Goal: Task Accomplishment & Management: Use online tool/utility

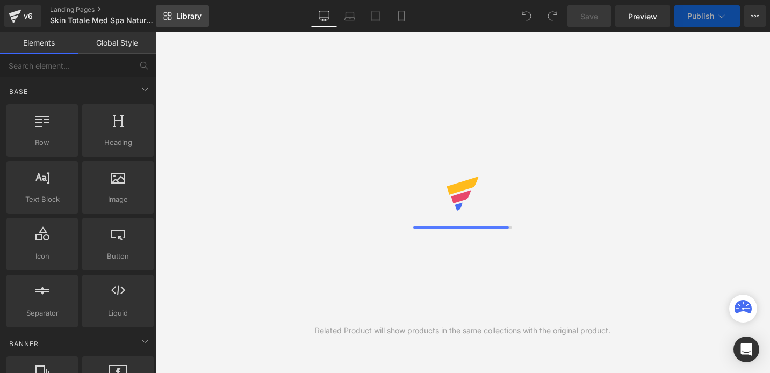
click at [182, 11] on link "Library" at bounding box center [182, 15] width 53 height 21
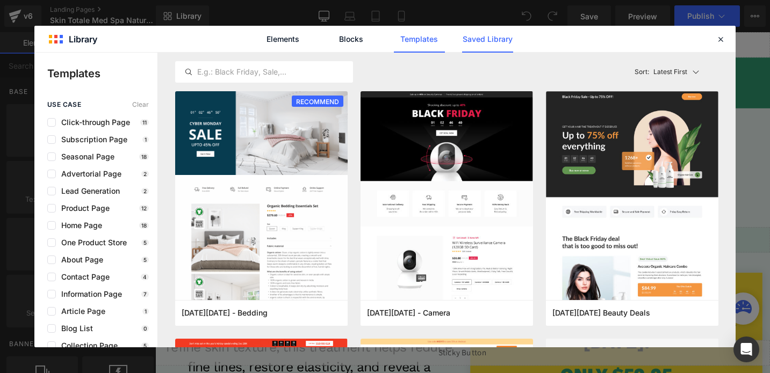
click at [0, 0] on link "Saved Library" at bounding box center [0, 0] width 0 height 0
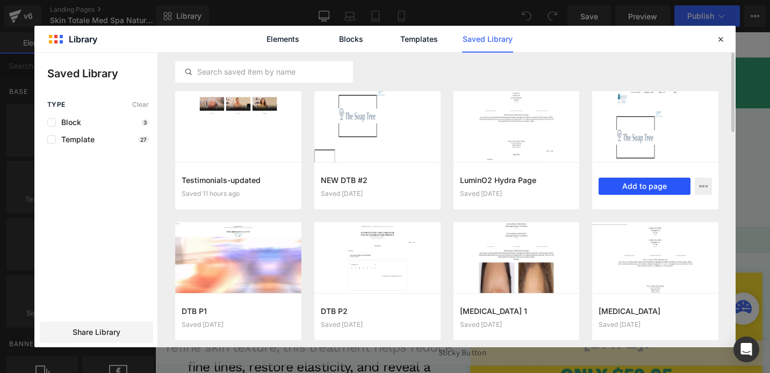
click at [636, 188] on button "Add to page" at bounding box center [644, 186] width 92 height 17
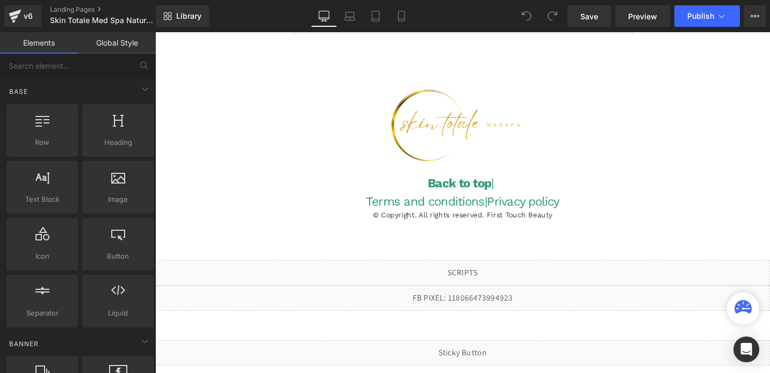
scroll to position [2845, 0]
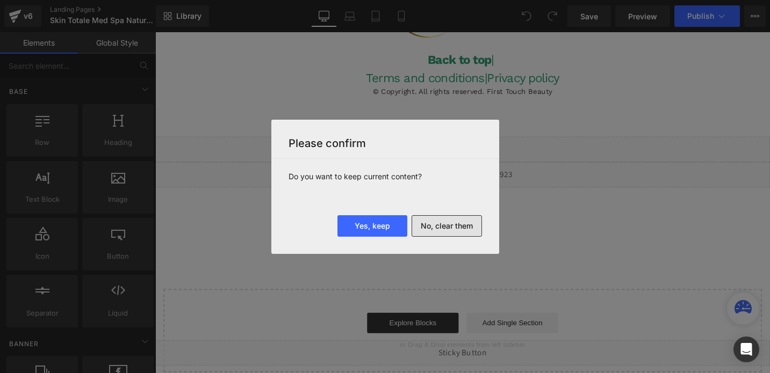
click at [425, 233] on button "No, clear them" at bounding box center [446, 225] width 70 height 21
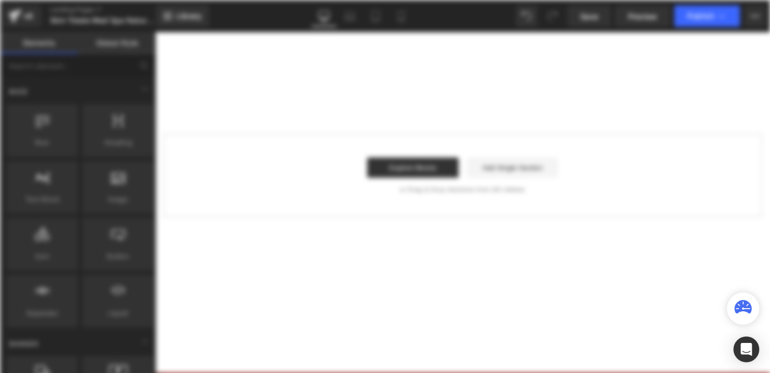
scroll to position [0, 0]
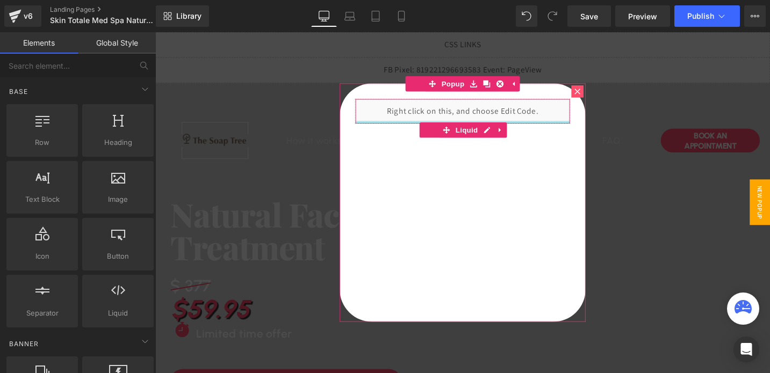
click at [540, 126] on div at bounding box center [480, 127] width 227 height 3
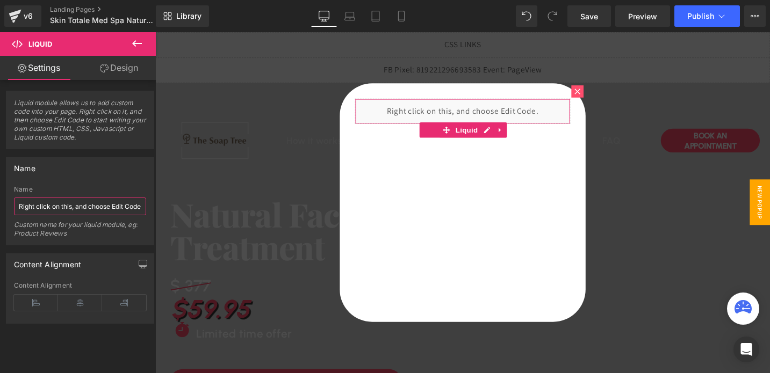
click at [78, 209] on input "Right click on this, and choose Edit Code." at bounding box center [80, 207] width 132 height 18
type input "O"
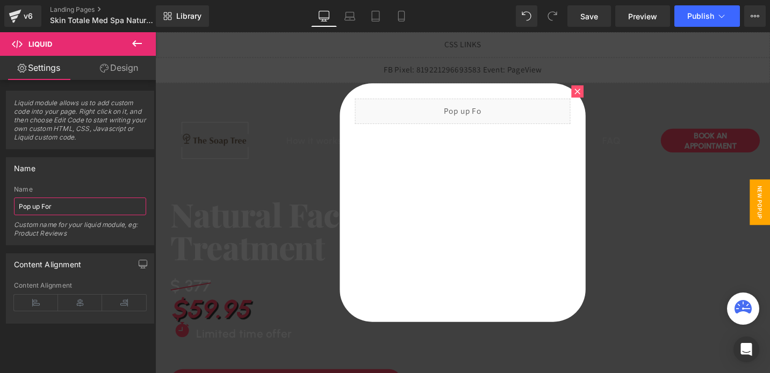
type input "Pop up Form"
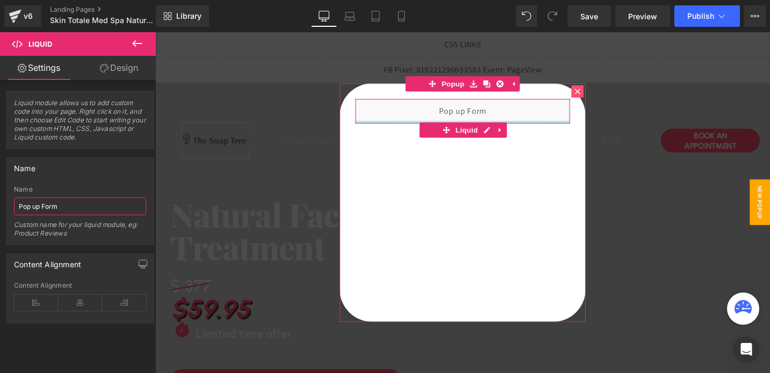
click at [503, 127] on div at bounding box center [480, 127] width 227 height 3
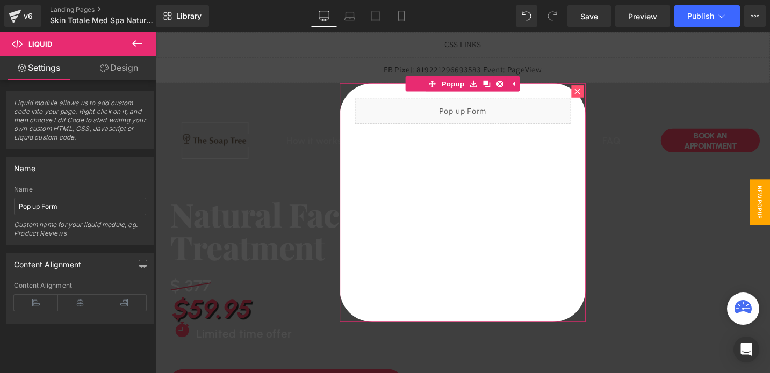
click at [598, 94] on icon at bounding box center [601, 95] width 6 height 6
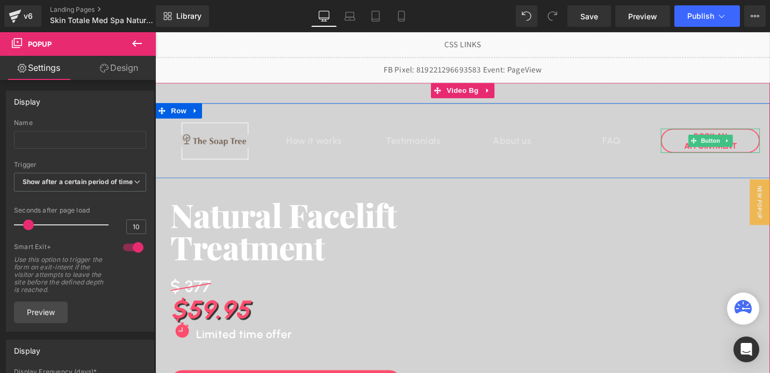
click at [705, 154] on link "Book An APPOINTMENT" at bounding box center [741, 147] width 105 height 26
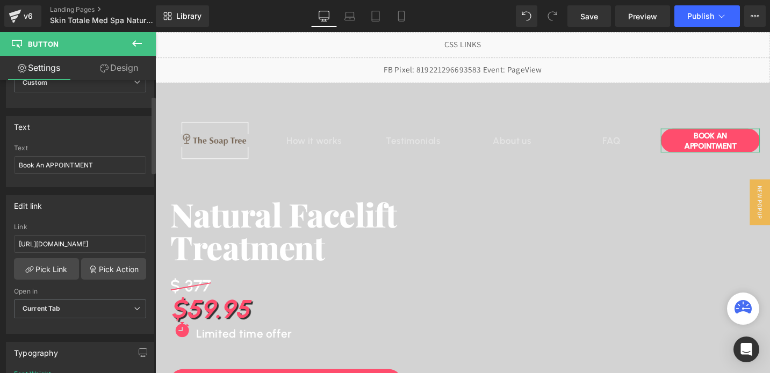
scroll to position [60, 0]
click at [98, 261] on link "Pick Action" at bounding box center [113, 268] width 65 height 21
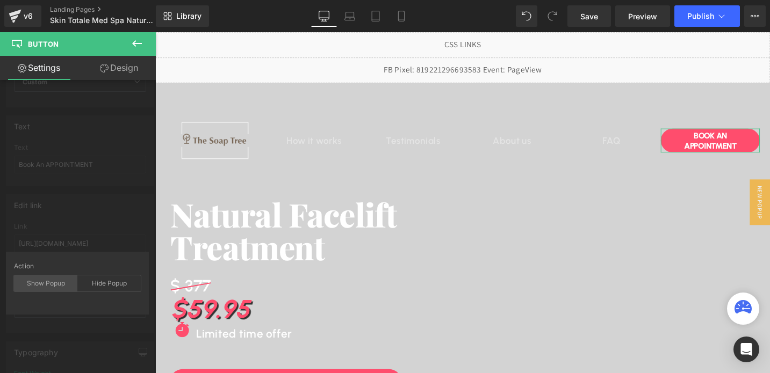
click at [59, 287] on div "Show Popup" at bounding box center [45, 283] width 63 height 16
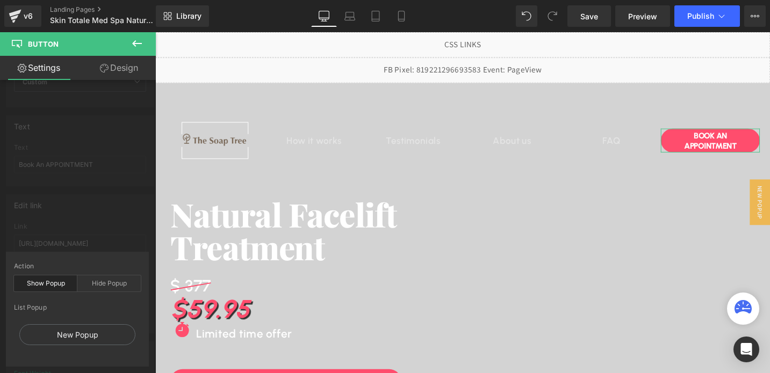
click at [53, 288] on div "Show Popup" at bounding box center [45, 283] width 63 height 16
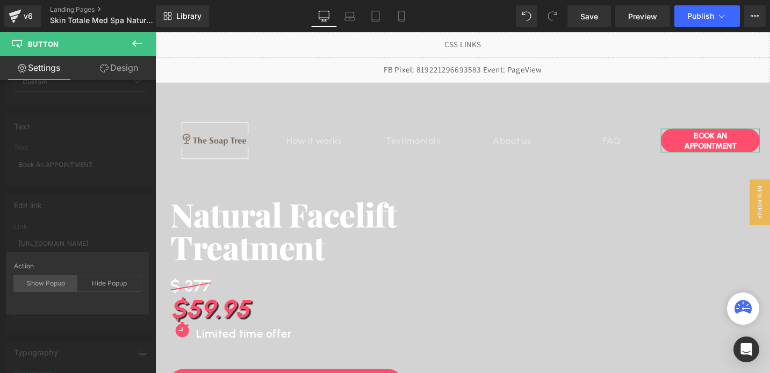
click at [54, 285] on div "Show Popup" at bounding box center [45, 283] width 63 height 16
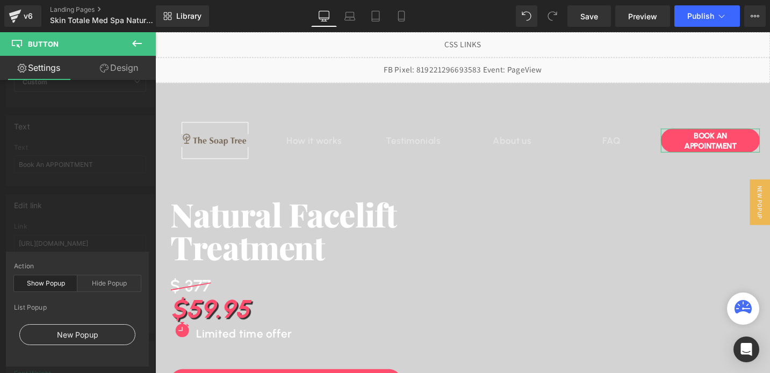
click at [69, 338] on div "New Popup" at bounding box center [77, 334] width 116 height 21
click at [75, 338] on div "New Popup" at bounding box center [77, 334] width 116 height 21
click at [72, 336] on div "New Popup" at bounding box center [77, 334] width 116 height 21
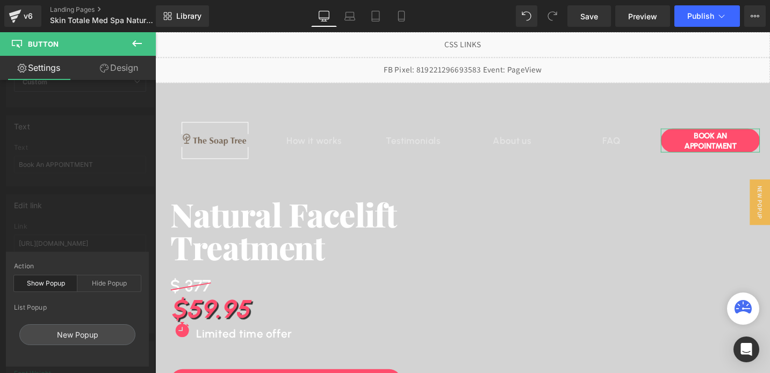
click at [111, 208] on div "Edit link https://www.advancedbeautytreatments.com/pages/the-soap-tree-omaha-dt…" at bounding box center [80, 259] width 161 height 147
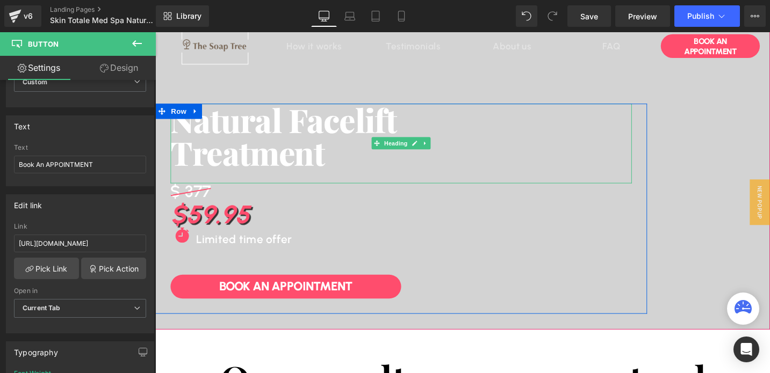
scroll to position [114, 0]
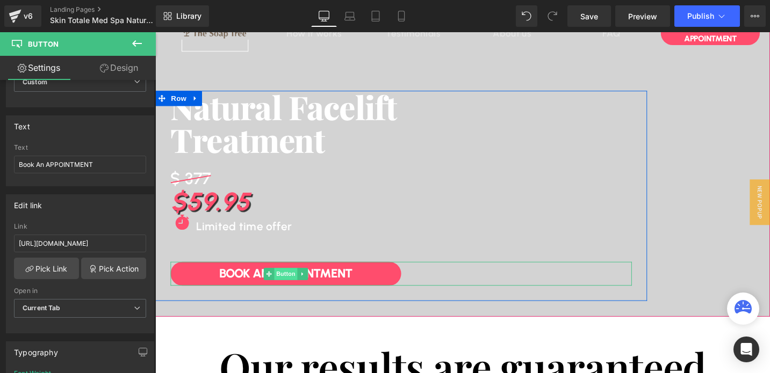
click at [298, 287] on span "Button" at bounding box center [293, 287] width 25 height 13
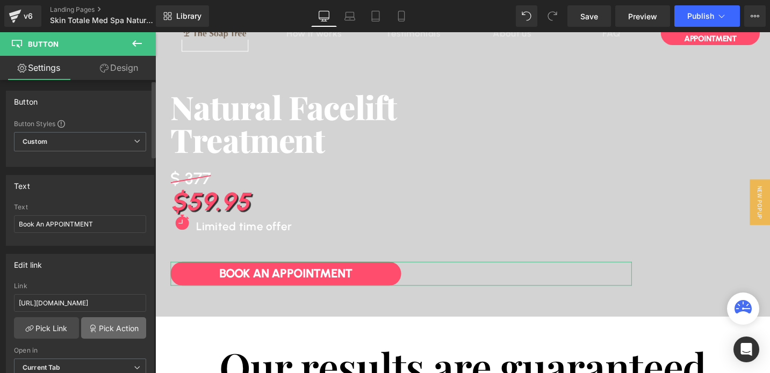
click at [99, 328] on link "Pick Action" at bounding box center [113, 327] width 65 height 21
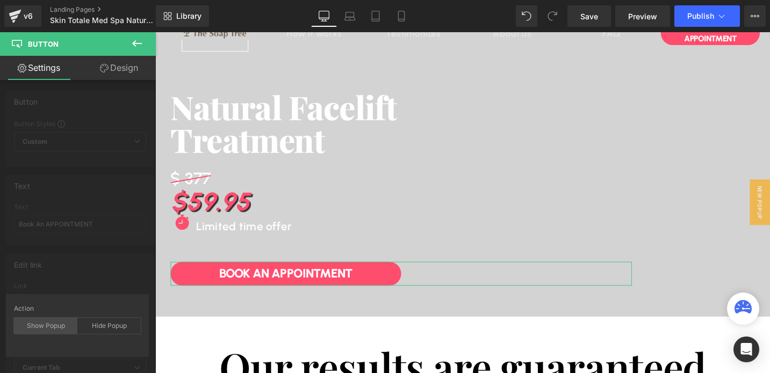
click at [62, 320] on div "Show Popup" at bounding box center [45, 326] width 63 height 16
click at [79, 368] on div "New Popup" at bounding box center [77, 377] width 116 height 21
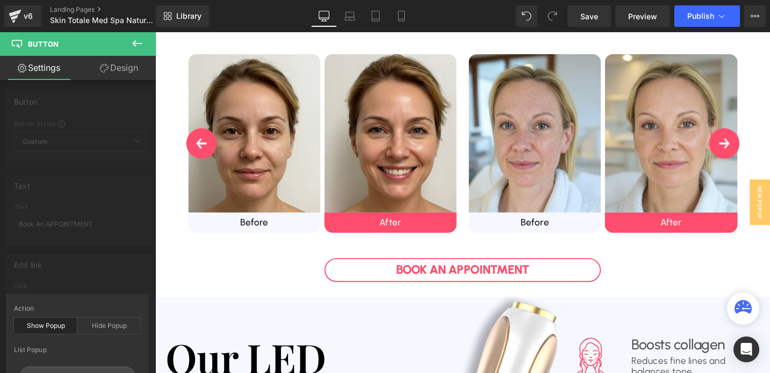
scroll to position [551, 0]
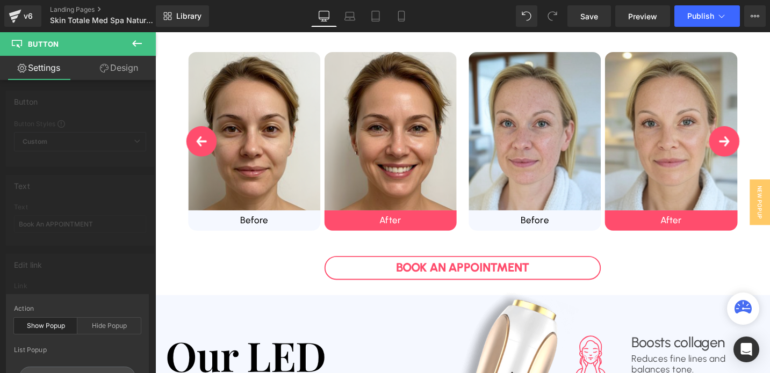
click at [485, 277] on div at bounding box center [480, 212] width 650 height 361
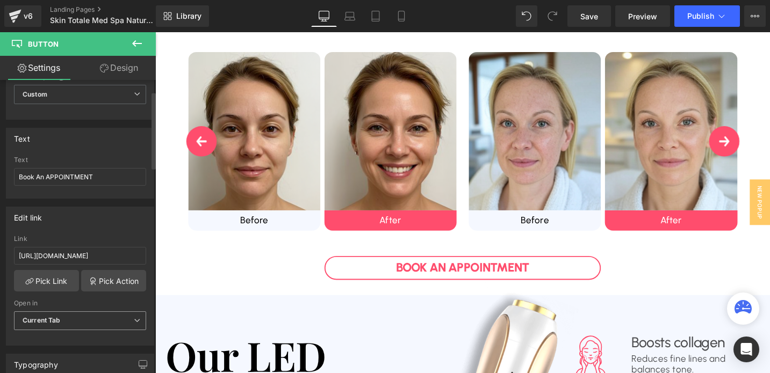
scroll to position [66, 0]
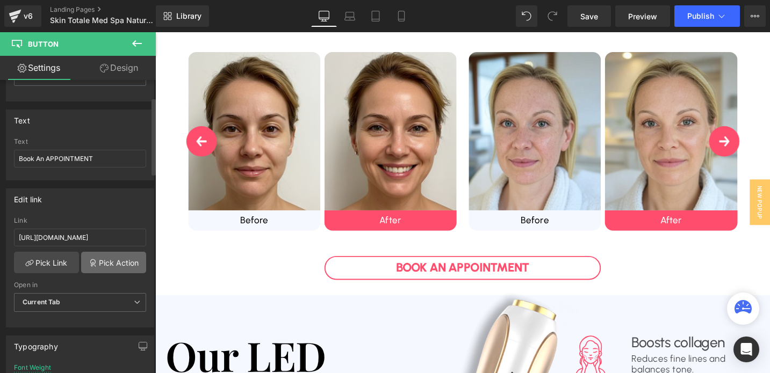
click at [97, 259] on link "Pick Action" at bounding box center [113, 262] width 65 height 21
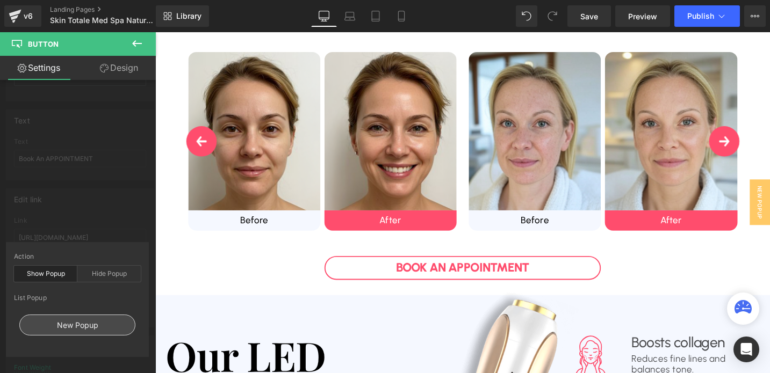
click at [76, 326] on div "New Popup" at bounding box center [77, 325] width 116 height 21
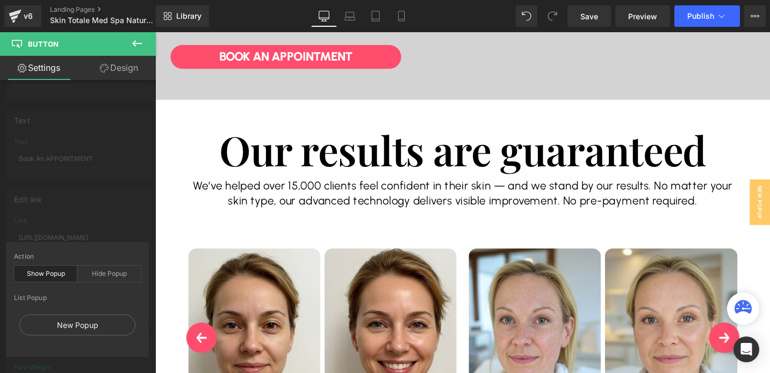
scroll to position [0, 0]
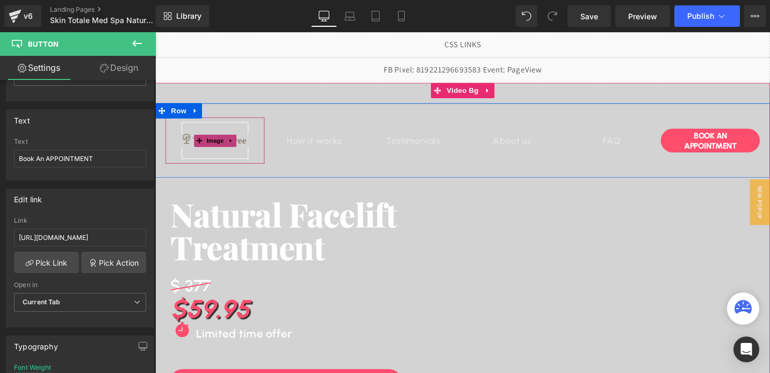
click at [221, 165] on img at bounding box center [219, 146] width 74 height 49
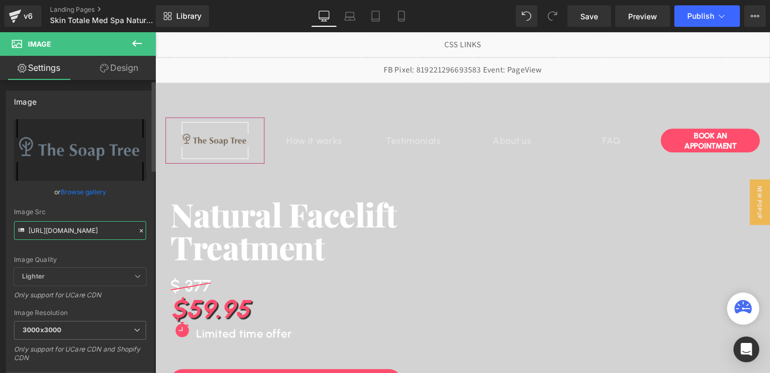
click at [62, 237] on input "https://cdn.shopify.com/s/files/1/0758/1601/0010/files/ST_logo_3000x3000_cbcef2…" at bounding box center [80, 230] width 132 height 19
paste input "ucarecdn.com/a76bbd85-758c-4601-a1da-0495f857746c/-/format/auto/-/preview/3000x…"
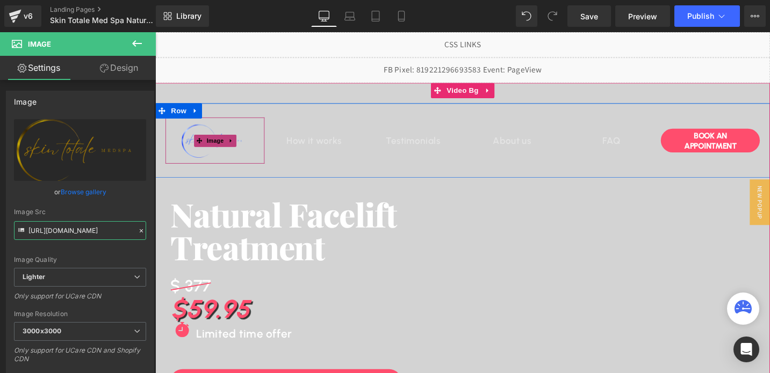
type input "https://ucarecdn.com/a76bbd85-758c-4601-a1da-0495f857746c/-/format/auto/-/previ…"
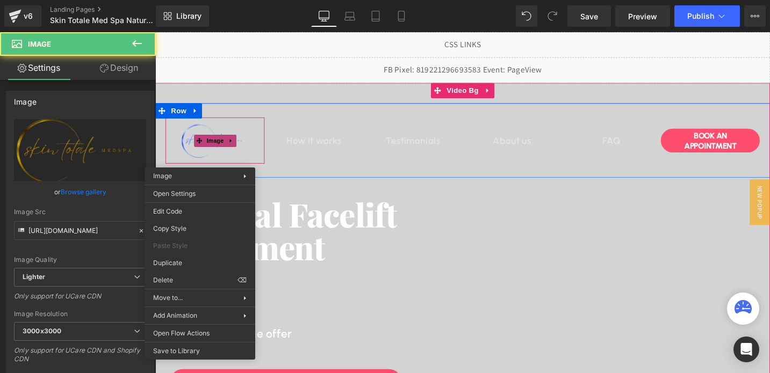
click at [199, 159] on img at bounding box center [219, 146] width 74 height 49
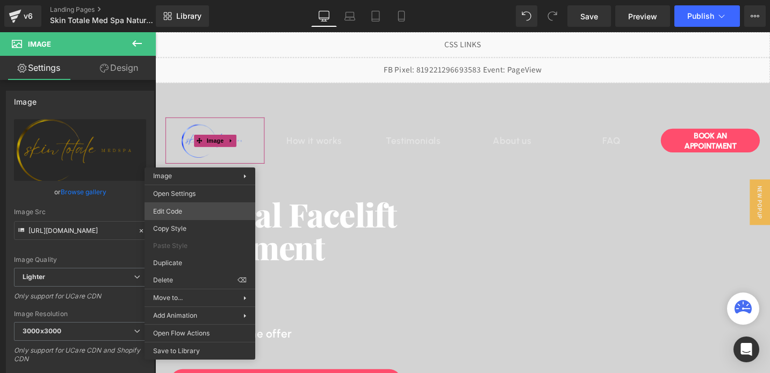
click at [193, 0] on div "Button You are previewing how the will restyle your page. You can not edit Elem…" at bounding box center [385, 0] width 770 height 0
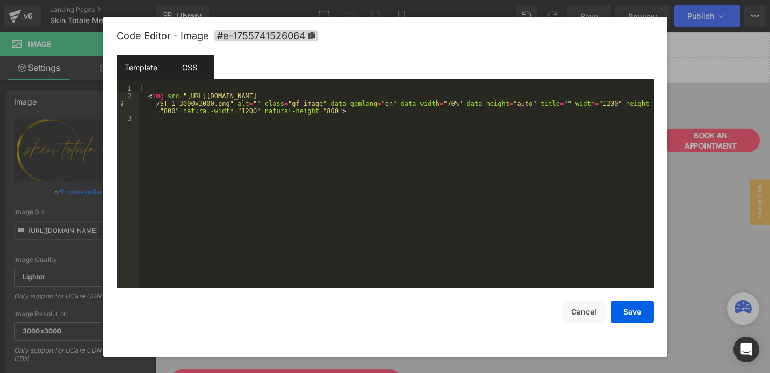
click at [175, 69] on div "CSS" at bounding box center [189, 67] width 49 height 24
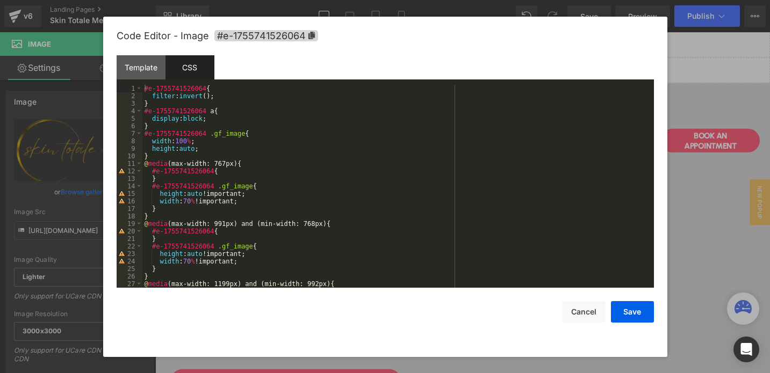
click at [179, 98] on div "#e-1755741526064 { filter : invert (); } #e-1755741526064 a { display : block ;…" at bounding box center [395, 194] width 507 height 218
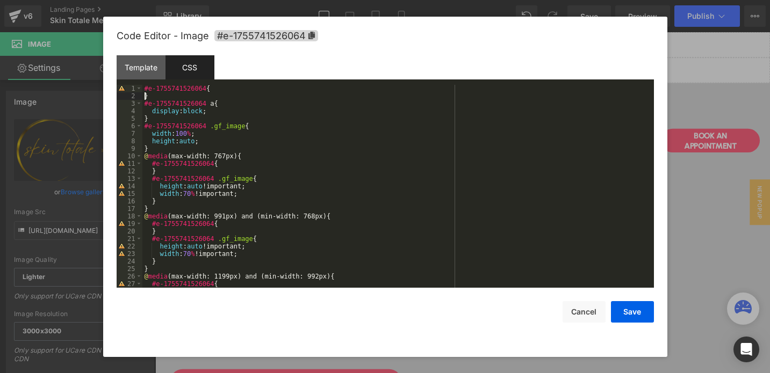
click at [631, 323] on div "Code Editor - Image #e-1755741526064 Template CSS 1 2 3 < img src = "https://uc…" at bounding box center [385, 187] width 537 height 340
click at [634, 310] on button "Save" at bounding box center [632, 311] width 43 height 21
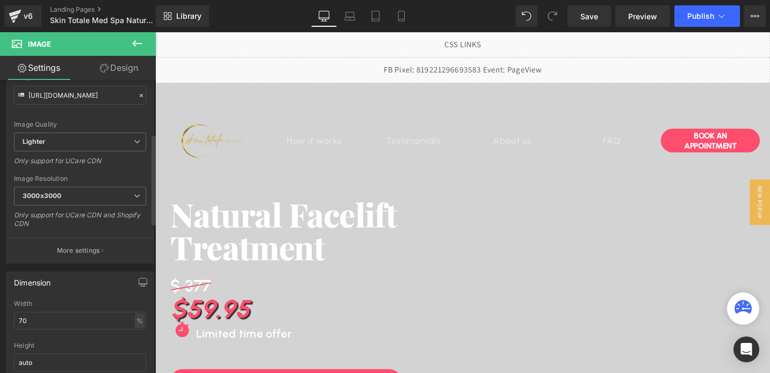
scroll to position [173, 0]
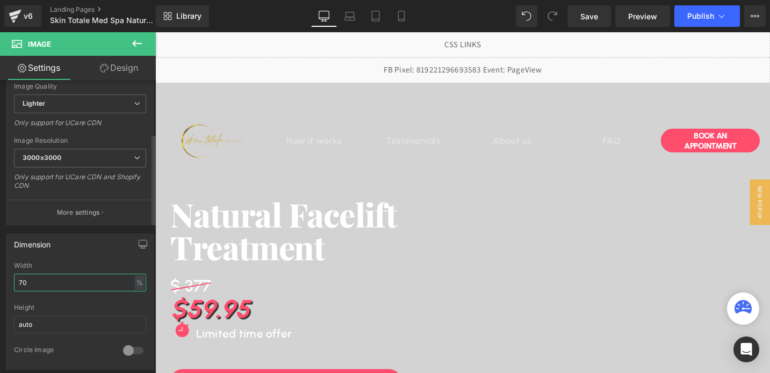
click at [25, 283] on input "70" at bounding box center [80, 283] width 132 height 18
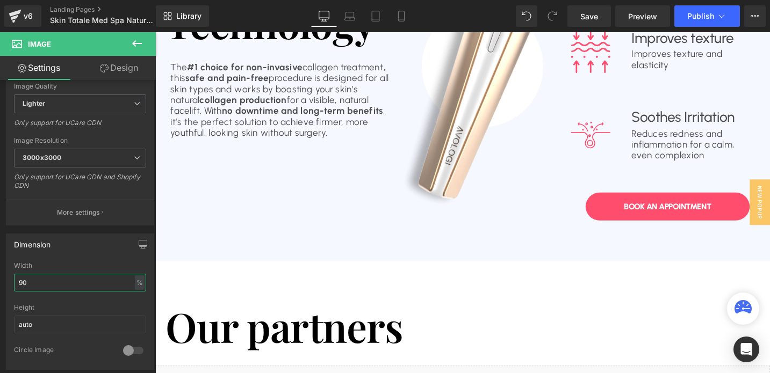
scroll to position [959, 0]
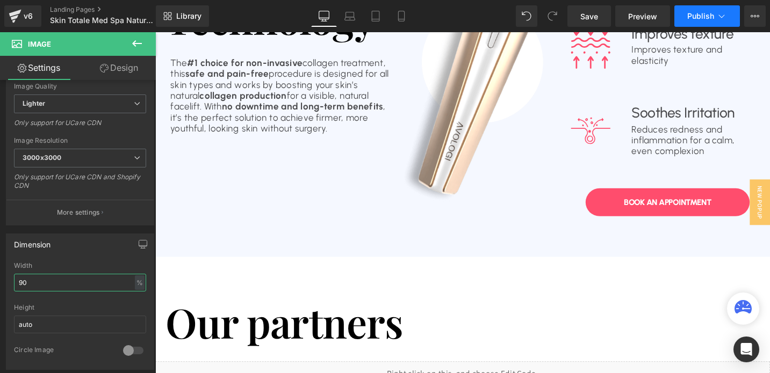
type input "90"
click at [700, 23] on button "Publish" at bounding box center [707, 15] width 66 height 21
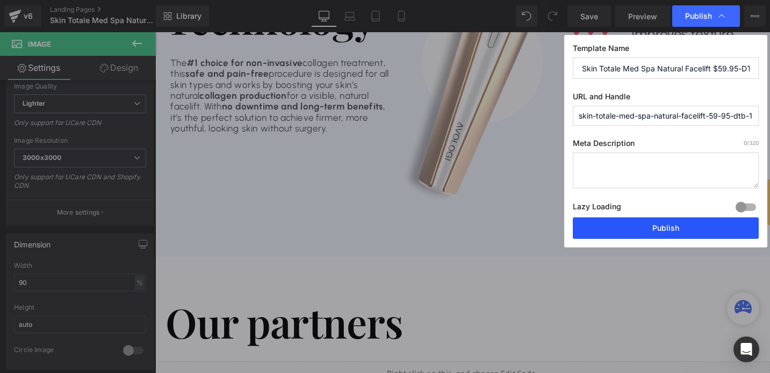
click at [652, 230] on button "Publish" at bounding box center [665, 227] width 186 height 21
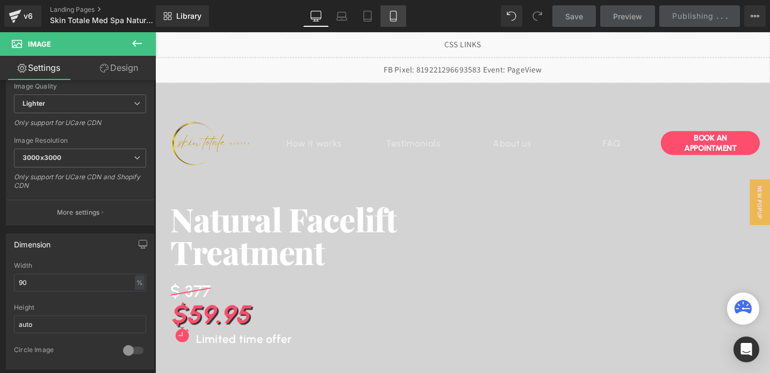
click at [394, 17] on icon at bounding box center [393, 16] width 11 height 11
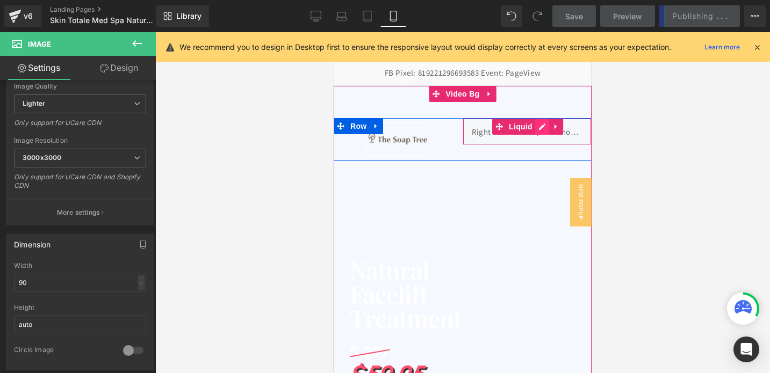
click at [539, 127] on div "Liquid" at bounding box center [526, 131] width 129 height 27
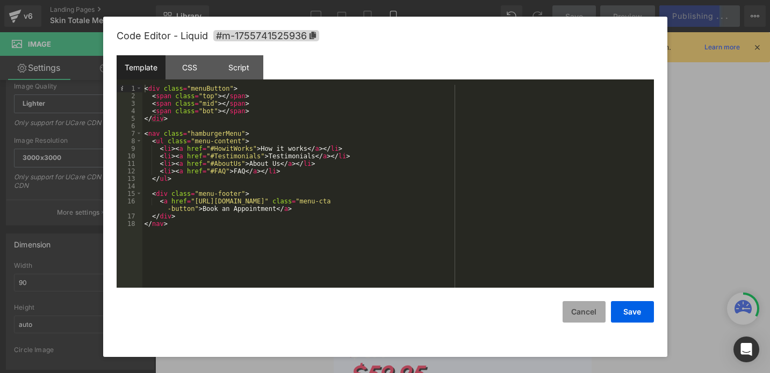
click at [600, 310] on button "Cancel" at bounding box center [583, 311] width 43 height 21
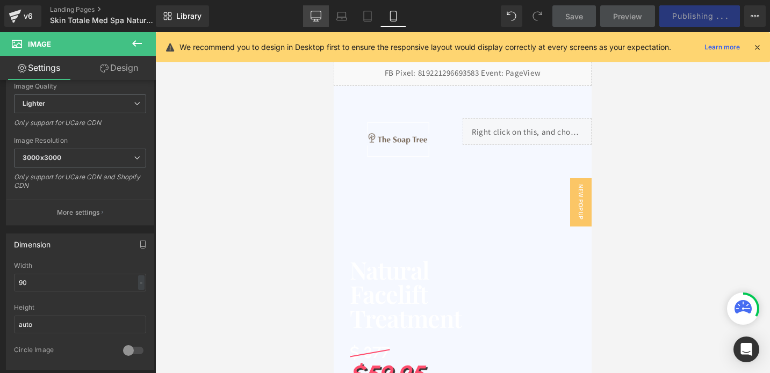
click at [320, 23] on link "Desktop" at bounding box center [316, 15] width 26 height 21
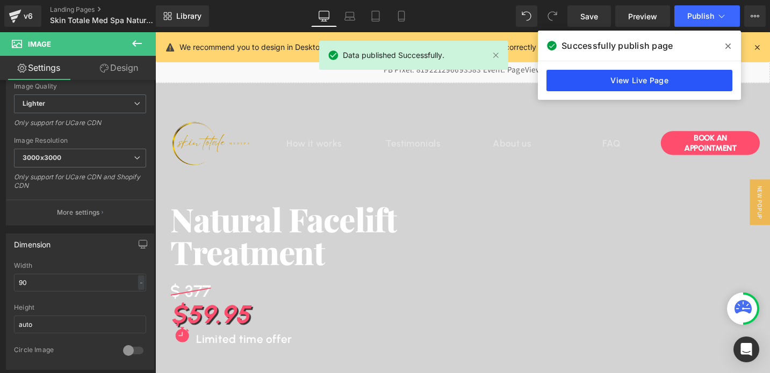
click at [597, 79] on link "View Live Page" at bounding box center [639, 80] width 186 height 21
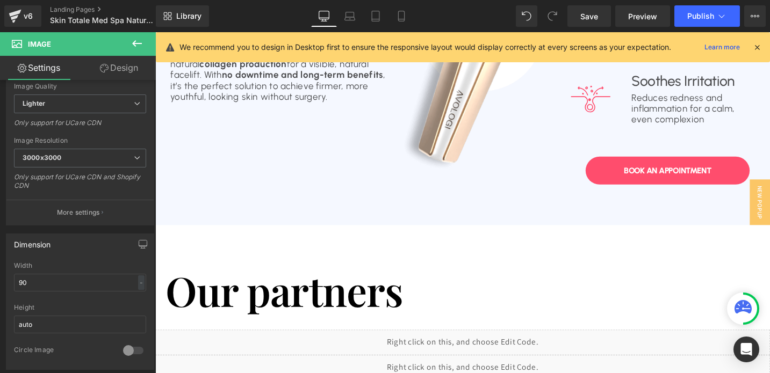
scroll to position [990, 0]
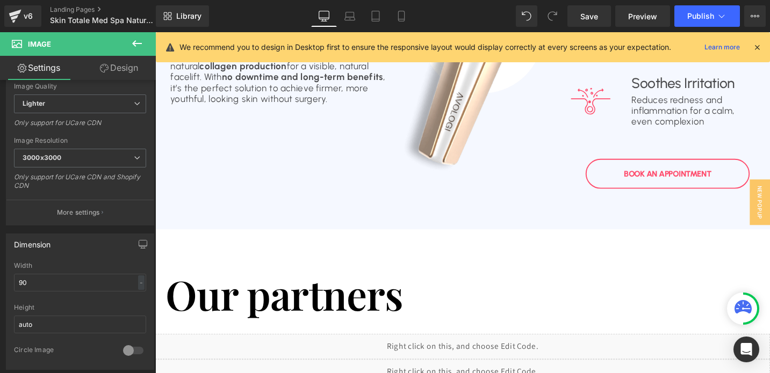
click at [698, 183] on div "Book An APPOINTMENT Button" at bounding box center [696, 182] width 173 height 32
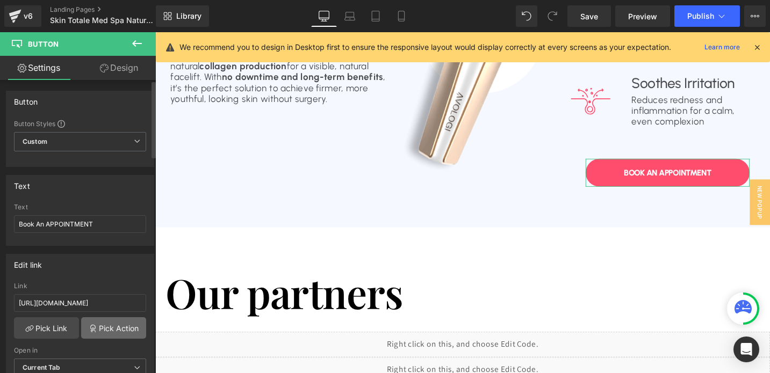
click at [100, 324] on link "Pick Action" at bounding box center [113, 327] width 65 height 21
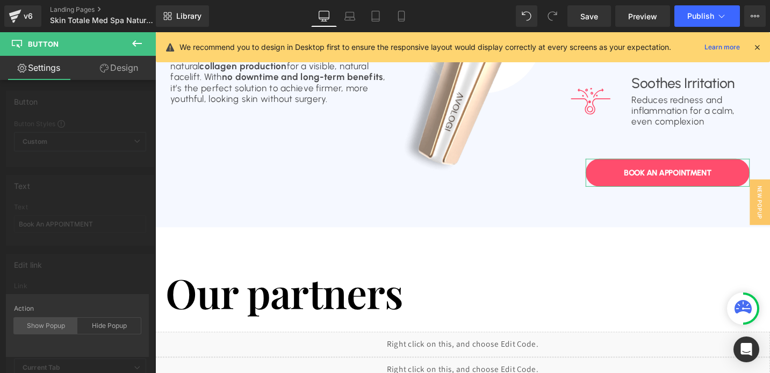
click at [50, 331] on div "Show Popup" at bounding box center [45, 326] width 63 height 16
click at [72, 368] on div "New Popup" at bounding box center [77, 377] width 116 height 21
click at [93, 281] on div "Edit link https://www.advancedbeautytreatments.com/pages/the-soap-tree-omaha-dt…" at bounding box center [80, 319] width 161 height 147
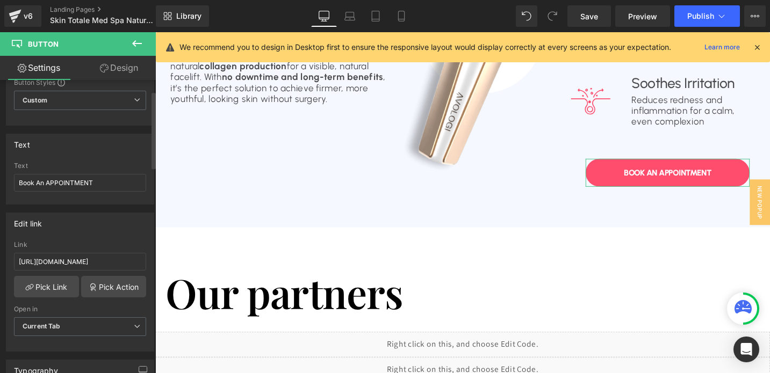
scroll to position [42, 0]
click at [87, 253] on input "[URL][DOMAIN_NAME]" at bounding box center [80, 261] width 132 height 18
type input "#show-m-1755741526143"
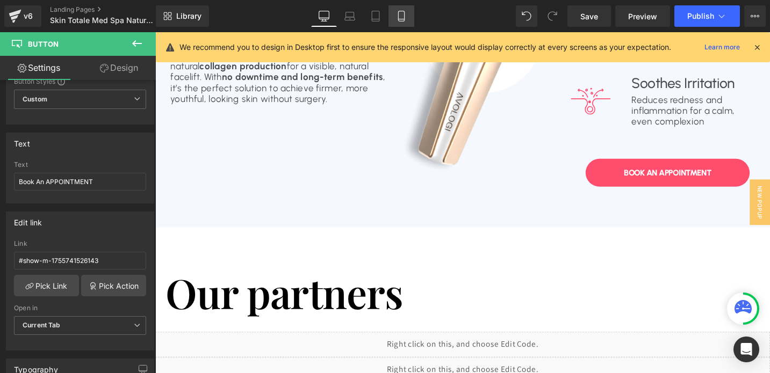
click at [403, 13] on icon at bounding box center [401, 16] width 11 height 11
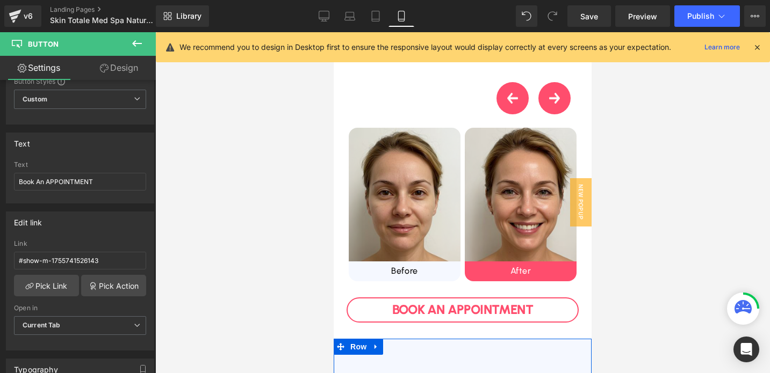
scroll to position [0, 0]
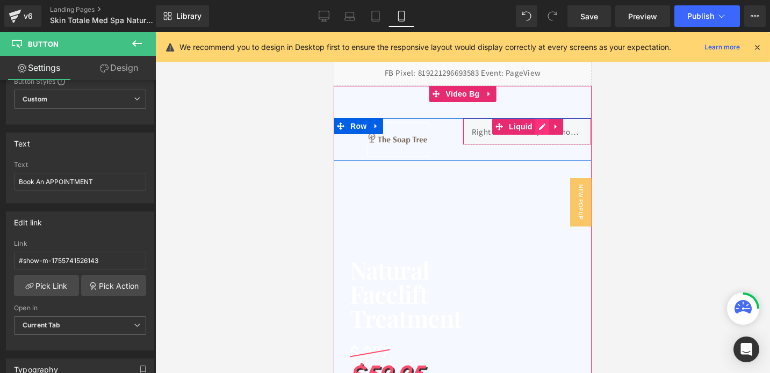
click at [537, 129] on div "Liquid" at bounding box center [526, 131] width 129 height 27
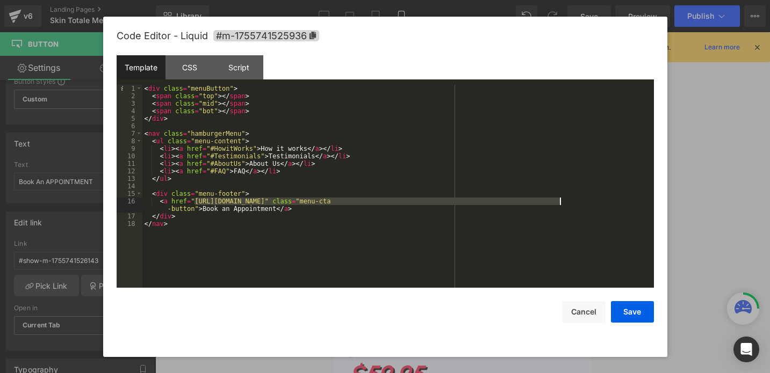
drag, startPoint x: 195, startPoint y: 200, endPoint x: 558, endPoint y: 204, distance: 363.6
click at [558, 204] on div "< div class = "menuButton" > < span class = "top" > </ span > < span class = "m…" at bounding box center [397, 194] width 511 height 218
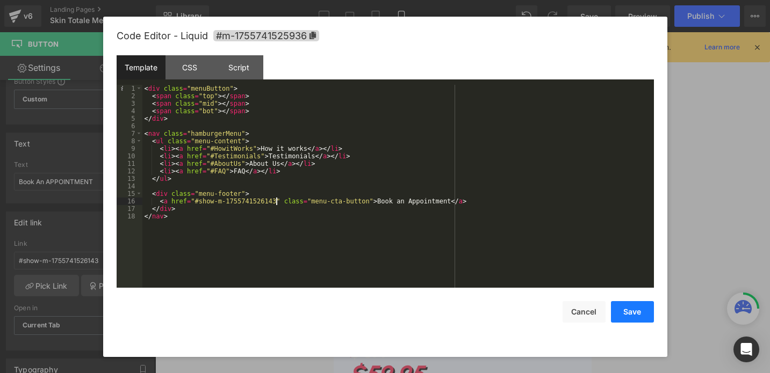
click at [632, 311] on button "Save" at bounding box center [632, 311] width 43 height 21
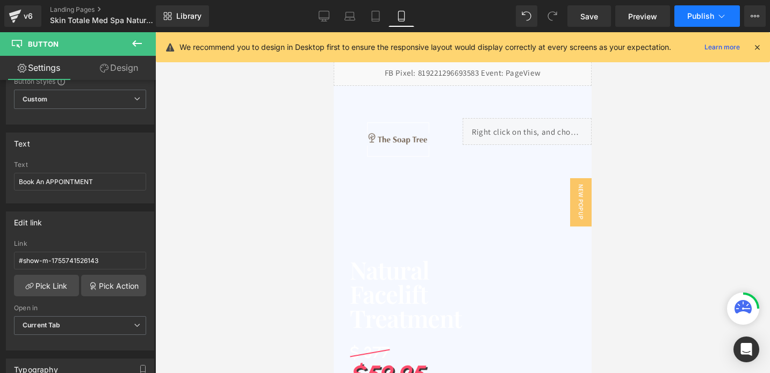
click at [696, 18] on span "Publish" at bounding box center [700, 16] width 27 height 9
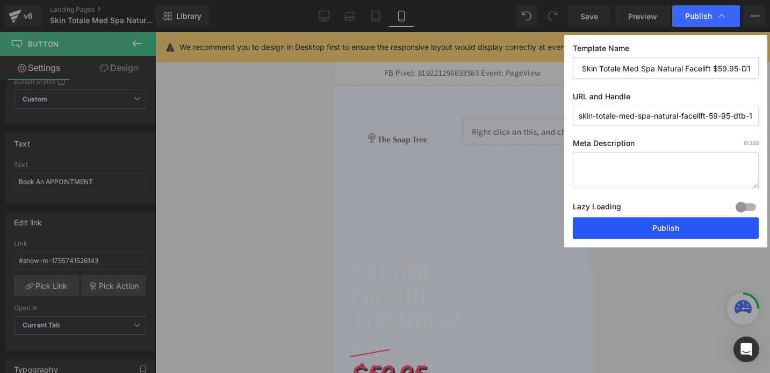
click at [629, 226] on button "Publish" at bounding box center [665, 227] width 186 height 21
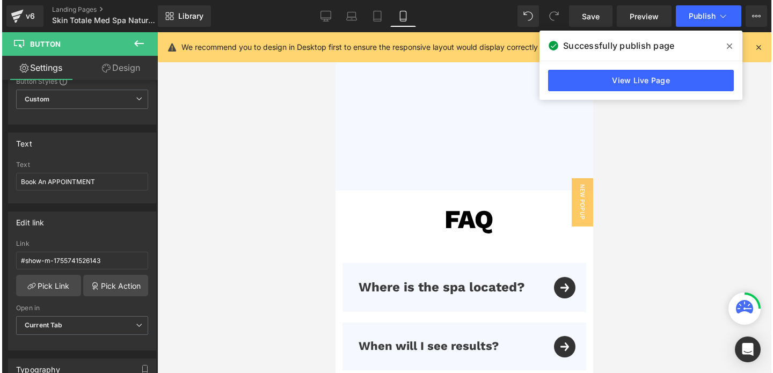
scroll to position [3745, 0]
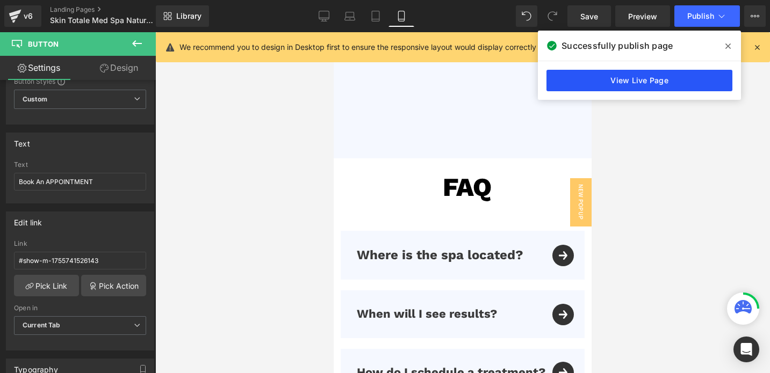
click at [570, 80] on link "View Live Page" at bounding box center [639, 80] width 186 height 21
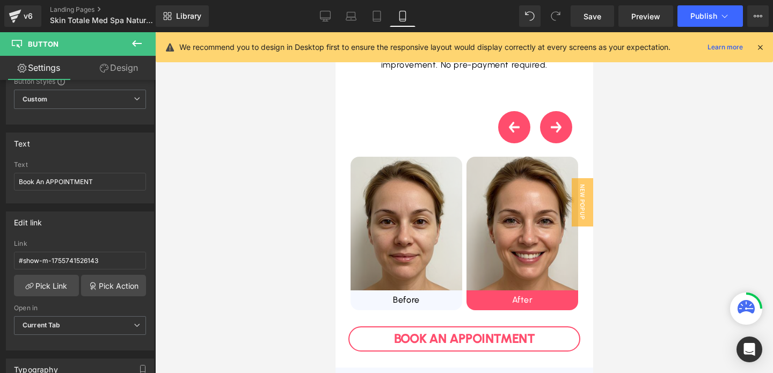
scroll to position [0, 0]
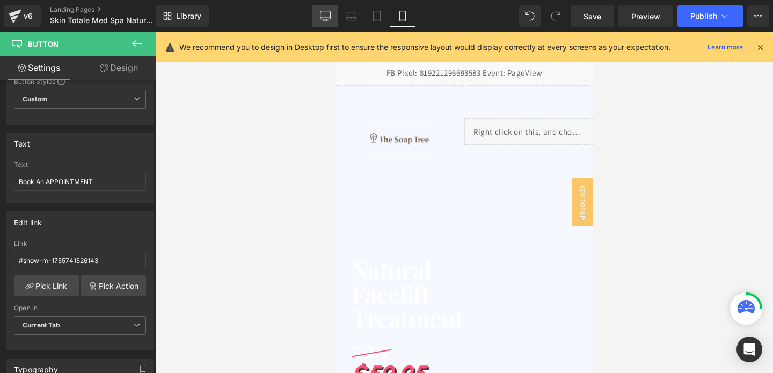
click at [321, 15] on icon at bounding box center [326, 15] width 10 height 8
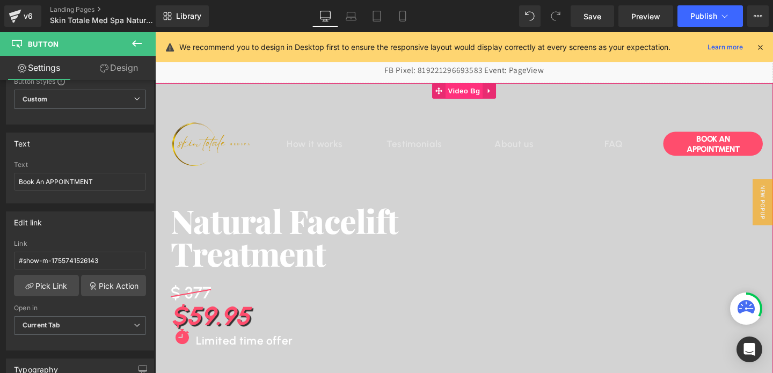
click at [485, 91] on span "Video Bg" at bounding box center [480, 94] width 39 height 16
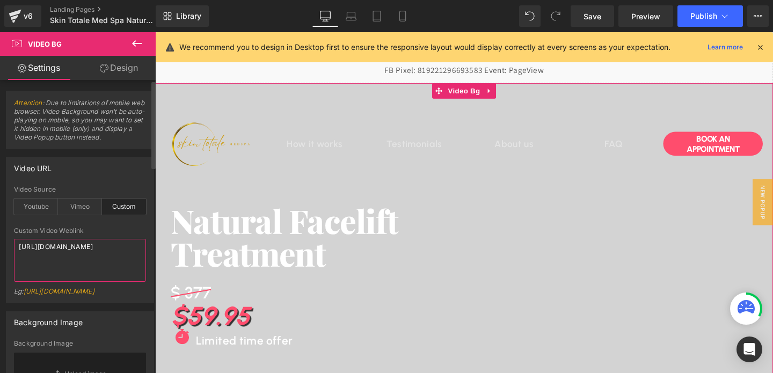
click at [46, 250] on textarea "[URL][DOMAIN_NAME]" at bounding box center [80, 260] width 132 height 43
paste textarea "82f1630807e6475daf8bda9a296211c7"
click at [49, 250] on textarea "https://cdn.shopify.com/videos/c/o/v/82f1630807e6475daf8bda9a296211c7.mp4" at bounding box center [80, 260] width 132 height 43
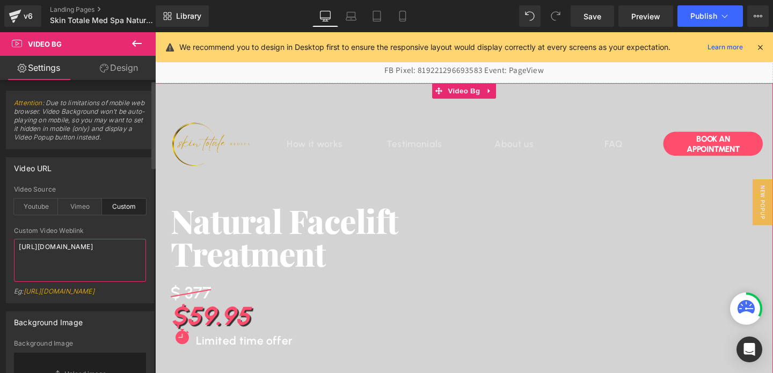
click at [49, 250] on textarea "https://cdn.shopify.com/videos/c/o/v/82f1630807e6475daf8bda9a296211c7.mp4" at bounding box center [80, 260] width 132 height 43
paste textarea "bece37637ec344878175100cf4022bf0"
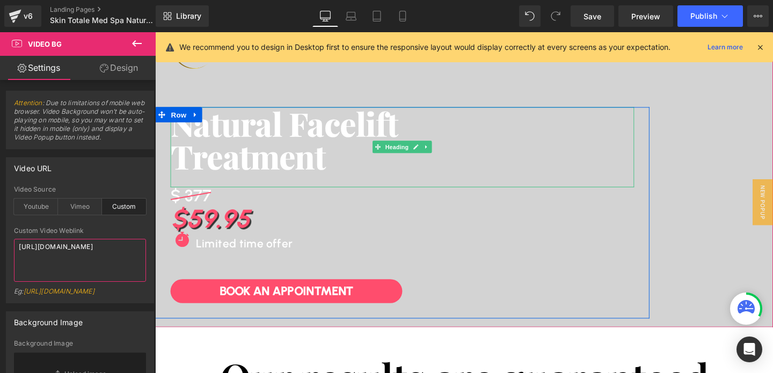
scroll to position [107, 0]
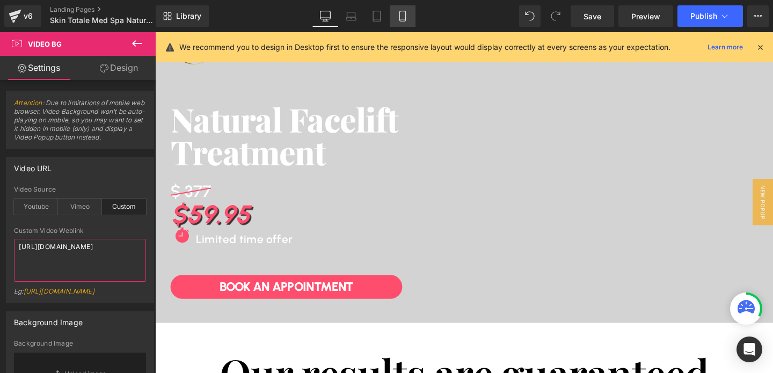
type textarea "[URL][DOMAIN_NAME]"
click at [405, 15] on icon at bounding box center [402, 16] width 11 height 11
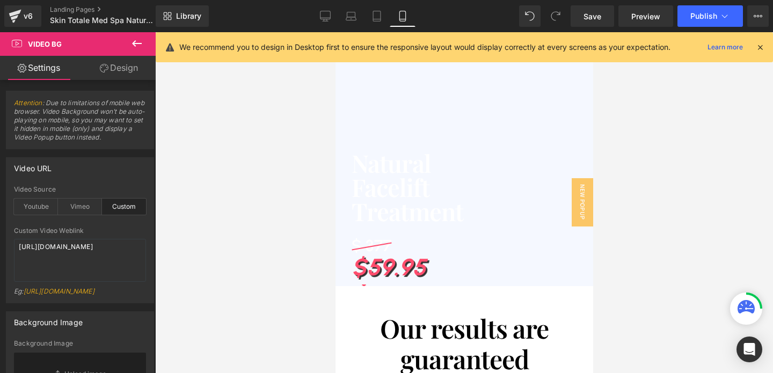
scroll to position [0, 0]
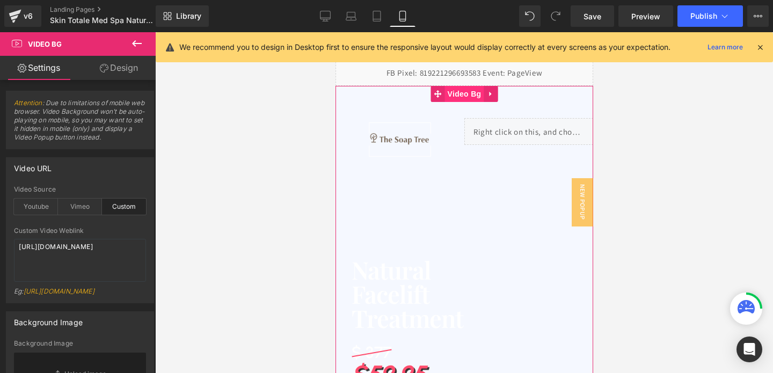
click at [467, 98] on span "Video Bg" at bounding box center [464, 94] width 39 height 16
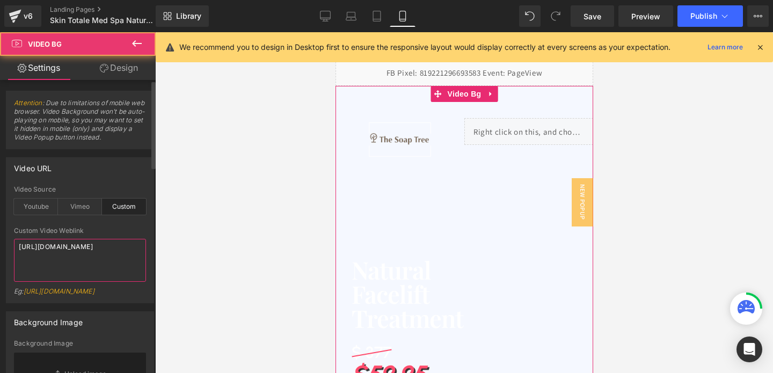
click at [50, 256] on textarea "[URL][DOMAIN_NAME]" at bounding box center [80, 260] width 132 height 43
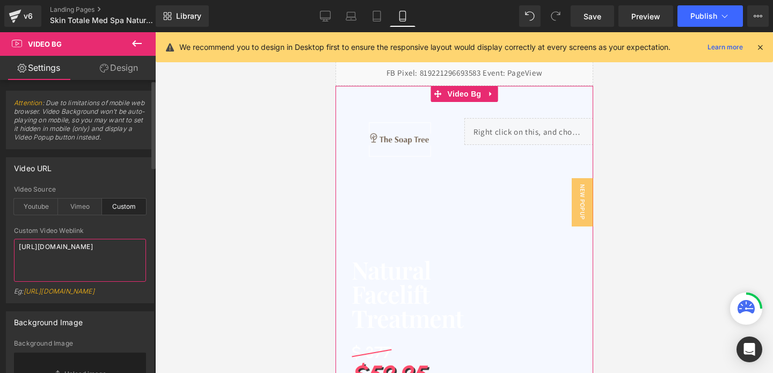
click at [50, 256] on textarea "[URL][DOMAIN_NAME]" at bounding box center [80, 260] width 132 height 43
paste textarea "bece37637ec344878175100cf4022bf0"
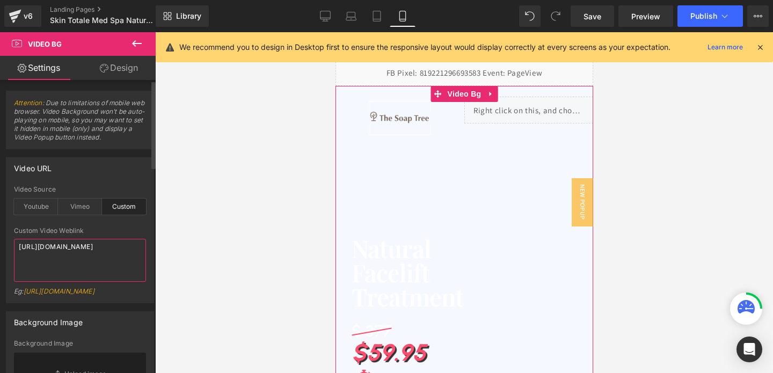
click at [42, 255] on textarea "[URL][DOMAIN_NAME]" at bounding box center [80, 260] width 132 height 43
paste textarea "86849725627748d8a9a9991b79bf7fcb"
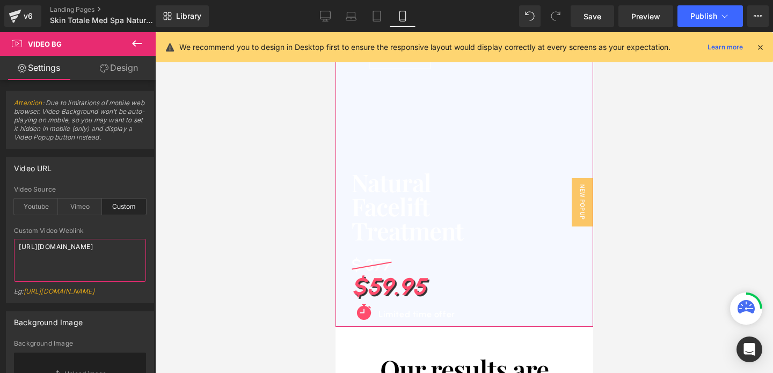
scroll to position [56, 0]
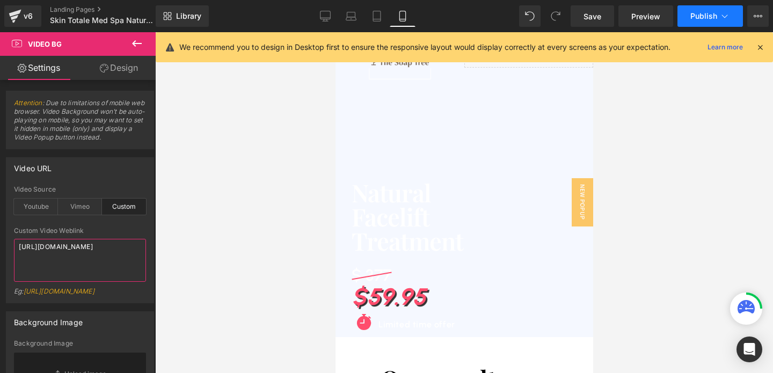
type textarea "[URL][DOMAIN_NAME]"
click at [706, 19] on span "Publish" at bounding box center [704, 16] width 27 height 9
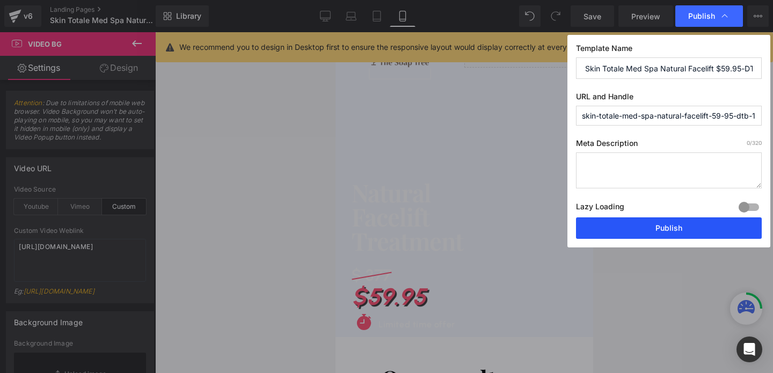
click at [673, 231] on button "Publish" at bounding box center [669, 227] width 186 height 21
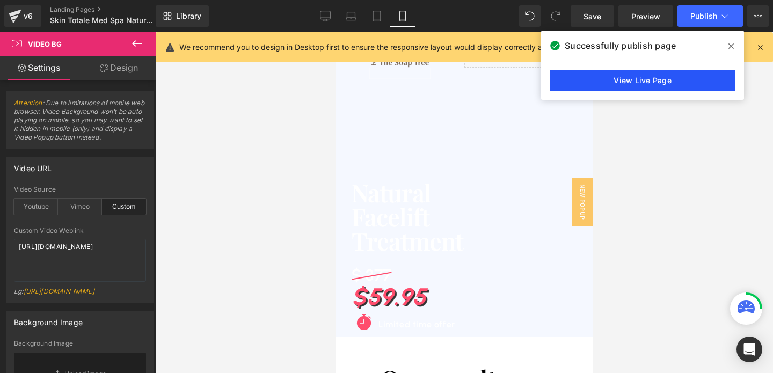
click at [597, 87] on link "View Live Page" at bounding box center [643, 80] width 186 height 21
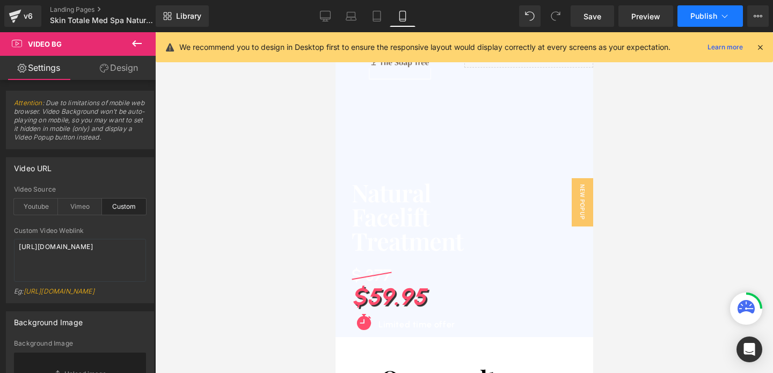
click at [705, 18] on span "Publish" at bounding box center [704, 16] width 27 height 9
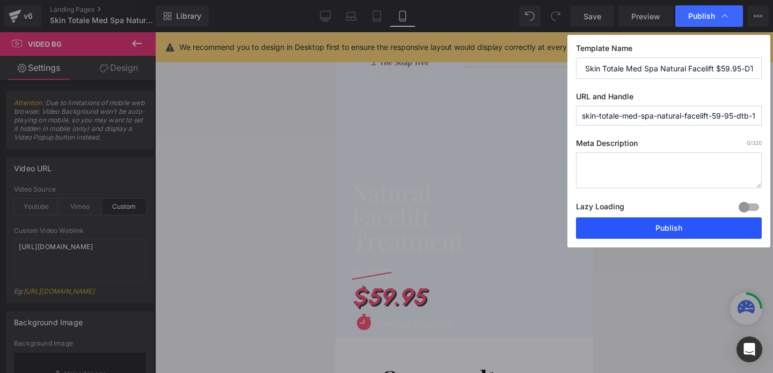
click at [689, 221] on button "Publish" at bounding box center [669, 227] width 186 height 21
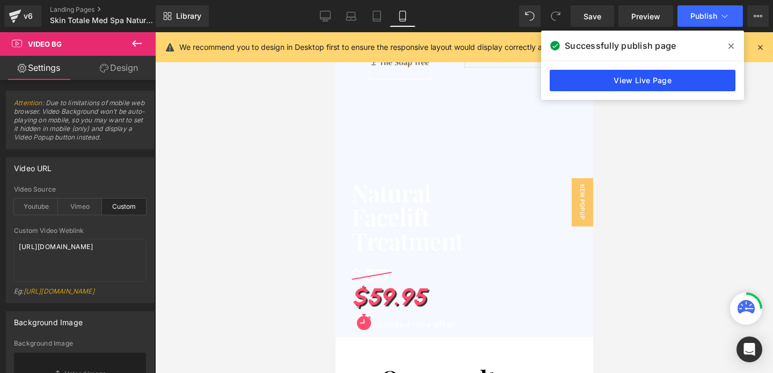
click at [644, 76] on link "View Live Page" at bounding box center [643, 80] width 186 height 21
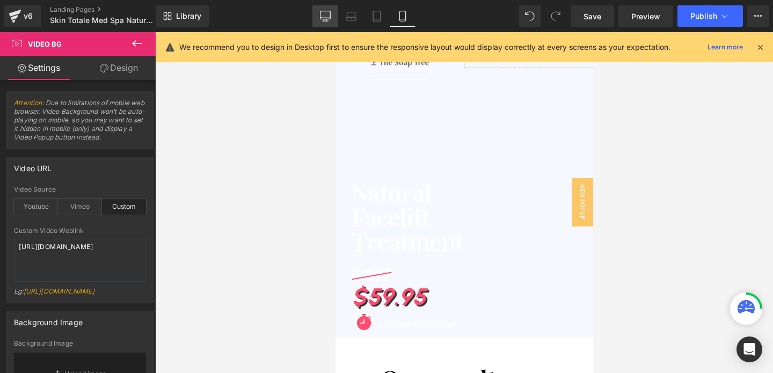
click at [329, 21] on icon at bounding box center [325, 16] width 11 height 11
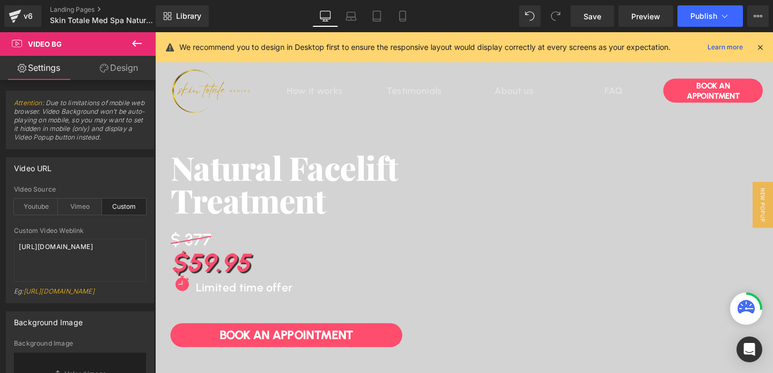
scroll to position [0, 0]
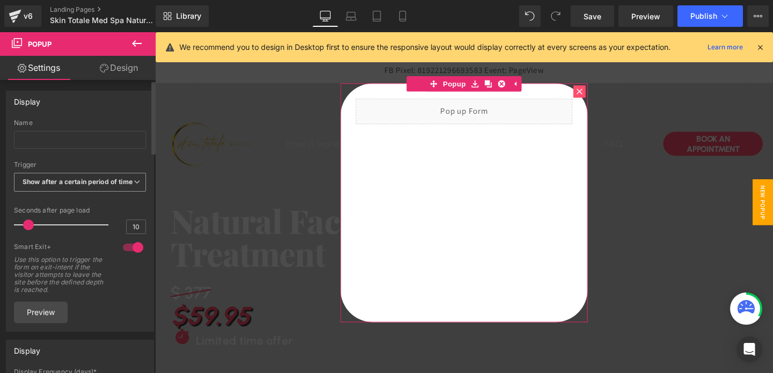
click at [63, 185] on b "Show after a certain period of time" at bounding box center [78, 182] width 110 height 8
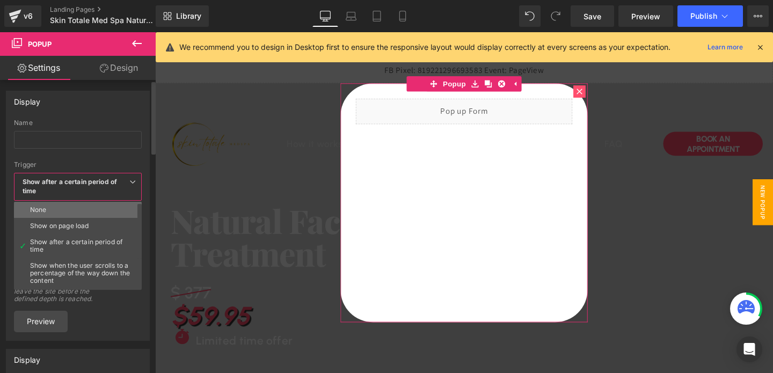
click at [62, 204] on li "None" at bounding box center [80, 210] width 133 height 16
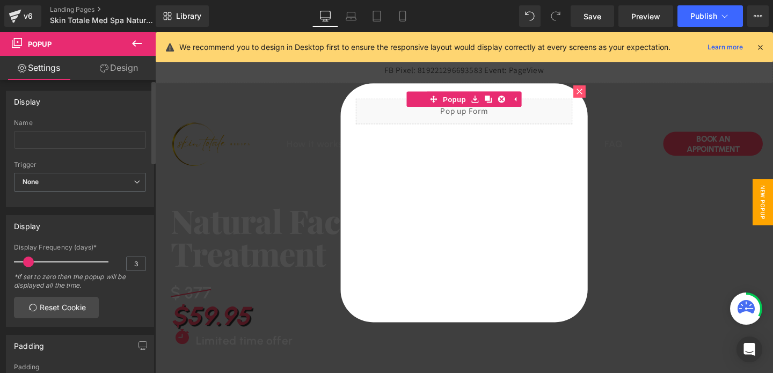
click at [27, 263] on span at bounding box center [28, 262] width 11 height 11
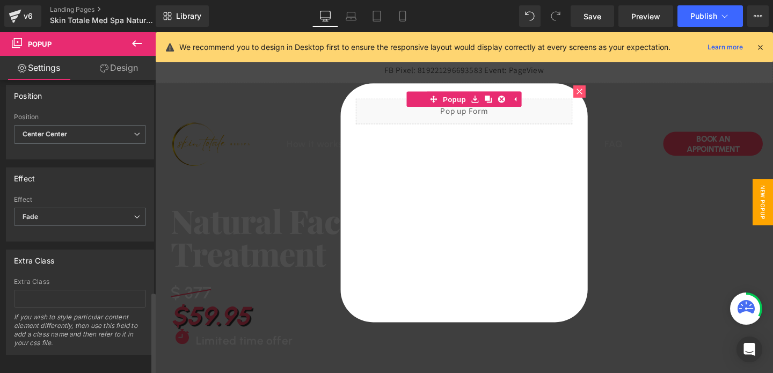
scroll to position [749, 0]
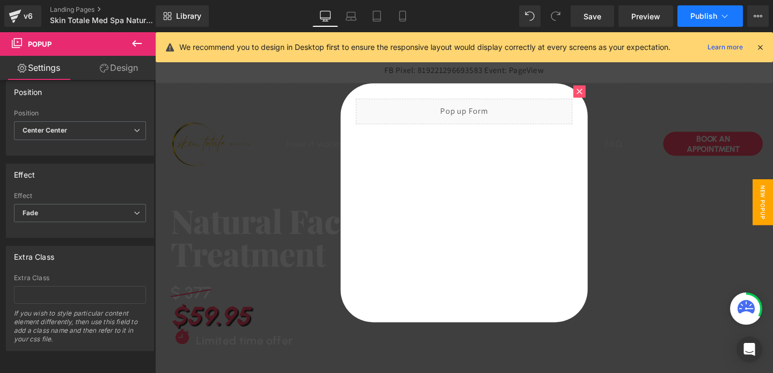
click at [696, 10] on button "Publish" at bounding box center [711, 15] width 66 height 21
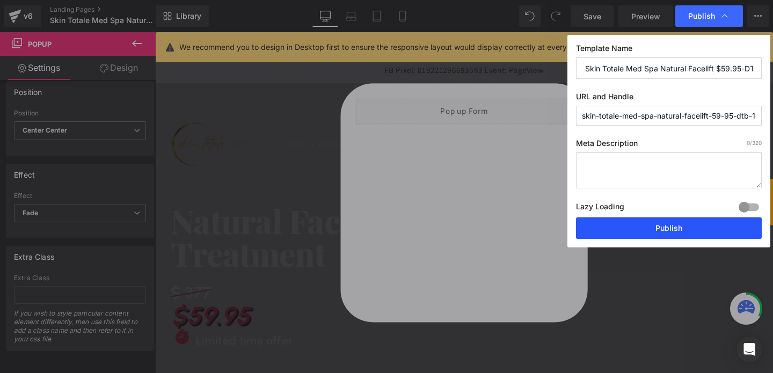
click at [658, 228] on button "Publish" at bounding box center [669, 227] width 186 height 21
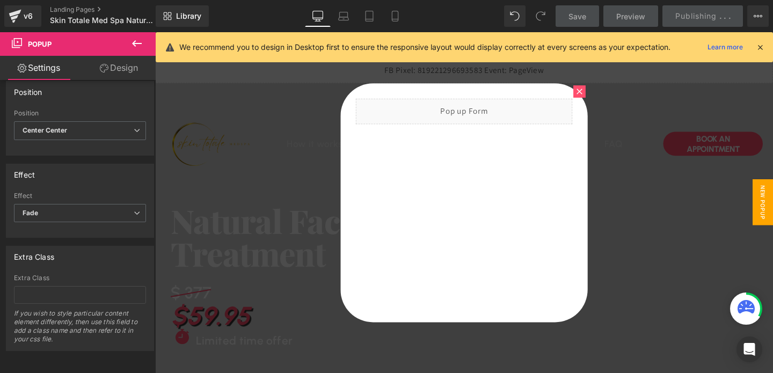
click at [654, 144] on div at bounding box center [480, 211] width 650 height 359
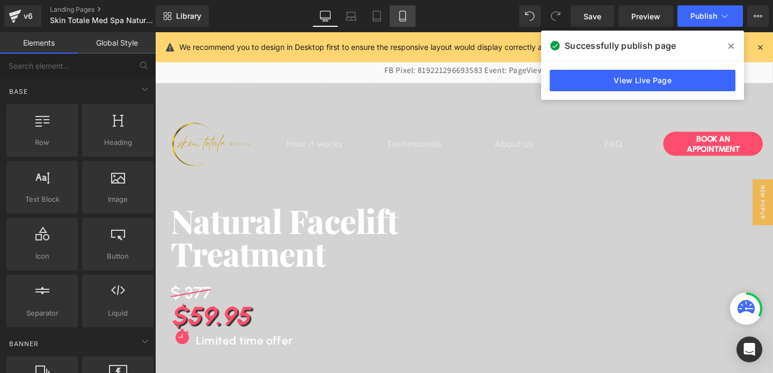
click at [405, 19] on icon at bounding box center [402, 16] width 11 height 11
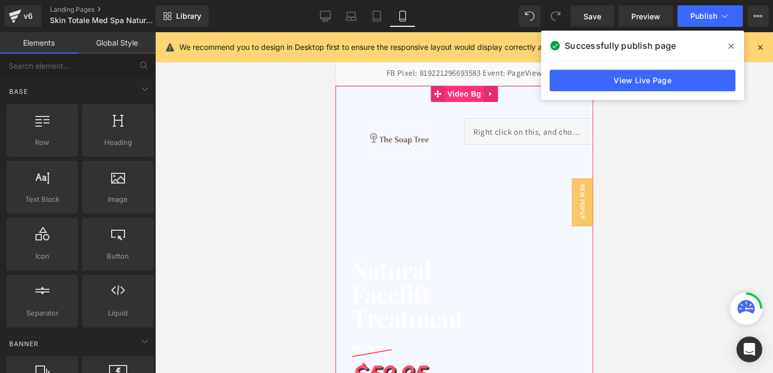
click at [461, 100] on span "Video Bg" at bounding box center [464, 94] width 39 height 16
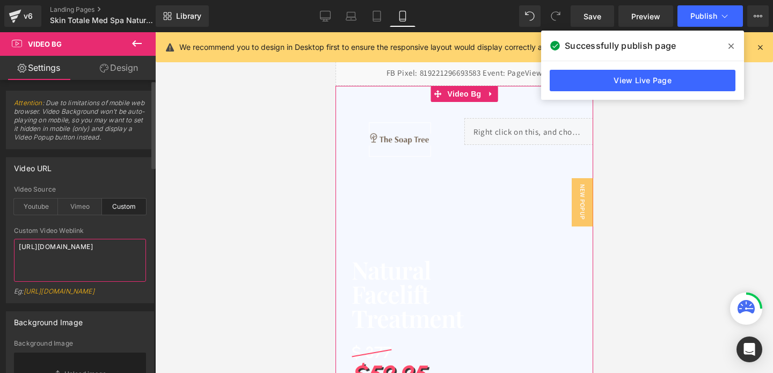
click at [86, 259] on textarea "[URL][DOMAIN_NAME]" at bounding box center [80, 260] width 132 height 43
paste textarea "ce527b532a474e9bbcc8e07ed5e96f73"
type textarea "https://cdn.shopify.com/videos/c/o/v/ce527b532a474e9bbcc8e07ed5e96f73.mp4"
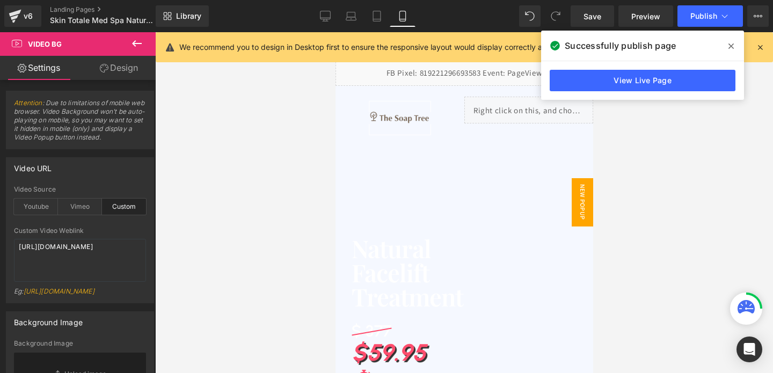
click at [585, 196] on span "New Popup" at bounding box center [581, 202] width 21 height 48
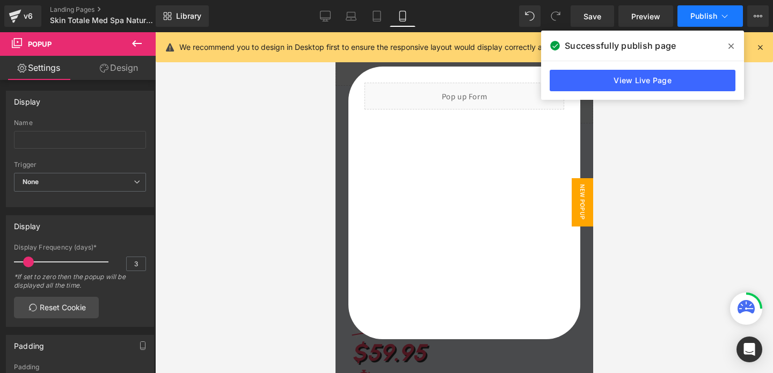
click at [701, 11] on button "Publish" at bounding box center [711, 15] width 66 height 21
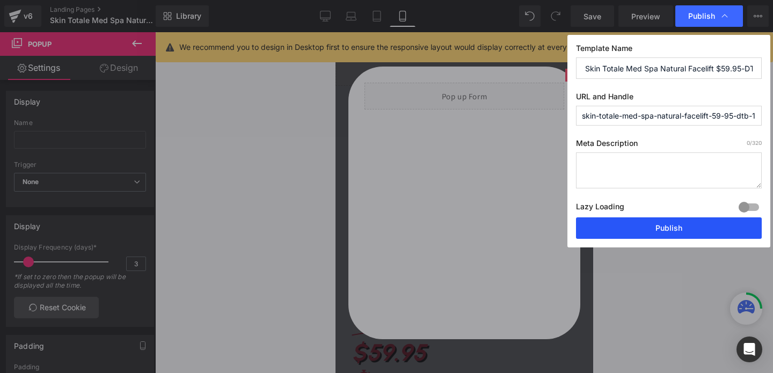
click at [648, 232] on button "Publish" at bounding box center [669, 227] width 186 height 21
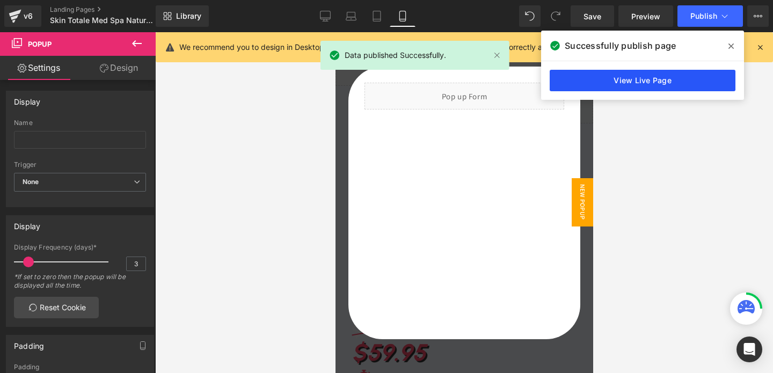
click at [647, 78] on link "View Live Page" at bounding box center [643, 80] width 186 height 21
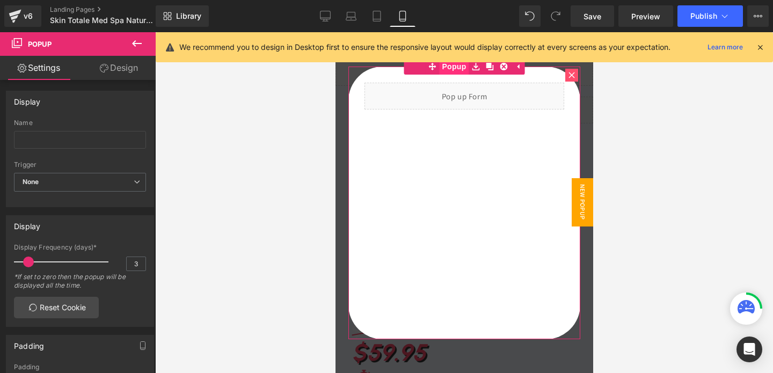
click at [468, 69] on span "Popup" at bounding box center [454, 67] width 30 height 16
drag, startPoint x: 31, startPoint y: 262, endPoint x: 3, endPoint y: 265, distance: 28.7
click at [3, 265] on div "Display 3 Display Frequency (days)* 3 *If set to zero then the popup will be di…" at bounding box center [80, 267] width 161 height 120
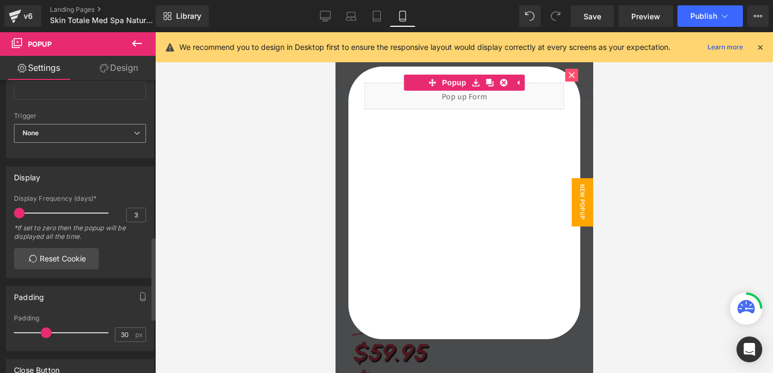
scroll to position [0, 0]
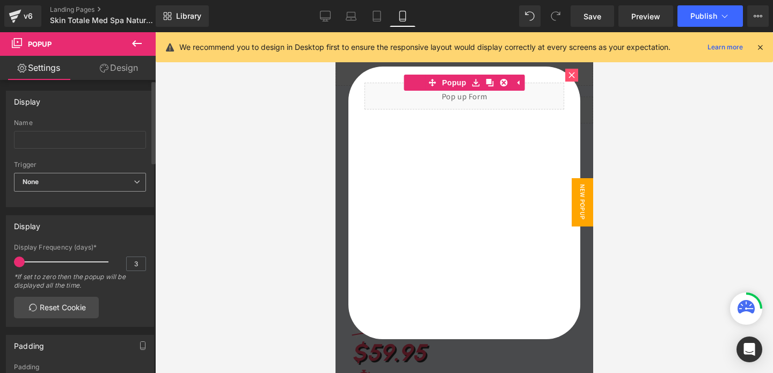
click at [55, 176] on span "None" at bounding box center [80, 182] width 132 height 19
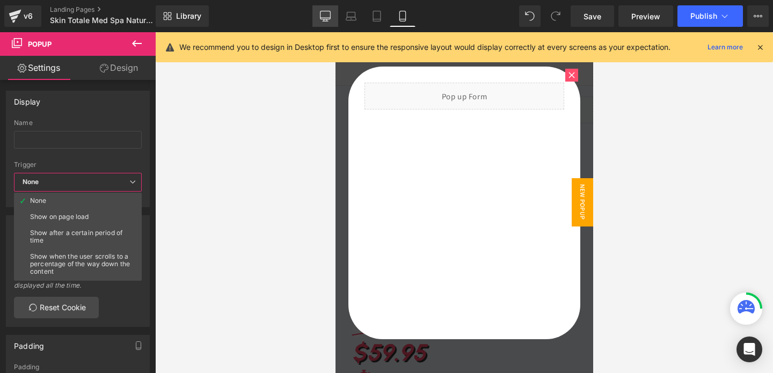
click at [322, 12] on icon at bounding box center [325, 16] width 11 height 11
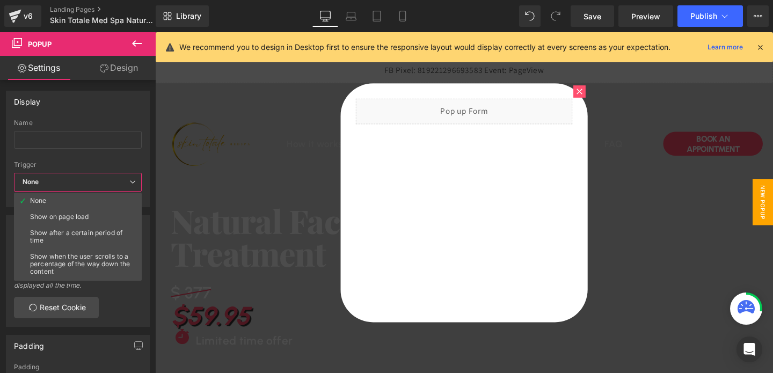
scroll to position [19, 0]
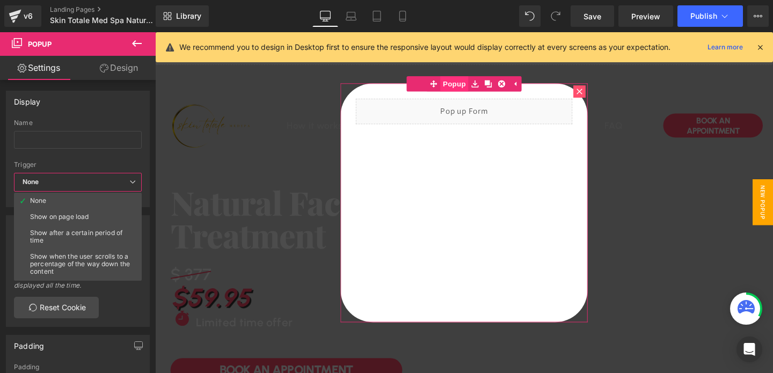
click at [464, 92] on span "Popup" at bounding box center [470, 86] width 30 height 16
click at [599, 95] on icon at bounding box center [601, 94] width 6 height 6
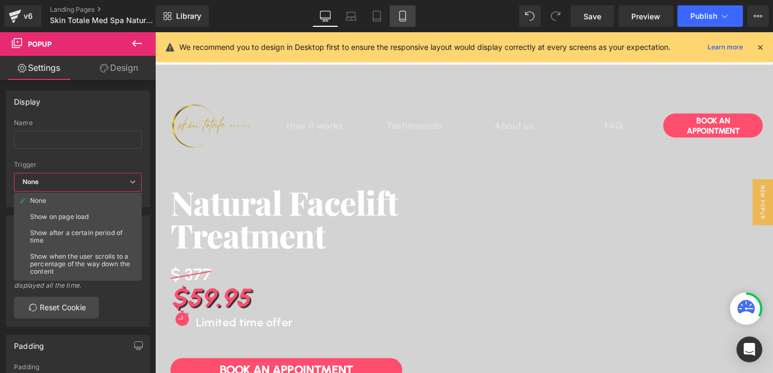
click at [396, 24] on link "Mobile" at bounding box center [403, 15] width 26 height 21
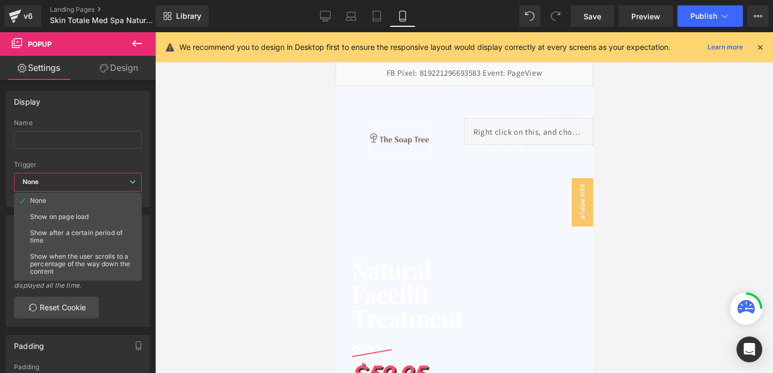
click at [424, 113] on div at bounding box center [464, 202] width 258 height 341
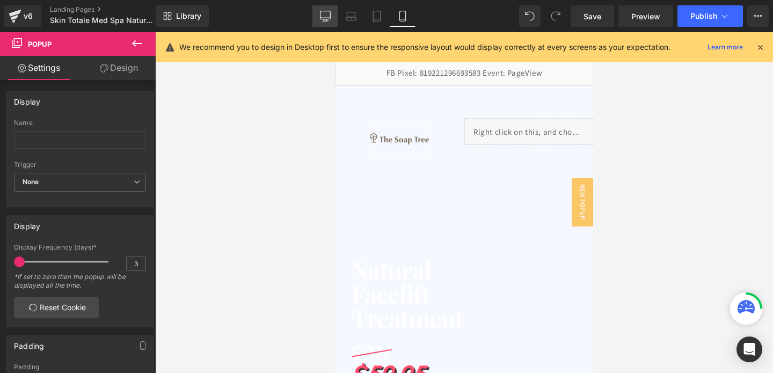
click at [325, 24] on link "Desktop" at bounding box center [326, 15] width 26 height 21
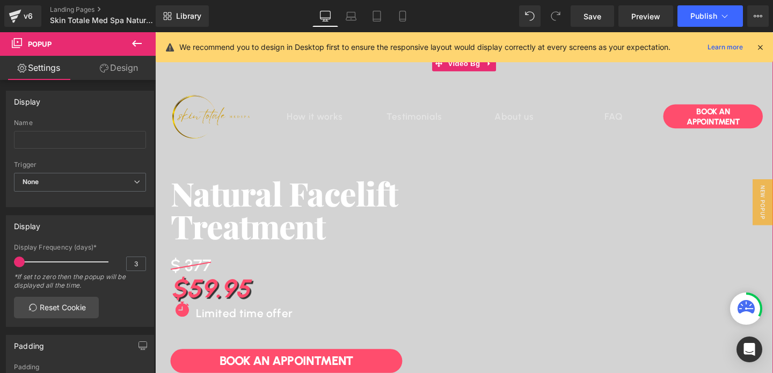
scroll to position [30, 0]
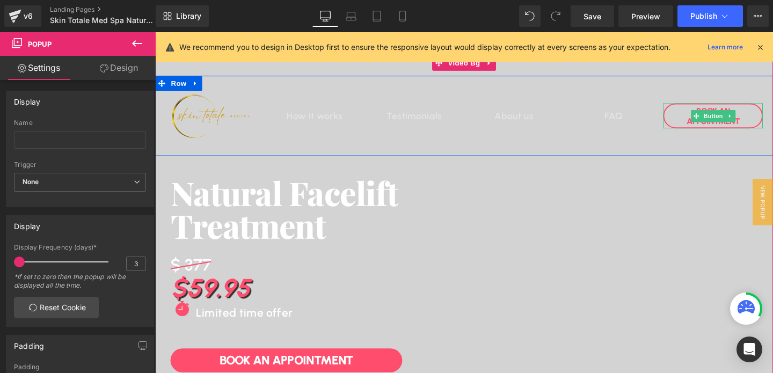
click at [712, 121] on link "Book An APPOINTMENT" at bounding box center [741, 120] width 105 height 26
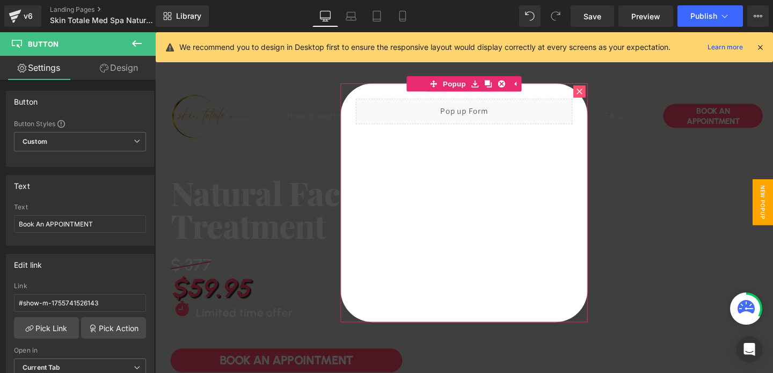
click at [603, 95] on icon at bounding box center [601, 94] width 6 height 6
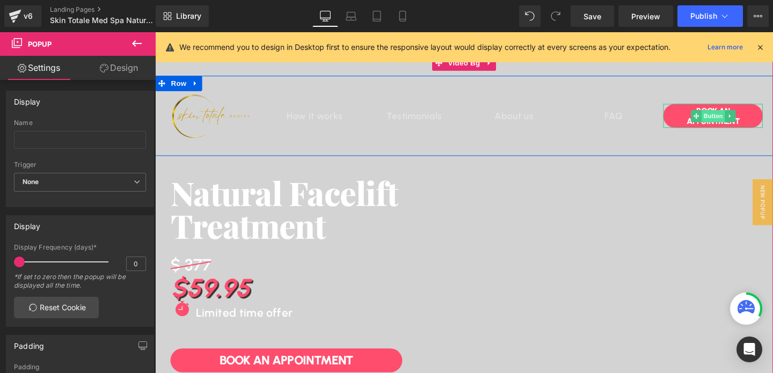
click at [746, 116] on span "Button" at bounding box center [742, 120] width 25 height 13
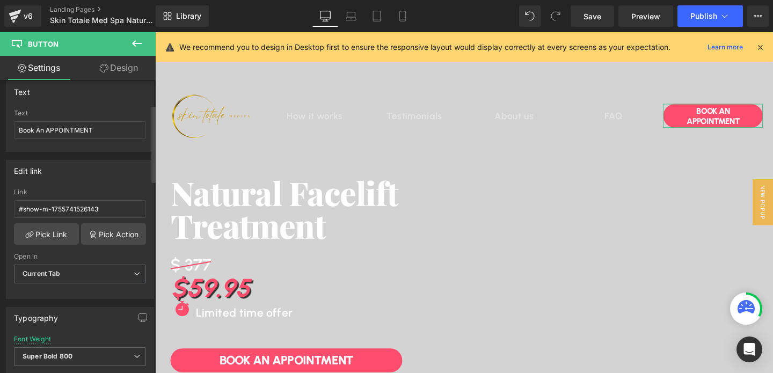
scroll to position [95, 0]
click at [129, 278] on span "Current Tab" at bounding box center [80, 273] width 132 height 19
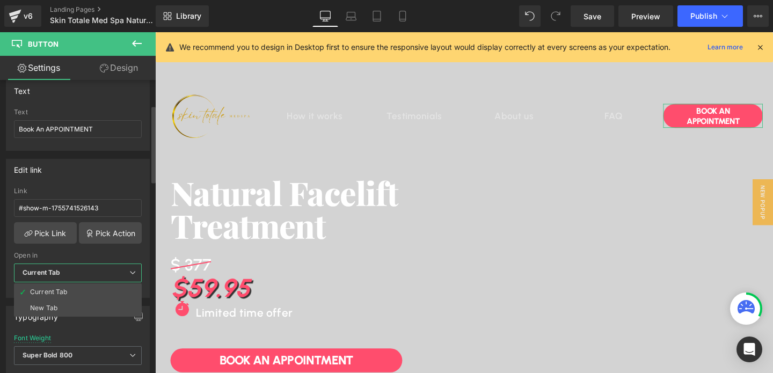
click at [129, 278] on span "Current Tab" at bounding box center [78, 273] width 128 height 19
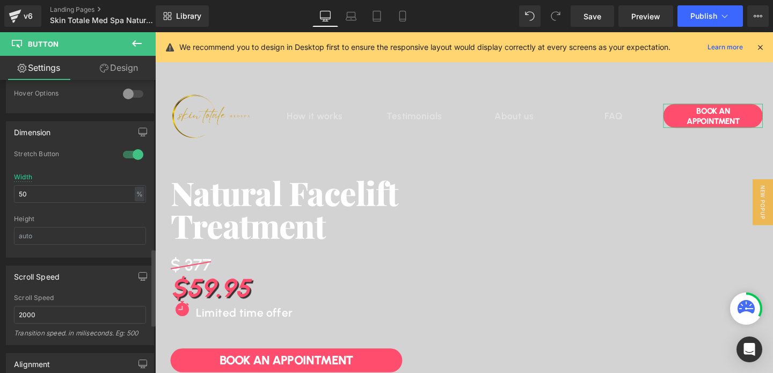
scroll to position [645, 0]
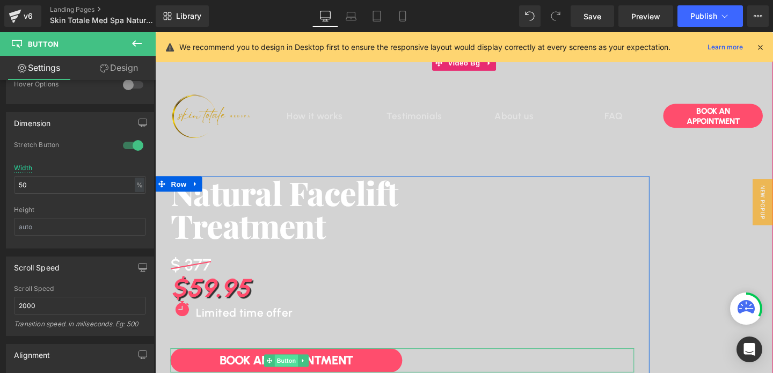
click at [289, 373] on span "Button" at bounding box center [293, 377] width 25 height 13
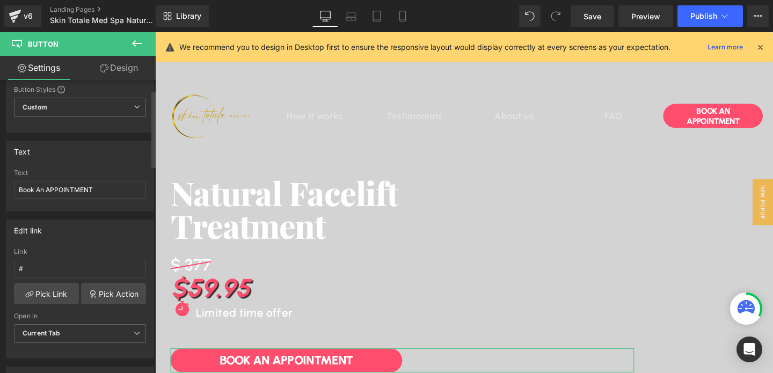
scroll to position [38, 0]
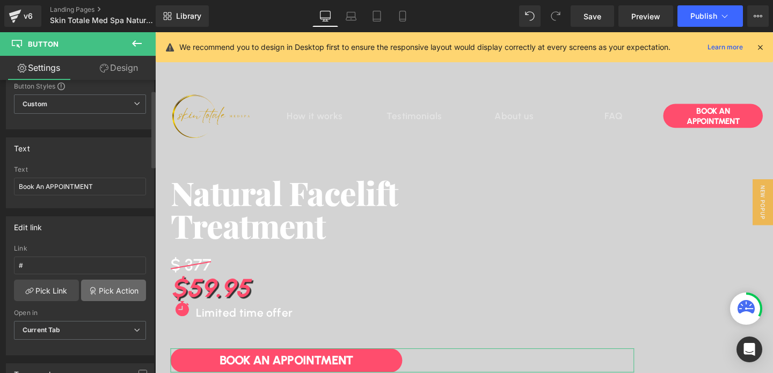
click at [103, 287] on link "Pick Action" at bounding box center [113, 290] width 65 height 21
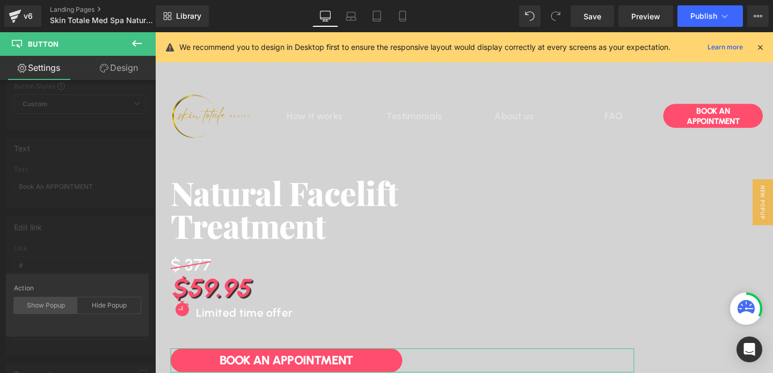
click at [52, 308] on div "Show Popup" at bounding box center [45, 305] width 63 height 16
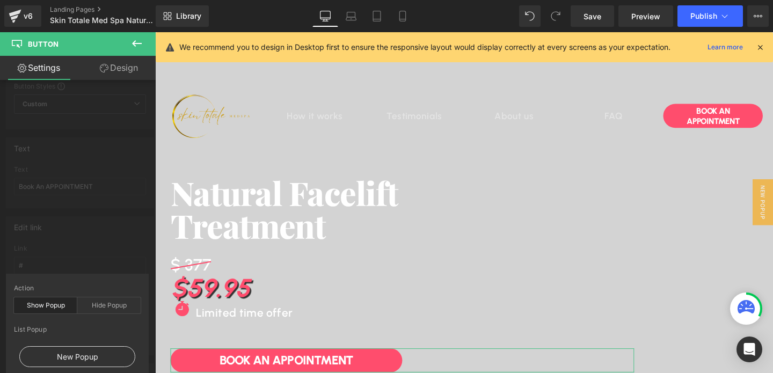
click at [71, 352] on div "New Popup" at bounding box center [77, 356] width 116 height 21
click at [91, 236] on div "Edit link # Link # Pick Link Pick Action Current Tab New Tab Open in Current Ta…" at bounding box center [80, 281] width 161 height 147
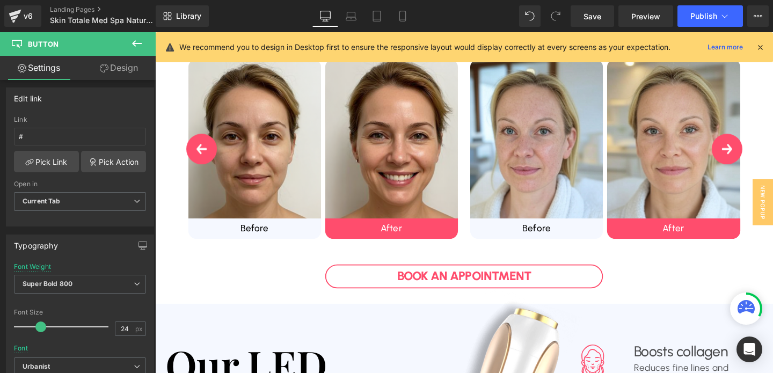
scroll to position [545, 0]
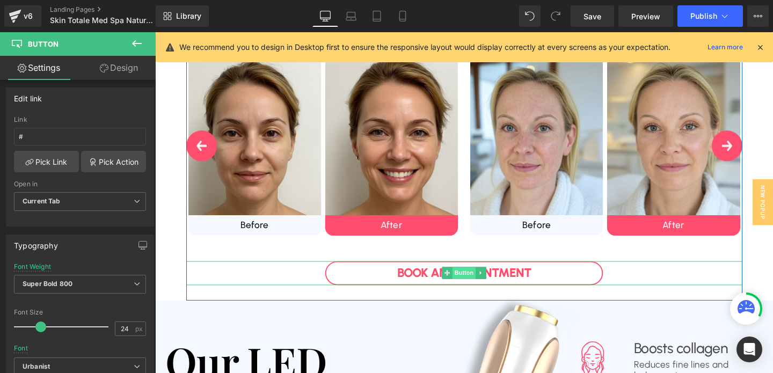
click at [478, 283] on span "Button" at bounding box center [480, 285] width 25 height 13
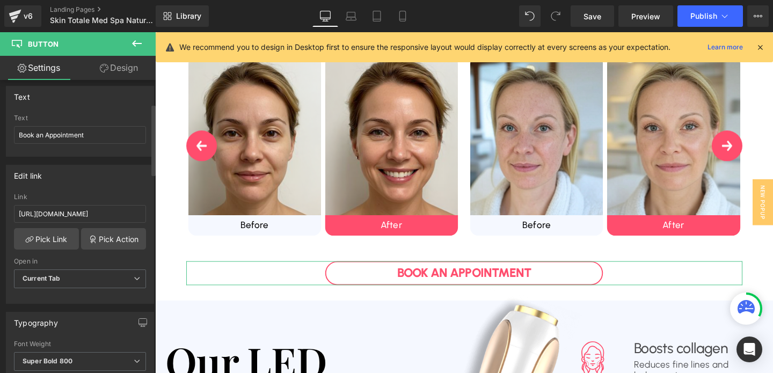
scroll to position [97, 0]
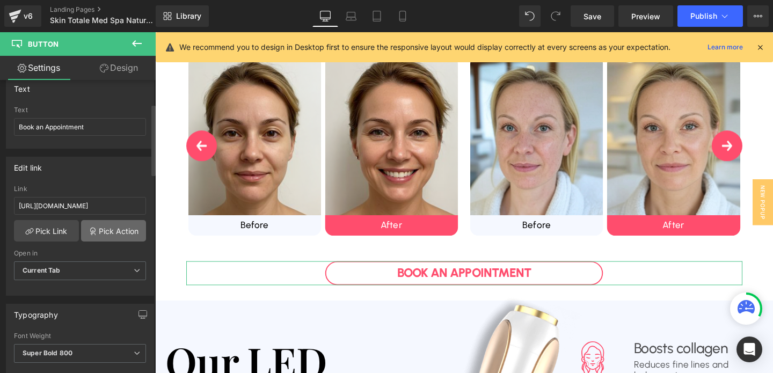
click at [103, 233] on link "Pick Action" at bounding box center [113, 230] width 65 height 21
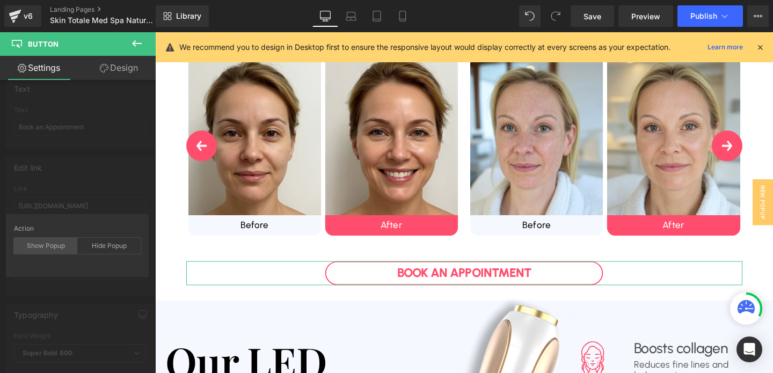
click at [46, 246] on div "Show Popup" at bounding box center [45, 246] width 63 height 16
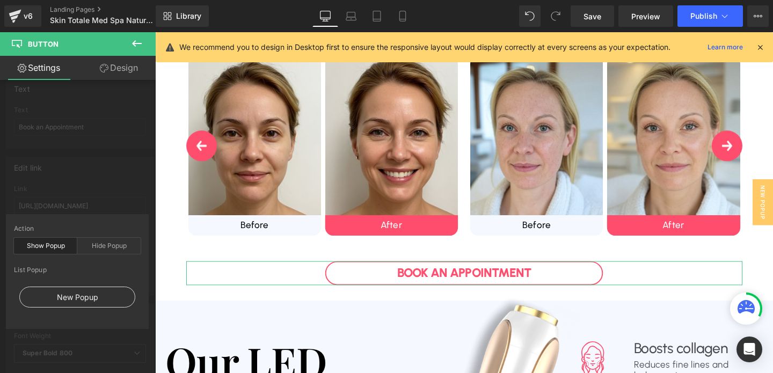
click at [60, 295] on div "New Popup" at bounding box center [77, 297] width 116 height 21
click at [107, 183] on div "Edit link https://www.advancedbeautytreatments.com/pages/the-soap-tree-omaha-dt…" at bounding box center [80, 222] width 161 height 147
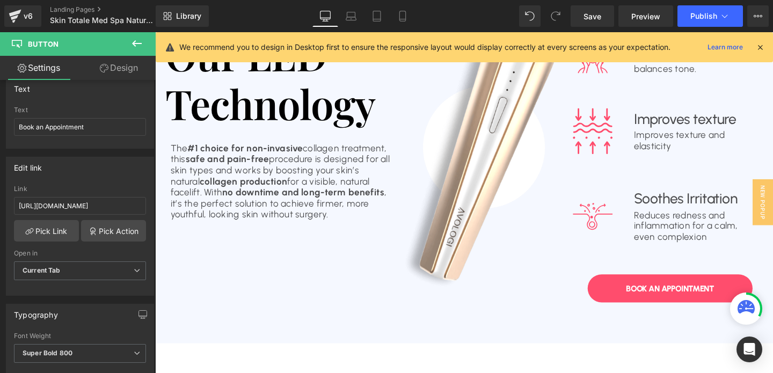
scroll to position [881, 0]
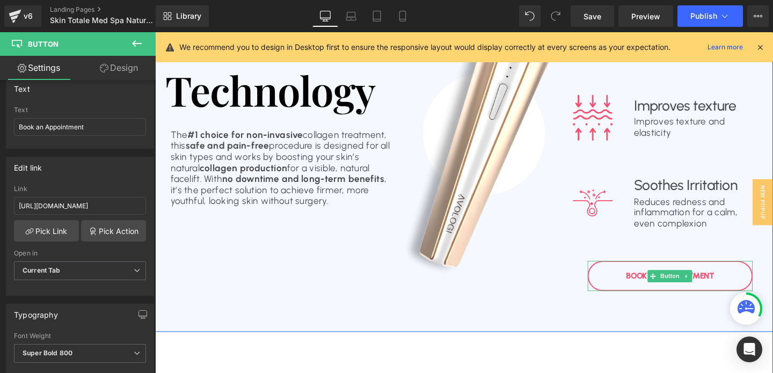
click at [700, 281] on link "Book An APPOINTMENT" at bounding box center [696, 289] width 173 height 32
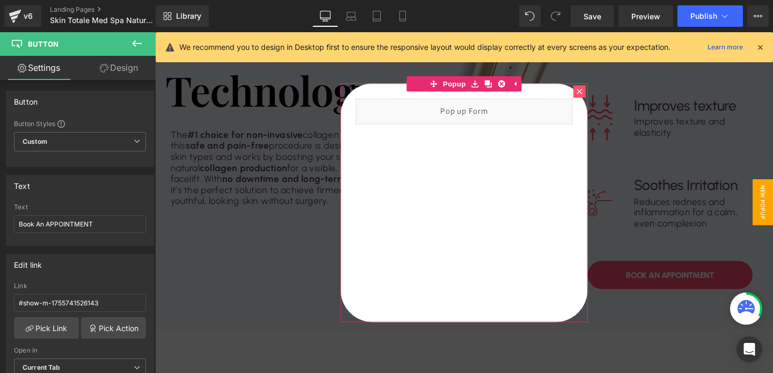
click at [599, 94] on icon at bounding box center [601, 94] width 6 height 6
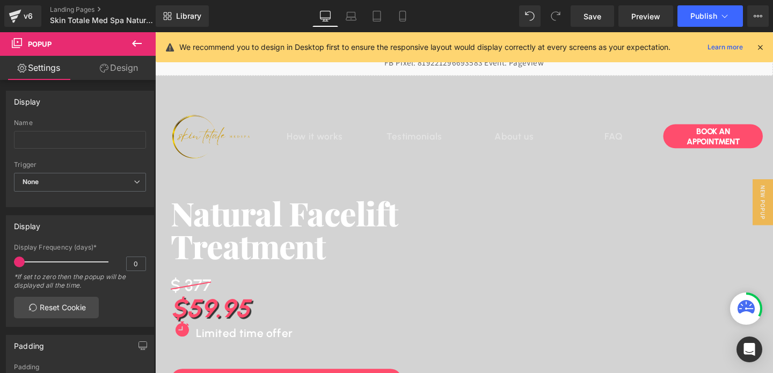
scroll to position [0, 0]
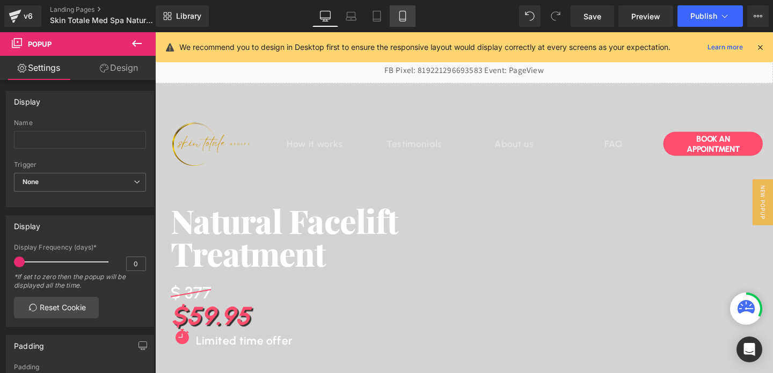
click at [401, 18] on icon at bounding box center [402, 16] width 11 height 11
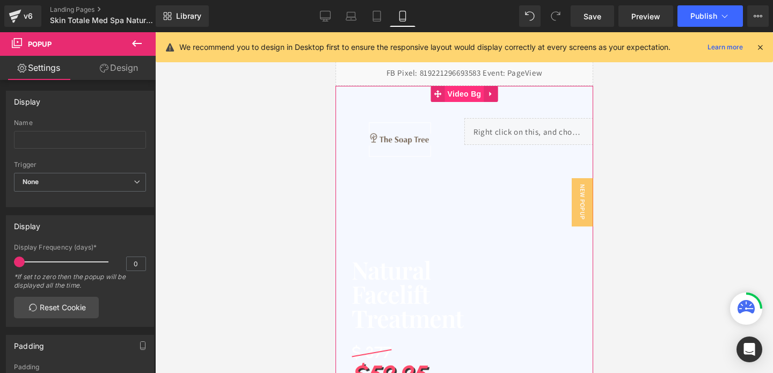
click at [466, 93] on span "Video Bg" at bounding box center [464, 94] width 39 height 16
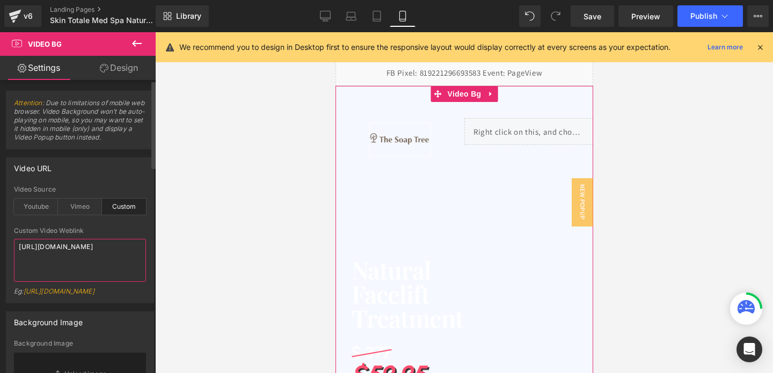
click at [68, 257] on textarea "https://cdn.shopify.com/videos/c/o/v/ce527b532a474e9bbcc8e07ed5e96f73.mp4" at bounding box center [80, 260] width 132 height 43
paste textarea "602e52eaa4c74dfbb05d25a19a76e62f"
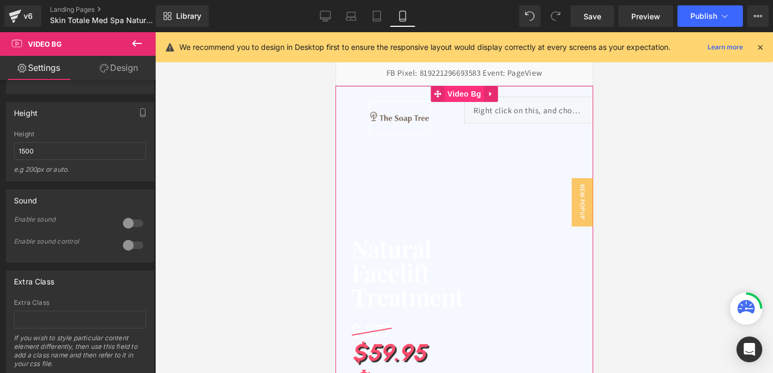
click at [459, 92] on span "Video Bg" at bounding box center [464, 94] width 39 height 16
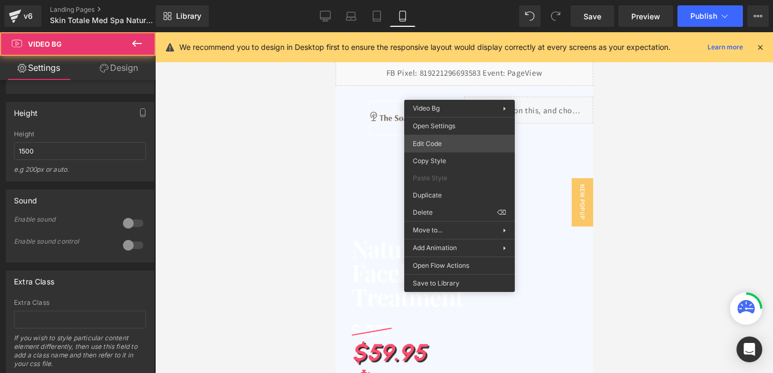
click at [428, 0] on div "Video Bg You are previewing how the will restyle your page. You can not edit El…" at bounding box center [386, 0] width 773 height 0
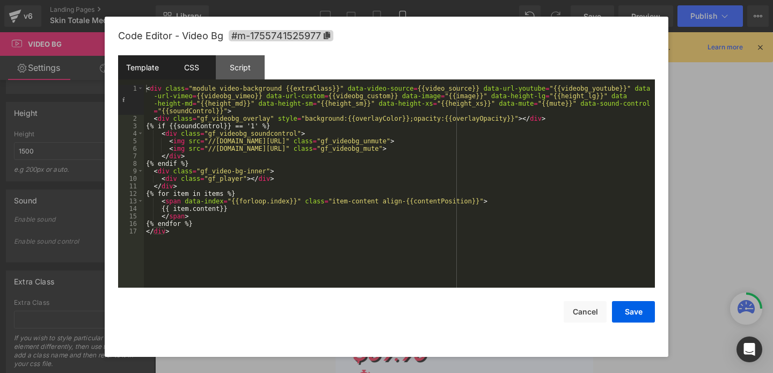
type textarea "[URL][DOMAIN_NAME]"
click at [198, 72] on div "CSS" at bounding box center [191, 67] width 49 height 24
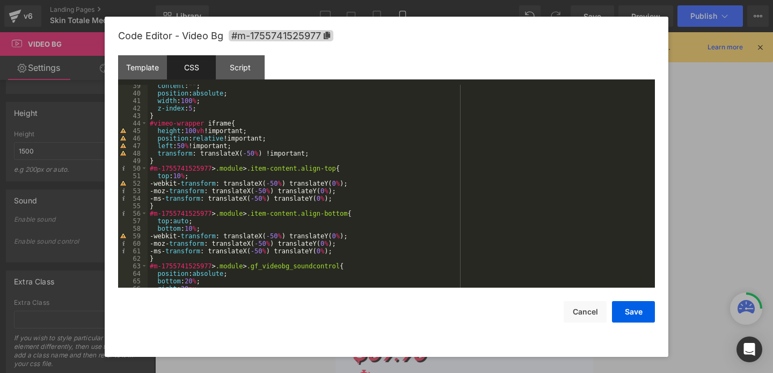
scroll to position [288, 0]
click at [192, 130] on div "content : " " ; position : absolute ; width : 100 % ; z-index : 5 ; } #vimeo-wr…" at bounding box center [399, 191] width 503 height 218
click at [255, 130] on div "content : " " ; position : absolute ; width : 100 % ; z-index : 5 ; } #vimeo-wr…" at bounding box center [399, 191] width 503 height 218
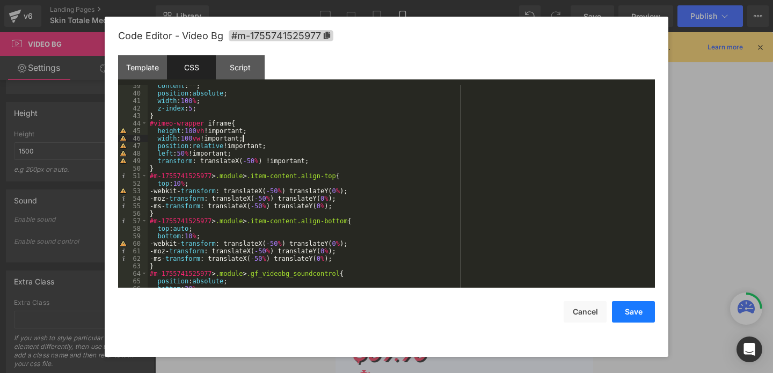
click at [619, 314] on button "Save" at bounding box center [633, 311] width 43 height 21
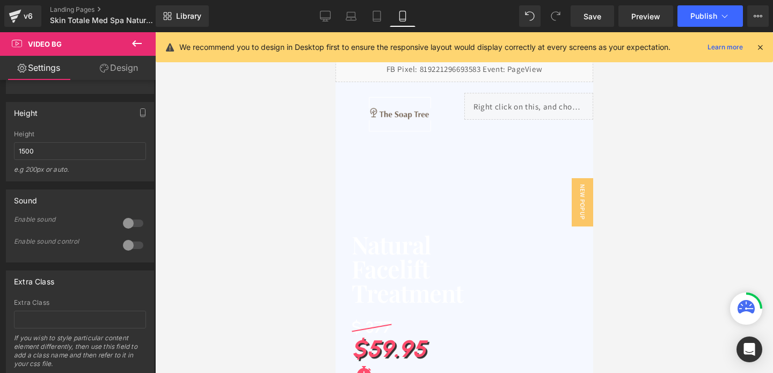
scroll to position [3, 0]
click at [316, 21] on link "Desktop" at bounding box center [326, 15] width 26 height 21
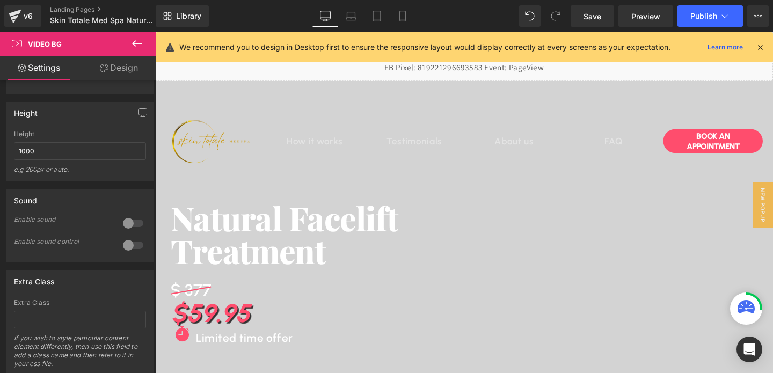
scroll to position [0, 0]
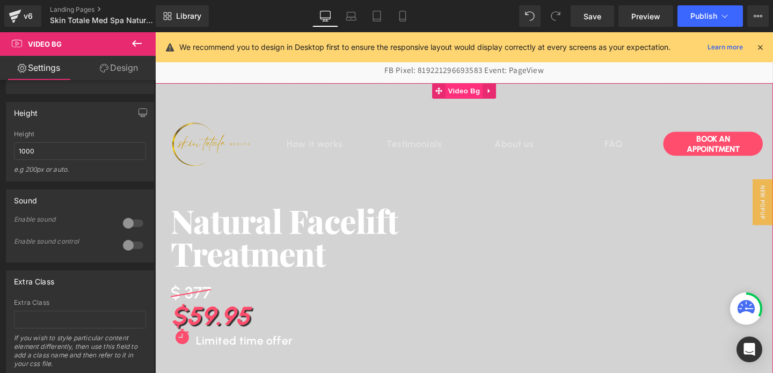
click at [481, 93] on span "Video Bg" at bounding box center [480, 94] width 39 height 16
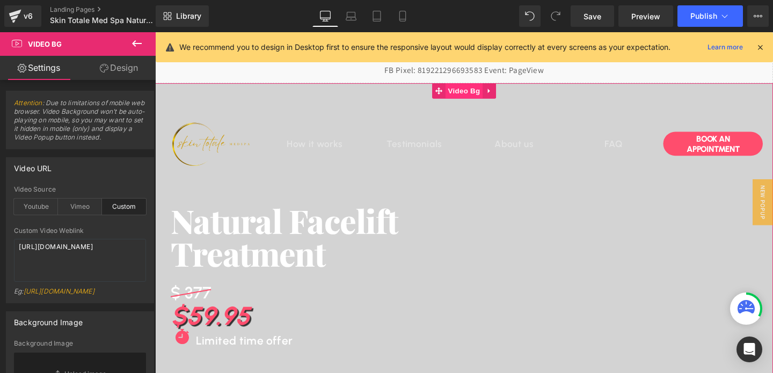
click at [485, 97] on span "Video Bg" at bounding box center [480, 94] width 39 height 16
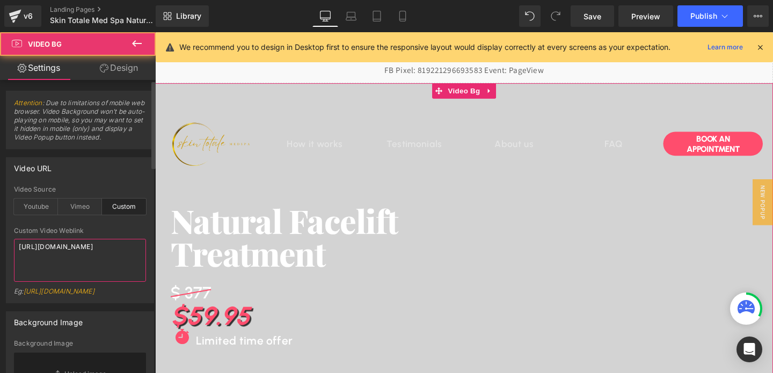
click at [77, 257] on textarea "[URL][DOMAIN_NAME]" at bounding box center [80, 260] width 132 height 43
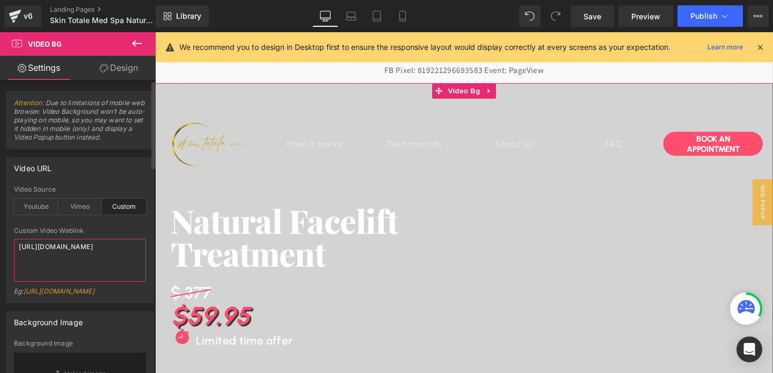
click at [77, 257] on textarea "[URL][DOMAIN_NAME]" at bounding box center [80, 260] width 132 height 43
paste textarea "9b7e7f101f6447799c9f12aafe8fc653"
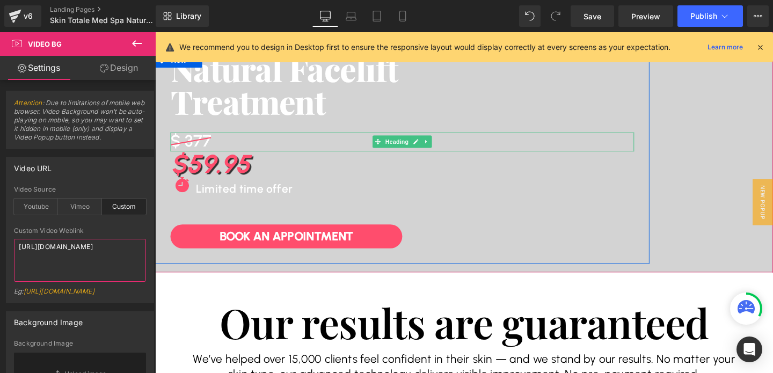
scroll to position [177, 0]
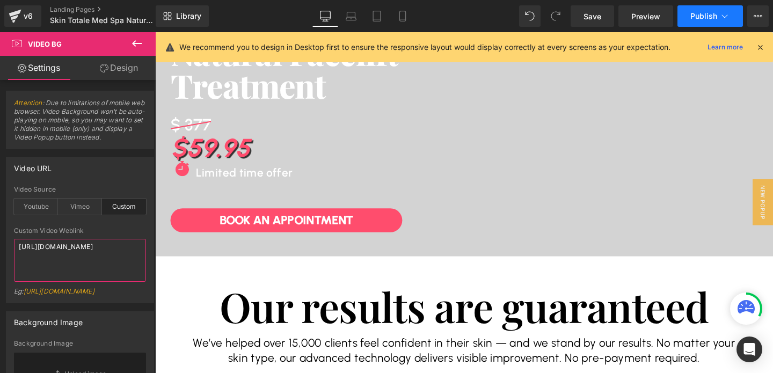
type textarea "[URL][DOMAIN_NAME]"
click at [684, 19] on button "Publish" at bounding box center [711, 15] width 66 height 21
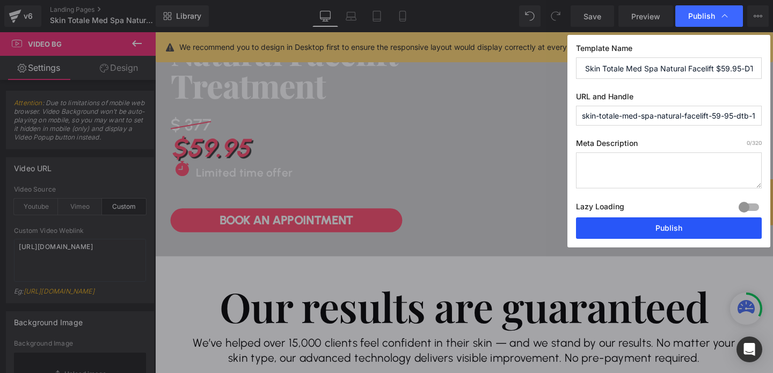
click at [643, 228] on button "Publish" at bounding box center [669, 227] width 186 height 21
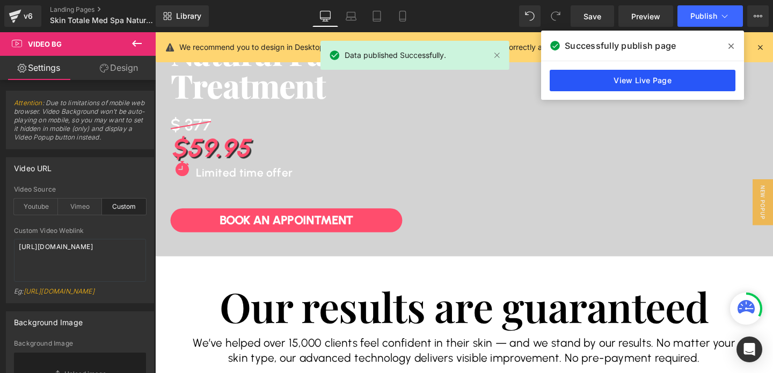
click at [666, 84] on link "View Live Page" at bounding box center [643, 80] width 186 height 21
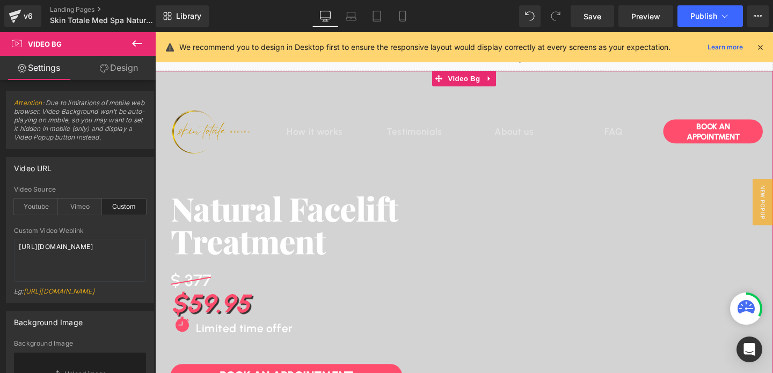
scroll to position [13, 0]
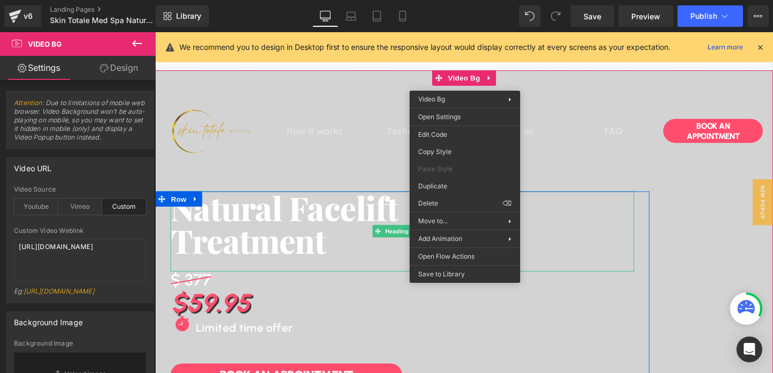
click at [364, 253] on h1 "Treatment" at bounding box center [415, 251] width 488 height 34
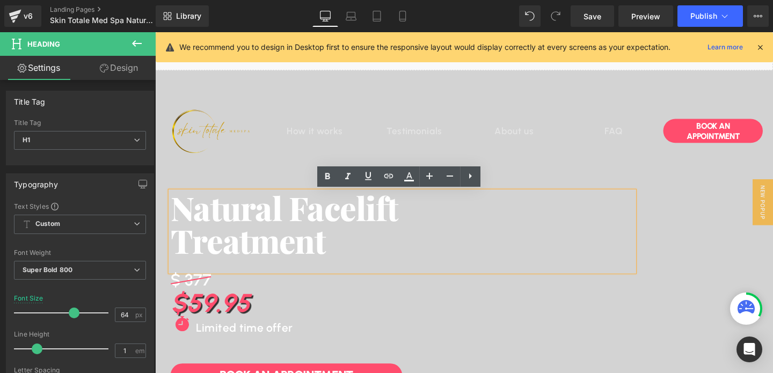
click at [761, 50] on icon at bounding box center [761, 47] width 10 height 10
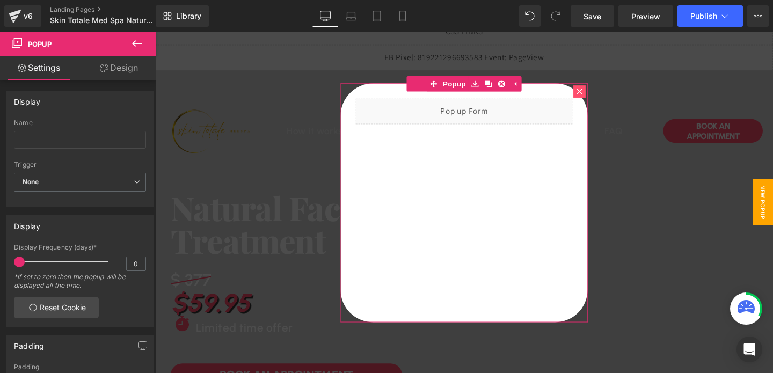
click at [599, 94] on icon at bounding box center [601, 94] width 6 height 6
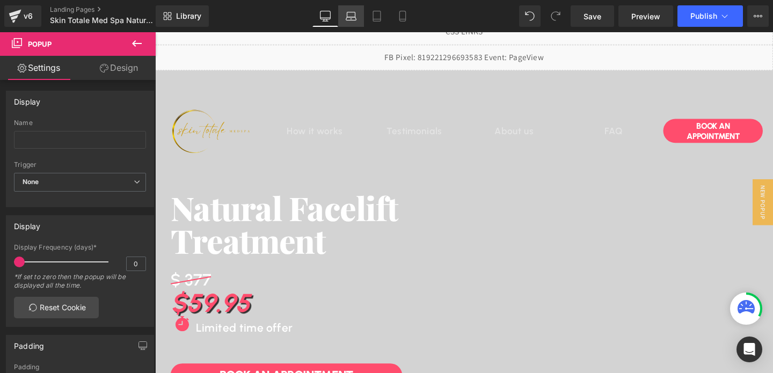
click at [355, 25] on link "Laptop" at bounding box center [351, 15] width 26 height 21
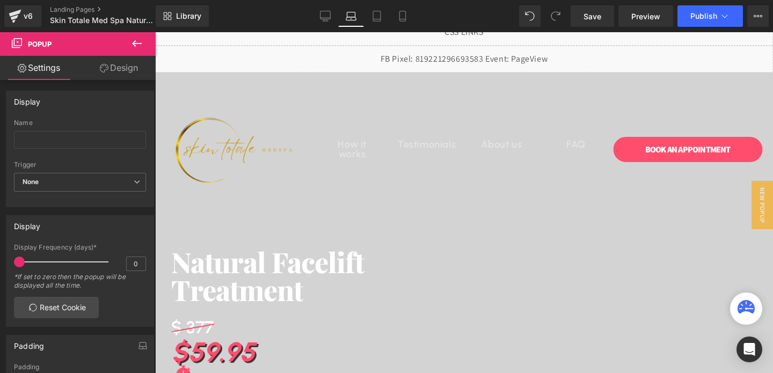
scroll to position [0, 0]
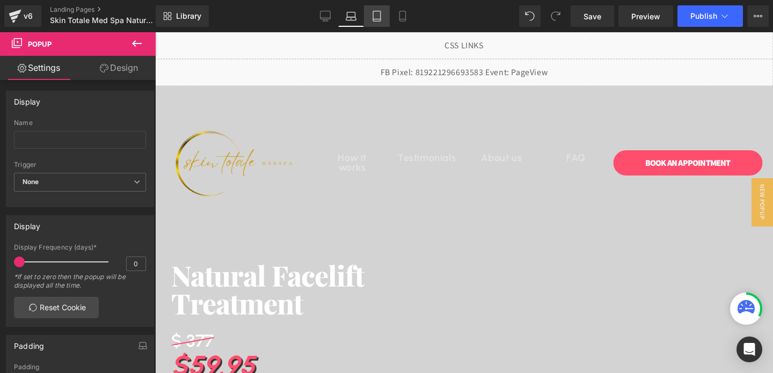
click at [369, 20] on link "Tablet" at bounding box center [377, 15] width 26 height 21
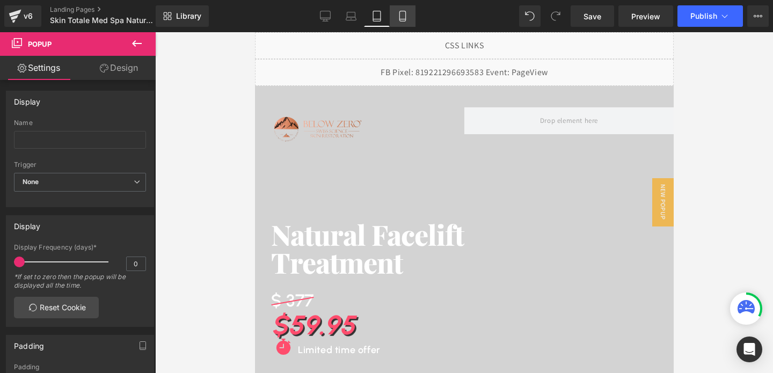
click at [397, 17] on icon at bounding box center [402, 16] width 11 height 11
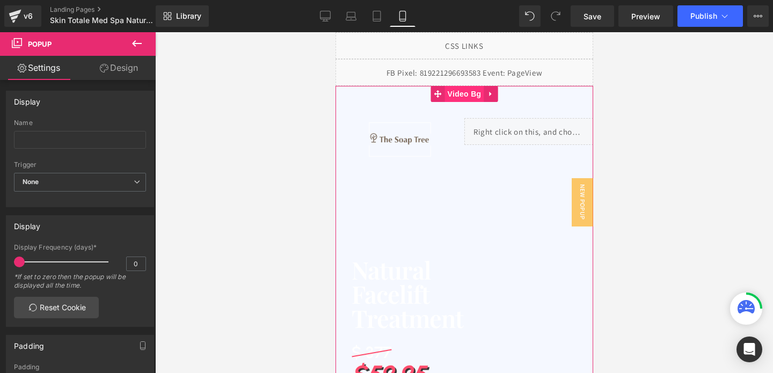
click at [466, 92] on span "Video Bg" at bounding box center [464, 94] width 39 height 16
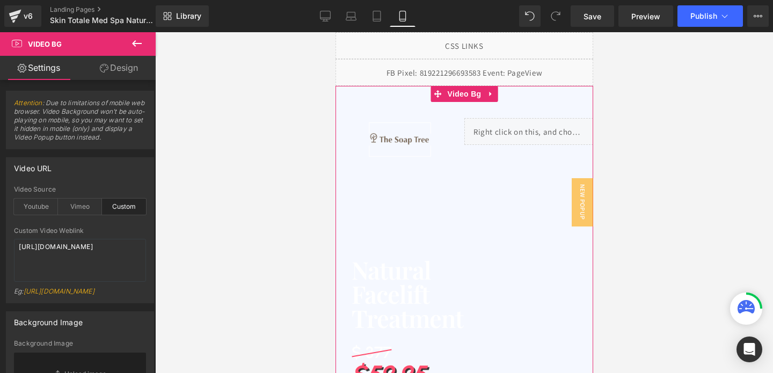
click at [115, 68] on link "Design" at bounding box center [119, 68] width 78 height 24
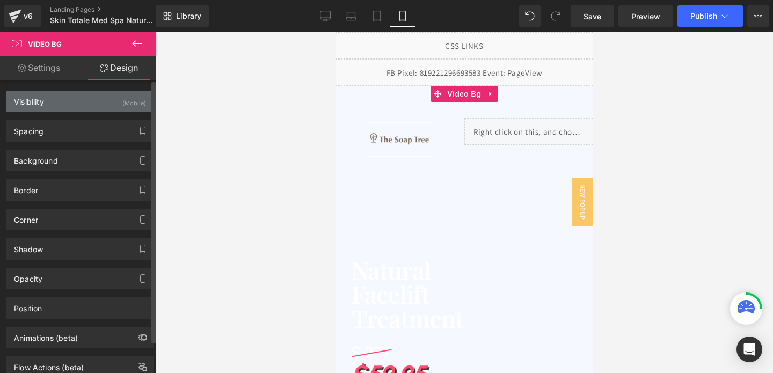
click at [103, 101] on div "Visibility (Mobile)" at bounding box center [79, 101] width 147 height 20
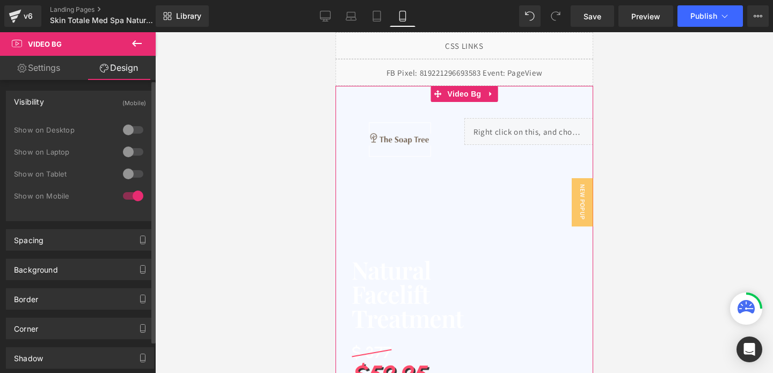
click at [129, 169] on div at bounding box center [133, 173] width 26 height 17
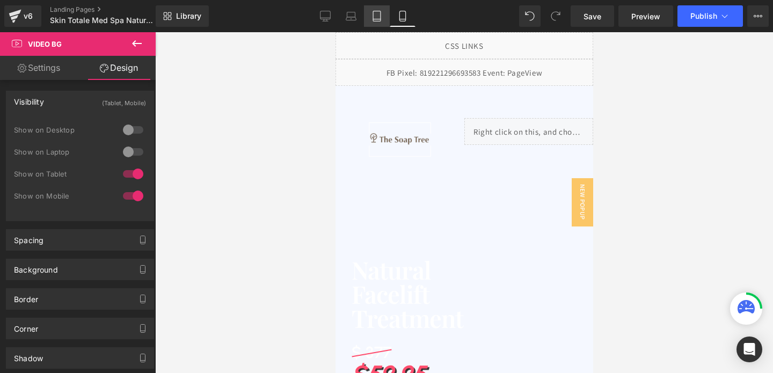
click at [382, 16] on icon at bounding box center [377, 16] width 11 height 11
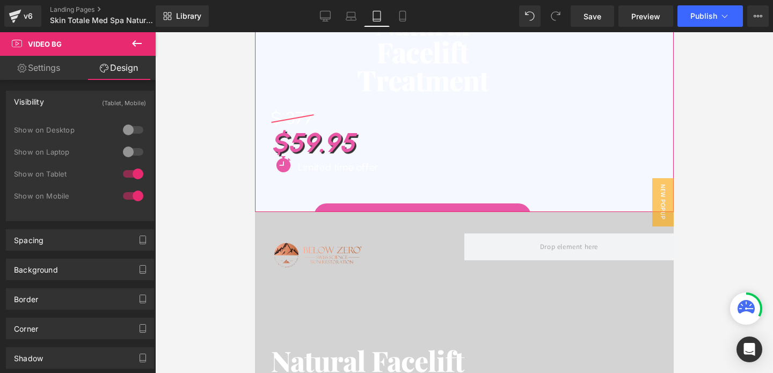
scroll to position [234, 0]
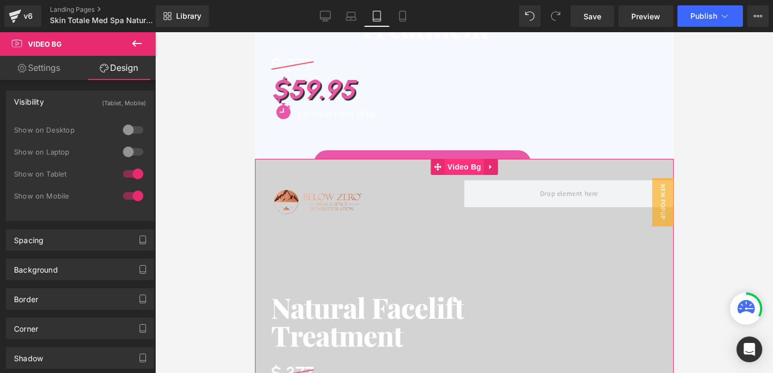
click at [470, 169] on span "Video Bg" at bounding box center [464, 167] width 39 height 16
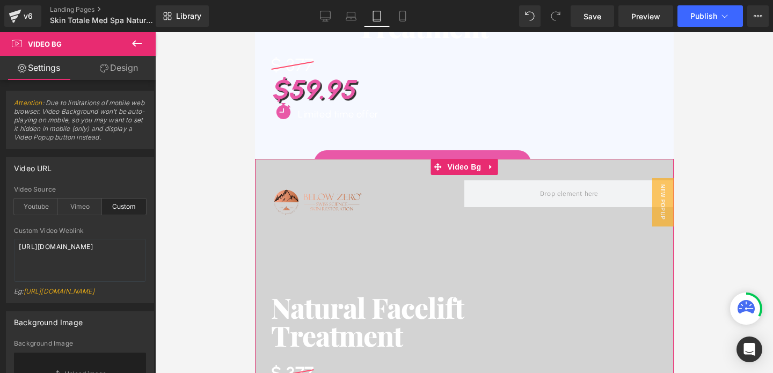
click at [119, 74] on link "Design" at bounding box center [119, 68] width 78 height 24
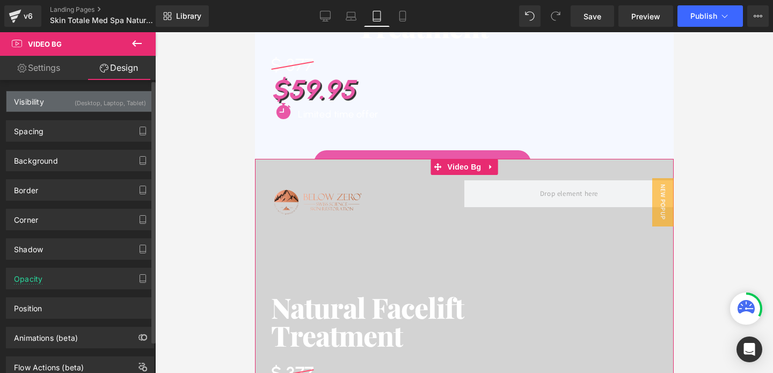
click at [129, 105] on div "(Desktop, Laptop, Tablet)" at bounding box center [110, 100] width 71 height 18
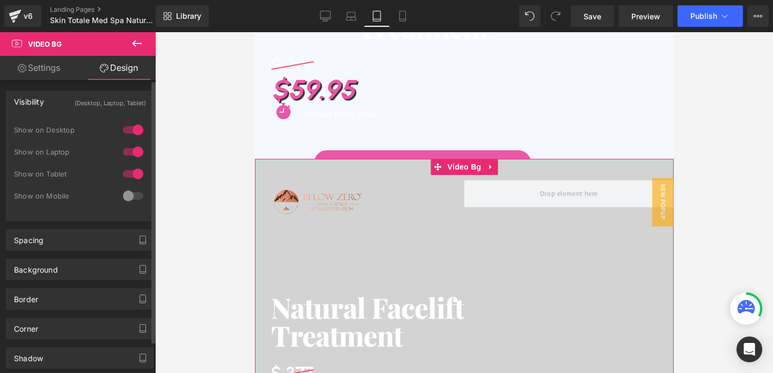
click at [134, 177] on div at bounding box center [133, 173] width 26 height 17
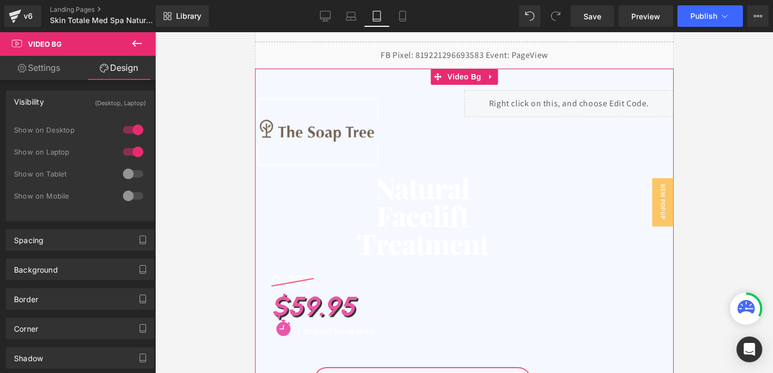
scroll to position [9, 0]
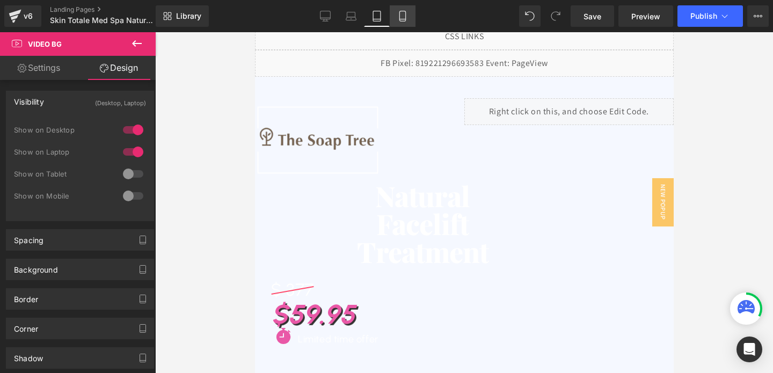
click at [402, 19] on icon at bounding box center [403, 19] width 6 height 0
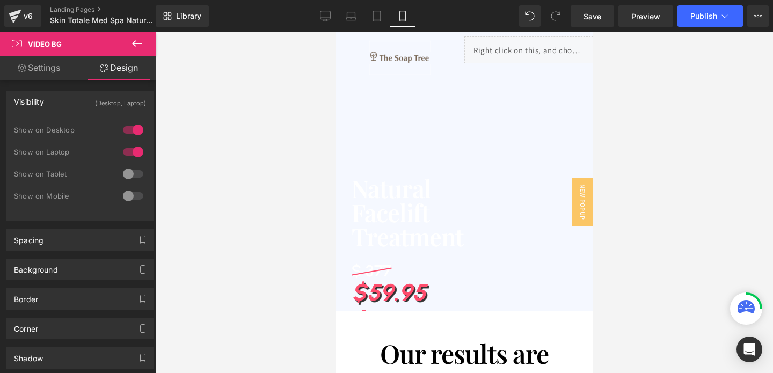
scroll to position [0, 0]
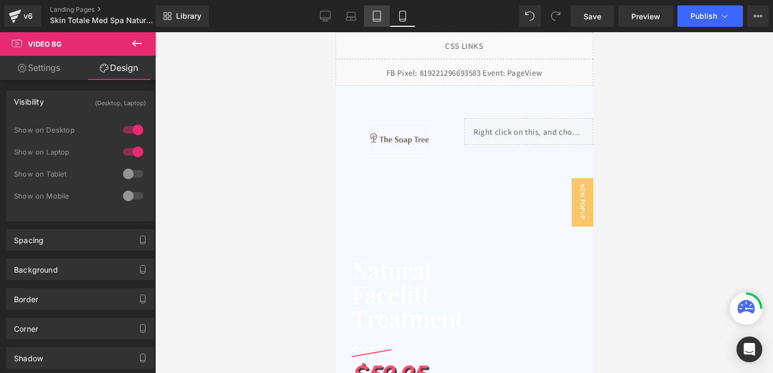
click at [382, 18] on icon at bounding box center [377, 16] width 11 height 11
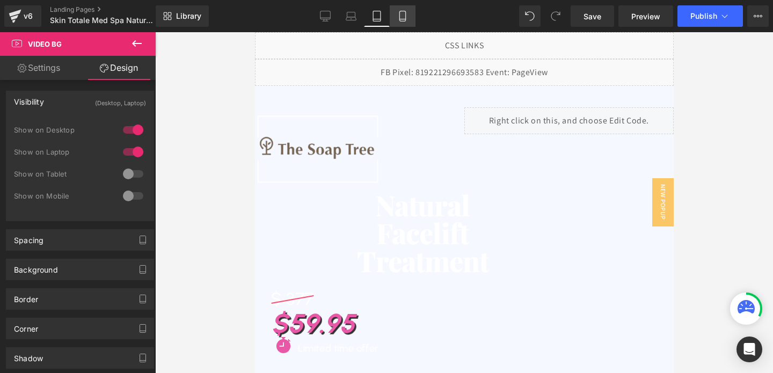
click at [403, 15] on icon at bounding box center [402, 16] width 11 height 11
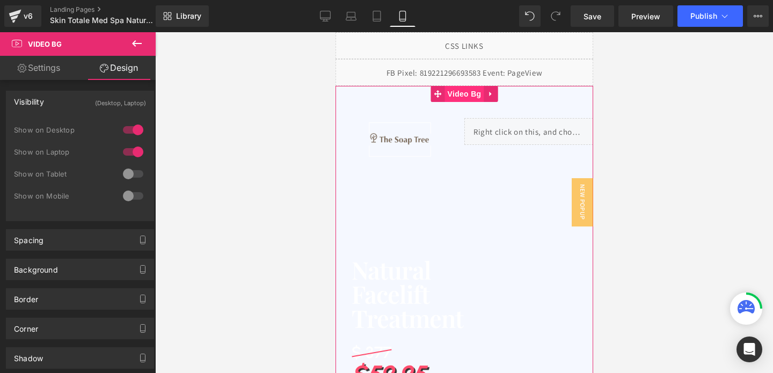
click at [463, 95] on span "Video Bg" at bounding box center [464, 94] width 39 height 16
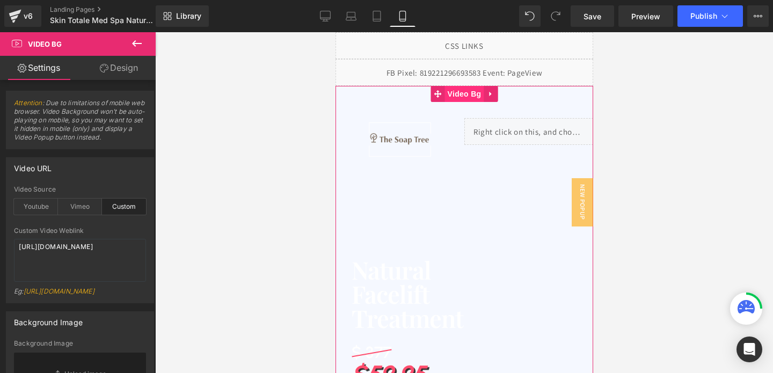
click at [472, 95] on span "Video Bg" at bounding box center [464, 94] width 39 height 16
click at [47, 259] on textarea "[URL][DOMAIN_NAME]" at bounding box center [80, 260] width 132 height 43
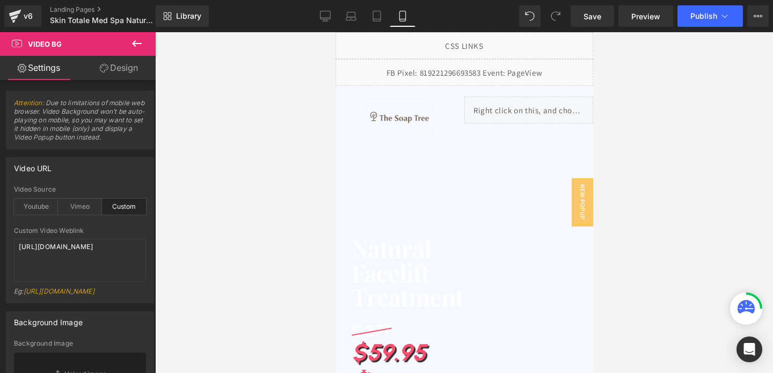
click at [132, 43] on icon at bounding box center [136, 43] width 13 height 13
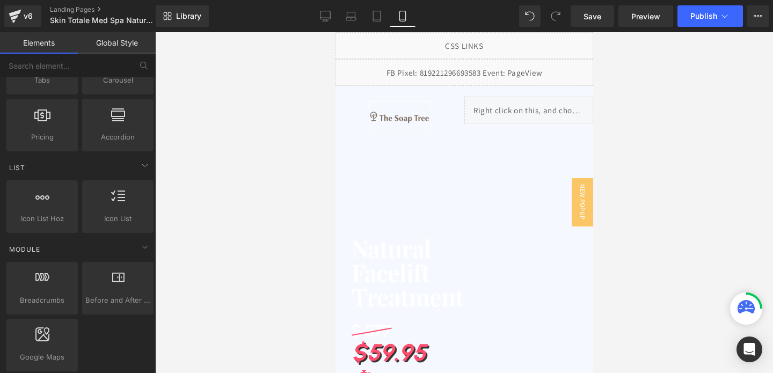
scroll to position [400, 0]
click at [320, 20] on icon at bounding box center [325, 16] width 11 height 11
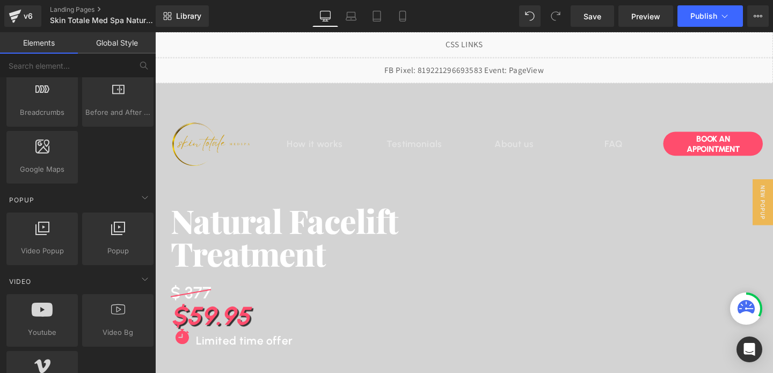
scroll to position [589, 0]
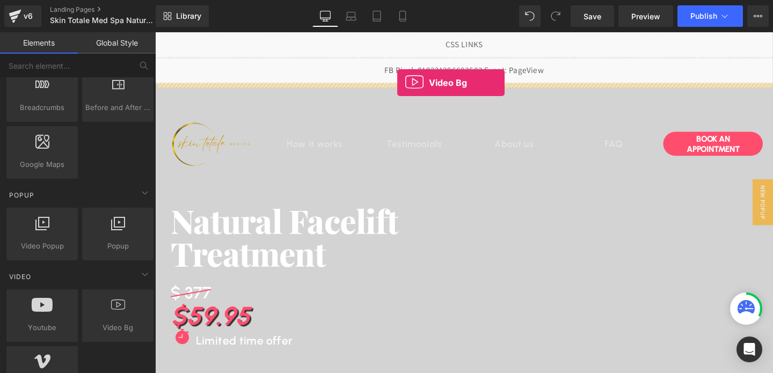
drag, startPoint x: 268, startPoint y: 339, endPoint x: 410, endPoint y: 85, distance: 290.6
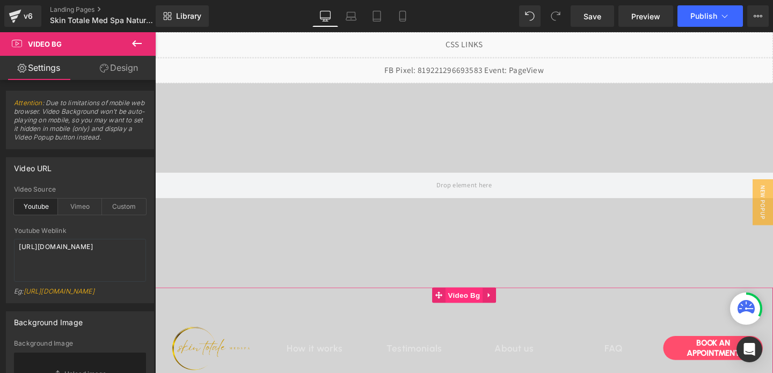
click at [482, 306] on span "Video Bg" at bounding box center [480, 309] width 39 height 16
click at [27, 252] on textarea "[URL][DOMAIN_NAME]" at bounding box center [80, 260] width 132 height 43
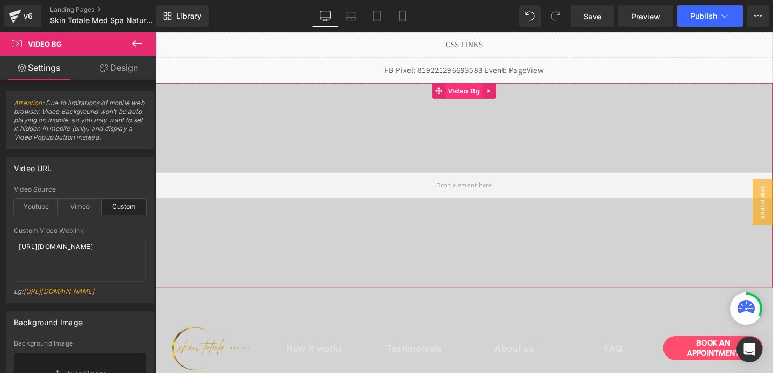
click at [473, 97] on span "Video Bg" at bounding box center [480, 94] width 39 height 16
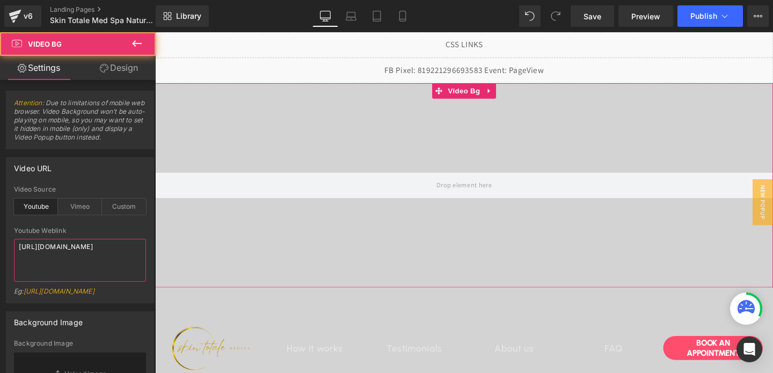
click at [70, 249] on textarea "[URL][DOMAIN_NAME]" at bounding box center [80, 260] width 132 height 43
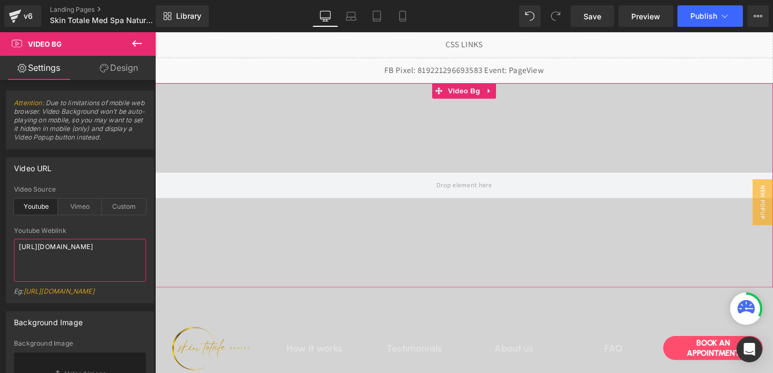
click at [70, 249] on textarea "[URL][DOMAIN_NAME]" at bounding box center [80, 260] width 132 height 43
click at [120, 207] on div "Custom" at bounding box center [124, 207] width 44 height 16
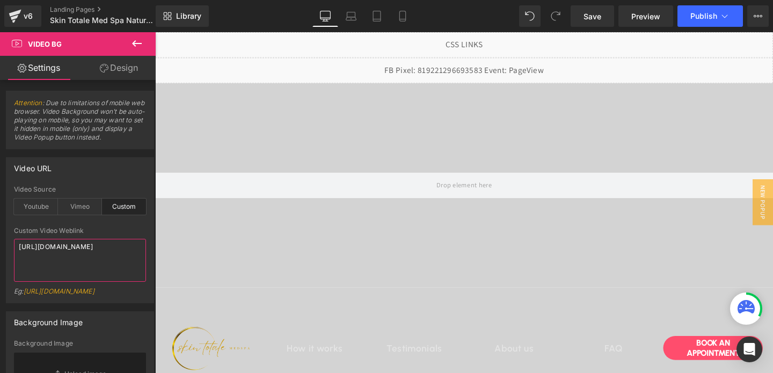
click at [101, 247] on textarea "[URL][DOMAIN_NAME]" at bounding box center [80, 260] width 132 height 43
paste textarea "videos/c/o/v/9b7e7f101f6447799c9f12aafe8fc653.mp4"
type textarea "[URL][DOMAIN_NAME]"
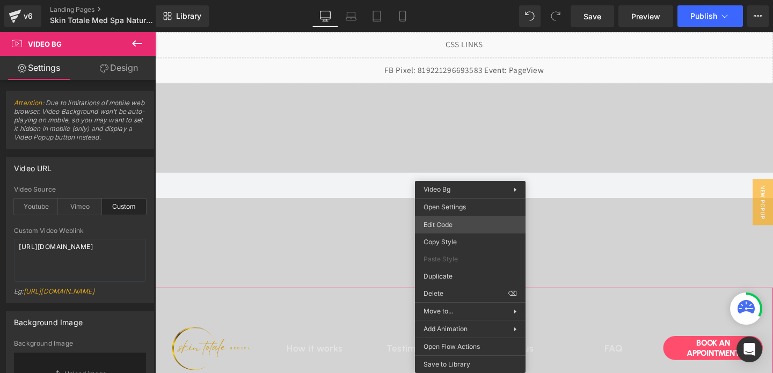
click at [437, 0] on div "Video Bg You are previewing how the will restyle your page. You can not edit El…" at bounding box center [386, 0] width 773 height 0
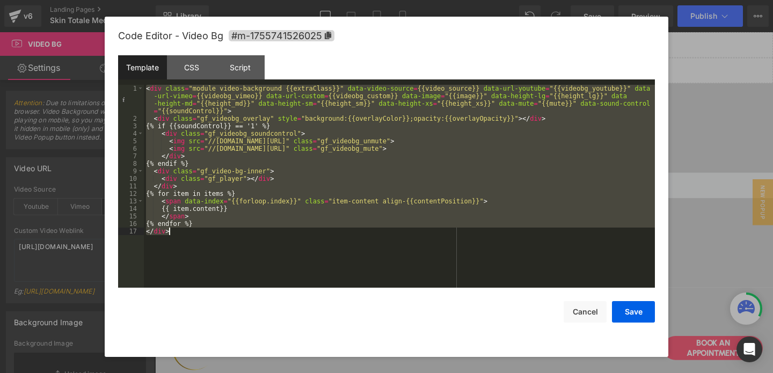
drag, startPoint x: 148, startPoint y: 85, endPoint x: 207, endPoint y: 264, distance: 188.3
click at [207, 264] on div "< div class = "module video-background {{extraClass}}" data-video-source = {{vi…" at bounding box center [399, 205] width 511 height 241
click at [620, 314] on button "Save" at bounding box center [633, 311] width 43 height 21
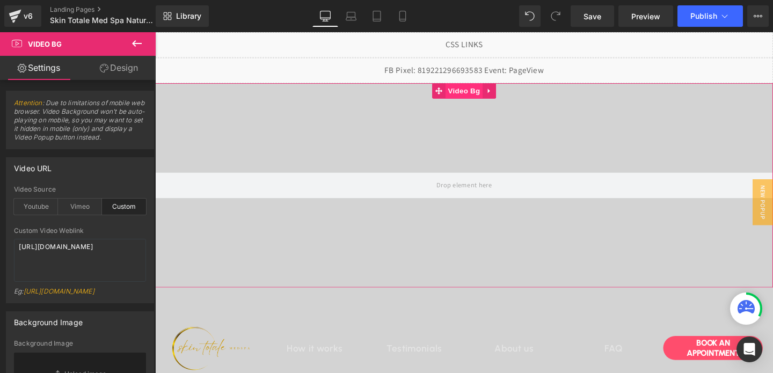
click at [476, 96] on span "Video Bg" at bounding box center [480, 94] width 39 height 16
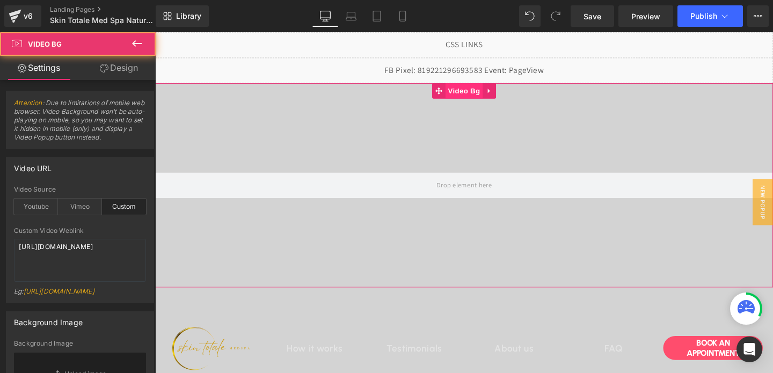
click at [476, 96] on span "Video Bg" at bounding box center [480, 94] width 39 height 16
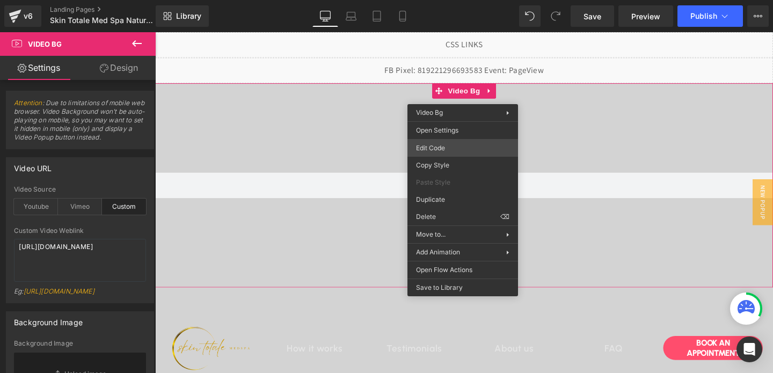
click at [439, 0] on div "Video Bg You are previewing how the will restyle your page. You can not edit El…" at bounding box center [386, 0] width 773 height 0
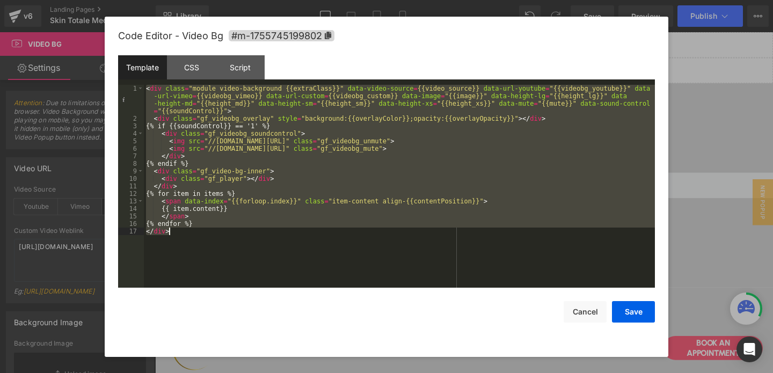
drag, startPoint x: 147, startPoint y: 88, endPoint x: 208, endPoint y: 252, distance: 174.8
click at [208, 252] on div "< div class = "module video-background {{extraClass}}" data-video-source = {{vi…" at bounding box center [399, 205] width 511 height 241
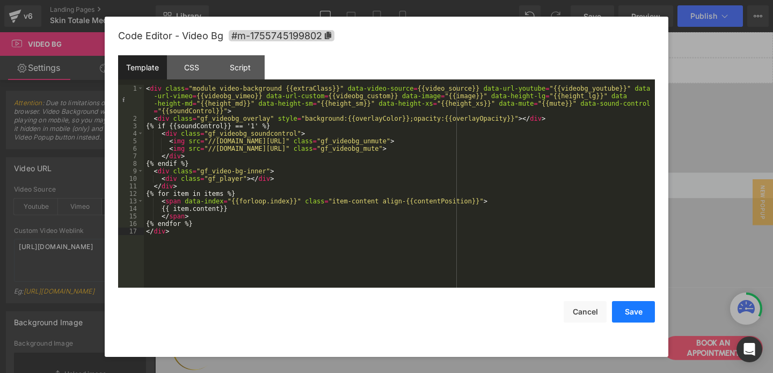
click at [628, 306] on button "Save" at bounding box center [633, 311] width 43 height 21
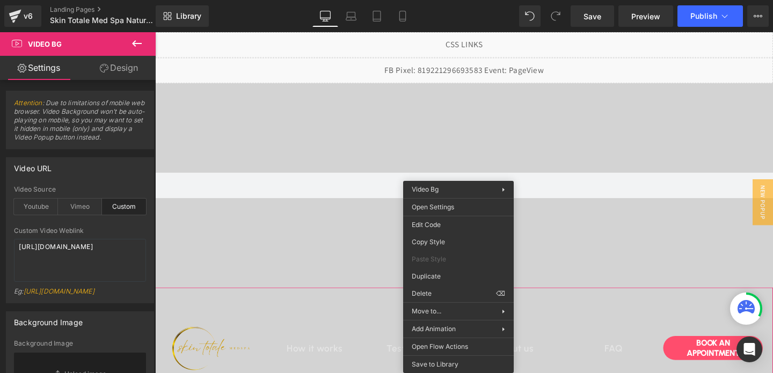
click at [471, 308] on span "Video Bg" at bounding box center [480, 309] width 39 height 16
click at [440, 0] on div "Video Bg You are previewing how the will restyle your page. You can not edit El…" at bounding box center [386, 0] width 773 height 0
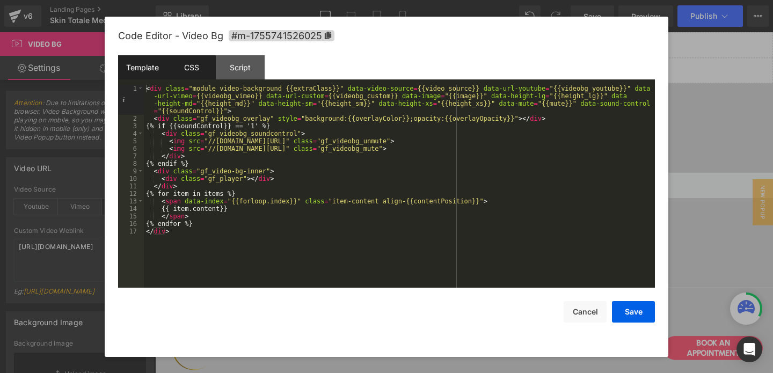
click at [185, 72] on div "CSS" at bounding box center [191, 67] width 49 height 24
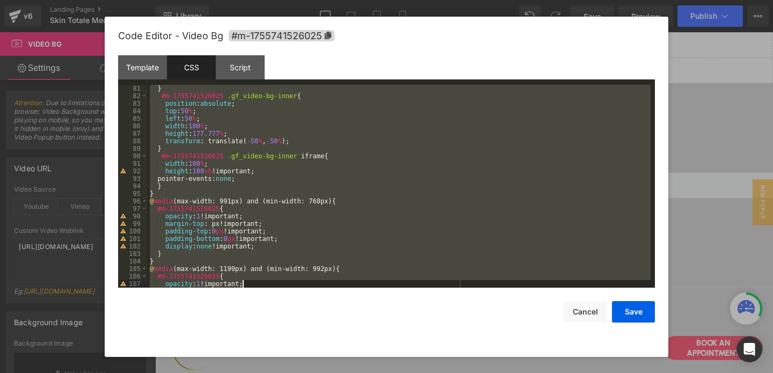
scroll to position [872, 0]
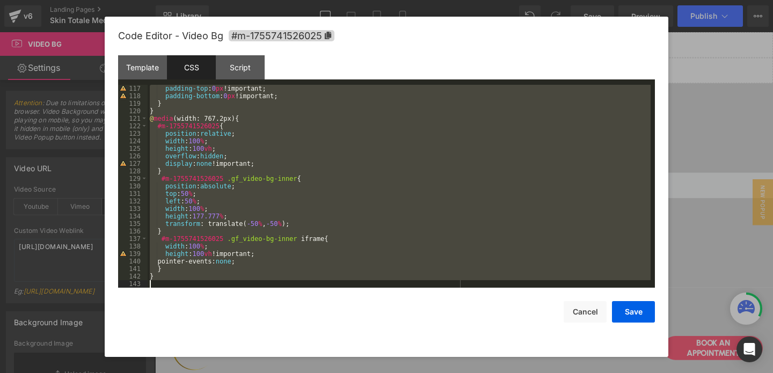
drag, startPoint x: 150, startPoint y: 86, endPoint x: 240, endPoint y: 324, distance: 254.2
click at [240, 324] on div "Code Editor - Video Bg #m-1755741526025 Template CSS Script Data 1 2 3 4 5 6 7 …" at bounding box center [386, 187] width 537 height 340
click at [619, 314] on button "Save" at bounding box center [633, 311] width 43 height 21
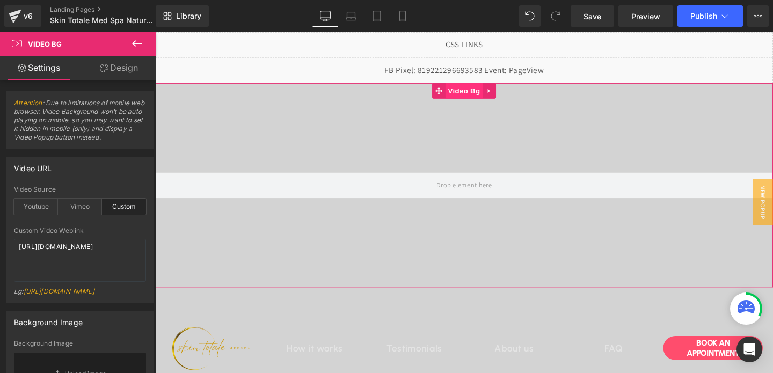
click at [476, 91] on span "Video Bg" at bounding box center [480, 94] width 39 height 16
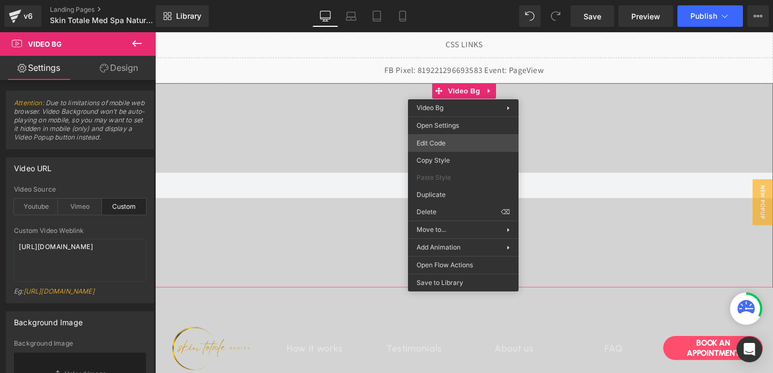
click at [429, 0] on div "Video Bg You are previewing how the will restyle your page. You can not edit El…" at bounding box center [386, 0] width 773 height 0
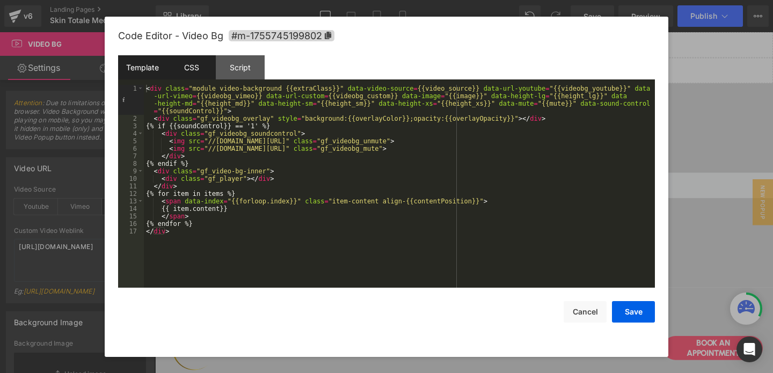
click at [180, 68] on div "CSS" at bounding box center [191, 67] width 49 height 24
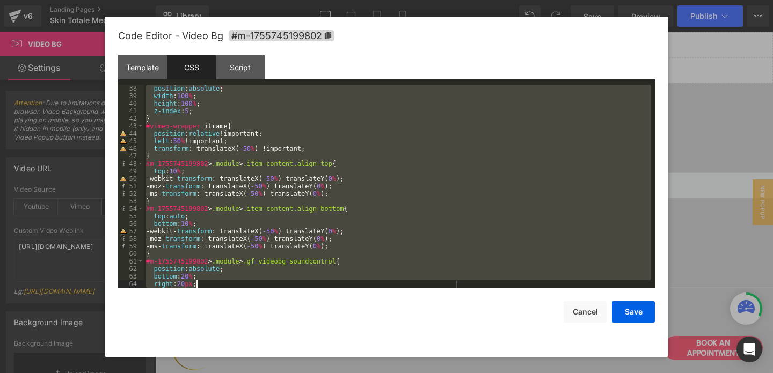
scroll to position [353, 0]
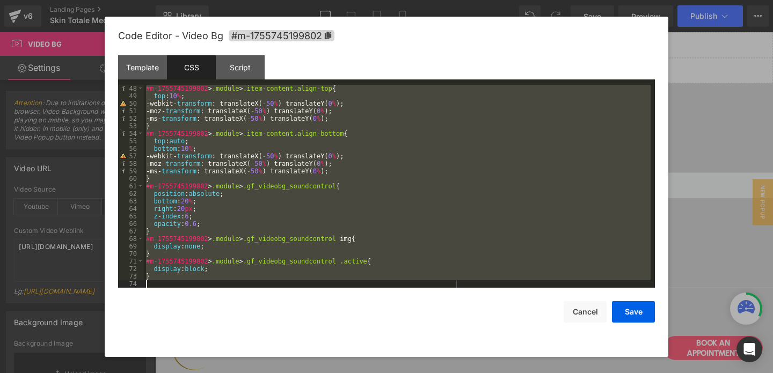
drag, startPoint x: 145, startPoint y: 89, endPoint x: 198, endPoint y: 290, distance: 208.3
click at [198, 290] on div "Code Editor - Video Bg #m-1755745199802 Template CSS Script Data 1 2 3 4 5 6 7 …" at bounding box center [386, 187] width 537 height 340
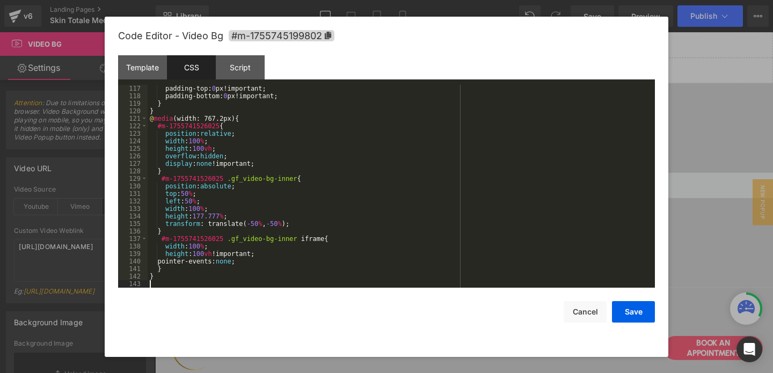
scroll to position [872, 0]
click at [219, 164] on div "padding-top : 0 px !important; padding-bottom : 0 px !important; } } @ media (w…" at bounding box center [399, 194] width 503 height 218
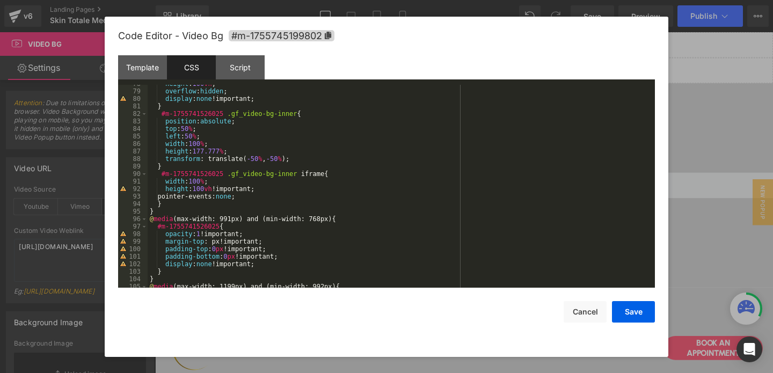
scroll to position [583, 0]
click at [218, 264] on div "height : 100 vh ; overflow : hidden ; display : none !important; } #m-175574152…" at bounding box center [399, 189] width 503 height 218
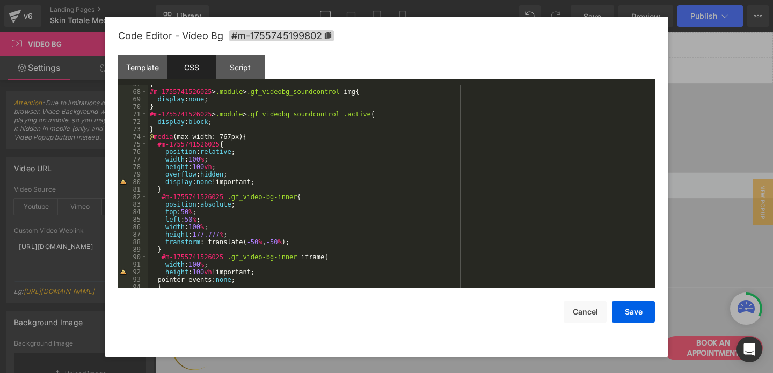
scroll to position [500, 0]
click at [222, 183] on div "} #m-1755741526025 > .module > .gf_videobg_soundcontrol img { display : none ; …" at bounding box center [399, 190] width 503 height 218
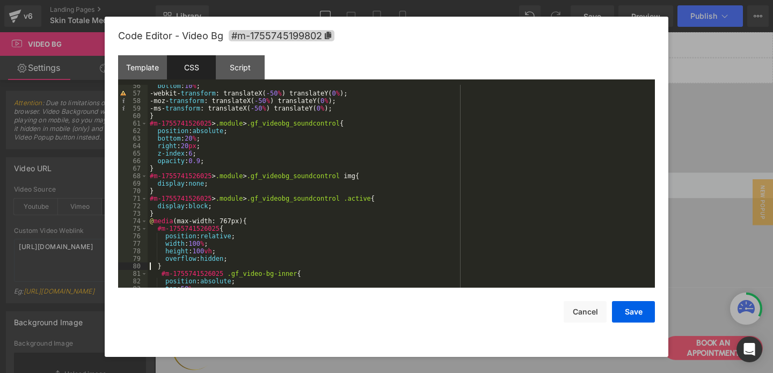
scroll to position [412, 0]
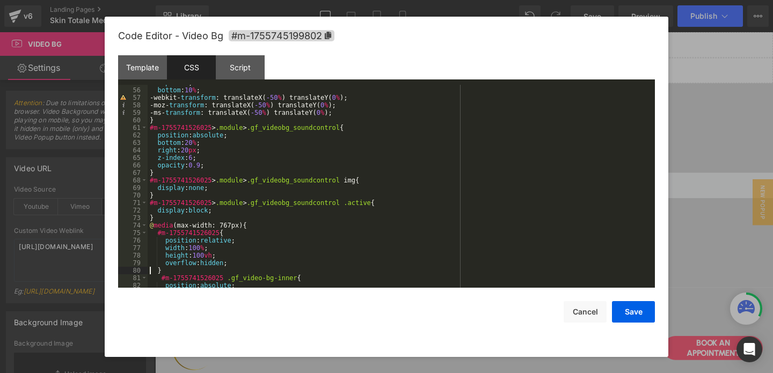
click at [180, 190] on div "top : auto ; bottom : 10 % ; -webkit- transform : translateX( -50 % ) translate…" at bounding box center [399, 188] width 503 height 218
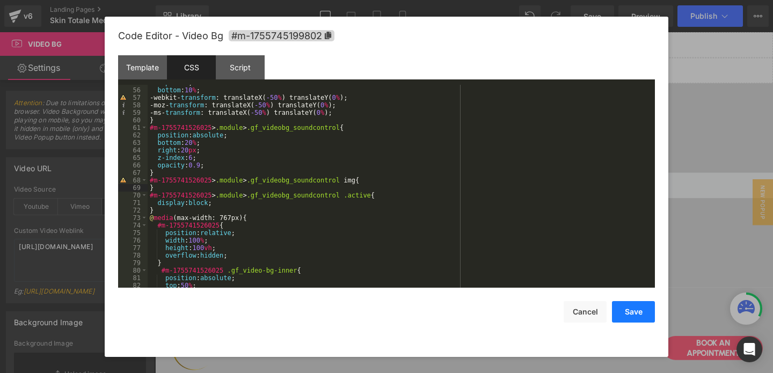
click at [637, 313] on button "Save" at bounding box center [633, 311] width 43 height 21
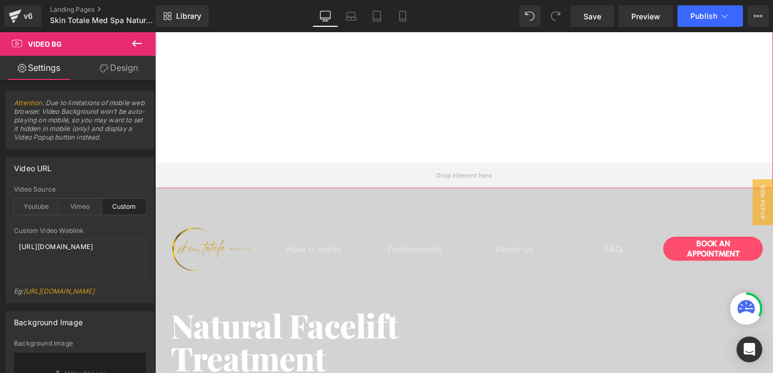
scroll to position [361, 0]
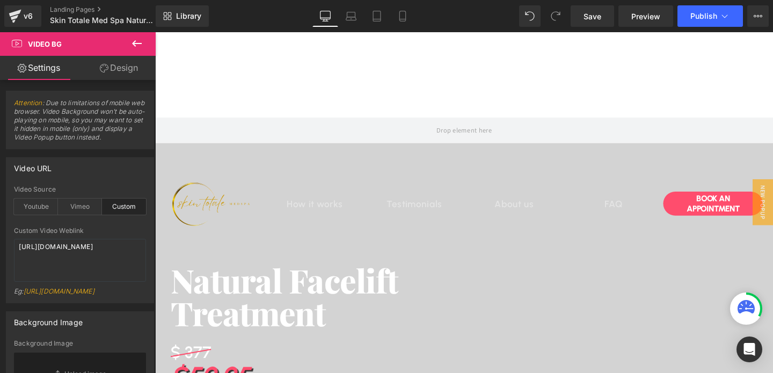
click at [453, 205] on div "How it works Heading Testimonials Heading About us Heading FAQ Heading Row" at bounding box center [480, 212] width 419 height 20
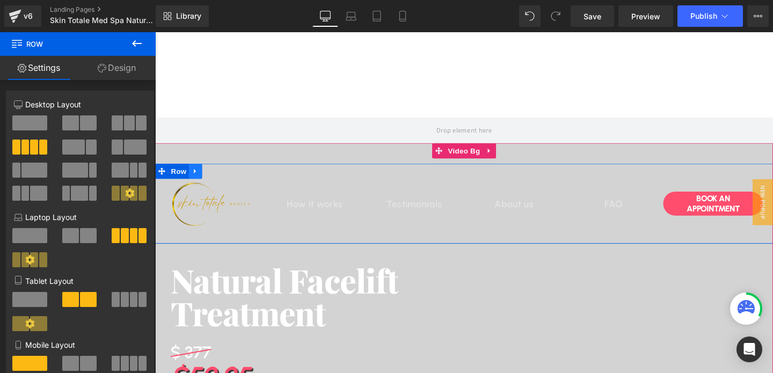
click at [195, 179] on icon at bounding box center [198, 179] width 8 height 8
click at [215, 178] on icon at bounding box center [212, 179] width 8 height 8
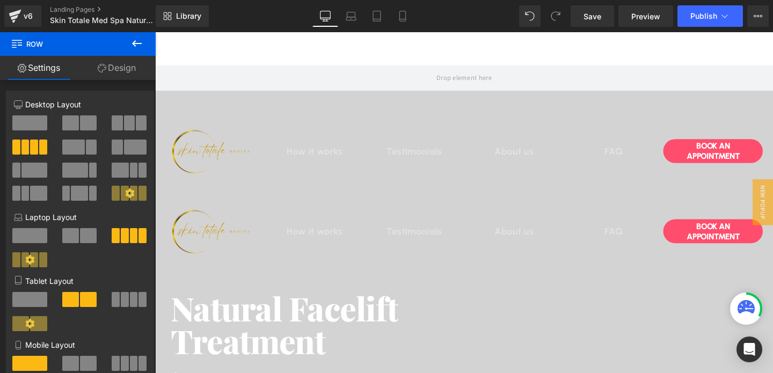
scroll to position [469, 0]
click at [204, 149] on img at bounding box center [218, 158] width 95 height 63
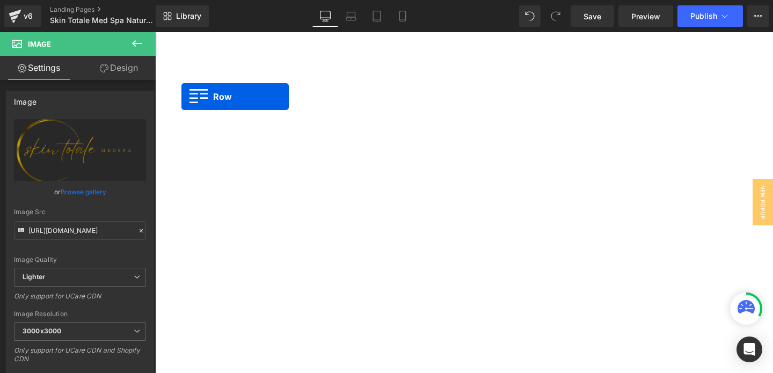
drag, startPoint x: 161, startPoint y: 125, endPoint x: 180, endPoint y: 97, distance: 34.0
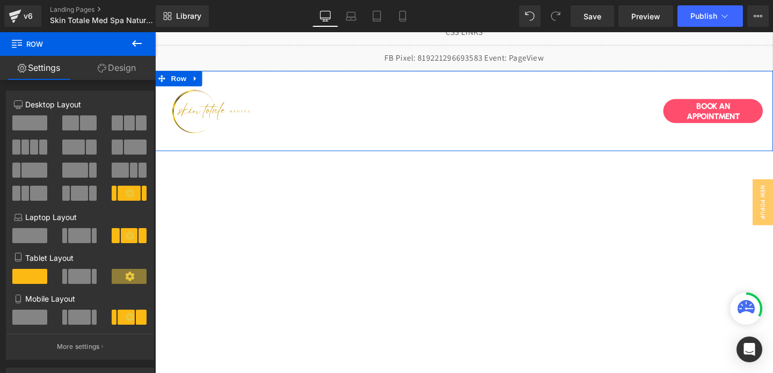
scroll to position [14, 0]
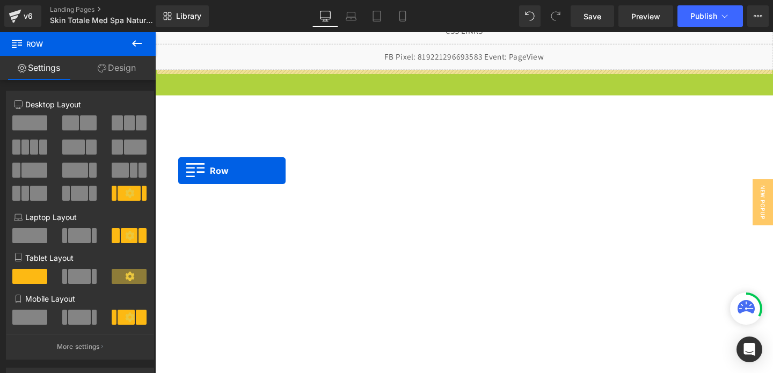
drag, startPoint x: 162, startPoint y: 81, endPoint x: 179, endPoint y: 178, distance: 98.7
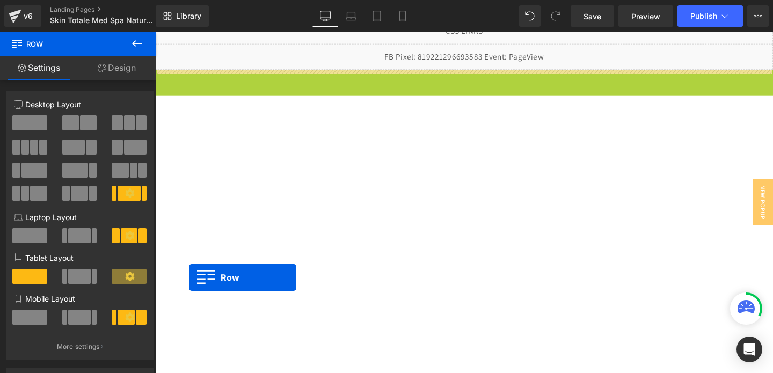
drag, startPoint x: 163, startPoint y: 79, endPoint x: 191, endPoint y: 290, distance: 212.9
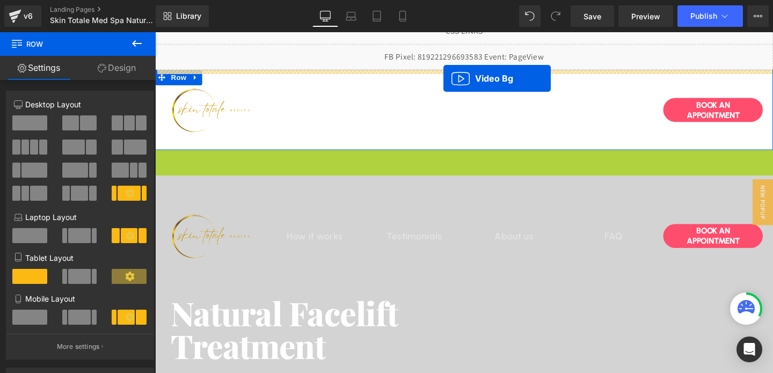
scroll to position [0, 0]
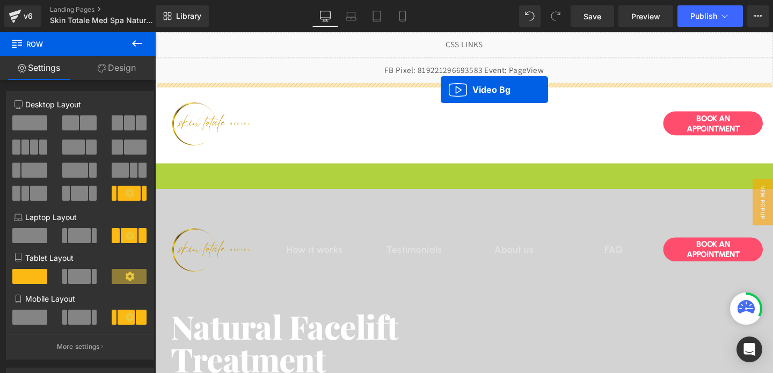
drag, startPoint x: 455, startPoint y: 164, endPoint x: 455, endPoint y: 93, distance: 70.9
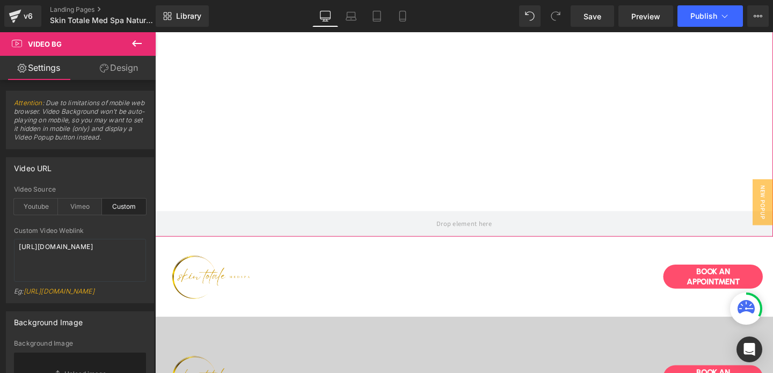
scroll to position [322, 0]
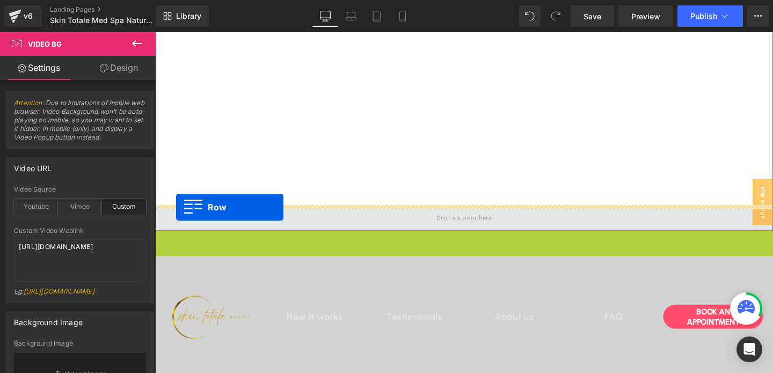
drag, startPoint x: 161, startPoint y: 248, endPoint x: 177, endPoint y: 216, distance: 35.1
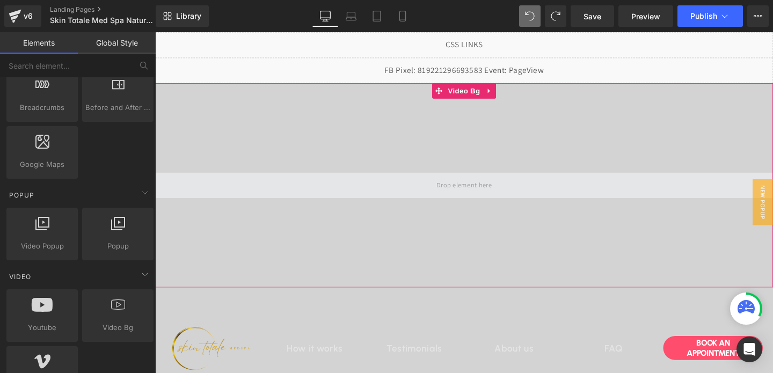
scroll to position [61, 0]
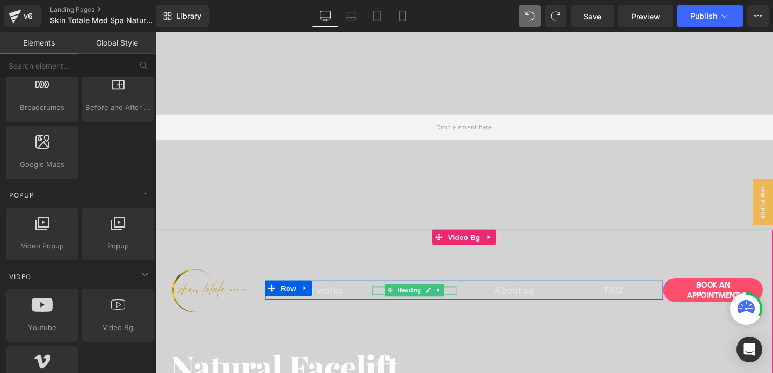
click at [391, 300] on div at bounding box center [427, 300] width 89 height 3
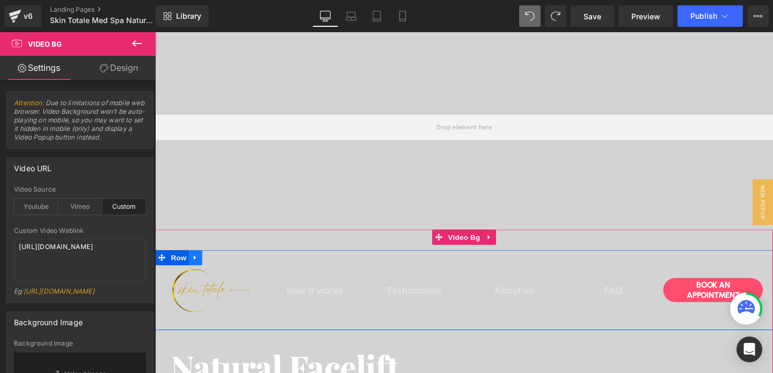
click at [200, 271] on icon at bounding box center [198, 269] width 8 height 8
click at [214, 272] on icon at bounding box center [212, 269] width 8 height 8
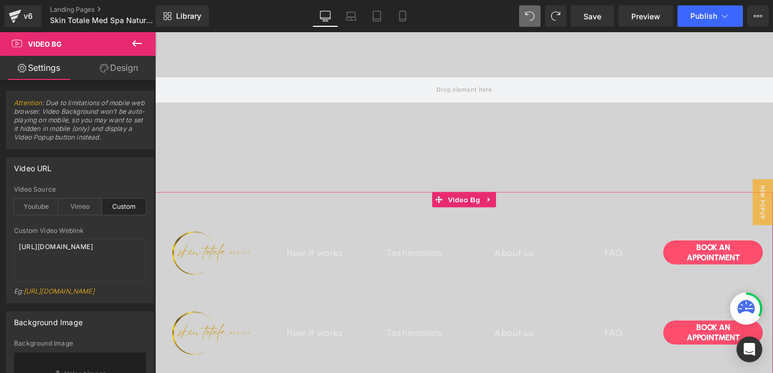
scroll to position [73, 0]
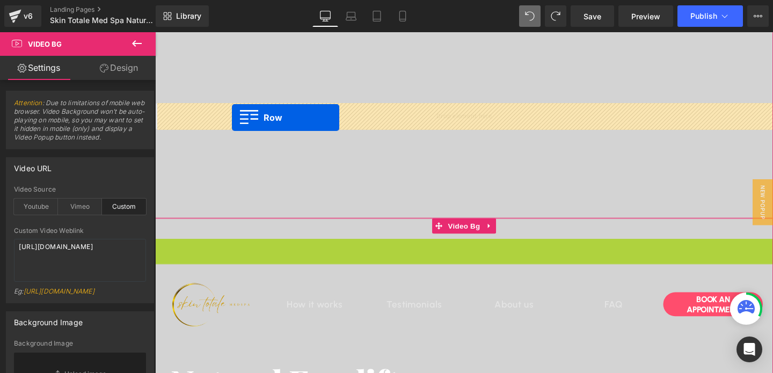
drag, startPoint x: 163, startPoint y: 257, endPoint x: 236, endPoint y: 122, distance: 153.5
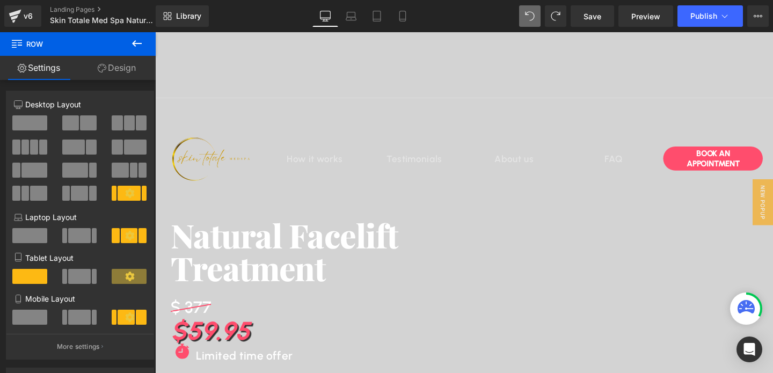
scroll to position [208, 0]
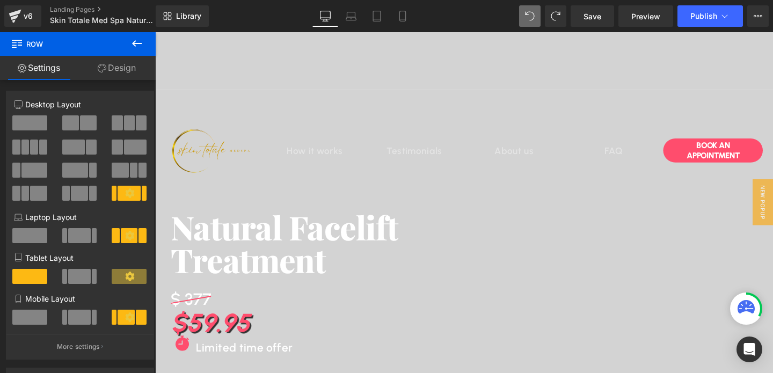
click at [254, 255] on h1 "Treatment" at bounding box center [415, 272] width 488 height 34
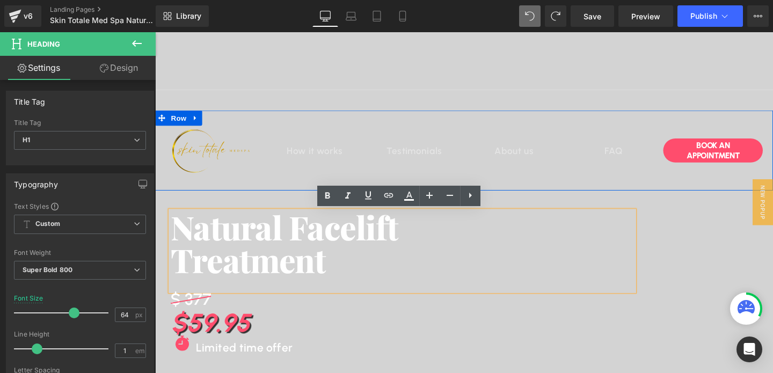
click at [249, 192] on div "Image How it works Heading Testimonials Heading About us Heading FAQ Heading Ro…" at bounding box center [480, 156] width 650 height 84
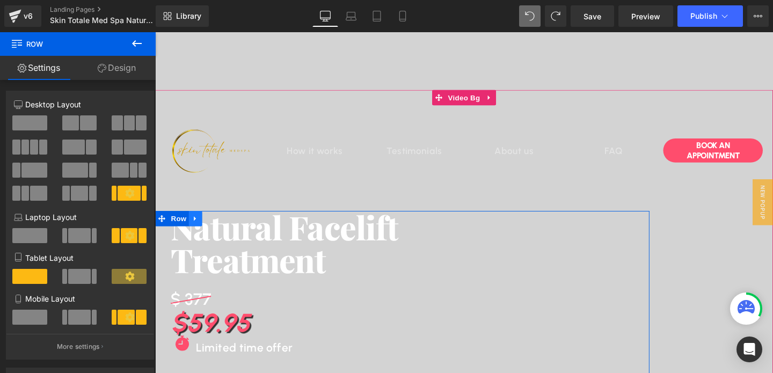
click at [199, 229] on icon at bounding box center [198, 228] width 8 height 8
click at [210, 229] on icon at bounding box center [212, 228] width 8 height 8
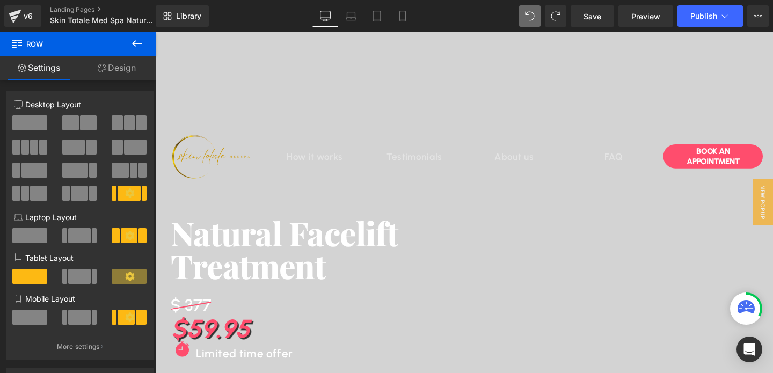
scroll to position [169, 0]
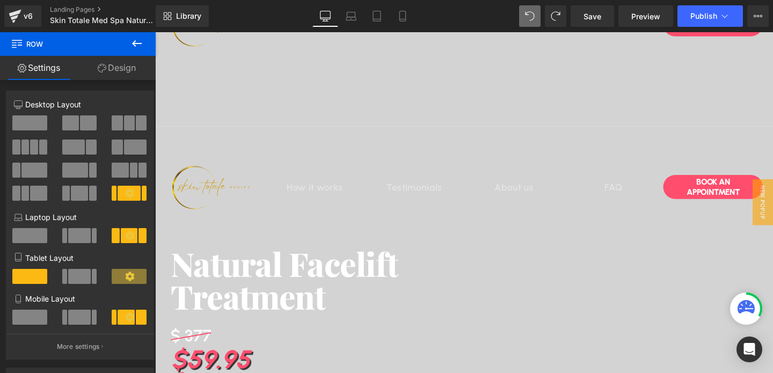
click at [184, 260] on div "Natural Facelift Treatment Heading $ 377 Heading $59.95 Heading Icon Limited ti…" at bounding box center [415, 370] width 520 height 222
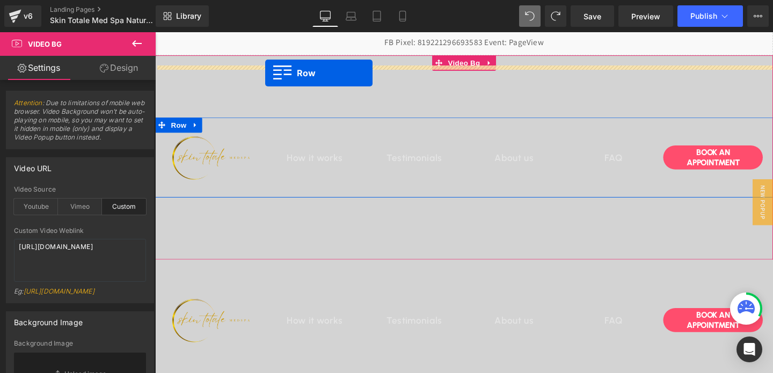
scroll to position [0, 0]
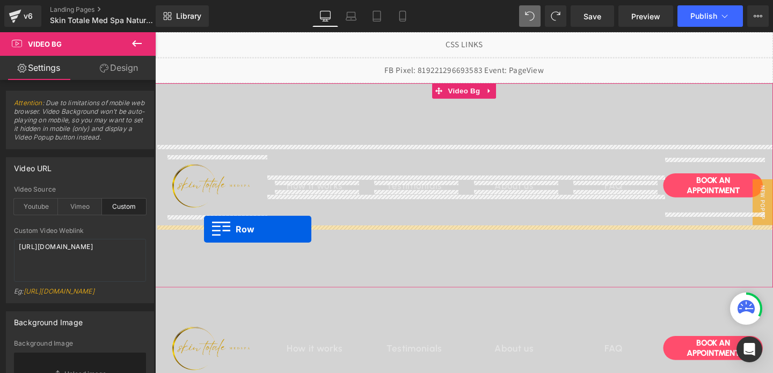
drag, startPoint x: 163, startPoint y: 265, endPoint x: 207, endPoint y: 239, distance: 50.6
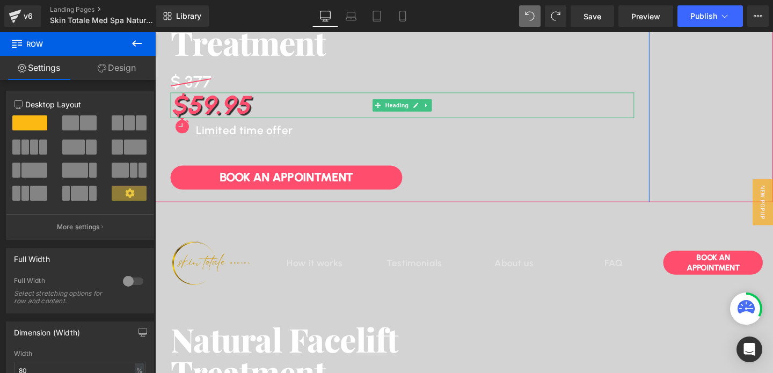
scroll to position [98, 0]
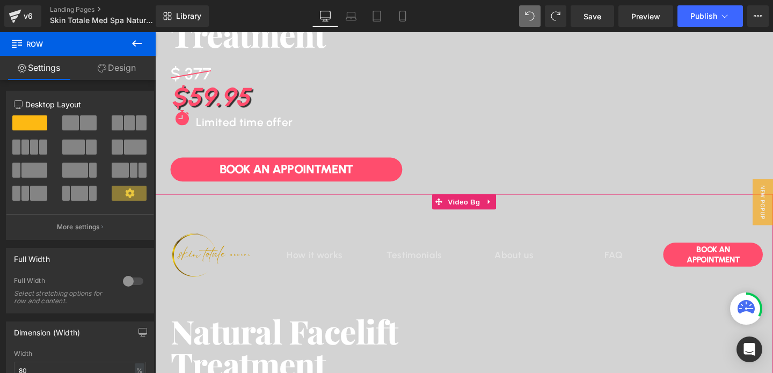
click at [224, 216] on video at bounding box center [480, 364] width 650 height 325
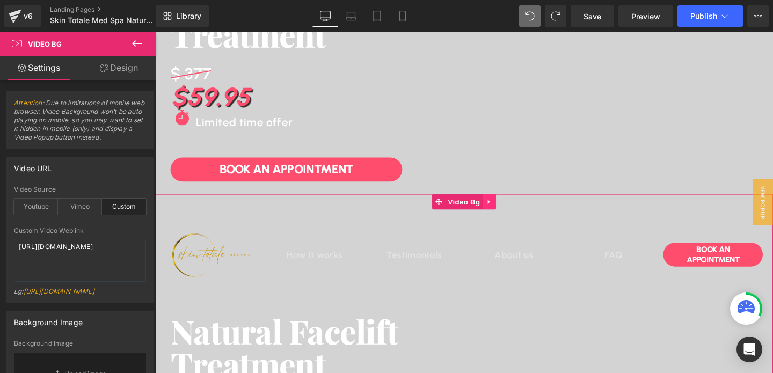
click at [507, 212] on icon at bounding box center [507, 211] width 8 height 8
click at [507, 212] on link at bounding box center [513, 210] width 14 height 16
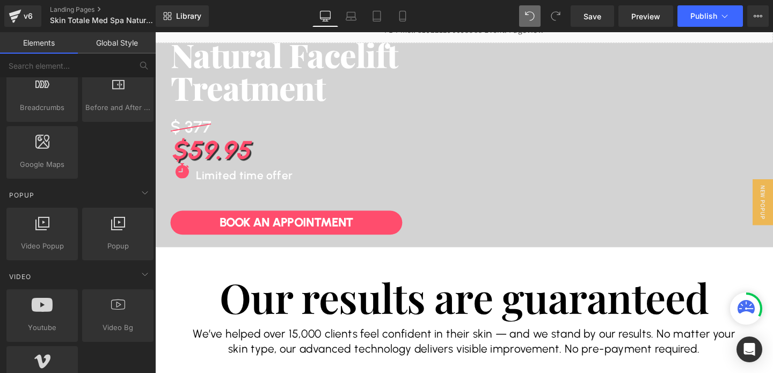
scroll to position [0, 0]
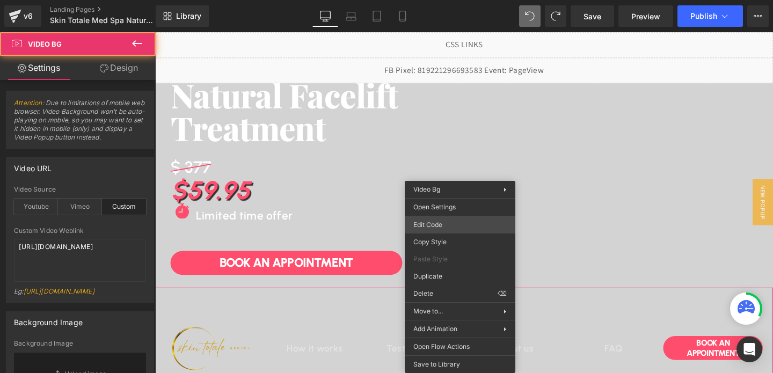
click at [433, 0] on div "Video Bg You are previewing how the will restyle your page. You can not edit El…" at bounding box center [386, 0] width 773 height 0
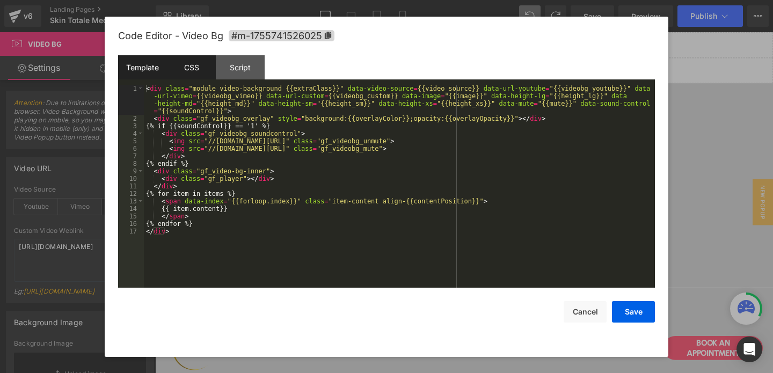
click at [193, 69] on div "CSS" at bounding box center [191, 67] width 49 height 24
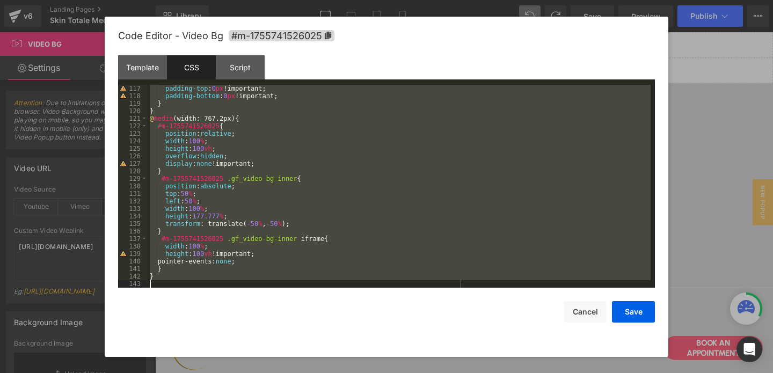
scroll to position [872, 0]
drag, startPoint x: 149, startPoint y: 91, endPoint x: 227, endPoint y: 358, distance: 278.7
click at [227, 358] on body "Video Bg You are previewing how the will restyle your page. You can not edit El…" at bounding box center [386, 186] width 773 height 373
click at [637, 318] on button "Save" at bounding box center [633, 311] width 43 height 21
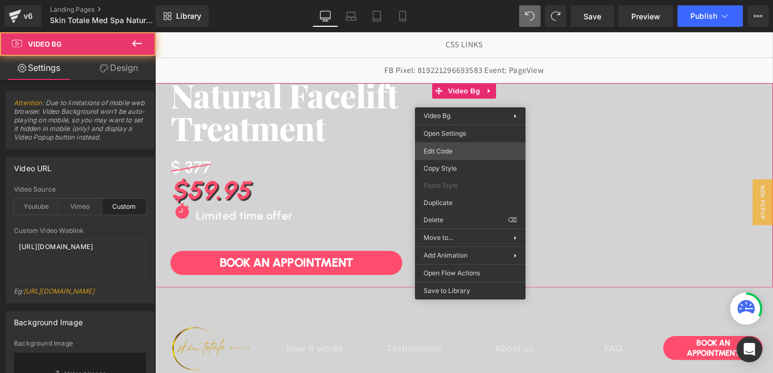
click at [429, 0] on div "Video Bg You are previewing how the will restyle your page. You can not edit El…" at bounding box center [386, 0] width 773 height 0
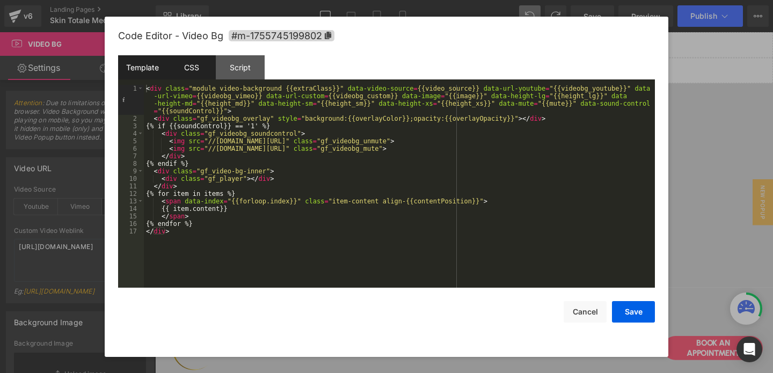
click at [183, 67] on div "CSS" at bounding box center [191, 67] width 49 height 24
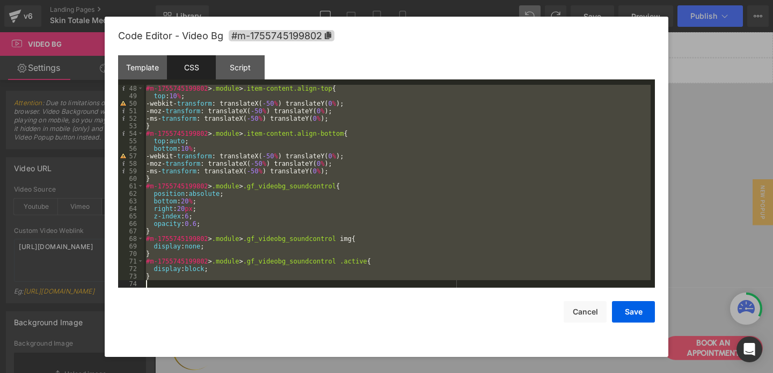
scroll to position [353, 0]
drag, startPoint x: 144, startPoint y: 89, endPoint x: 188, endPoint y: 336, distance: 250.8
click at [188, 336] on div "Code Editor - Video Bg #m-1755745199802 Template CSS Script Data 1 2 3 4 5 6 7 …" at bounding box center [386, 187] width 537 height 340
click at [200, 142] on div "#m-1755745199802 > .module > .item-content.align-top { top : 10 % ; -webkit- tr…" at bounding box center [397, 194] width 507 height 218
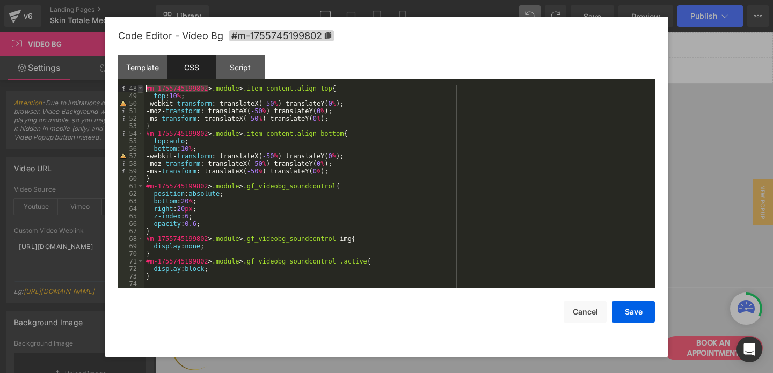
drag, startPoint x: 207, startPoint y: 89, endPoint x: 142, endPoint y: 90, distance: 65.5
click at [142, 90] on pre "48 49 50 51 52 53 54 55 56 57 58 59 60 61 62 63 64 65 66 67 68 69 70 71 72 73 7…" at bounding box center [386, 186] width 537 height 203
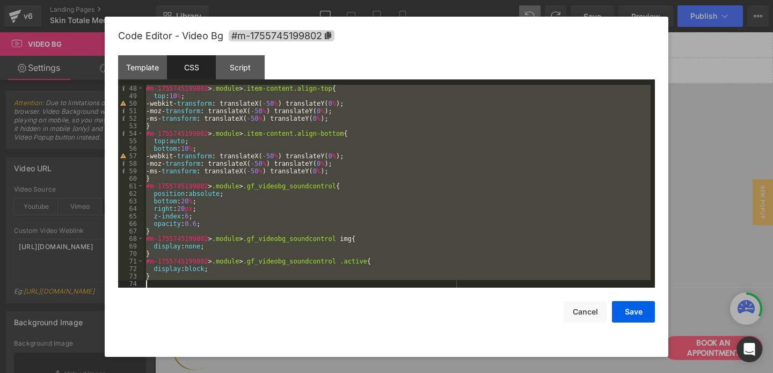
drag, startPoint x: 147, startPoint y: 86, endPoint x: 206, endPoint y: 343, distance: 263.4
click at [206, 343] on div "Code Editor - Video Bg #m-1755745199802 Template CSS Script Data 1 2 3 4 5 6 7 …" at bounding box center [386, 187] width 537 height 340
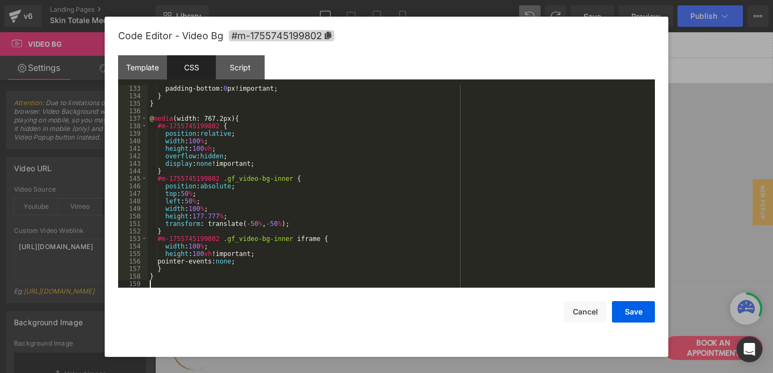
scroll to position [992, 0]
click at [637, 313] on button "Save" at bounding box center [633, 311] width 43 height 21
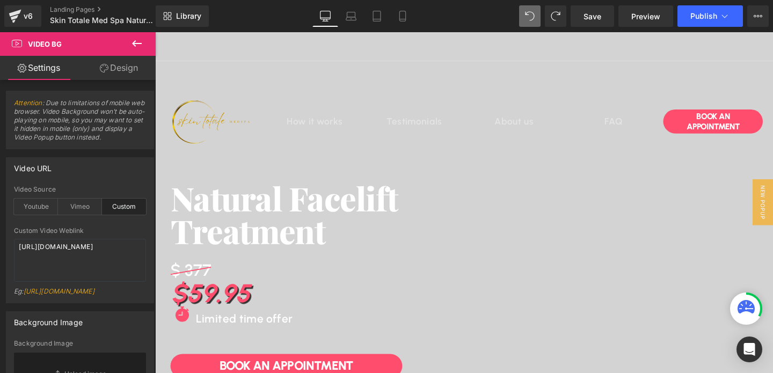
scroll to position [391, 0]
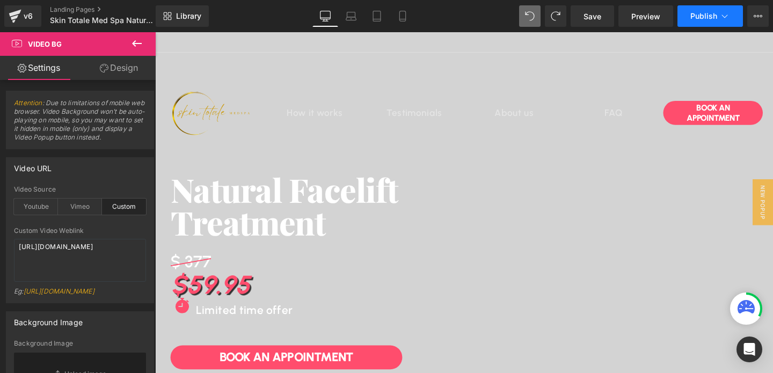
click at [700, 19] on span "Publish" at bounding box center [704, 16] width 27 height 9
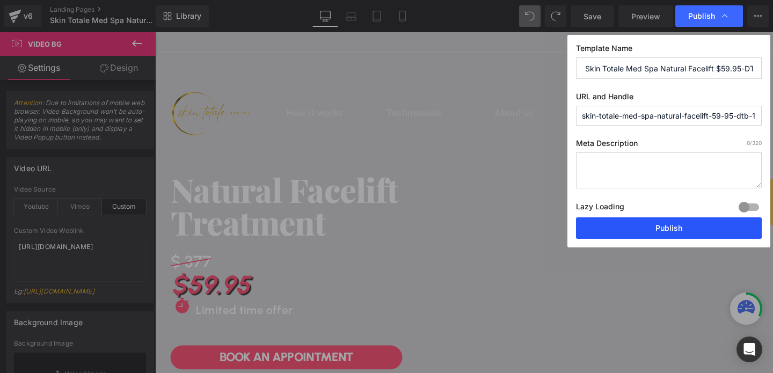
click at [666, 226] on button "Publish" at bounding box center [669, 227] width 186 height 21
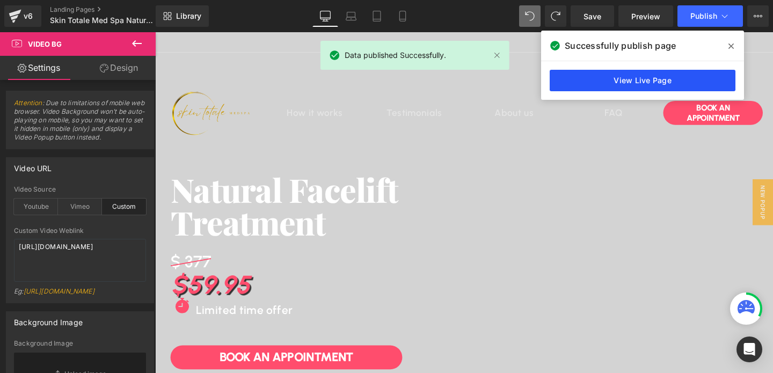
click at [594, 84] on link "View Live Page" at bounding box center [643, 80] width 186 height 21
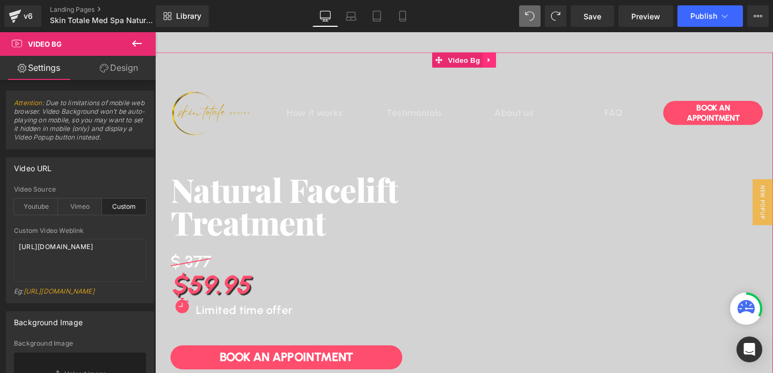
click at [506, 64] on icon at bounding box center [507, 62] width 8 height 8
click at [512, 62] on icon at bounding box center [514, 62] width 8 height 8
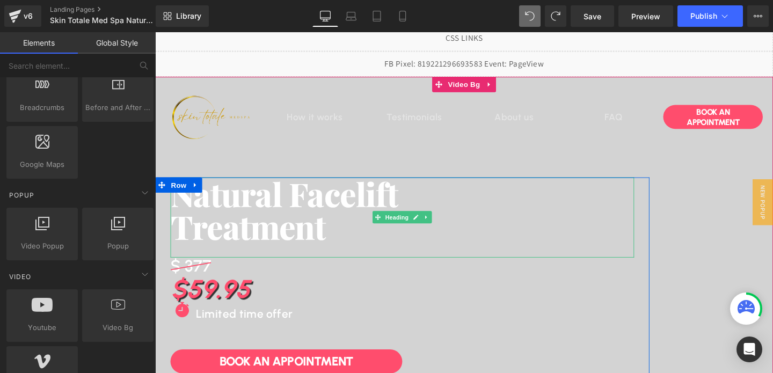
scroll to position [0, 0]
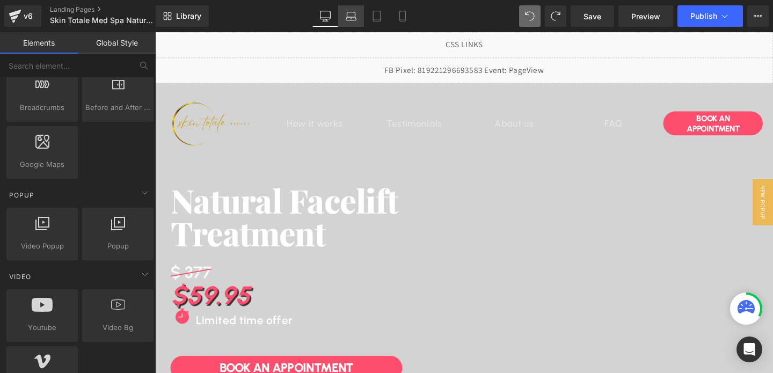
click at [361, 17] on link "Laptop" at bounding box center [351, 15] width 26 height 21
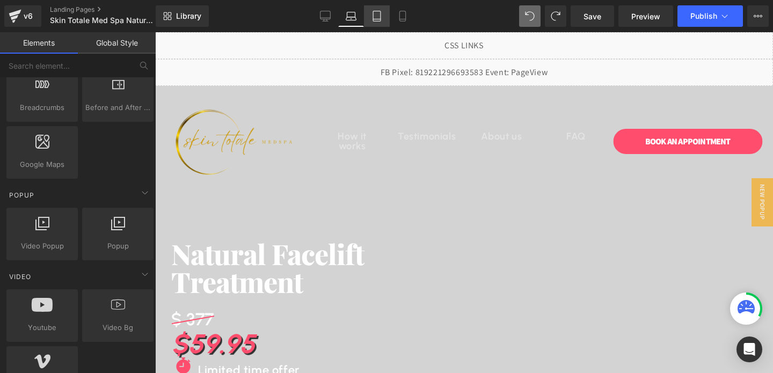
click at [377, 20] on icon at bounding box center [377, 16] width 11 height 11
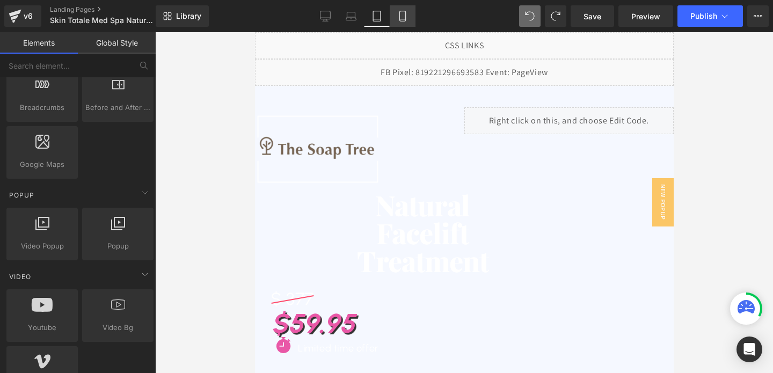
click at [405, 21] on link "Mobile" at bounding box center [403, 15] width 26 height 21
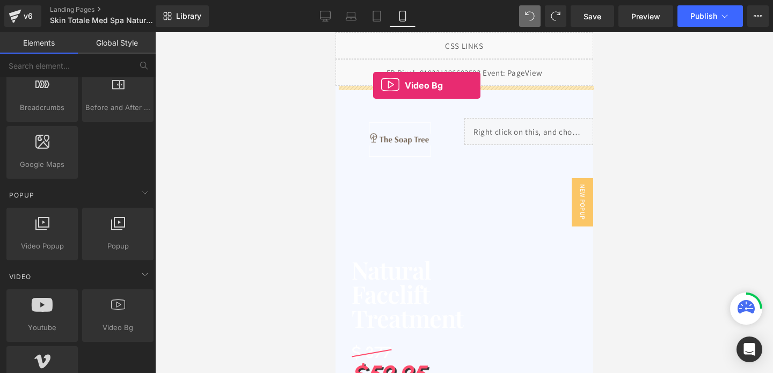
drag, startPoint x: 446, startPoint y: 351, endPoint x: 373, endPoint y: 85, distance: 275.3
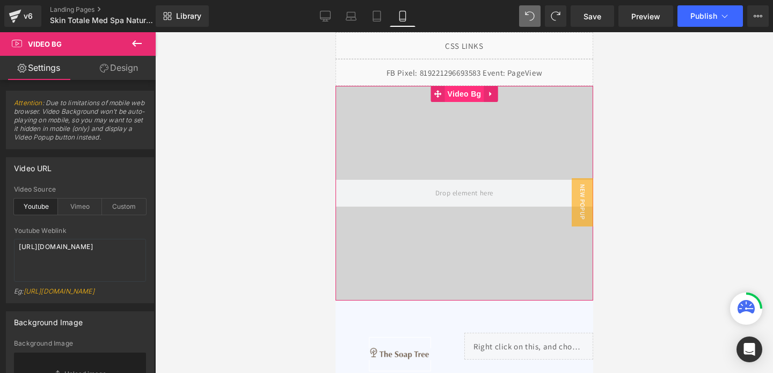
click at [463, 90] on span "Video Bg" at bounding box center [464, 94] width 39 height 16
click at [78, 250] on textarea "[URL][DOMAIN_NAME]" at bounding box center [80, 260] width 132 height 43
paste textarea "cdn.shopify.com/videos/c/o/v/602e52eaa4c74dfbb05d25a19a76e62f.mp4"
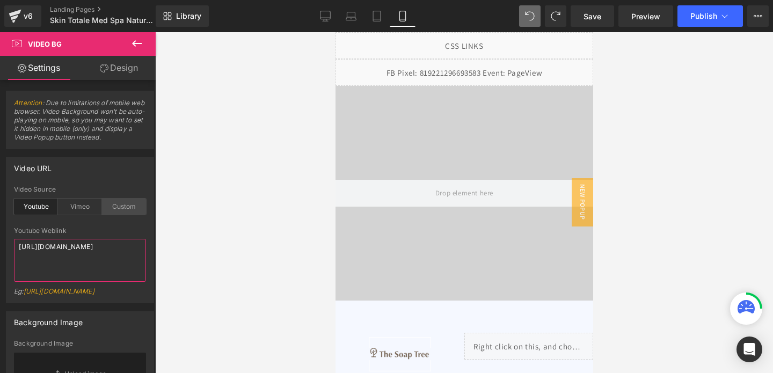
type textarea "[URL][DOMAIN_NAME]"
click at [119, 210] on div "Custom" at bounding box center [124, 207] width 44 height 16
click at [69, 264] on textarea "[URL][DOMAIN_NAME]" at bounding box center [80, 260] width 132 height 43
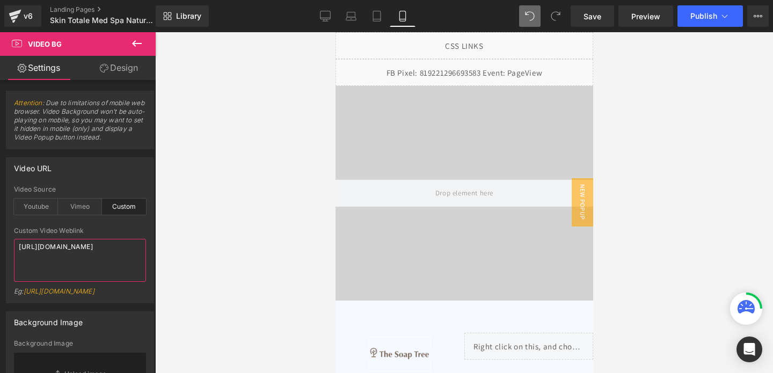
paste textarea "videos/c/o/v/602e52eaa4c74dfbb05d25a19a76e62f.mp4"
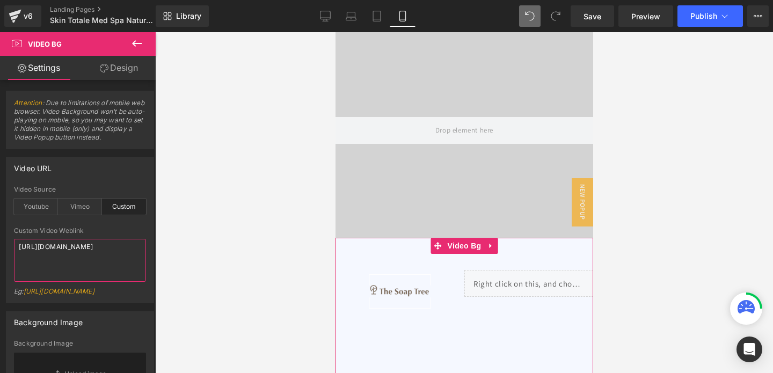
scroll to position [74, 0]
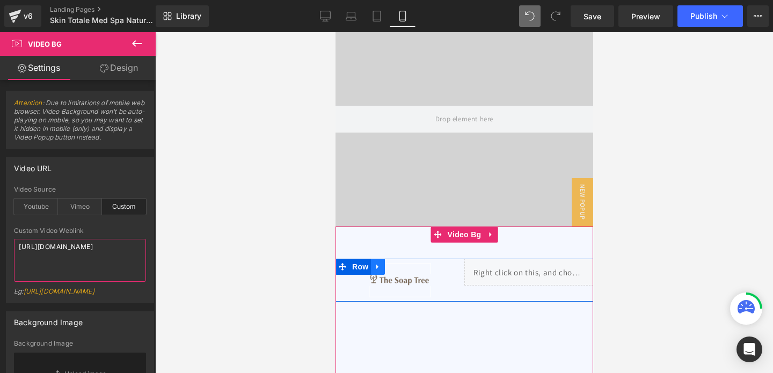
type textarea "[URL][DOMAIN_NAME]"
click at [375, 265] on icon at bounding box center [378, 267] width 8 height 8
click at [390, 267] on icon at bounding box center [392, 267] width 8 height 8
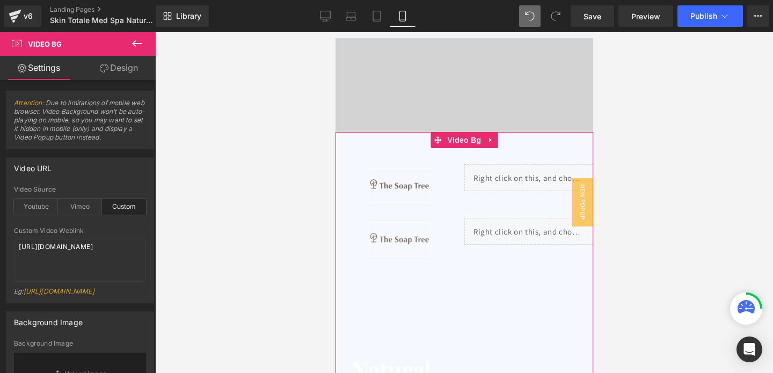
scroll to position [162, 0]
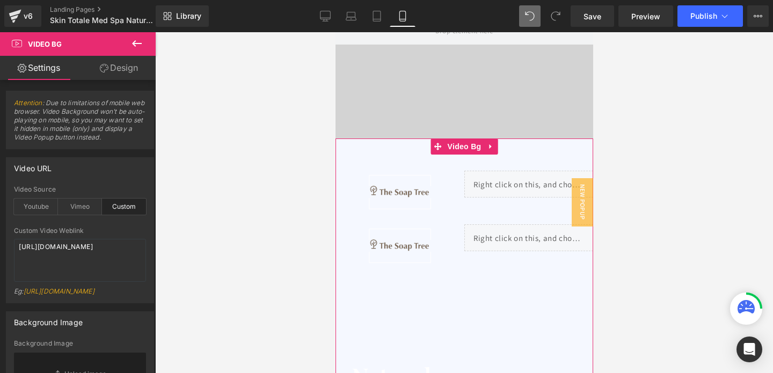
click at [368, 155] on div "Image How it works Heading Testimonials Heading About us Heading FAQ Heading Ro…" at bounding box center [464, 246] width 258 height 215
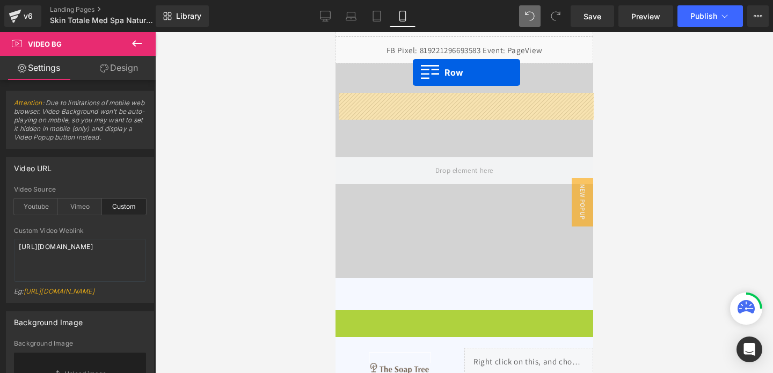
scroll to position [0, 0]
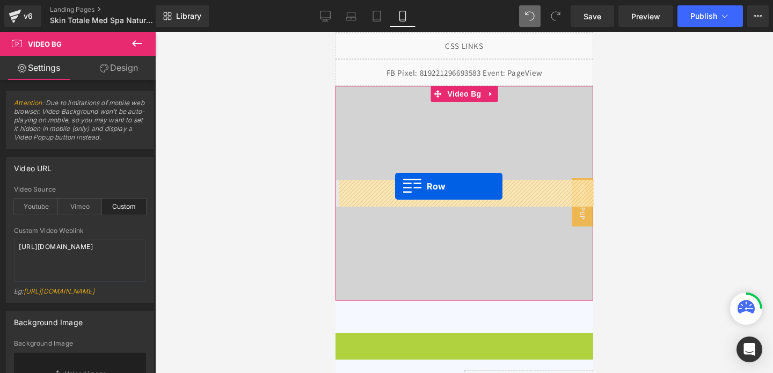
drag, startPoint x: 343, startPoint y: 179, endPoint x: 395, endPoint y: 186, distance: 52.6
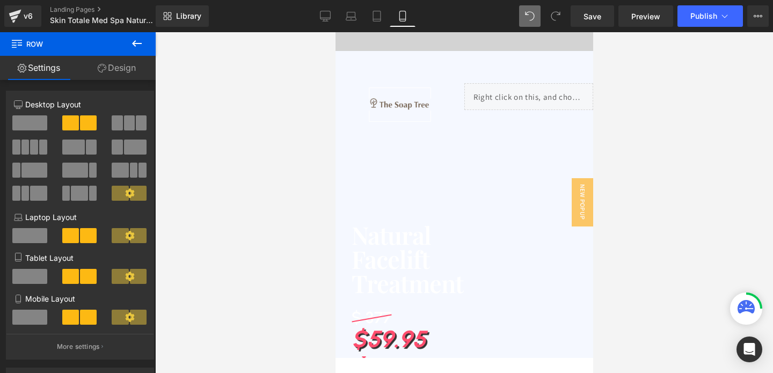
scroll to position [277, 0]
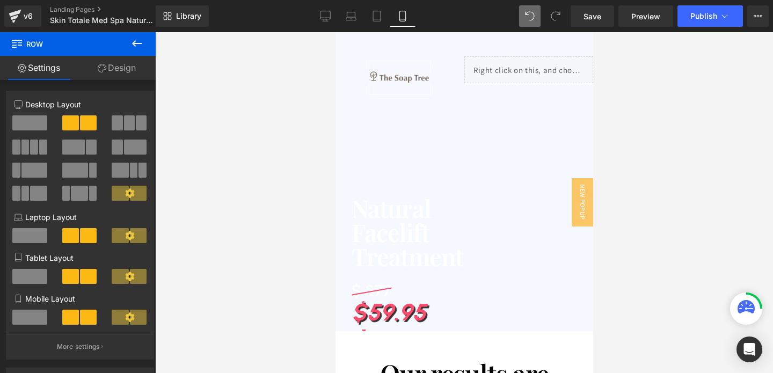
click at [396, 197] on div "Natural Facelift Treatment Heading $ 377 Heading $59.95 Heading Icon Limited ti…" at bounding box center [464, 301] width 258 height 211
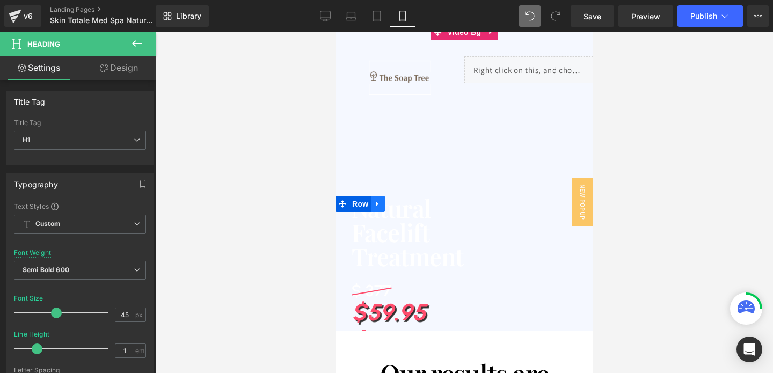
click at [379, 201] on icon at bounding box center [378, 204] width 8 height 8
click at [391, 205] on icon at bounding box center [392, 204] width 8 height 8
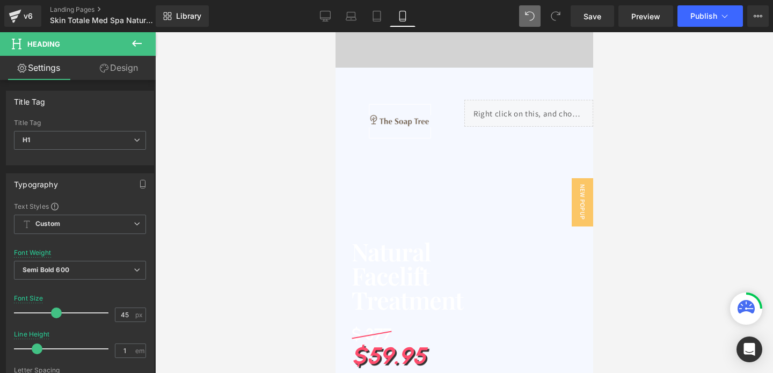
scroll to position [233, 0]
click at [356, 240] on h1 "Natural" at bounding box center [464, 252] width 226 height 24
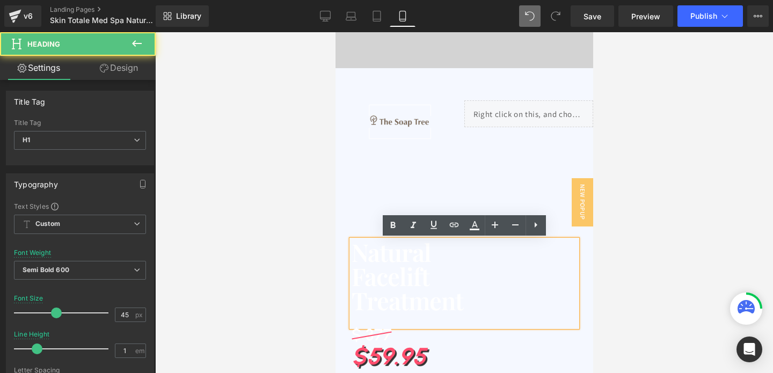
click at [318, 268] on div at bounding box center [464, 202] width 618 height 341
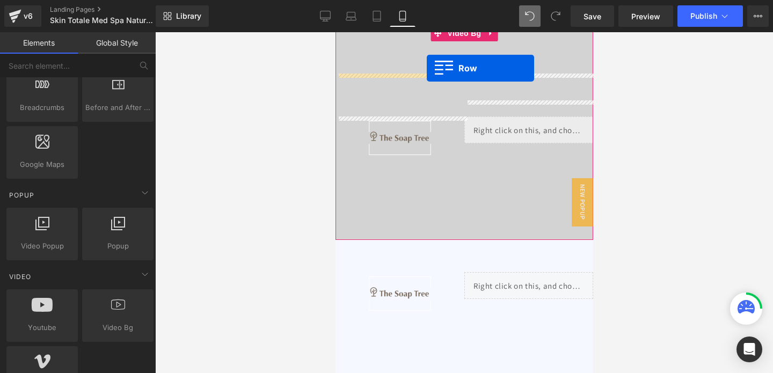
scroll to position [0, 0]
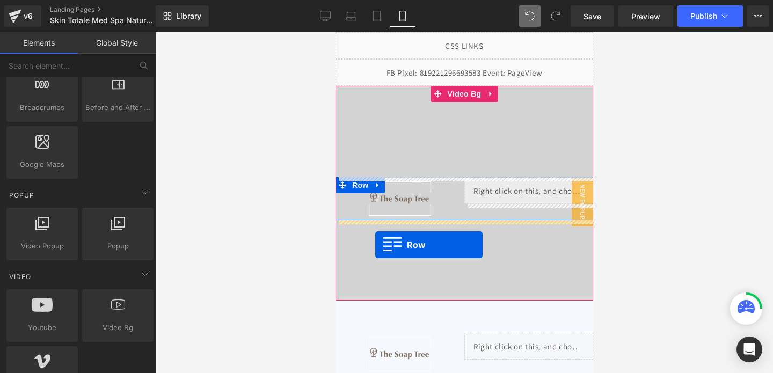
drag, startPoint x: 342, startPoint y: 248, endPoint x: 374, endPoint y: 243, distance: 33.0
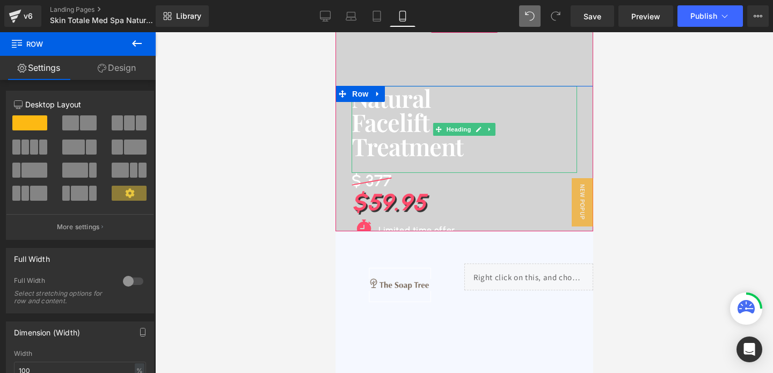
scroll to position [105, 0]
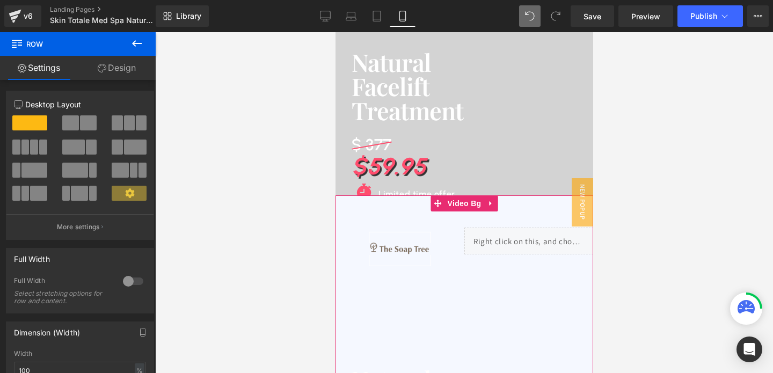
click at [455, 215] on div "Image How it works Heading Testimonials Heading About us Heading FAQ Heading Ro…" at bounding box center [464, 302] width 258 height 215
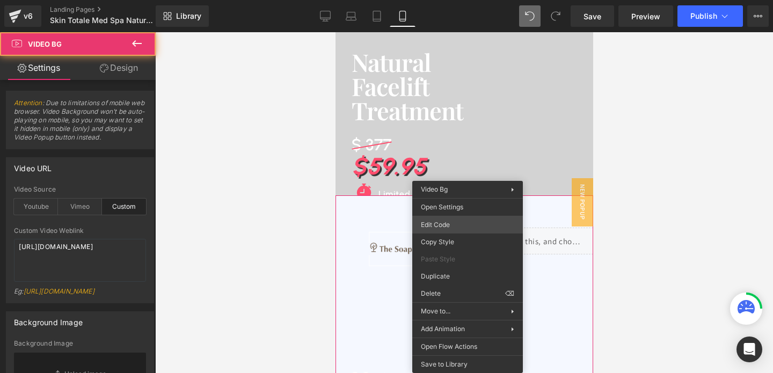
click at [454, 0] on div "Video Bg You are previewing how the will restyle your page. You can not edit El…" at bounding box center [386, 0] width 773 height 0
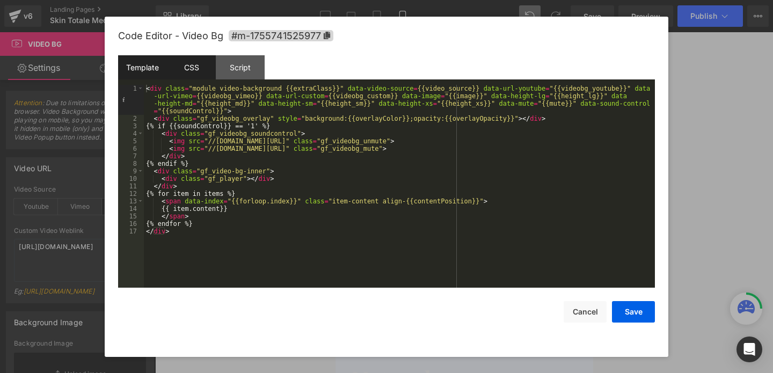
click at [192, 59] on div "CSS" at bounding box center [191, 67] width 49 height 24
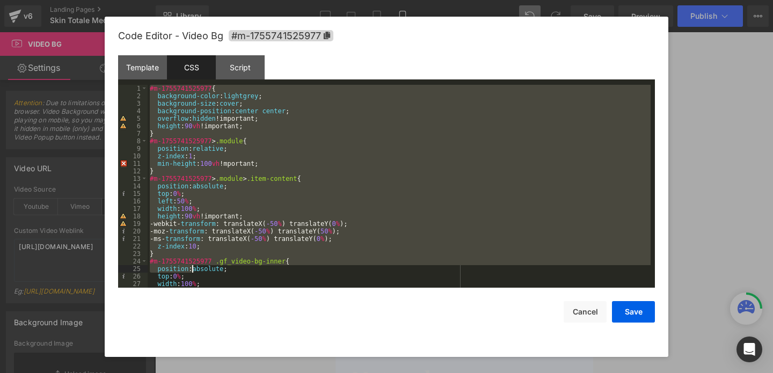
drag, startPoint x: 150, startPoint y: 86, endPoint x: 191, endPoint y: 266, distance: 183.8
click at [191, 266] on div "#m-1755741525977 { background-color : lightgrey ; background-size : cover ; bac…" at bounding box center [399, 194] width 503 height 218
click at [179, 208] on div "#m-1755741525977 { background-color : lightgrey ; background-size : cover ; bac…" at bounding box center [399, 194] width 503 height 218
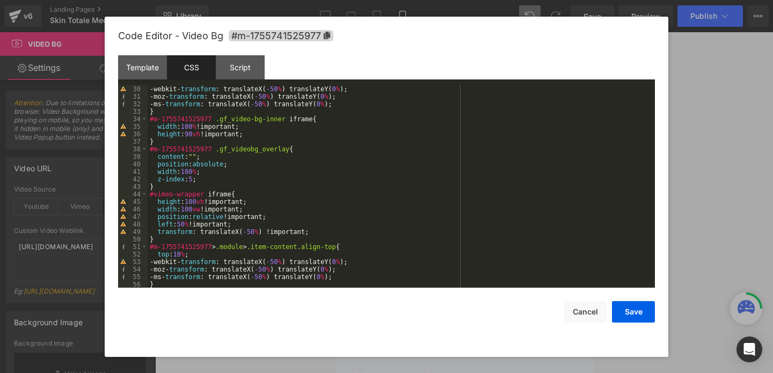
scroll to position [217, 0]
click at [198, 212] on div "left : 50 % ; -webkit- transform : translateX( -50 % ) translateY( 0 % ); -moz-…" at bounding box center [399, 187] width 503 height 218
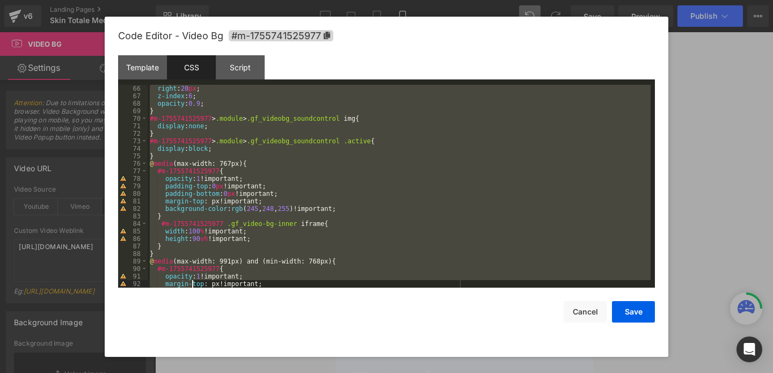
scroll to position [857, 0]
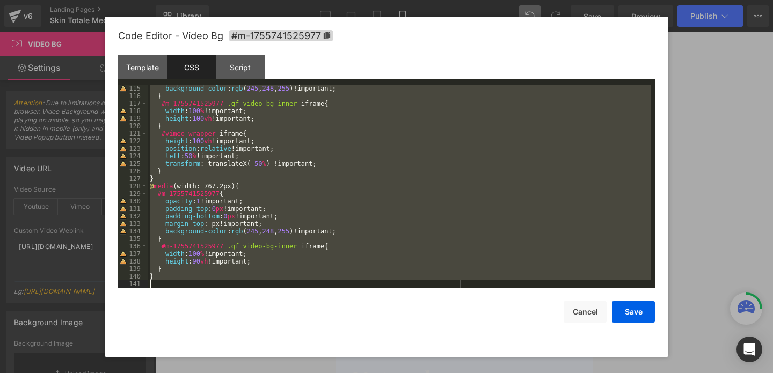
drag, startPoint x: 149, startPoint y: 90, endPoint x: 193, endPoint y: 411, distance: 323.7
click at [193, 373] on html "Video Bg You are previewing how the will restyle your page. You can not edit El…" at bounding box center [386, 186] width 773 height 373
click at [584, 309] on button "Cancel" at bounding box center [585, 311] width 43 height 21
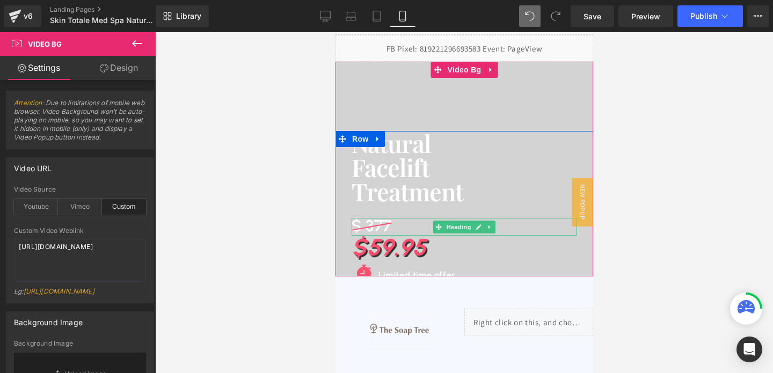
scroll to position [0, 0]
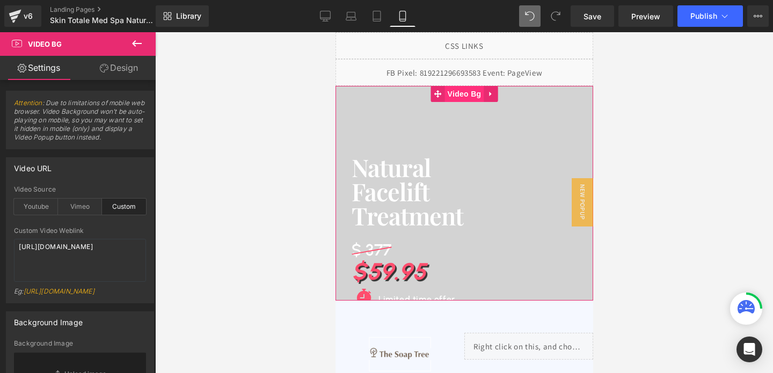
click at [465, 95] on span "Video Bg" at bounding box center [464, 94] width 39 height 16
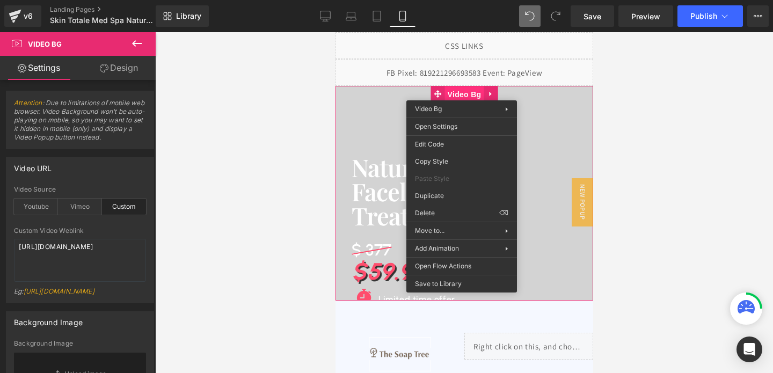
click at [461, 92] on span "Video Bg" at bounding box center [464, 94] width 39 height 16
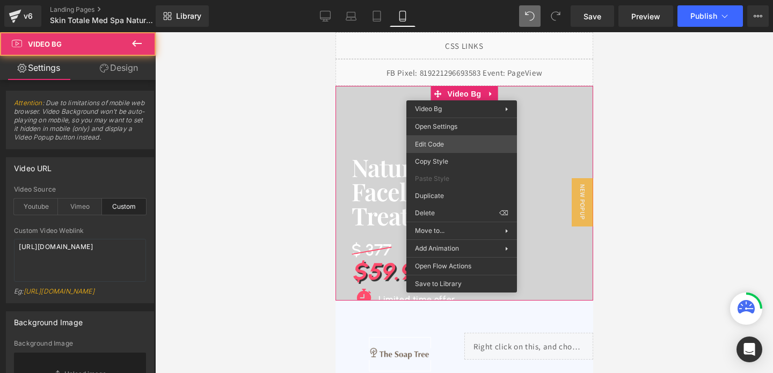
click at [434, 0] on div "Video Bg You are previewing how the will restyle your page. You can not edit El…" at bounding box center [386, 0] width 773 height 0
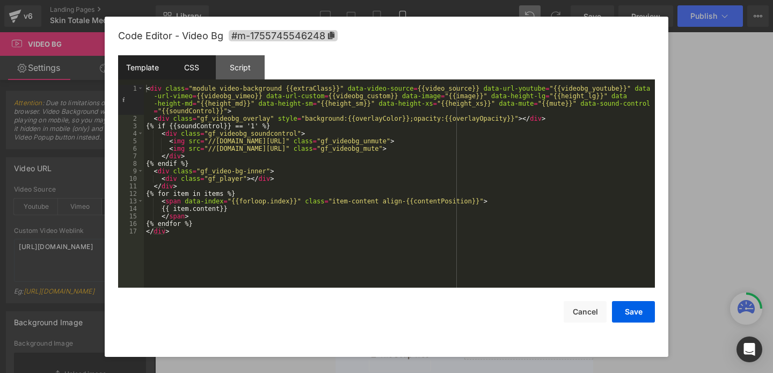
click at [188, 76] on div "CSS" at bounding box center [191, 67] width 49 height 24
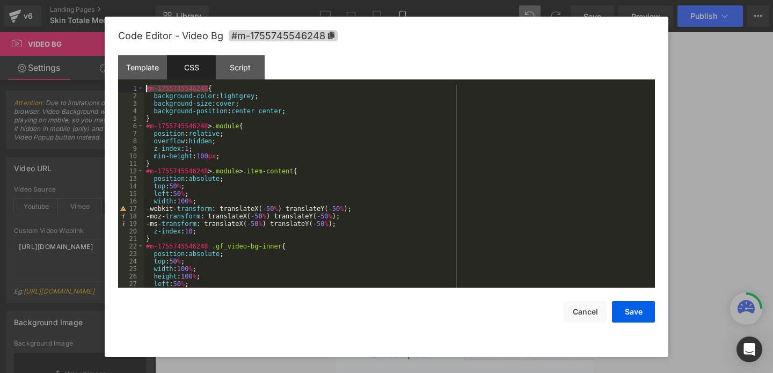
drag, startPoint x: 207, startPoint y: 87, endPoint x: 146, endPoint y: 89, distance: 61.3
click at [145, 88] on div "#m-1755745546248 { background-color : lightgrey ; background-size : cover ; bac…" at bounding box center [397, 194] width 507 height 218
click at [216, 133] on div "#m-1755745546248 { background-color : lightgrey ; background-size : cover ; bac…" at bounding box center [397, 194] width 507 height 218
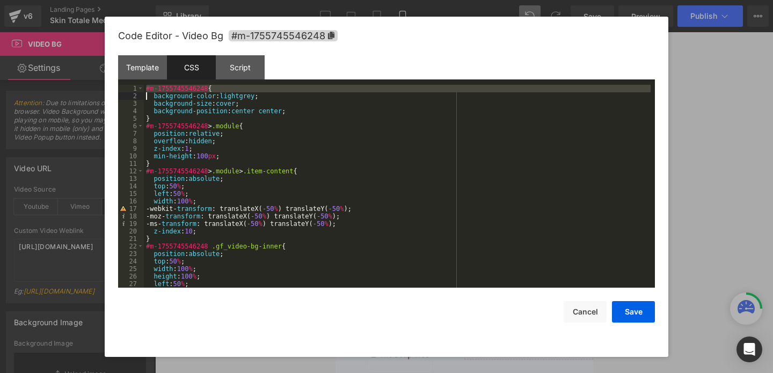
scroll to position [353, 0]
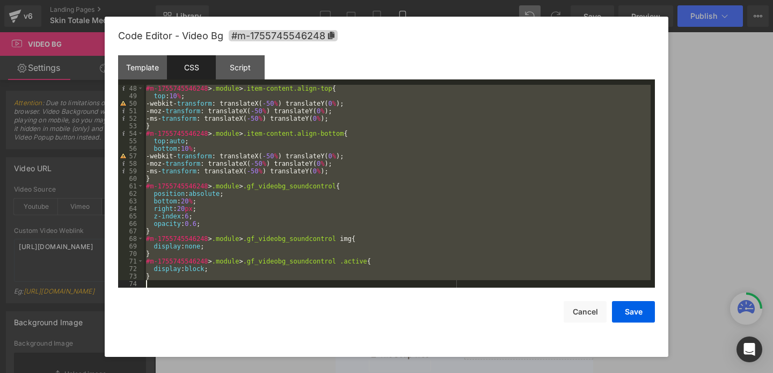
drag, startPoint x: 145, startPoint y: 84, endPoint x: 209, endPoint y: 411, distance: 332.7
click at [209, 373] on html "Video Bg You are previewing how the will restyle your page. You can not edit El…" at bounding box center [386, 186] width 773 height 373
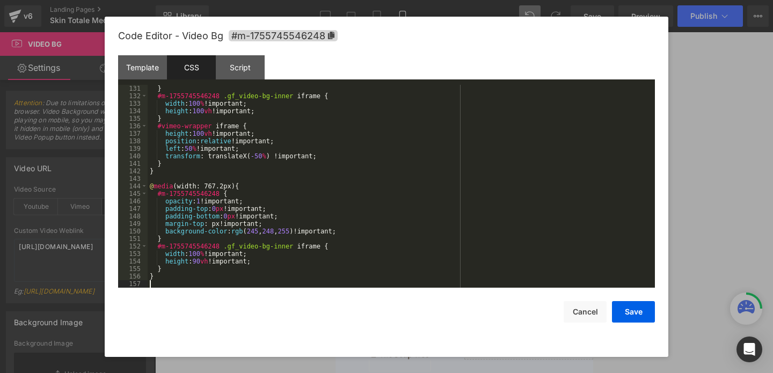
scroll to position [977, 0]
click at [645, 315] on button "Save" at bounding box center [633, 311] width 43 height 21
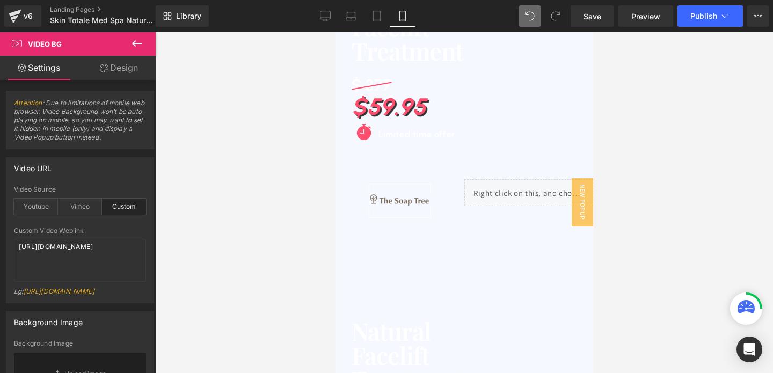
scroll to position [250, 0]
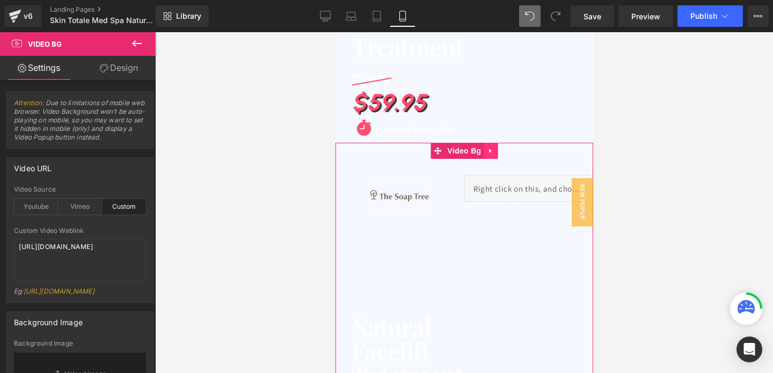
click at [488, 154] on icon at bounding box center [491, 151] width 8 height 8
click at [498, 153] on icon at bounding box center [497, 151] width 8 height 8
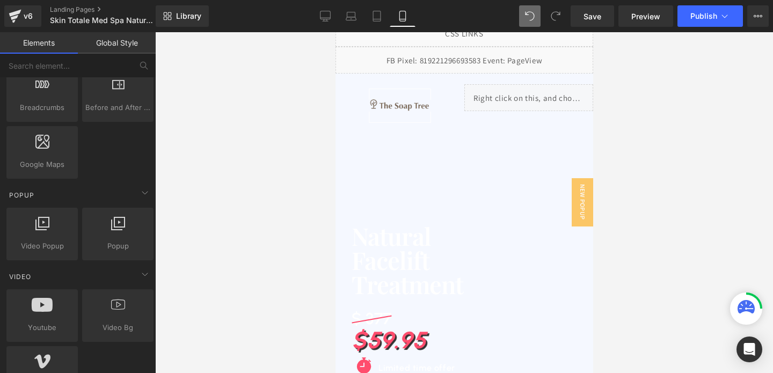
scroll to position [0, 0]
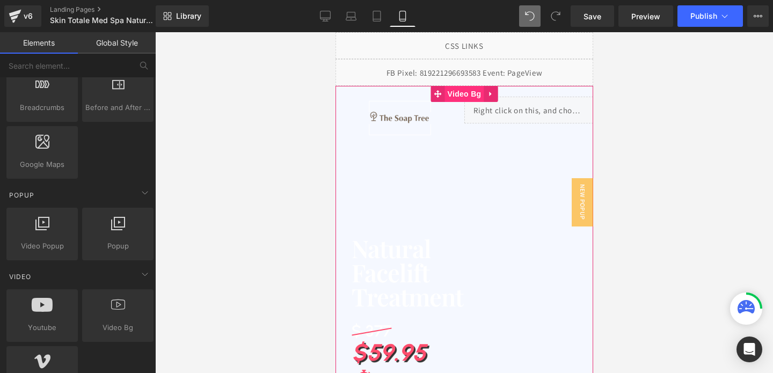
click at [455, 91] on span "Video Bg" at bounding box center [464, 94] width 39 height 16
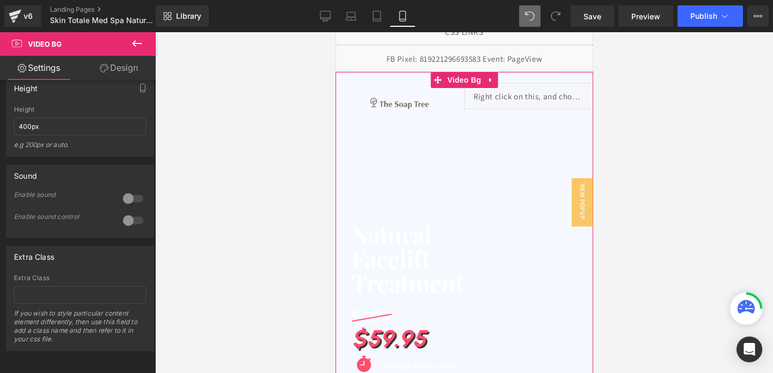
scroll to position [10, 0]
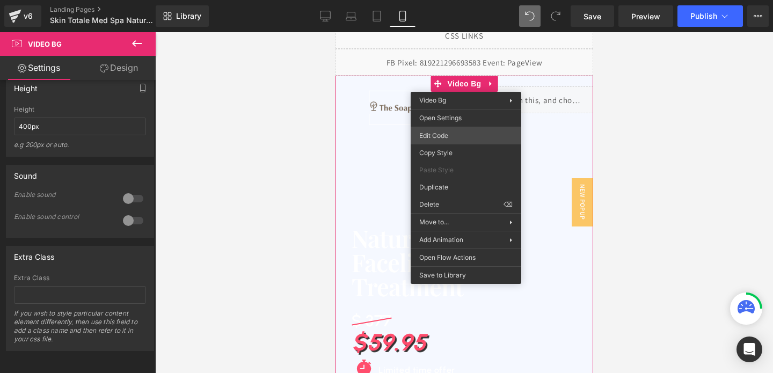
click at [447, 0] on div "Video Bg You are previewing how the will restyle your page. You can not edit El…" at bounding box center [386, 0] width 773 height 0
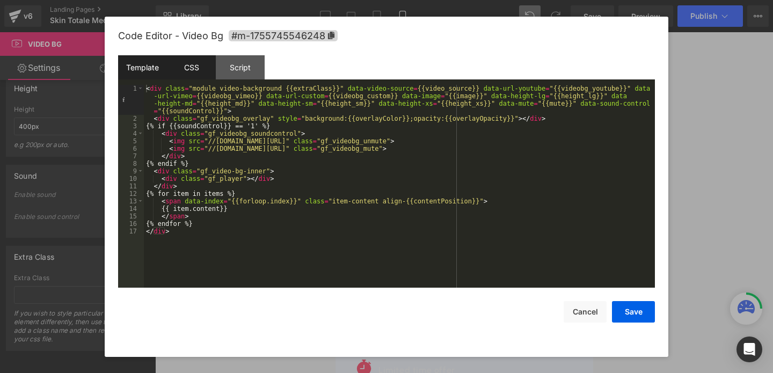
click at [188, 78] on div "CSS" at bounding box center [191, 67] width 49 height 24
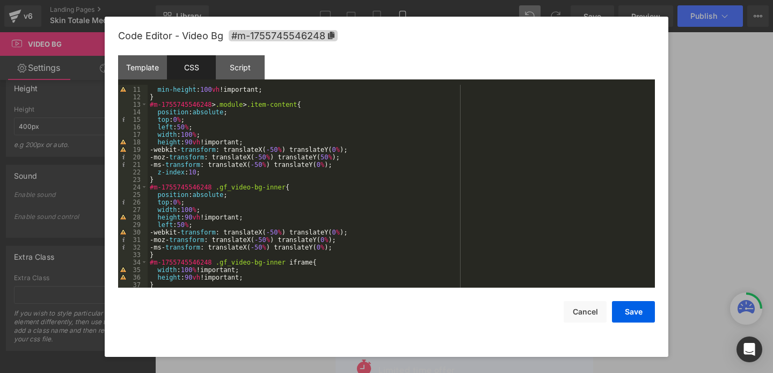
scroll to position [74, 0]
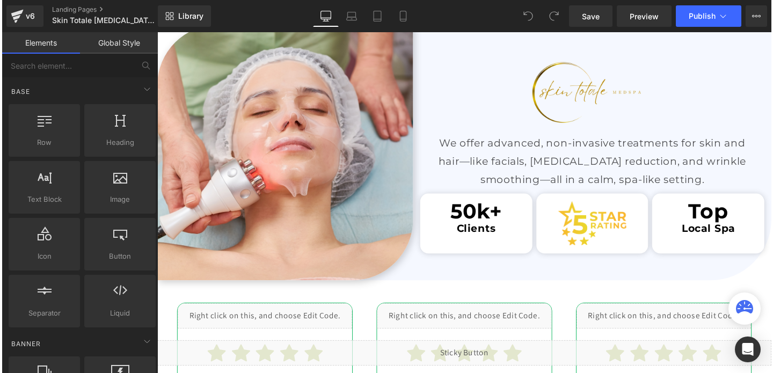
scroll to position [1753, 0]
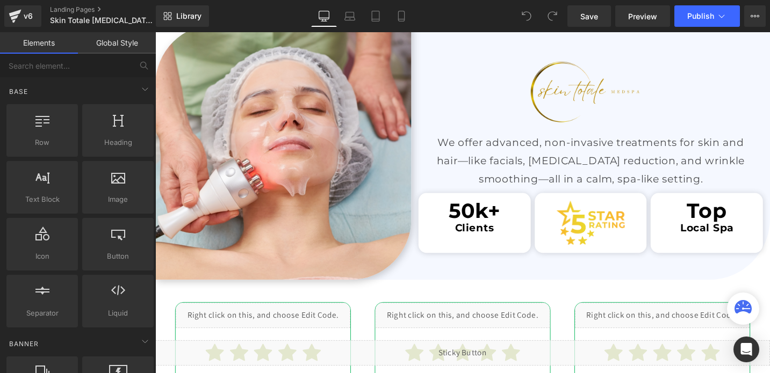
click at [590, 112] on img at bounding box center [615, 94] width 133 height 89
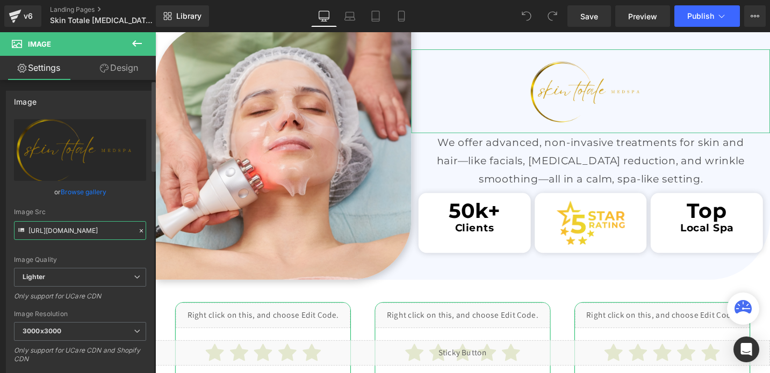
click at [103, 229] on input "https://ucarecdn.com/a76bbd85-758c-4601-a1da-0495f857746c/-/format/auto/-/previ…" at bounding box center [80, 230] width 132 height 19
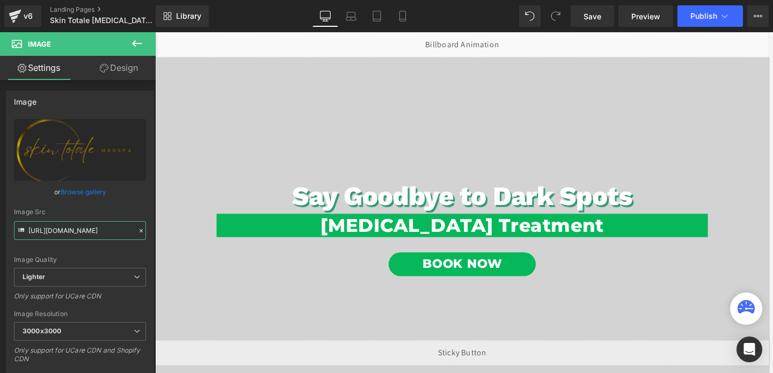
scroll to position [0, 0]
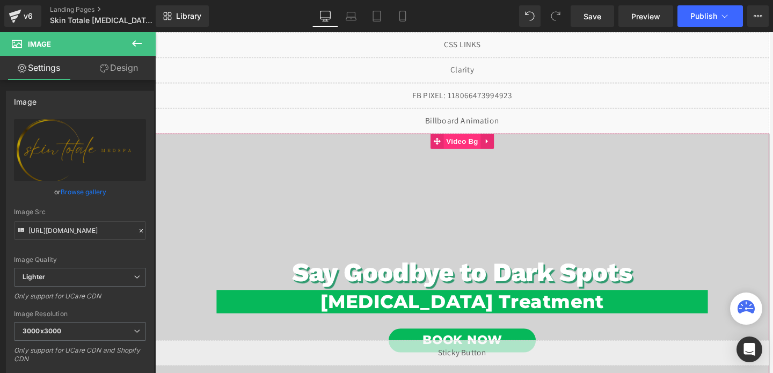
click at [484, 150] on span "Video Bg" at bounding box center [480, 148] width 39 height 16
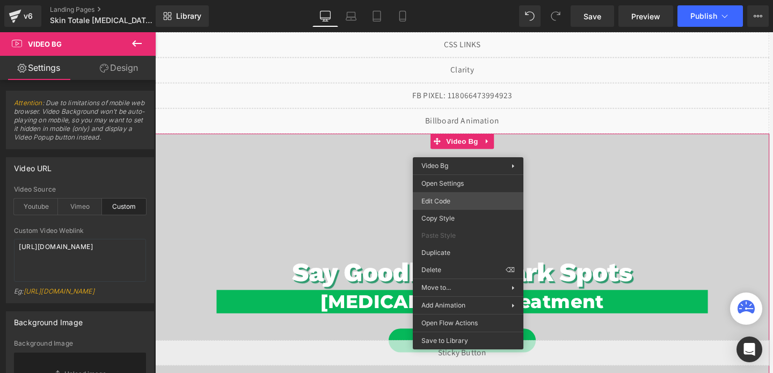
click at [457, 0] on div "Video Bg You are previewing how the will restyle your page. You can not edit El…" at bounding box center [386, 0] width 773 height 0
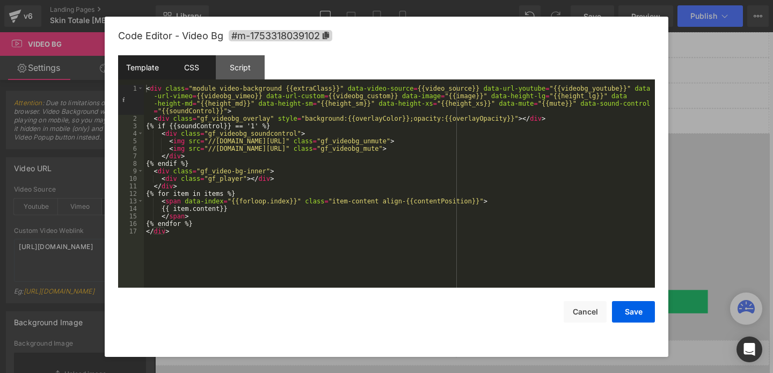
click at [190, 64] on div "CSS" at bounding box center [191, 67] width 49 height 24
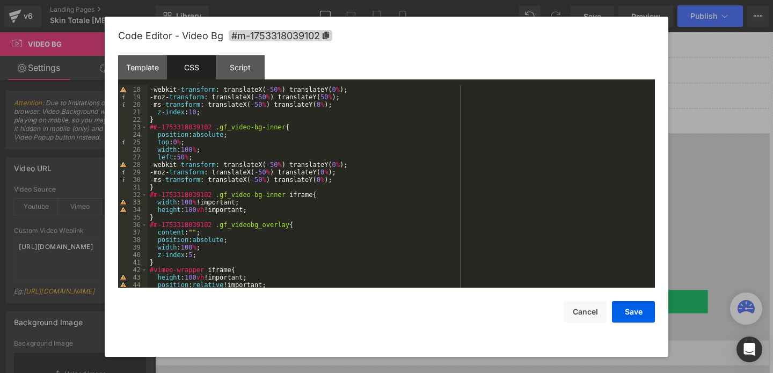
scroll to position [131, 0]
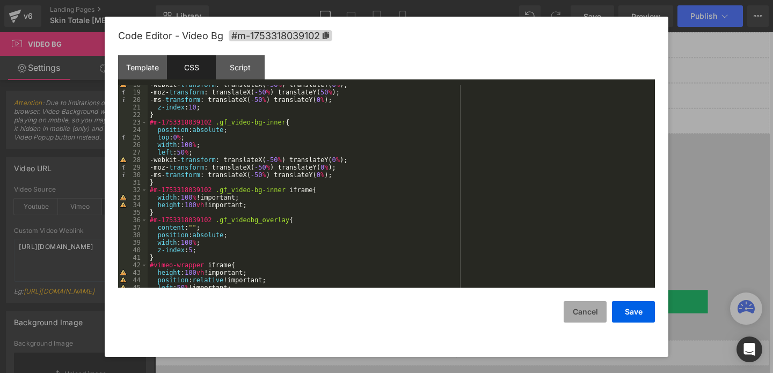
click at [590, 310] on button "Cancel" at bounding box center [585, 311] width 43 height 21
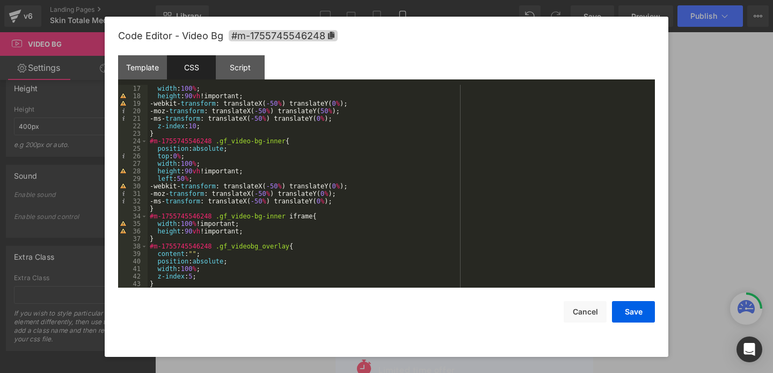
scroll to position [140, 0]
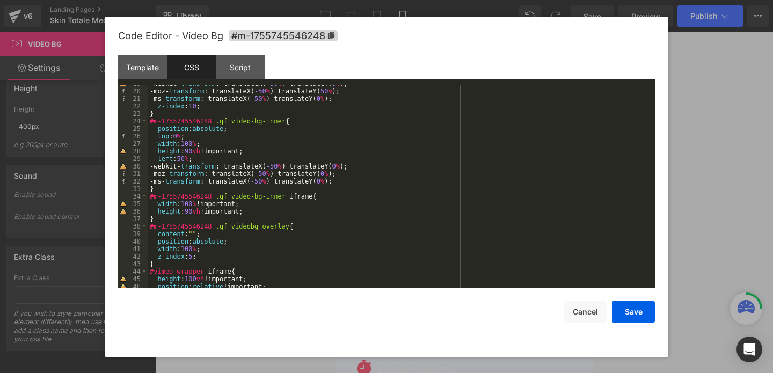
click at [194, 235] on div "-webkit- transform : translateX( -50 % ) translateY( 0 % ); -moz- transform : t…" at bounding box center [399, 189] width 503 height 218
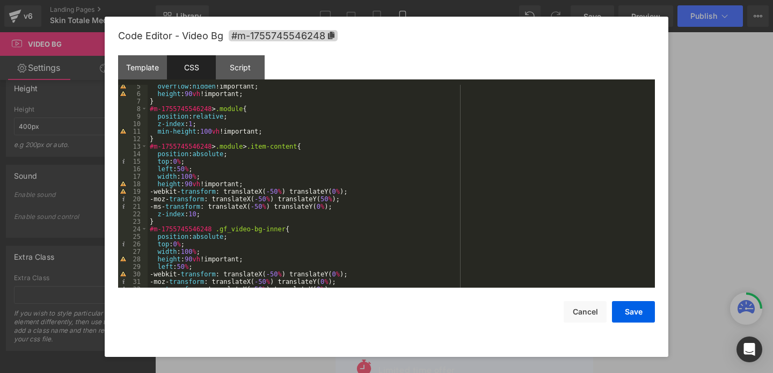
scroll to position [141, 0]
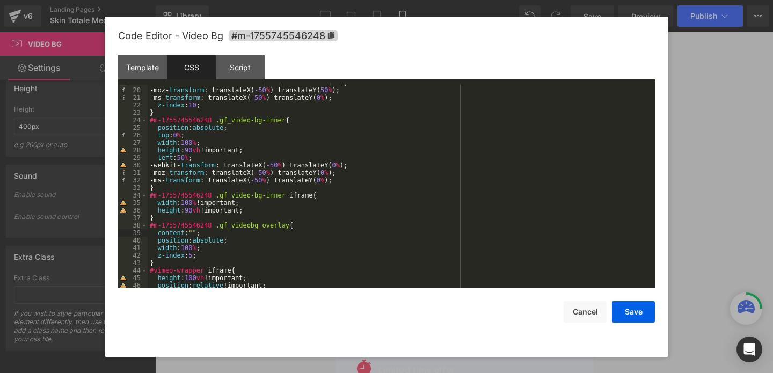
click at [252, 210] on div "-webkit- transform : translateX( -50 % ) translateY( 0 % ); -moz- transform : t…" at bounding box center [399, 188] width 503 height 218
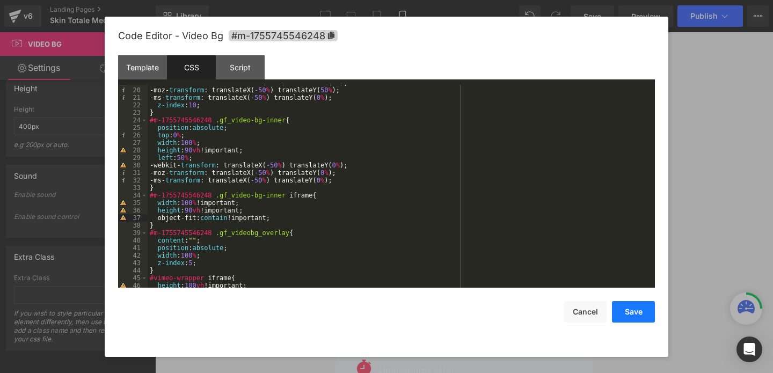
click at [633, 308] on button "Save" at bounding box center [633, 311] width 43 height 21
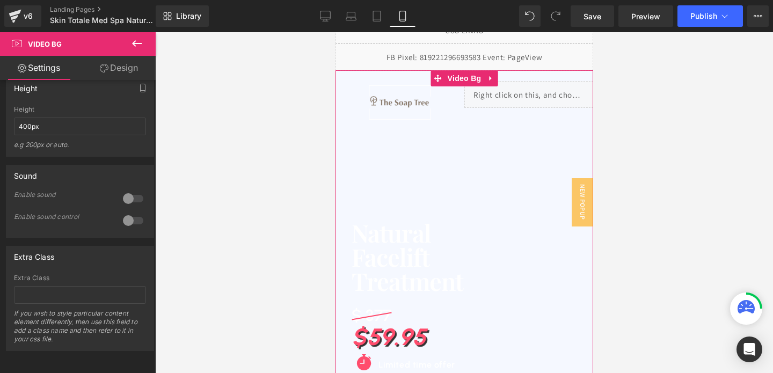
scroll to position [17, 0]
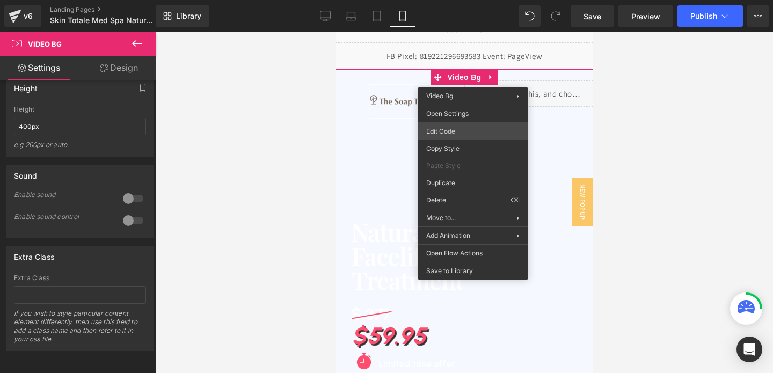
click at [445, 0] on div "Video Bg You are previewing how the will restyle your page. You can not edit El…" at bounding box center [386, 0] width 773 height 0
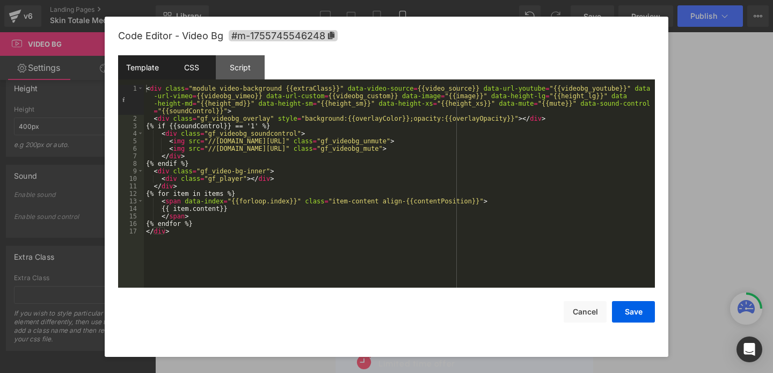
click at [191, 72] on div "CSS" at bounding box center [191, 67] width 49 height 24
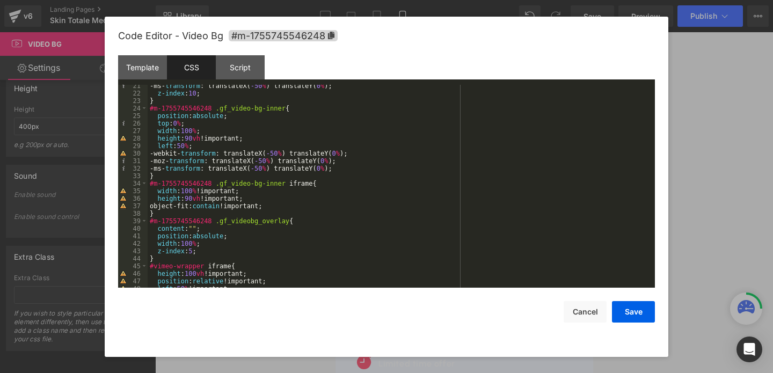
scroll to position [156, 0]
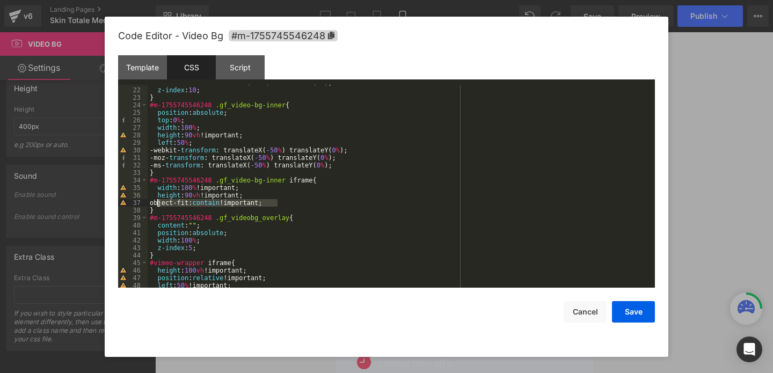
drag, startPoint x: 282, startPoint y: 200, endPoint x: 159, endPoint y: 201, distance: 123.0
click at [159, 201] on div "-ms- transform : translateX( -50 % ) translateY( 0 % ); z-index : 10 ; } #m-175…" at bounding box center [399, 188] width 503 height 218
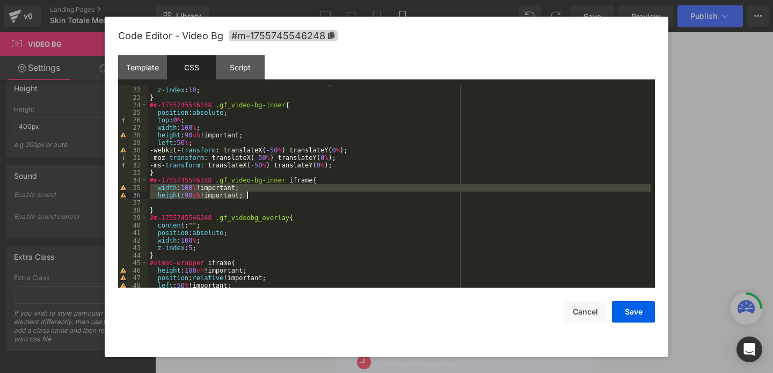
drag, startPoint x: 155, startPoint y: 186, endPoint x: 247, endPoint y: 195, distance: 92.8
click at [247, 195] on div "-ms- transform : translateX( -50 % ) translateY( 0 % ); z-index : 10 ; } #m-175…" at bounding box center [399, 188] width 503 height 218
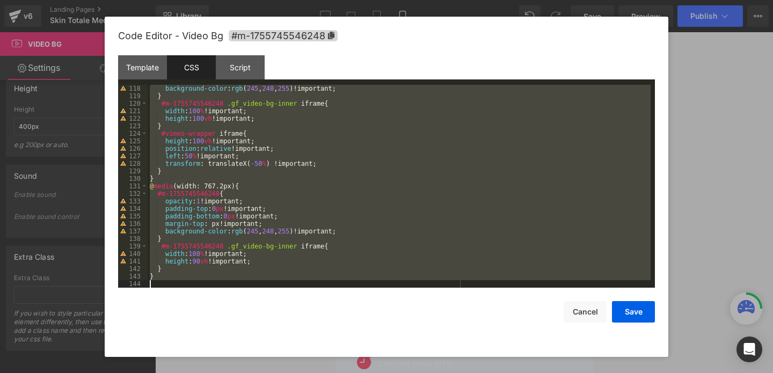
scroll to position [880, 0]
drag, startPoint x: 151, startPoint y: 91, endPoint x: 246, endPoint y: 411, distance: 333.9
click at [246, 373] on html "Video Bg You are previewing how the will restyle your page. You can not edit El…" at bounding box center [386, 186] width 773 height 373
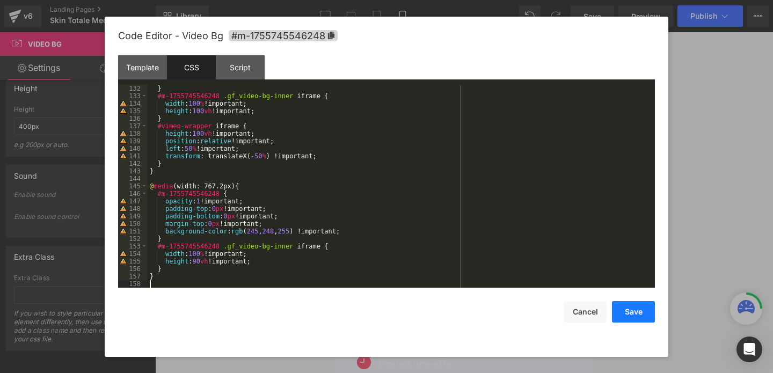
click at [626, 309] on button "Save" at bounding box center [633, 311] width 43 height 21
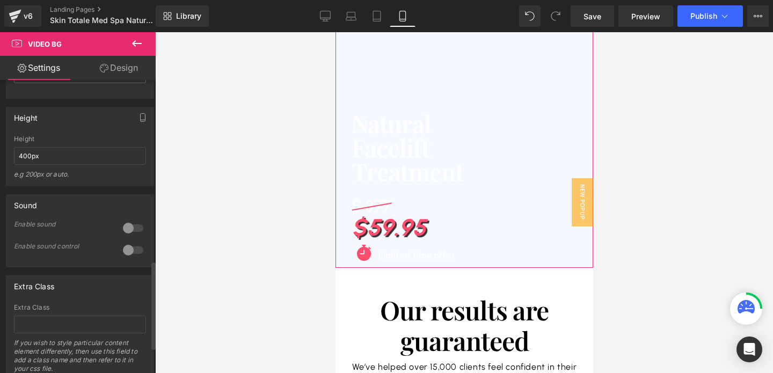
scroll to position [601, 0]
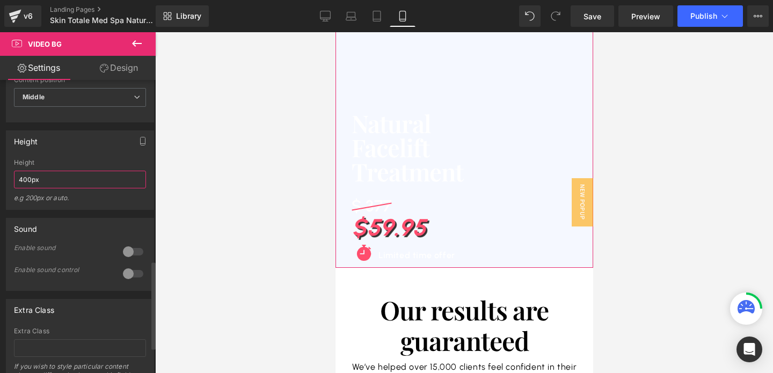
click at [72, 188] on input "400px" at bounding box center [80, 180] width 132 height 18
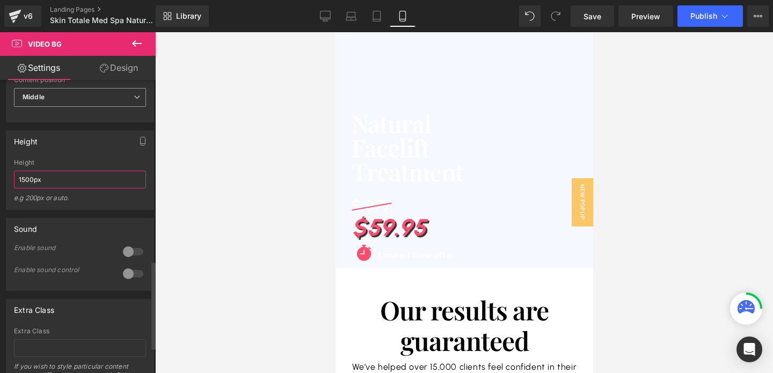
type input "1500px"
click at [86, 107] on span "Middle" at bounding box center [80, 97] width 132 height 19
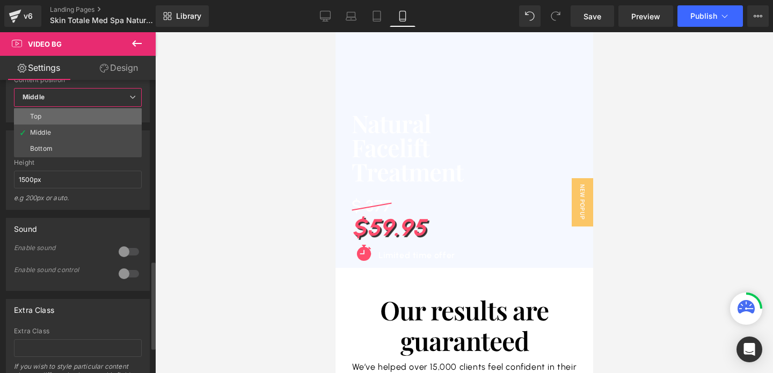
click at [62, 125] on li "Top" at bounding box center [78, 116] width 128 height 16
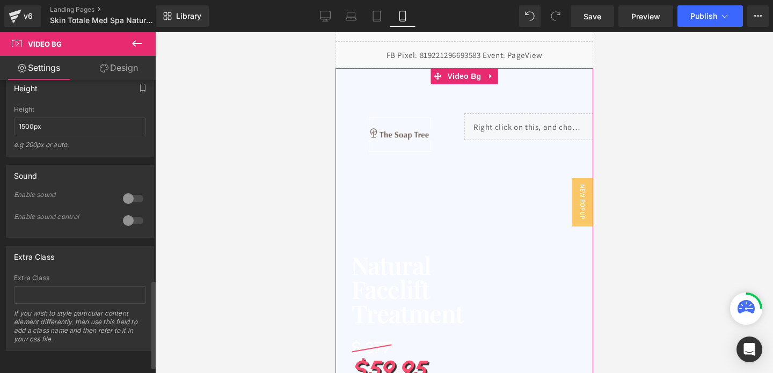
scroll to position [688, 0]
click at [115, 65] on link "Design" at bounding box center [119, 68] width 78 height 24
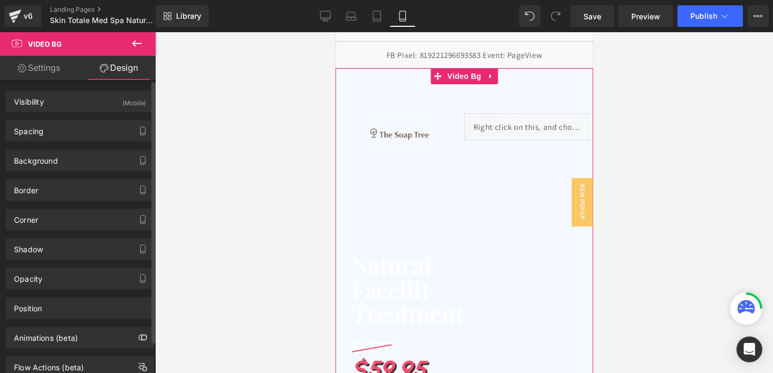
type input "1"
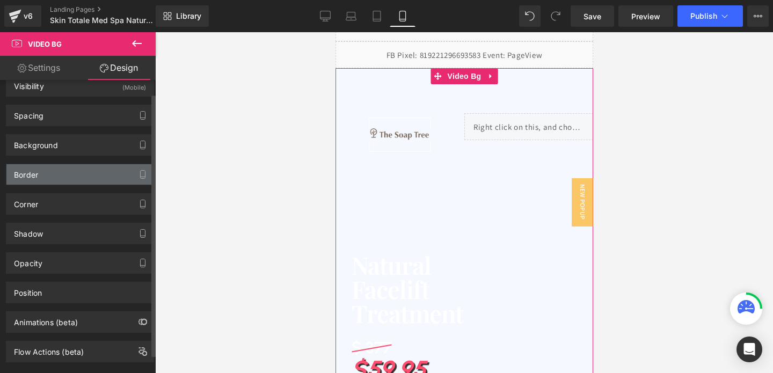
scroll to position [17, 0]
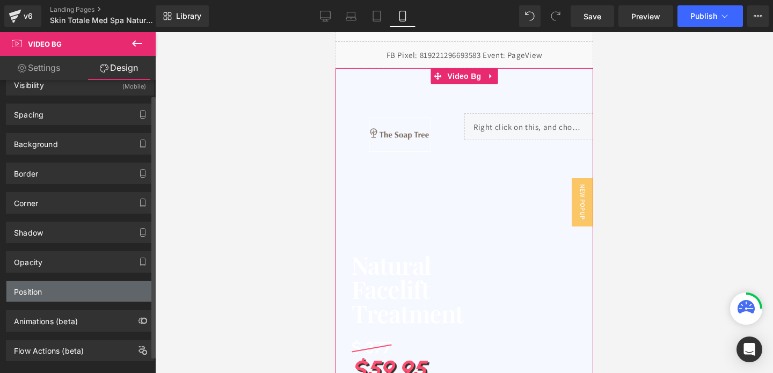
click at [69, 297] on div "Position" at bounding box center [79, 291] width 147 height 20
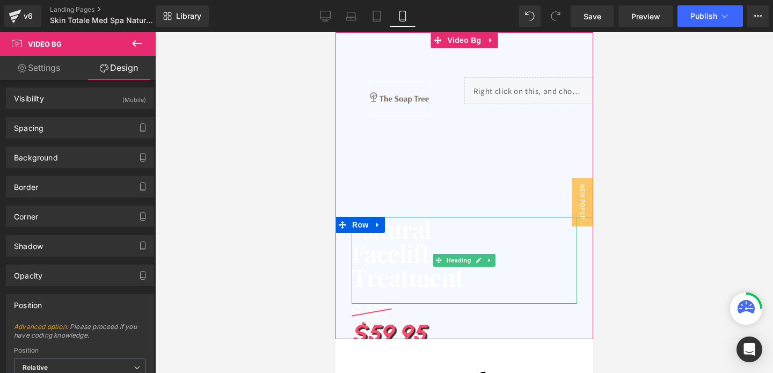
scroll to position [0, 0]
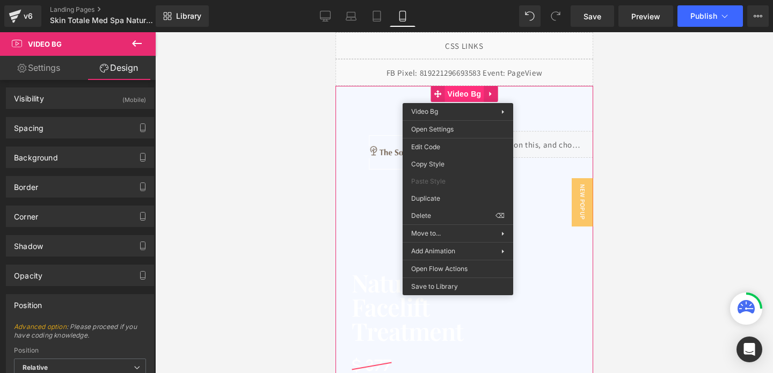
click at [458, 95] on span "Video Bg" at bounding box center [464, 94] width 39 height 16
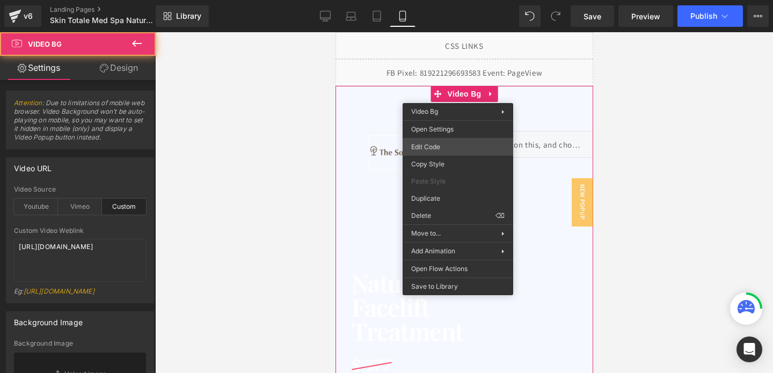
click at [424, 0] on div "Video Bg You are previewing how the will restyle your page. You can not edit El…" at bounding box center [386, 0] width 773 height 0
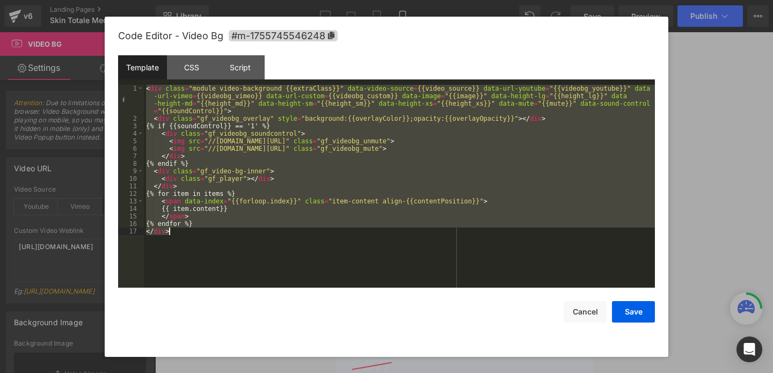
drag, startPoint x: 147, startPoint y: 88, endPoint x: 209, endPoint y: 267, distance: 189.9
click at [209, 267] on div "< div class = "module video-background {{extraClass}}" data-video-source = {{vi…" at bounding box center [399, 205] width 511 height 241
click at [247, 67] on div "Script" at bounding box center [240, 67] width 49 height 24
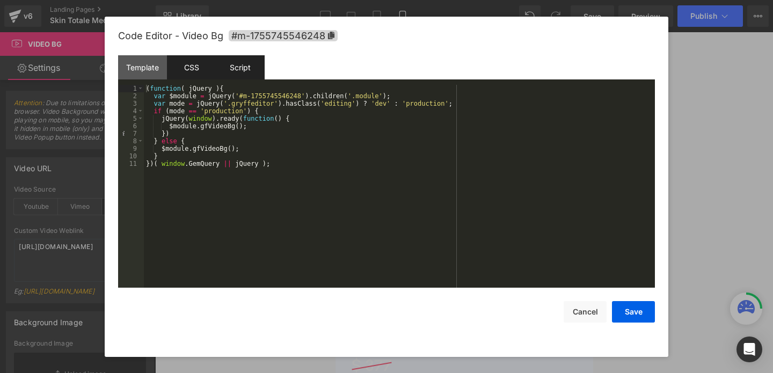
click at [190, 71] on div "CSS" at bounding box center [191, 67] width 49 height 24
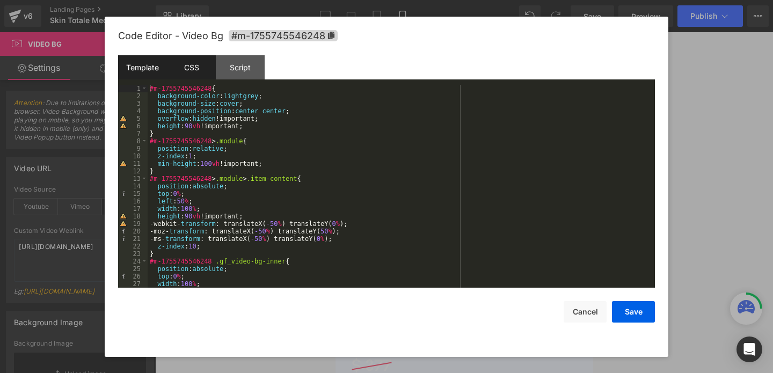
click at [139, 69] on div "Template" at bounding box center [142, 67] width 49 height 24
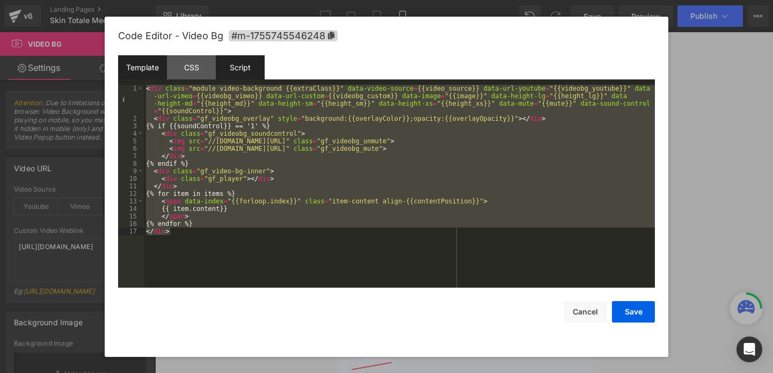
click at [227, 70] on div "Script" at bounding box center [240, 67] width 49 height 24
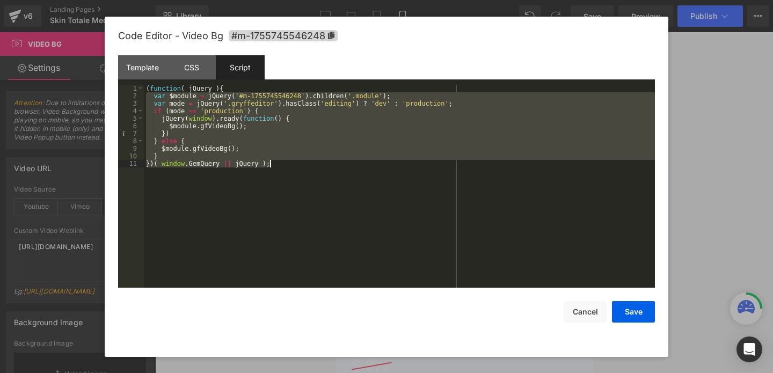
drag, startPoint x: 148, startPoint y: 92, endPoint x: 212, endPoint y: 212, distance: 136.0
click at [212, 212] on div "( function ( jQuery ) { var $module = jQuery ( '#m-1755745546248' ) . children …" at bounding box center [399, 194] width 511 height 218
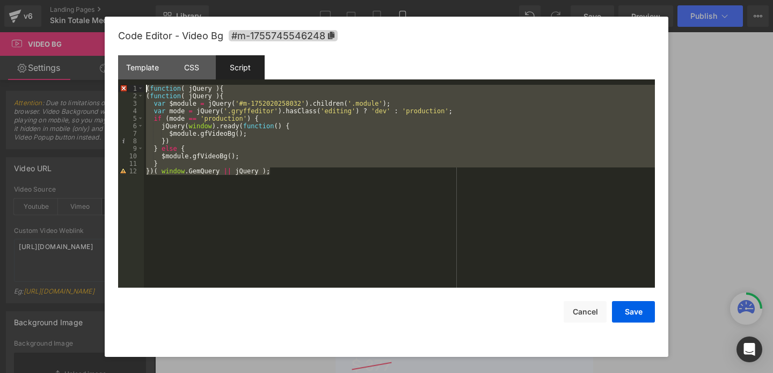
drag, startPoint x: 189, startPoint y: 190, endPoint x: 179, endPoint y: 51, distance: 138.9
click at [179, 51] on div "Code Editor - Video Bg #m-1755745546248 Template CSS Script Data 1 2 3 4 5 6 7 …" at bounding box center [386, 187] width 537 height 340
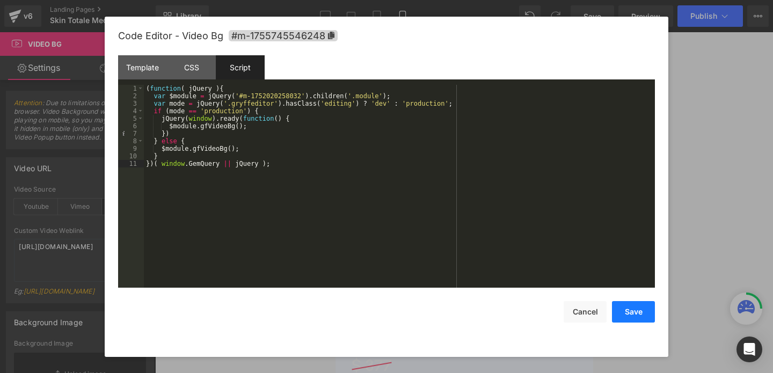
click at [622, 320] on button "Save" at bounding box center [633, 311] width 43 height 21
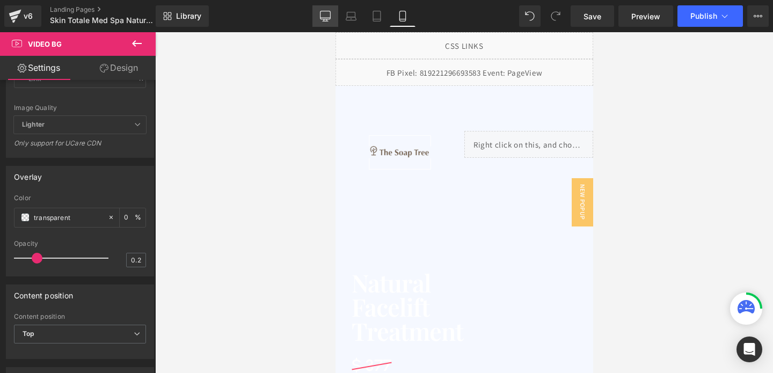
click at [320, 25] on link "Desktop" at bounding box center [326, 15] width 26 height 21
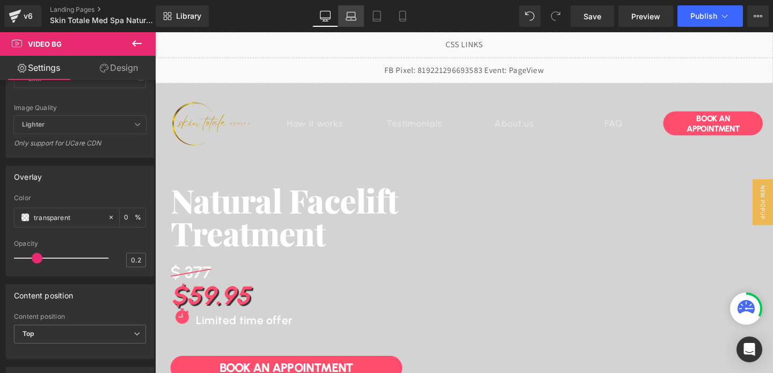
click at [349, 24] on link "Laptop" at bounding box center [351, 15] width 26 height 21
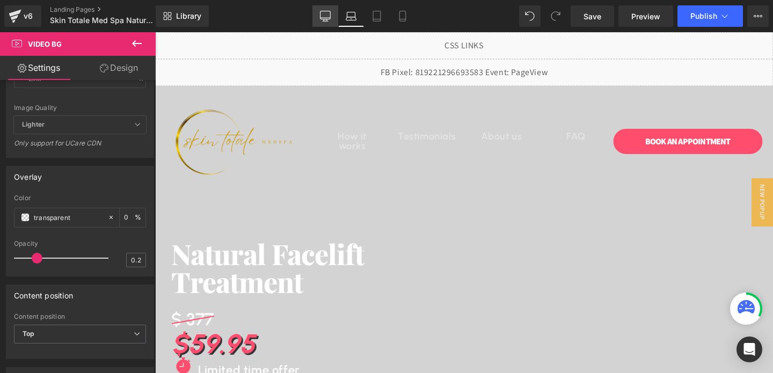
click at [317, 25] on link "Desktop" at bounding box center [326, 15] width 26 height 21
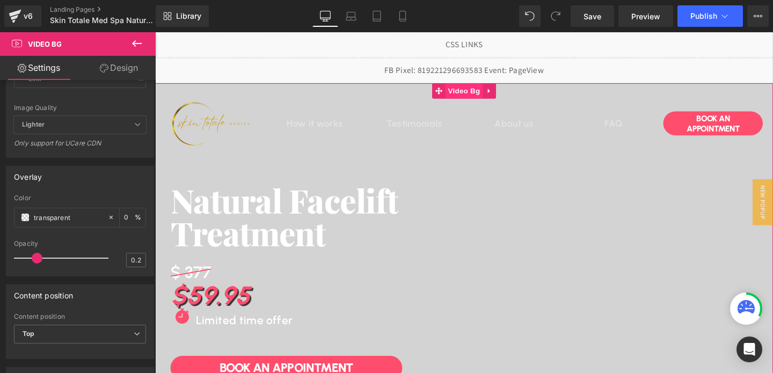
click at [484, 100] on span "Video Bg" at bounding box center [480, 94] width 39 height 16
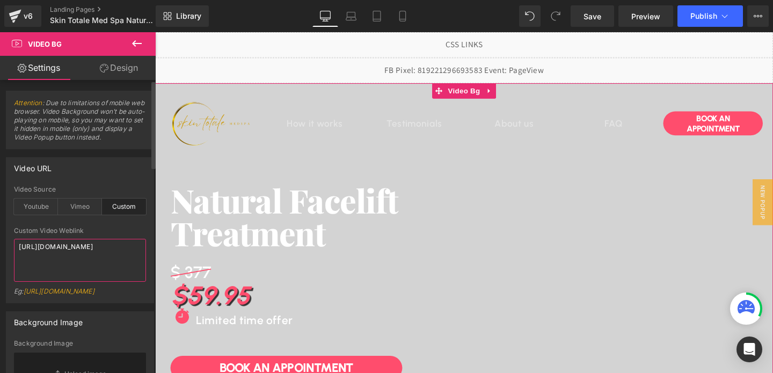
click at [67, 254] on textarea "[URL][DOMAIN_NAME]" at bounding box center [80, 260] width 132 height 43
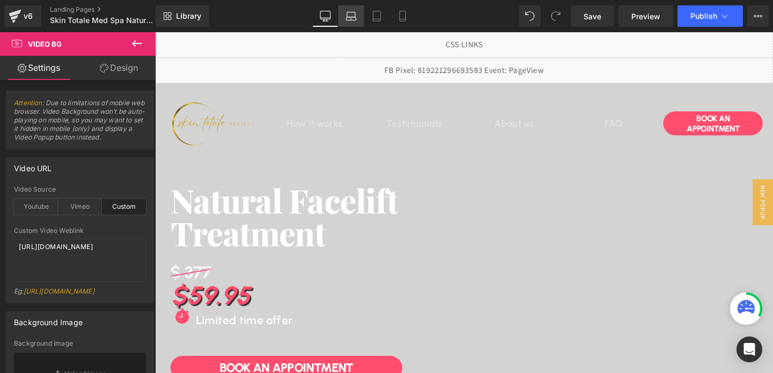
click at [349, 18] on icon at bounding box center [351, 16] width 11 height 11
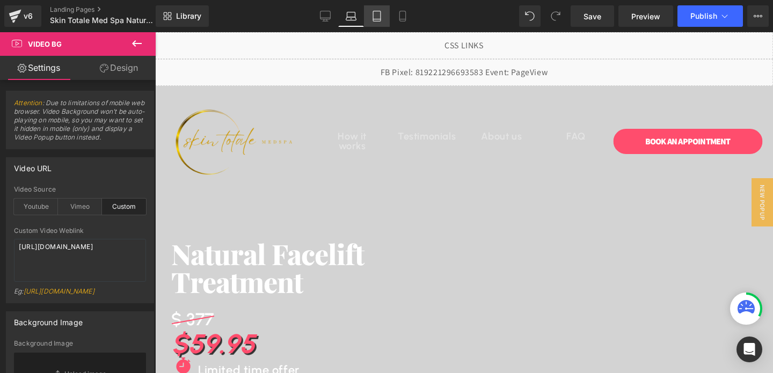
click at [374, 21] on icon at bounding box center [377, 16] width 11 height 11
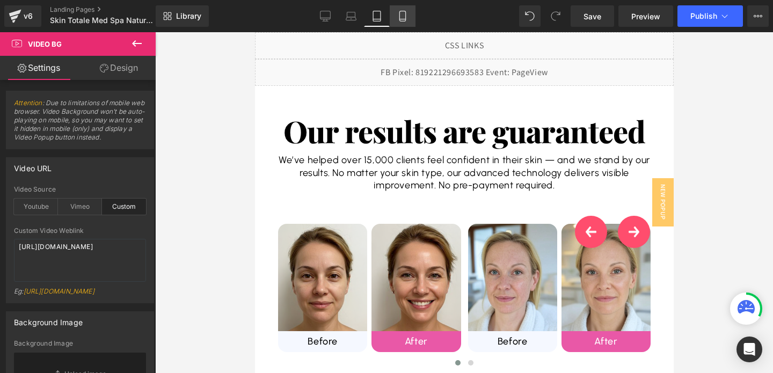
click at [400, 23] on link "Mobile" at bounding box center [403, 15] width 26 height 21
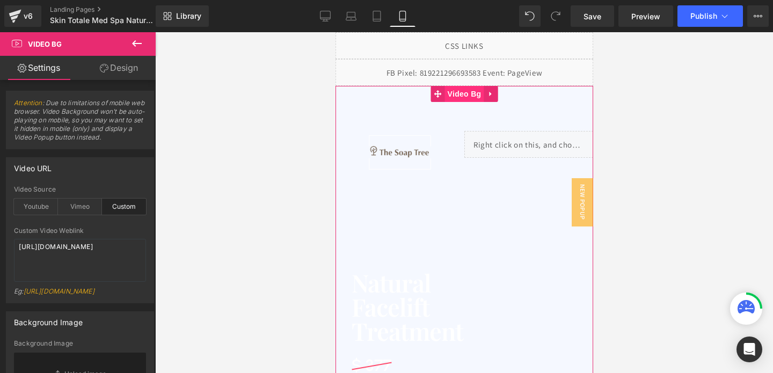
click at [453, 100] on span "Video Bg" at bounding box center [464, 94] width 39 height 16
click at [456, 94] on span "Video Bg" at bounding box center [464, 94] width 39 height 16
click at [72, 253] on textarea "[URL][DOMAIN_NAME]" at bounding box center [80, 260] width 132 height 43
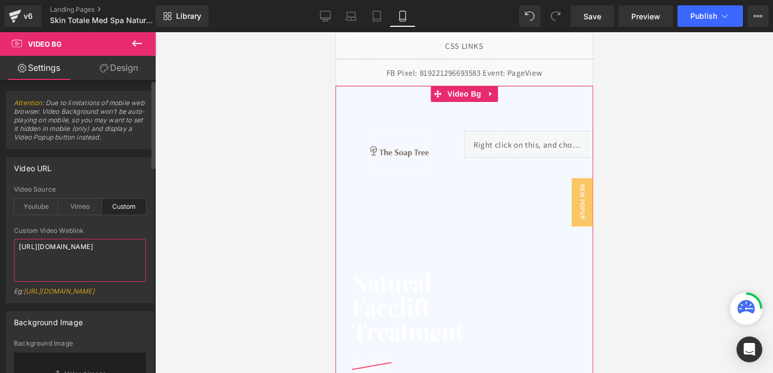
paste textarea "86849725627748d8a9a9991b79bf7fcb"
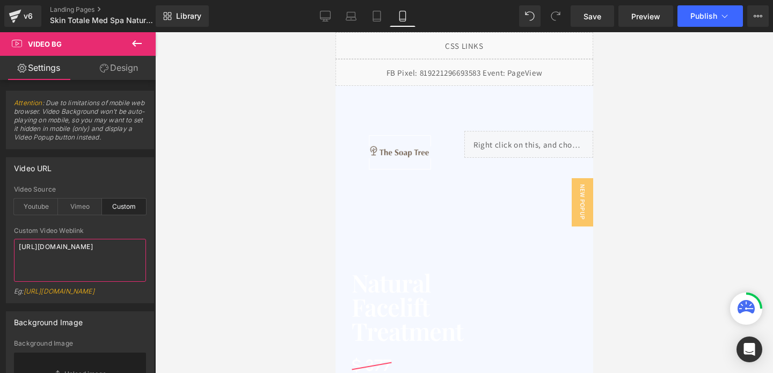
type textarea "[URL][DOMAIN_NAME]"
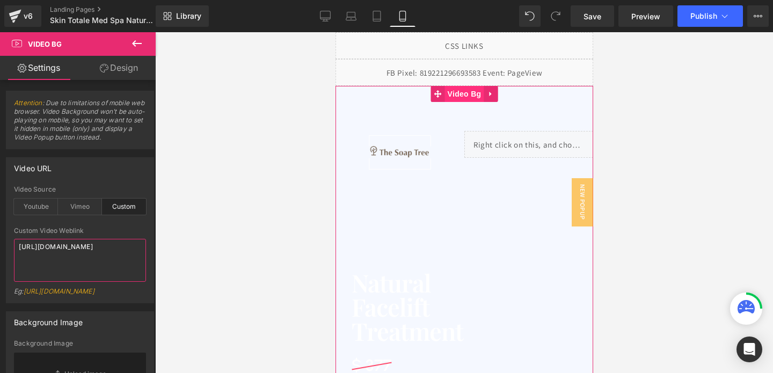
click at [465, 96] on span "Video Bg" at bounding box center [464, 94] width 39 height 16
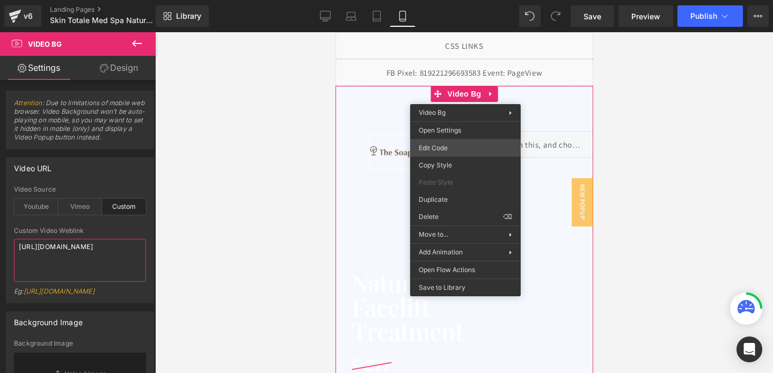
click at [446, 0] on div "Video Bg You are previewing how the will restyle your page. You can not edit El…" at bounding box center [386, 0] width 773 height 0
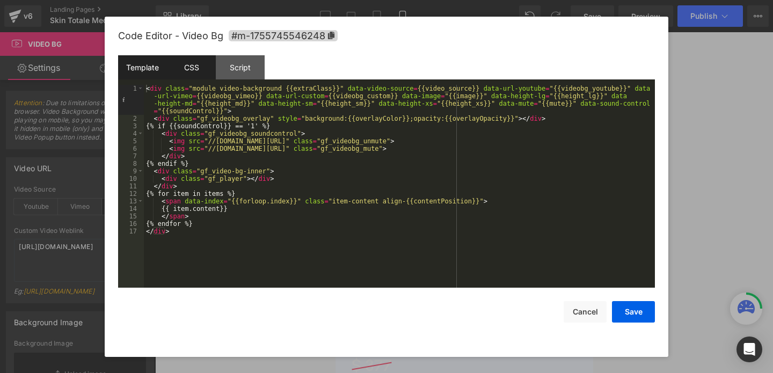
click at [192, 62] on div "CSS" at bounding box center [191, 67] width 49 height 24
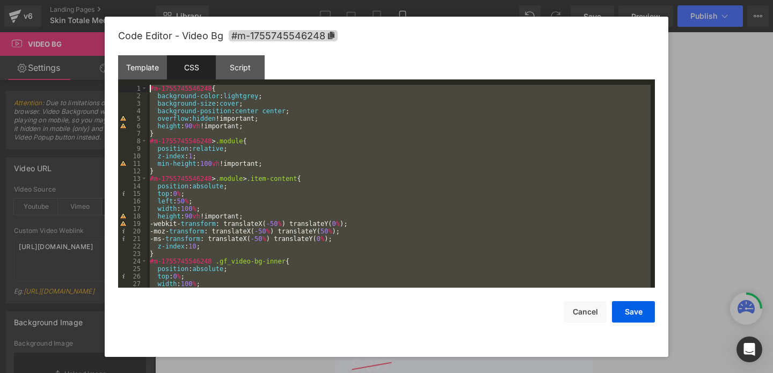
drag, startPoint x: 179, startPoint y: 271, endPoint x: 236, endPoint y: 6, distance: 270.8
click at [236, 6] on body "Video Bg You are previewing how the will restyle your page. You can not edit El…" at bounding box center [386, 186] width 773 height 373
click at [142, 64] on div "Template" at bounding box center [142, 67] width 49 height 24
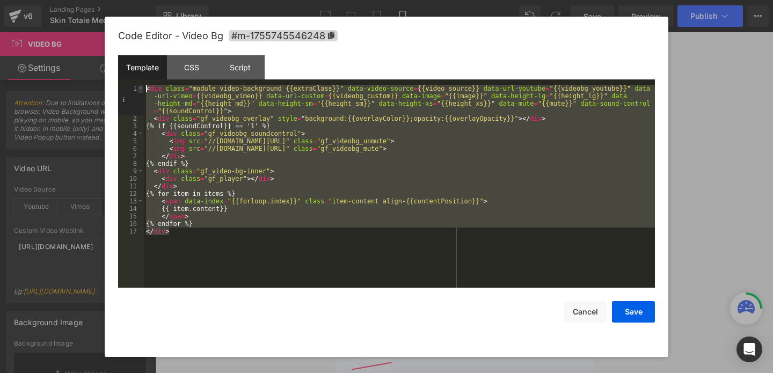
drag, startPoint x: 217, startPoint y: 234, endPoint x: 143, endPoint y: 90, distance: 161.9
click at [143, 90] on pre "1 2 3 4 5 6 7 8 9 10 11 12 13 14 15 16 17 < div class = "module video-backgroun…" at bounding box center [386, 186] width 537 height 203
click at [179, 69] on div "CSS" at bounding box center [191, 67] width 49 height 24
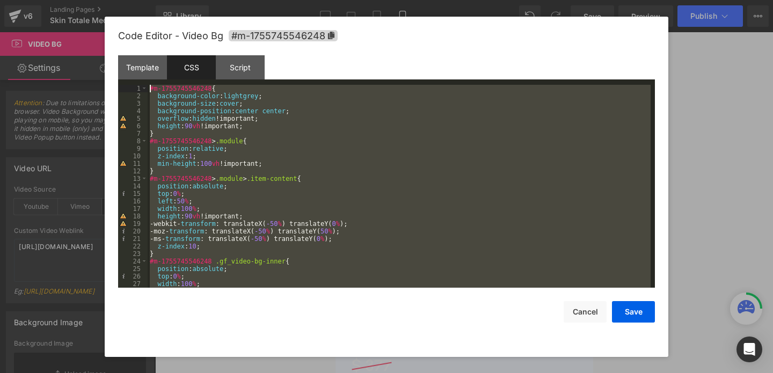
click at [180, 127] on div "#m-1755745546248 { background-color : lightgrey ; background-size : cover ; bac…" at bounding box center [399, 194] width 503 height 218
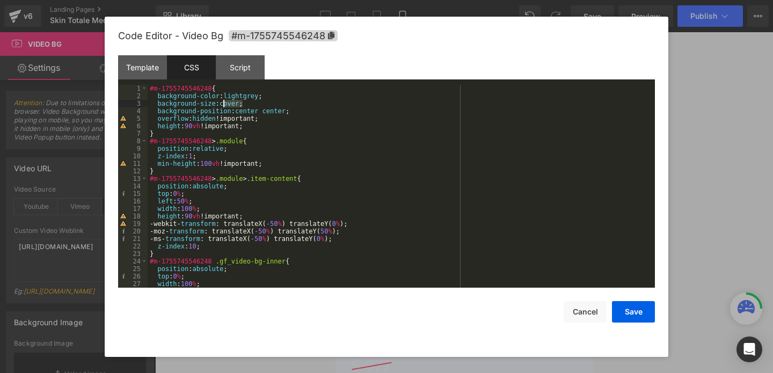
drag, startPoint x: 243, startPoint y: 101, endPoint x: 223, endPoint y: 103, distance: 19.9
click at [223, 103] on div "#m-1755745546248 { background-color : lightgrey ; background-size : cover ; bac…" at bounding box center [399, 194] width 503 height 218
click at [629, 317] on button "Save" at bounding box center [633, 311] width 43 height 21
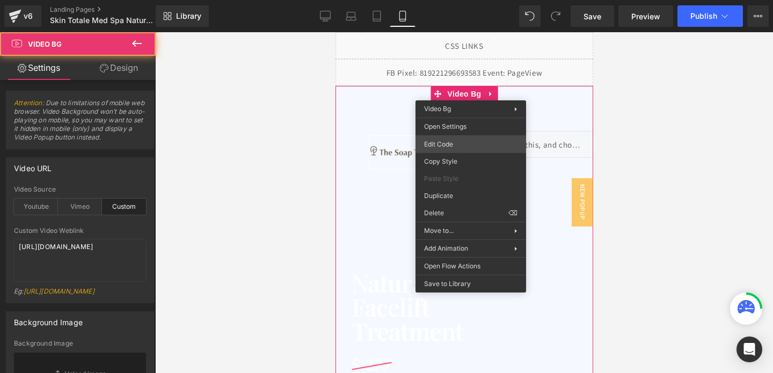
click at [437, 0] on div "Video Bg You are previewing how the will restyle your page. You can not edit El…" at bounding box center [386, 0] width 773 height 0
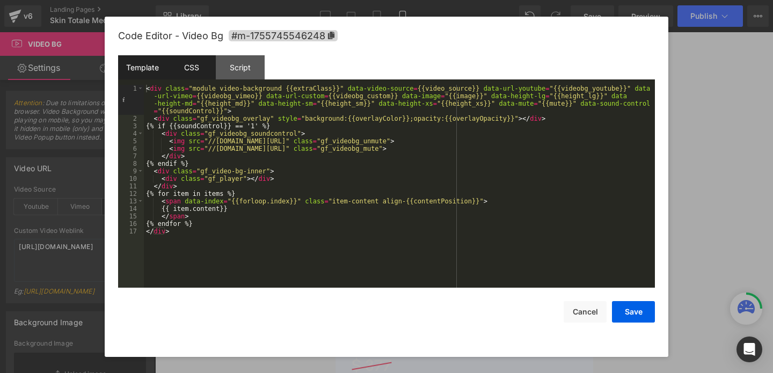
click at [194, 62] on div "CSS" at bounding box center [191, 67] width 49 height 24
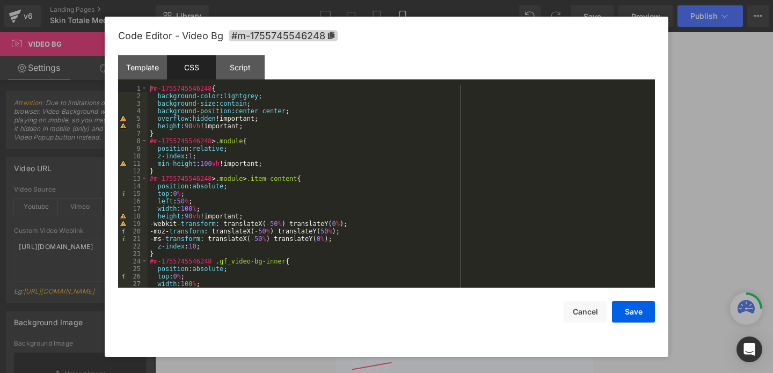
click at [249, 103] on div "#m-1755745546248 { background-color : lightgrey ; background-size : contain ; b…" at bounding box center [399, 194] width 503 height 218
click at [620, 316] on button "Save" at bounding box center [633, 311] width 43 height 21
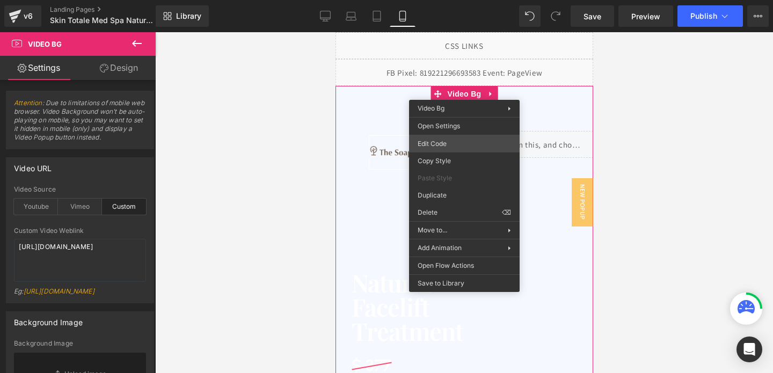
click at [434, 0] on div "Video Bg You are previewing how the will restyle your page. You can not edit El…" at bounding box center [386, 0] width 773 height 0
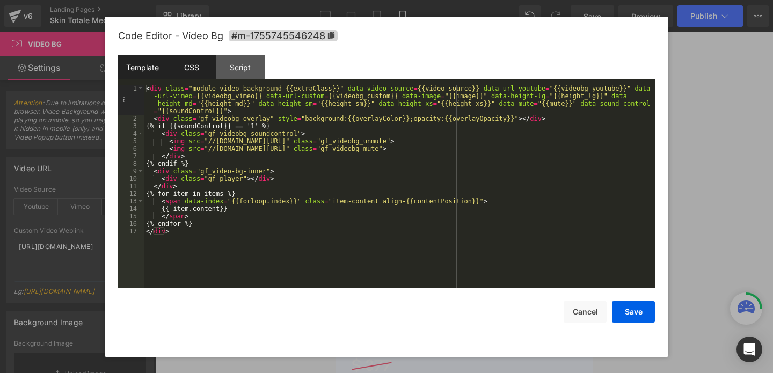
click at [186, 64] on div "CSS" at bounding box center [191, 67] width 49 height 24
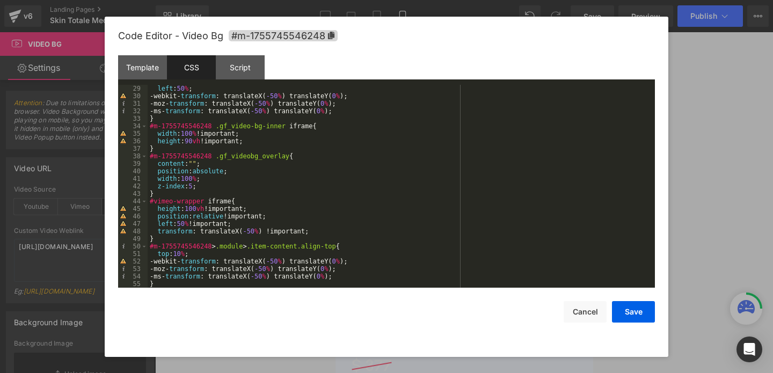
scroll to position [215, 0]
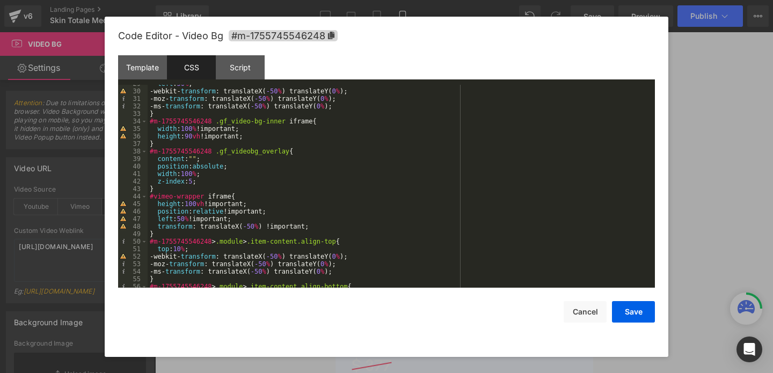
click at [257, 205] on div "left : 50 % ; -webkit- transform : translateX( -50 % ) translateY( 0 % ); -moz-…" at bounding box center [399, 189] width 503 height 218
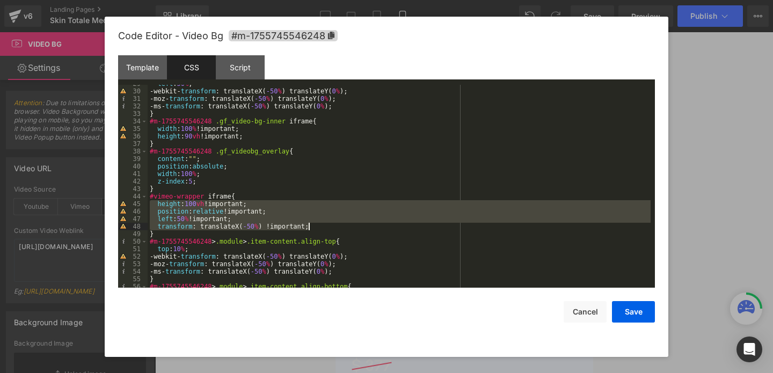
drag, startPoint x: 155, startPoint y: 205, endPoint x: 326, endPoint y: 226, distance: 172.6
click at [326, 226] on div "left : 50 % ; -webkit- transform : translateX( -50 % ) translateY( 0 % ); -moz-…" at bounding box center [399, 189] width 503 height 218
click at [262, 204] on div "left : 50 % ; -webkit- transform : translateX( -50 % ) translateY( 0 % ); -moz-…" at bounding box center [399, 189] width 503 height 218
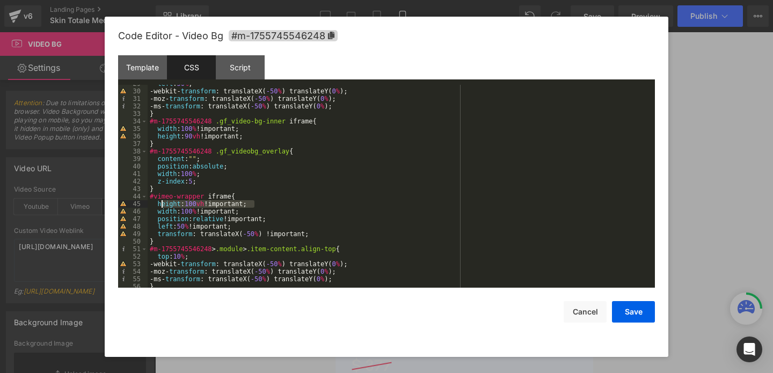
drag, startPoint x: 257, startPoint y: 204, endPoint x: 160, endPoint y: 204, distance: 96.7
click at [160, 204] on div "left : 50 % ; -webkit- transform : translateX( -50 % ) translateY( 0 % ); -moz-…" at bounding box center [399, 189] width 503 height 218
drag, startPoint x: 157, startPoint y: 205, endPoint x: 268, endPoint y: 201, distance: 110.7
click at [268, 201] on div "left : 50 % ; -webkit- transform : translateX( -50 % ) translateY( 0 % ); -moz-…" at bounding box center [399, 189] width 503 height 218
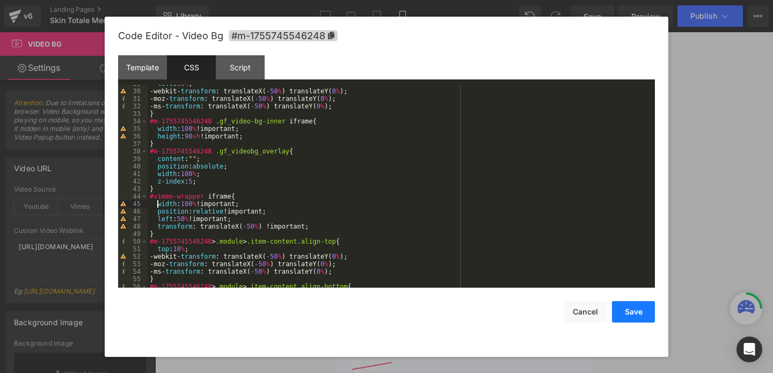
click at [614, 316] on button "Save" at bounding box center [633, 311] width 43 height 21
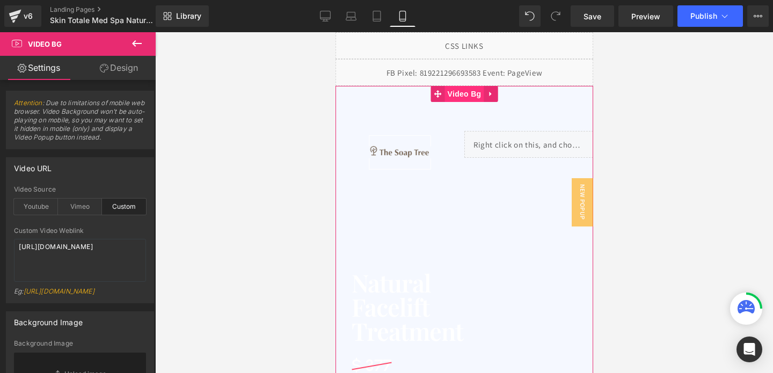
click at [465, 92] on span "Video Bg" at bounding box center [464, 94] width 39 height 16
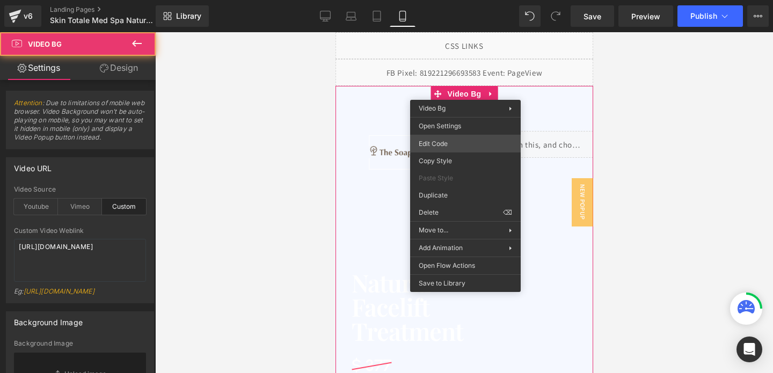
click at [436, 0] on div "Video Bg You are previewing how the will restyle your page. You can not edit El…" at bounding box center [386, 0] width 773 height 0
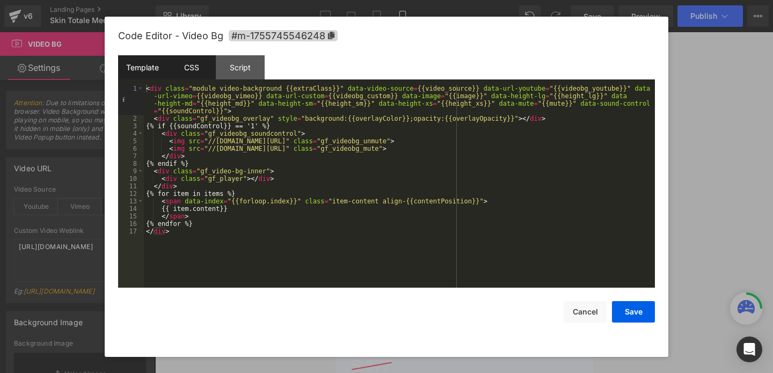
click at [194, 71] on div "CSS" at bounding box center [191, 67] width 49 height 24
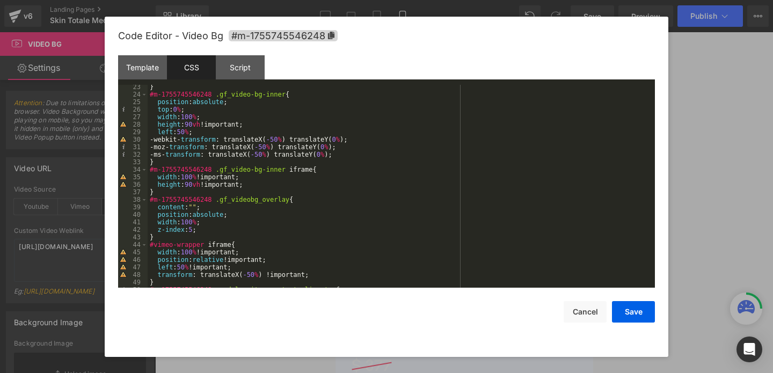
scroll to position [170, 0]
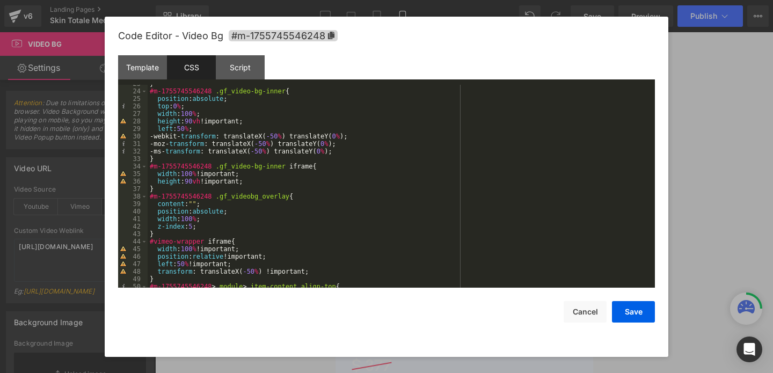
click at [268, 179] on div "} #m-1755745546248 .gf_video-bg-inner { position : absolute ; top : 0 % ; width…" at bounding box center [399, 189] width 503 height 218
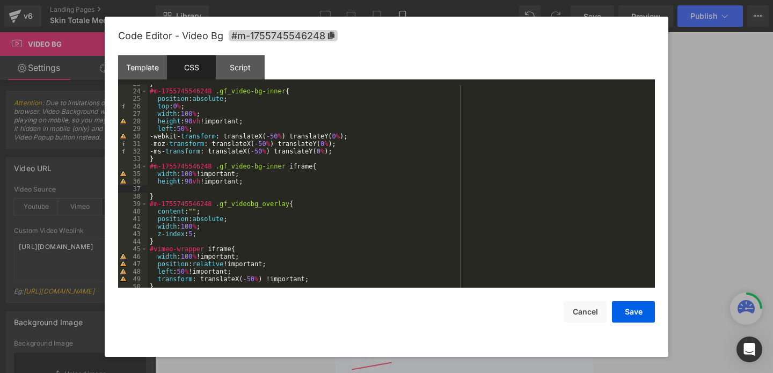
click at [201, 175] on div "} #m-1755745546248 .gf_video-bg-inner { position : absolute ; top : 0 % ; width…" at bounding box center [399, 189] width 503 height 218
click at [192, 175] on div "} #m-1755745546248 .gf_video-bg-inner { position : absolute ; top : 0 % ; width…" at bounding box center [399, 189] width 503 height 218
click at [620, 310] on button "Save" at bounding box center [633, 311] width 43 height 21
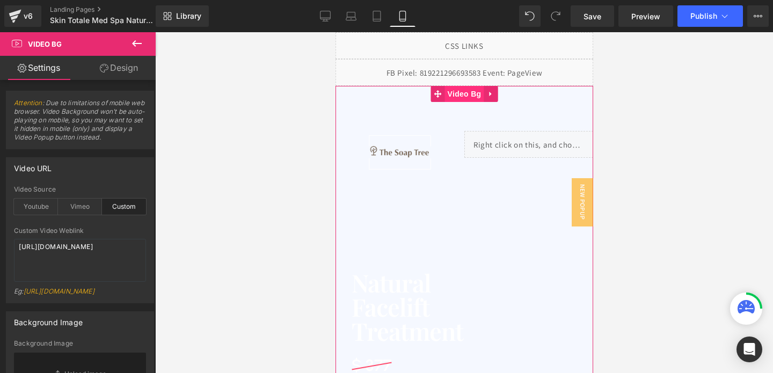
click at [464, 92] on span "Video Bg" at bounding box center [464, 94] width 39 height 16
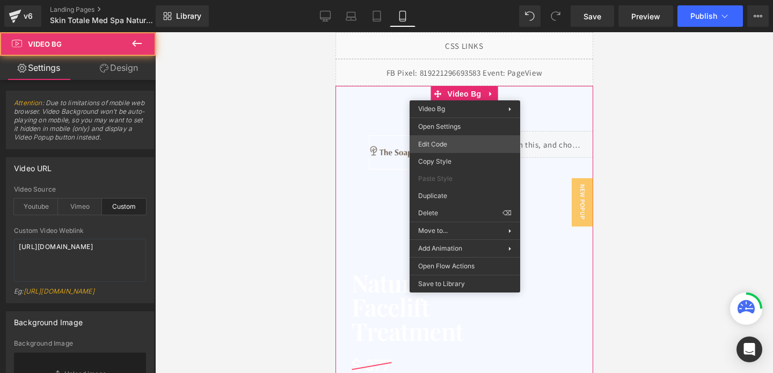
click at [432, 0] on div "Video Bg You are previewing how the will restyle your page. You can not edit El…" at bounding box center [386, 0] width 773 height 0
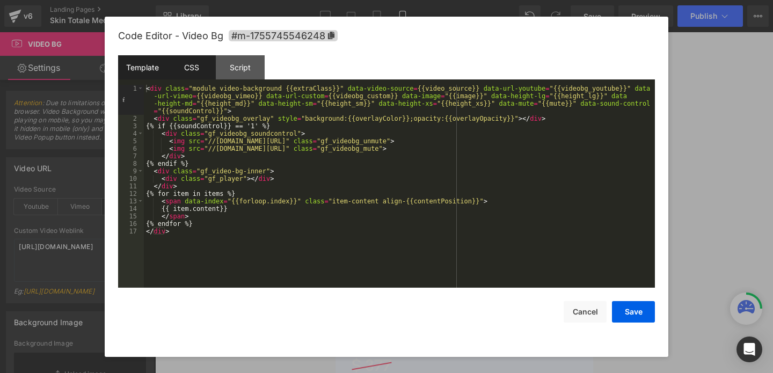
click at [197, 74] on div "CSS" at bounding box center [191, 67] width 49 height 24
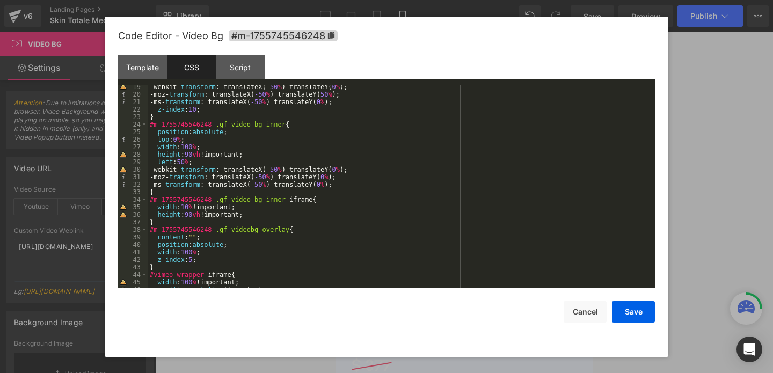
scroll to position [148, 0]
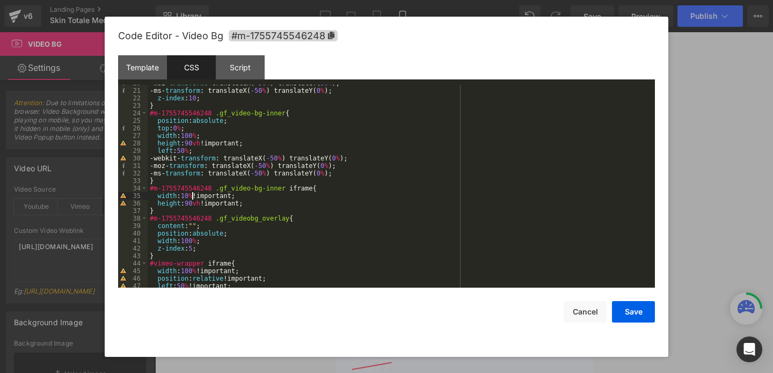
click at [191, 197] on div "-moz- transform : translateX( -50 % ) translateY( 50 % ); -ms- transform : tran…" at bounding box center [399, 188] width 503 height 218
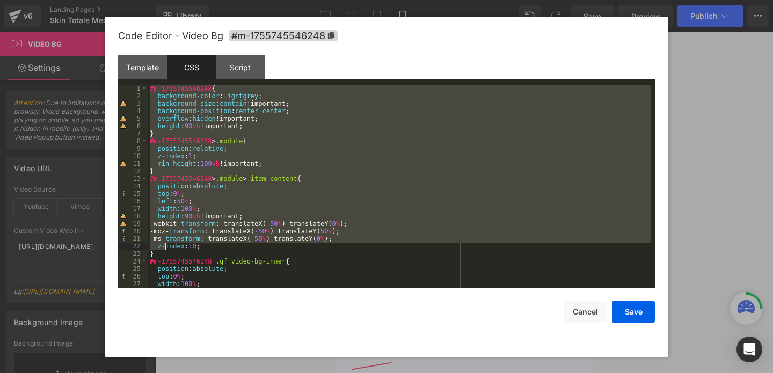
scroll to position [865, 0]
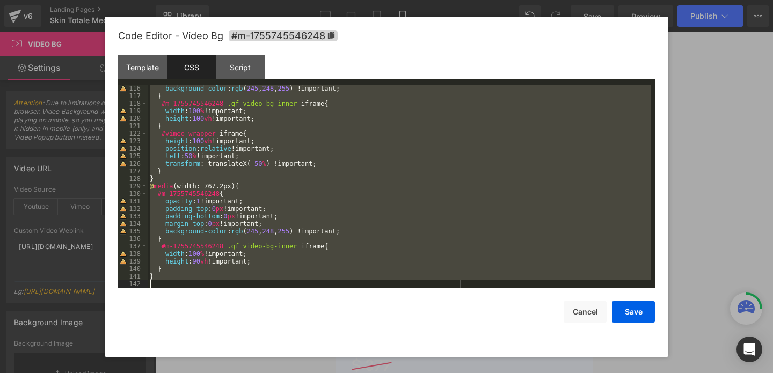
drag, startPoint x: 148, startPoint y: 88, endPoint x: 194, endPoint y: 411, distance: 326.6
click at [194, 373] on html "Video Bg You are previewing how the will restyle your page. You can not edit El…" at bounding box center [386, 186] width 773 height 373
click at [629, 308] on button "Save" at bounding box center [633, 311] width 43 height 21
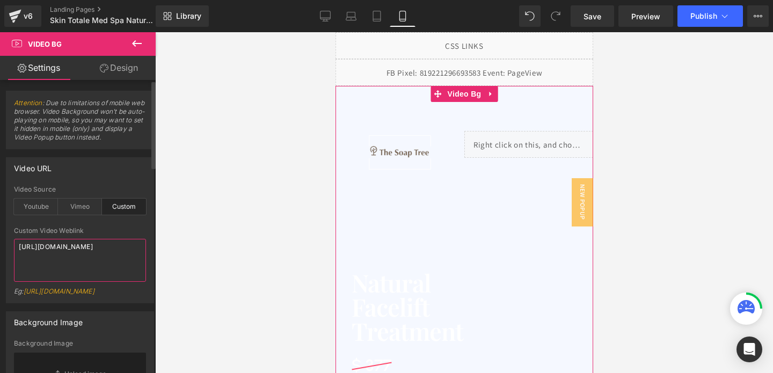
click at [92, 249] on textarea "[URL][DOMAIN_NAME]" at bounding box center [80, 260] width 132 height 43
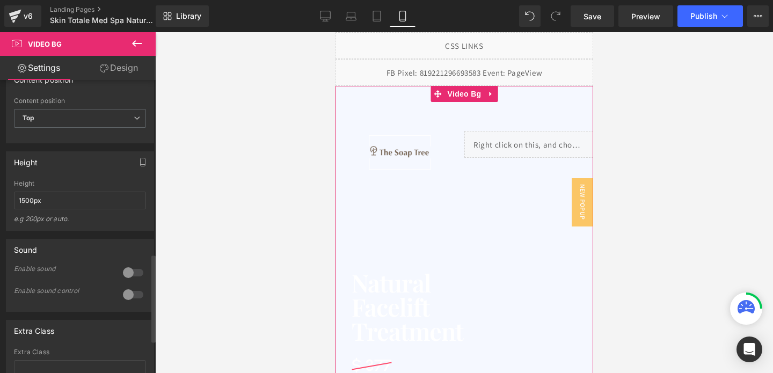
scroll to position [586, 0]
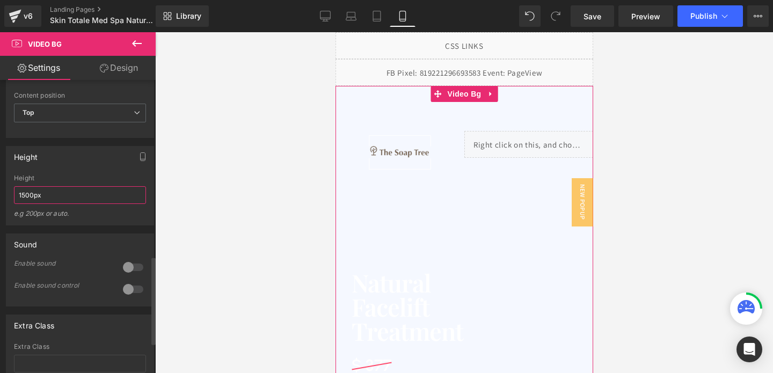
click at [86, 204] on input "1500px" at bounding box center [80, 195] width 132 height 18
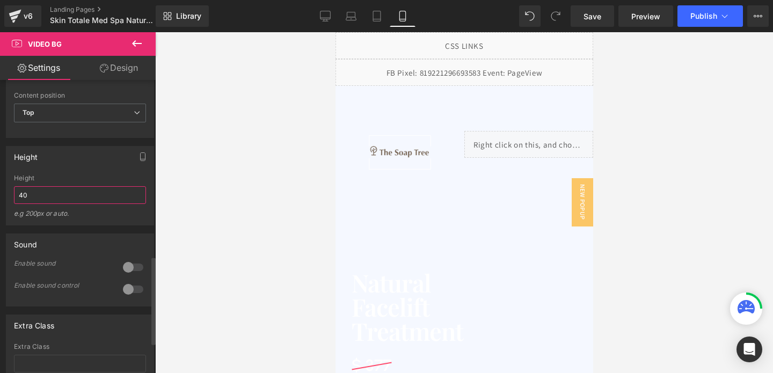
type input "4"
type input "1"
type input "a"
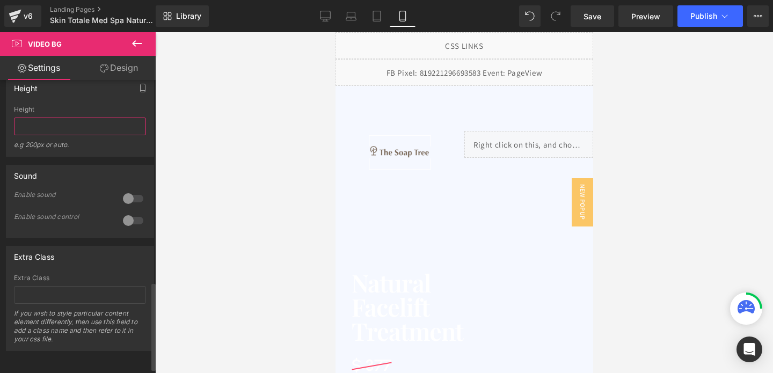
scroll to position [497, 0]
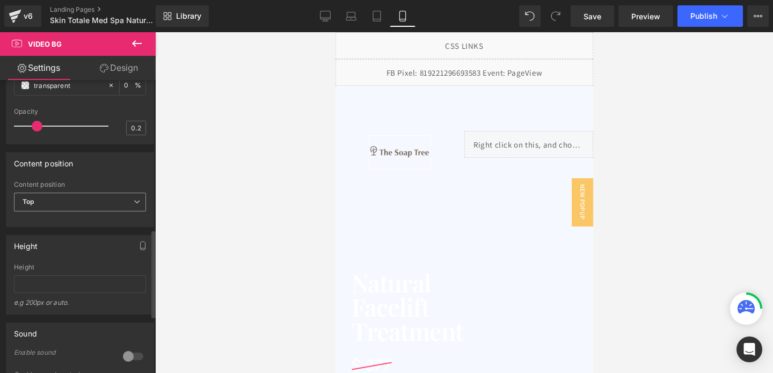
click at [91, 212] on span "Top" at bounding box center [80, 202] width 132 height 19
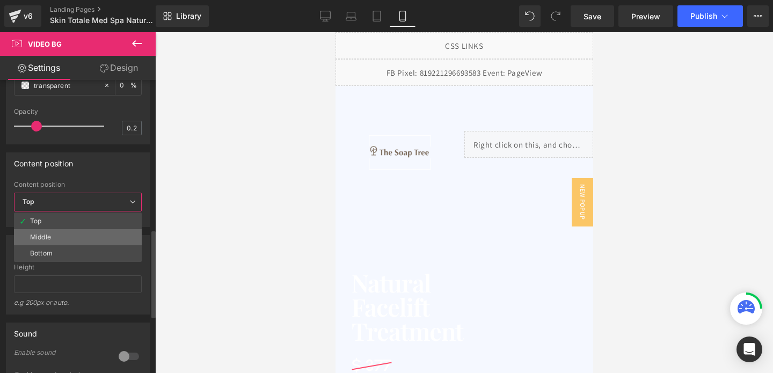
click at [81, 245] on li "Middle" at bounding box center [78, 237] width 128 height 16
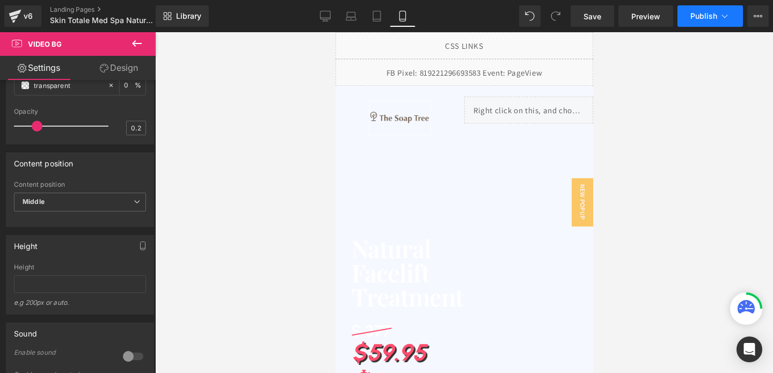
click at [692, 16] on span "Publish" at bounding box center [704, 16] width 27 height 9
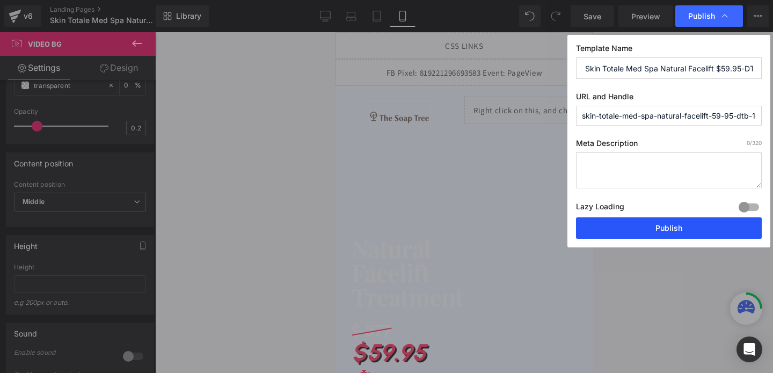
click at [694, 221] on button "Publish" at bounding box center [669, 227] width 186 height 21
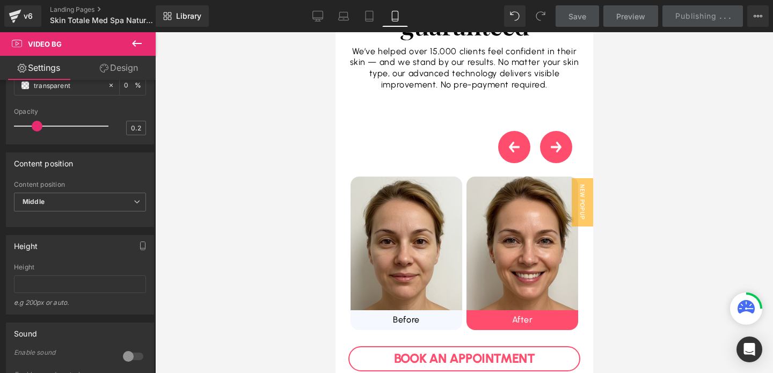
scroll to position [441, 0]
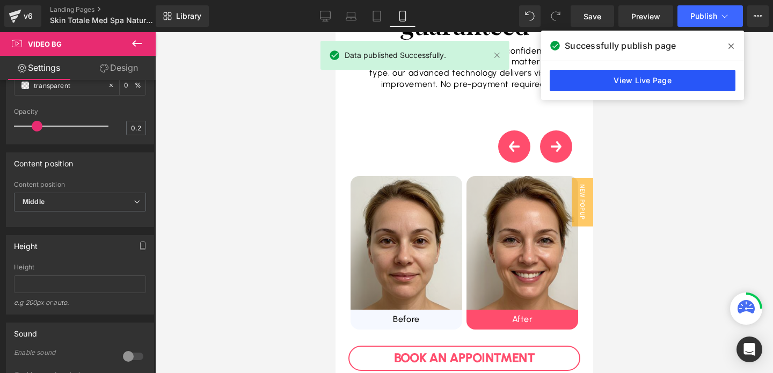
click at [691, 73] on link "View Live Page" at bounding box center [643, 80] width 186 height 21
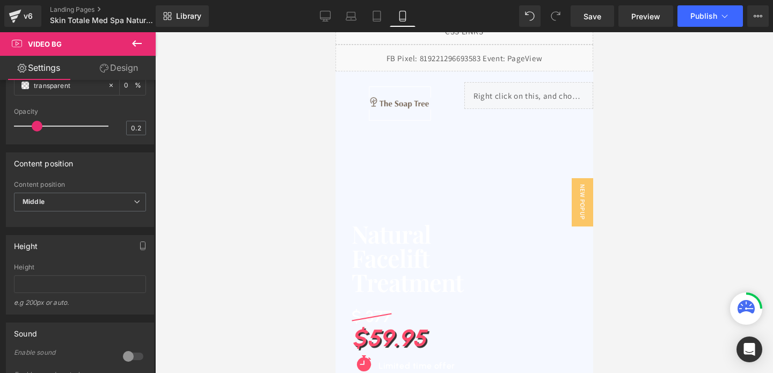
scroll to position [0, 0]
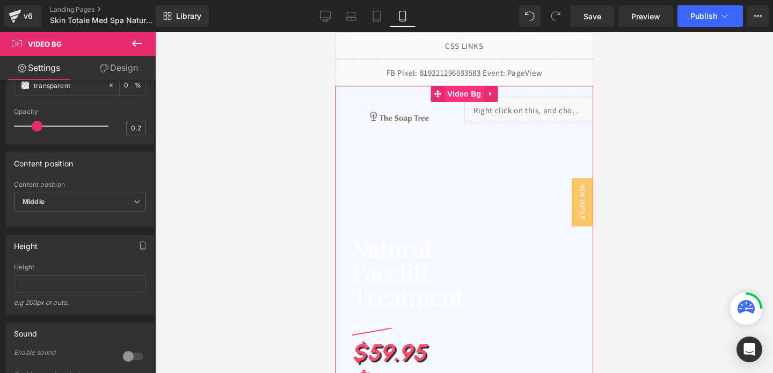
click at [461, 91] on span "Video Bg" at bounding box center [464, 94] width 39 height 16
click at [461, 97] on span "Video Bg" at bounding box center [464, 94] width 39 height 16
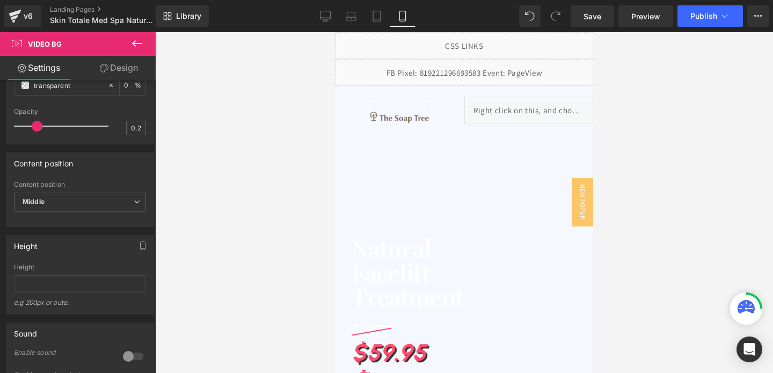
click at [138, 39] on icon at bounding box center [136, 43] width 13 height 13
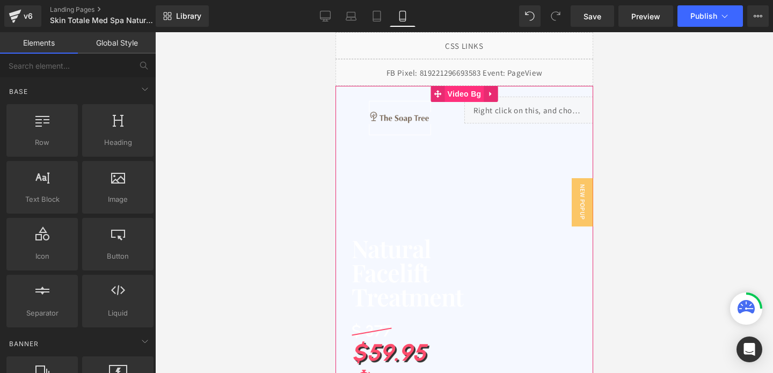
click at [464, 93] on span "Video Bg" at bounding box center [464, 94] width 39 height 16
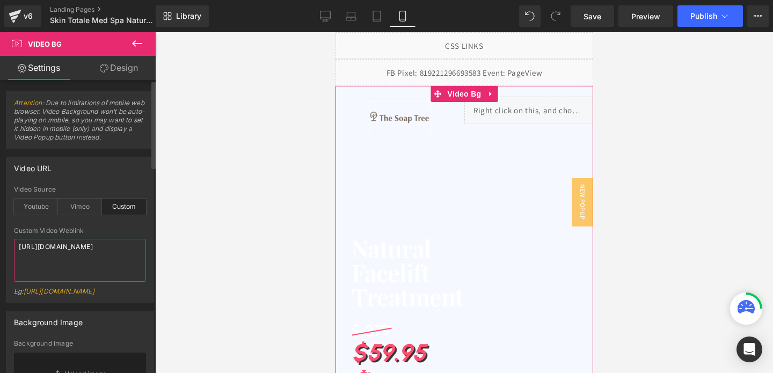
click at [77, 250] on textarea "[URL][DOMAIN_NAME]" at bounding box center [80, 260] width 132 height 43
paste textarea "e46868e391b5499490001bfb6e817ec3"
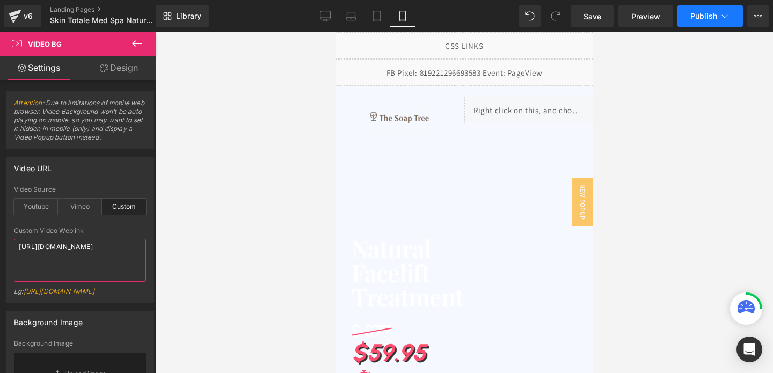
type textarea "[URL][DOMAIN_NAME]"
click at [701, 21] on button "Publish" at bounding box center [711, 15] width 66 height 21
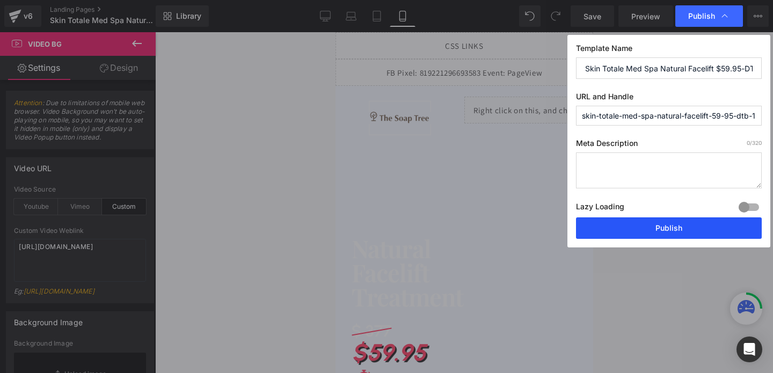
click at [648, 227] on button "Publish" at bounding box center [669, 227] width 186 height 21
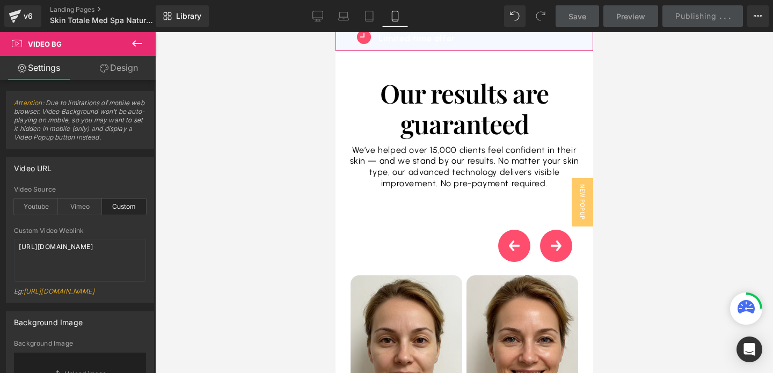
scroll to position [577, 0]
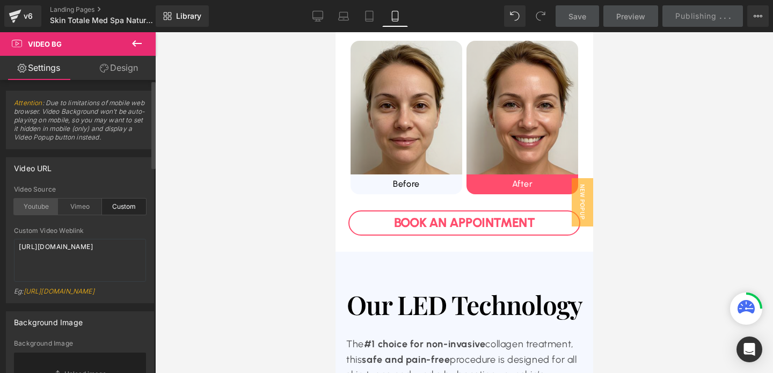
click at [40, 200] on div "Youtube" at bounding box center [36, 207] width 44 height 16
click at [44, 253] on textarea "[URL][DOMAIN_NAME]" at bounding box center [80, 260] width 132 height 43
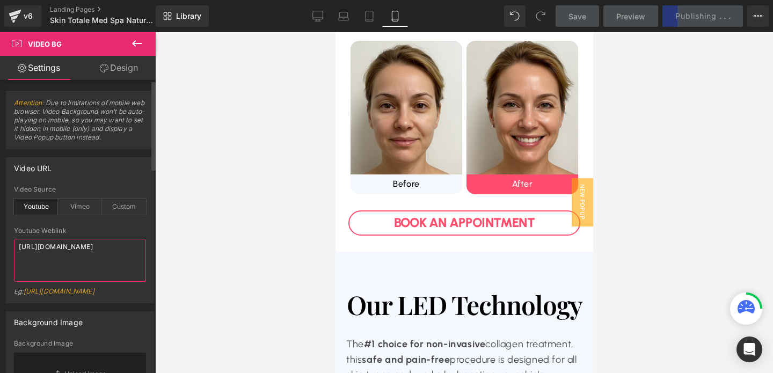
click at [44, 253] on textarea "[URL][DOMAIN_NAME]" at bounding box center [80, 260] width 132 height 43
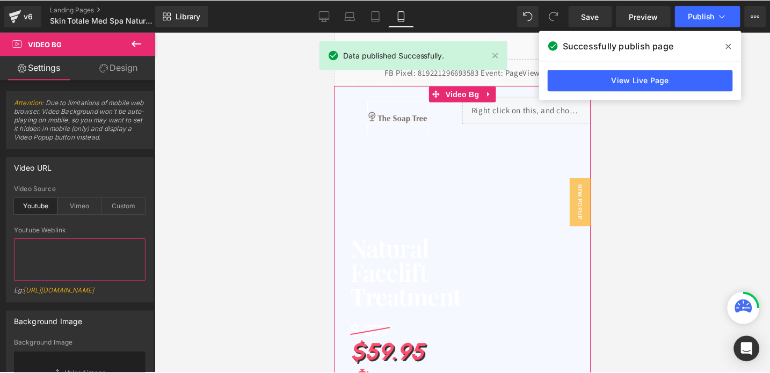
scroll to position [3, 0]
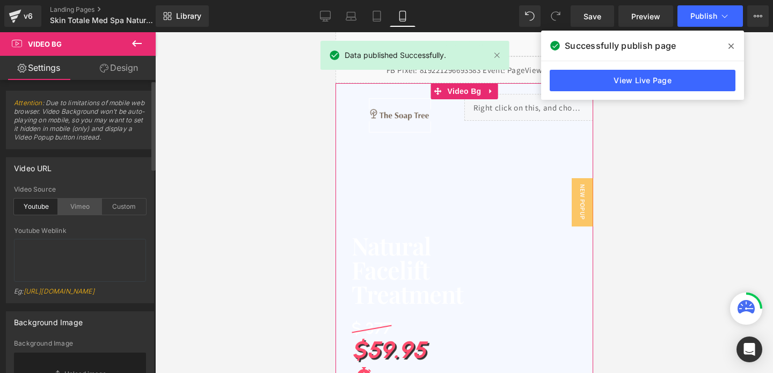
click at [79, 199] on div "Vimeo" at bounding box center [80, 207] width 44 height 16
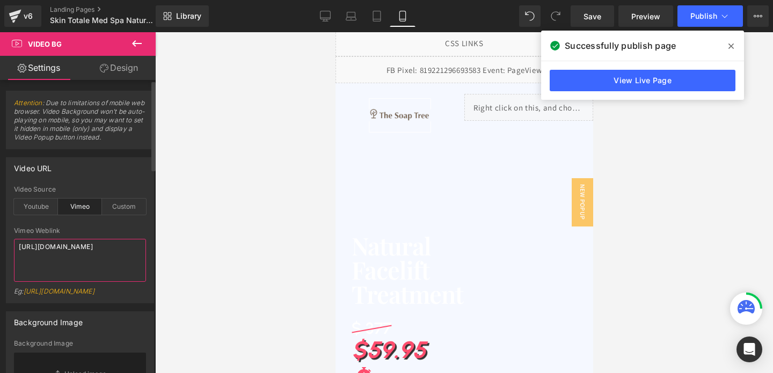
click at [62, 245] on textarea "[URL][DOMAIN_NAME]" at bounding box center [80, 260] width 132 height 43
click at [122, 206] on div "Custom" at bounding box center [124, 207] width 44 height 16
click at [72, 249] on textarea "[URL][DOMAIN_NAME]" at bounding box center [80, 260] width 132 height 43
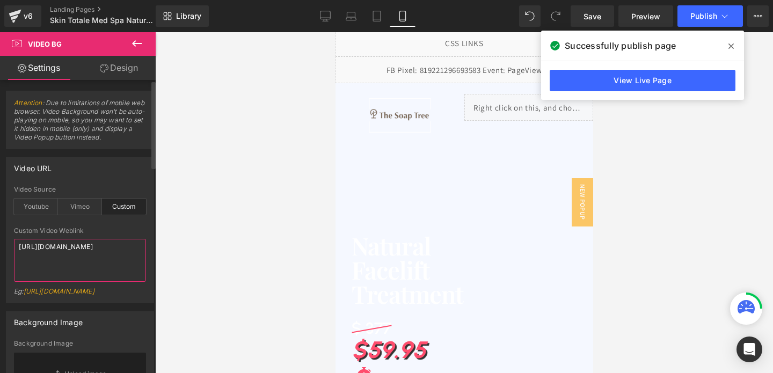
click at [72, 249] on textarea "[URL][DOMAIN_NAME]" at bounding box center [80, 260] width 132 height 43
paste textarea
type textarea "[URL][DOMAIN_NAME]"
click at [237, 264] on div at bounding box center [464, 202] width 618 height 341
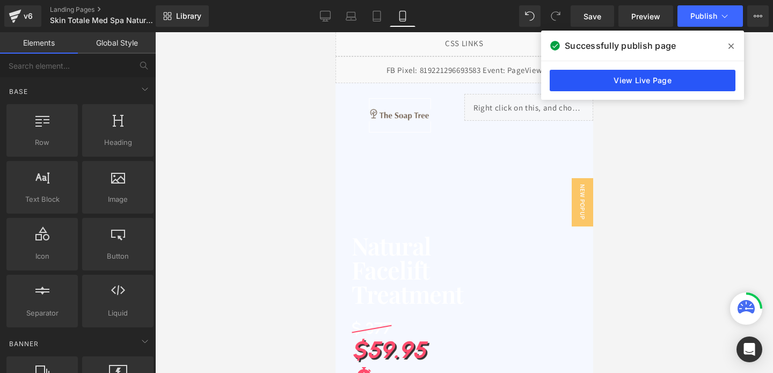
click at [607, 73] on link "View Live Page" at bounding box center [643, 80] width 186 height 21
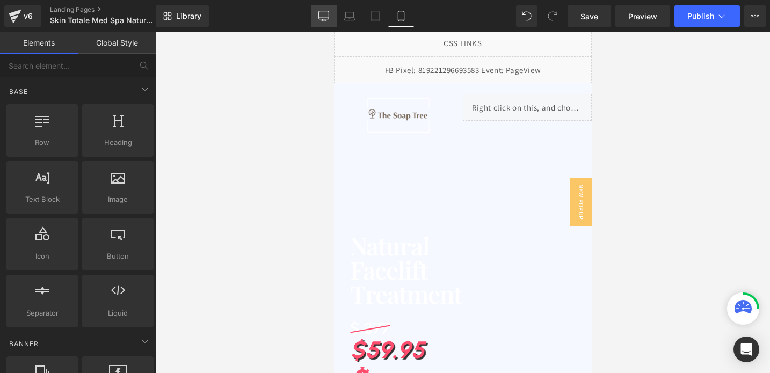
click at [332, 9] on link "Desktop" at bounding box center [324, 15] width 26 height 21
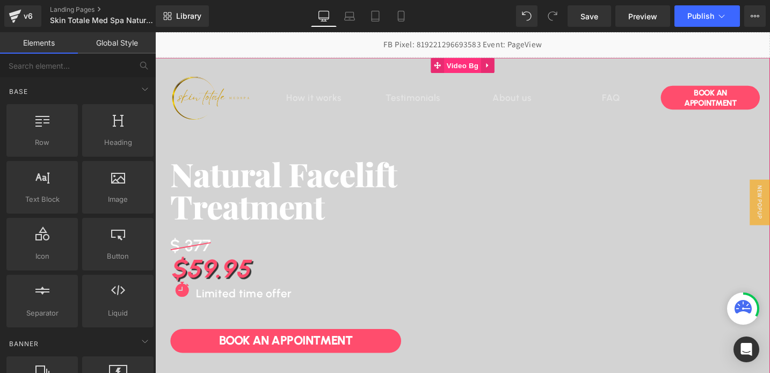
click at [484, 66] on span "Video Bg" at bounding box center [480, 67] width 39 height 16
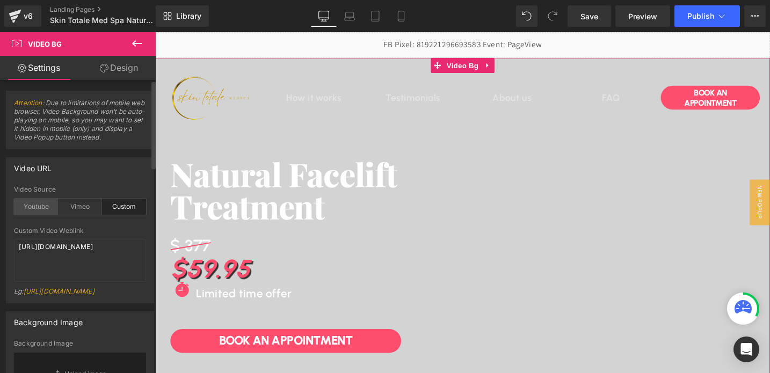
click at [35, 205] on div "Youtube" at bounding box center [36, 207] width 44 height 16
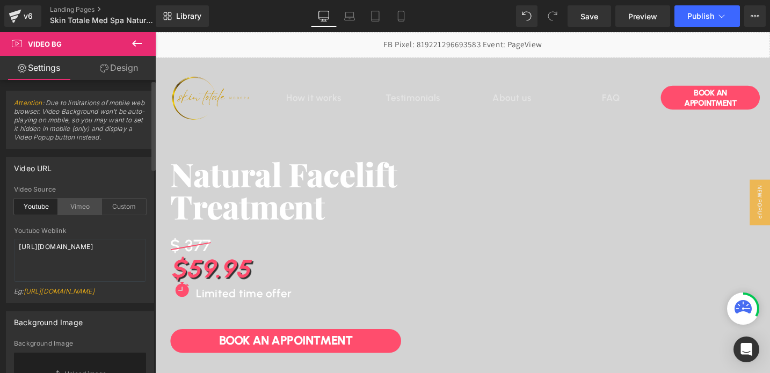
click at [75, 213] on div "Vimeo" at bounding box center [80, 207] width 44 height 16
click at [124, 206] on div "Custom" at bounding box center [124, 207] width 44 height 16
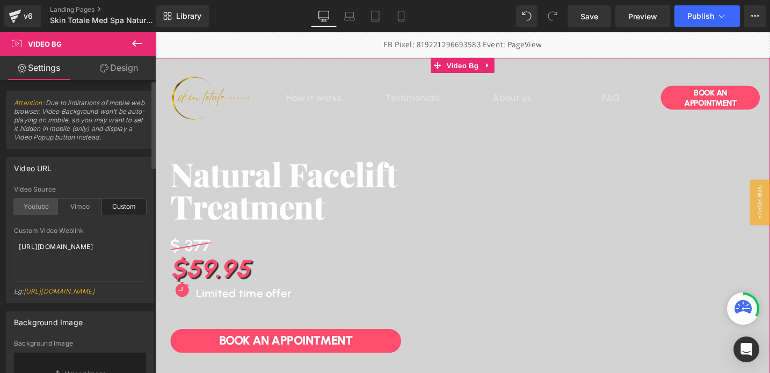
click at [44, 207] on div "Youtube" at bounding box center [36, 207] width 44 height 16
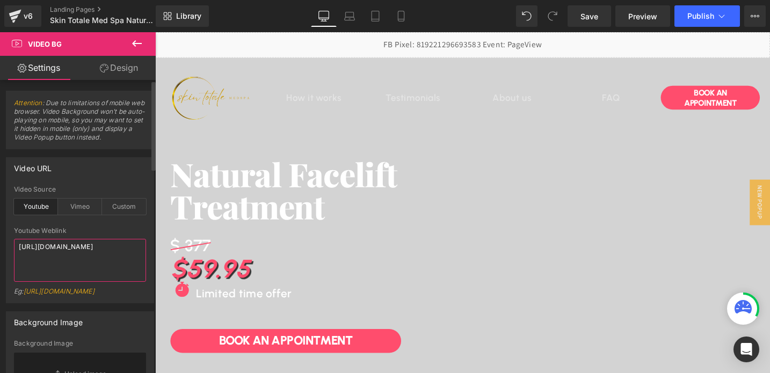
click at [42, 250] on textarea "[URL][DOMAIN_NAME]" at bounding box center [80, 260] width 132 height 43
click at [398, 18] on icon at bounding box center [401, 16] width 11 height 11
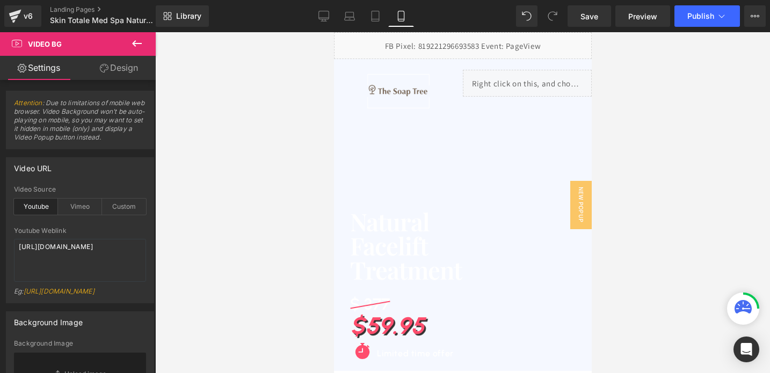
scroll to position [0, 0]
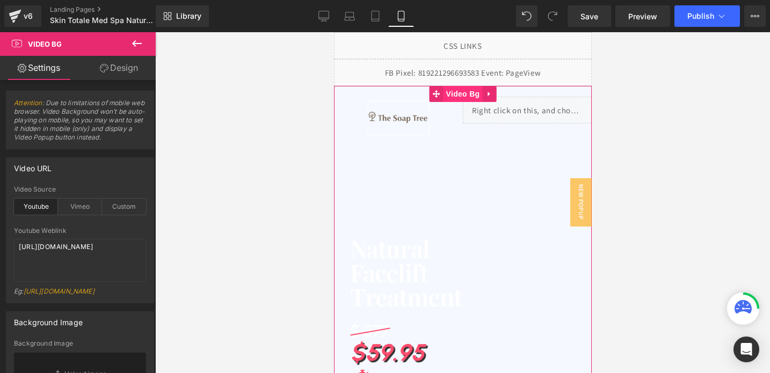
click at [460, 97] on span "Video Bg" at bounding box center [462, 94] width 39 height 16
click at [41, 210] on div "Youtube" at bounding box center [36, 207] width 44 height 16
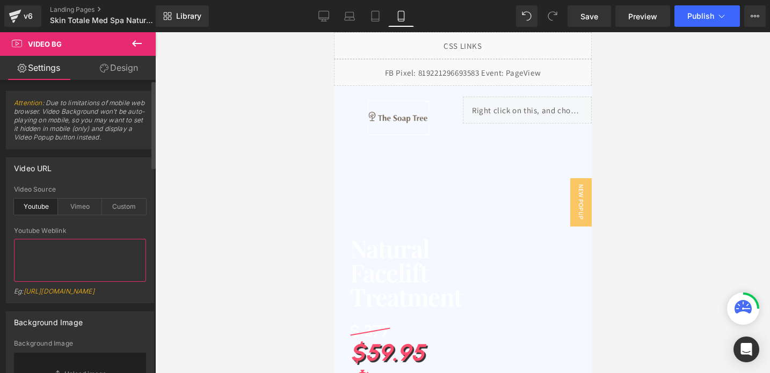
click at [49, 248] on textarea at bounding box center [80, 260] width 132 height 43
paste textarea "[URL][DOMAIN_NAME]"
type textarea "[URL][DOMAIN_NAME]"
click at [77, 206] on div "Vimeo" at bounding box center [80, 207] width 44 height 16
click at [118, 201] on div "Custom" at bounding box center [124, 207] width 44 height 16
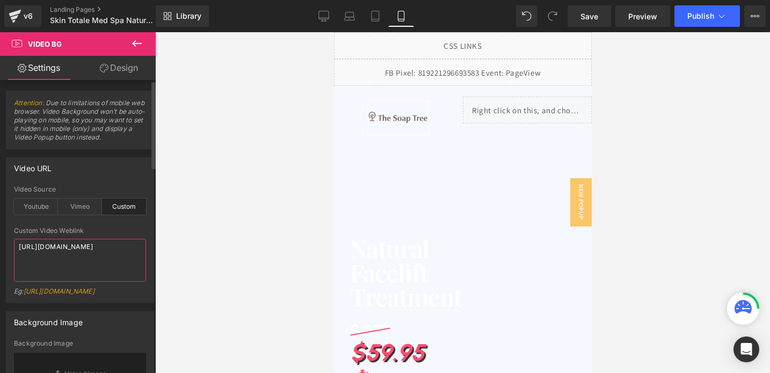
click at [42, 262] on textarea "[URL][DOMAIN_NAME]" at bounding box center [80, 260] width 132 height 43
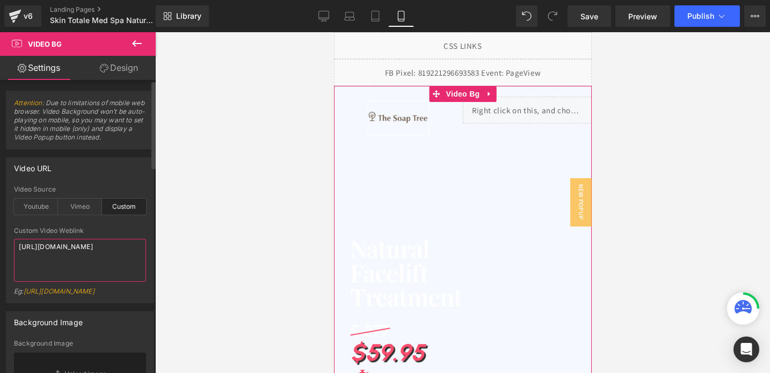
paste textarea
click at [466, 98] on span "Video Bg" at bounding box center [462, 94] width 39 height 16
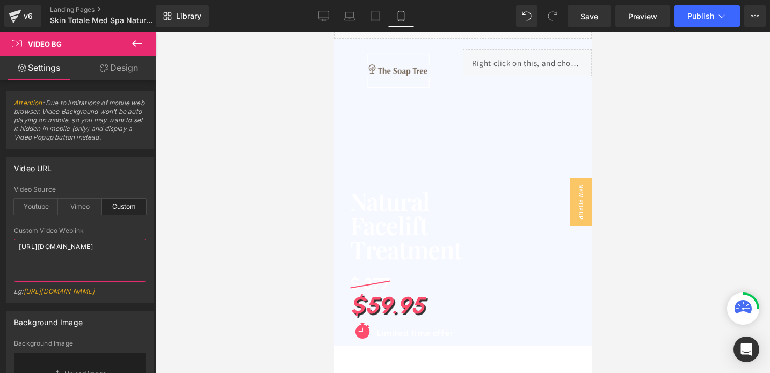
scroll to position [44, 0]
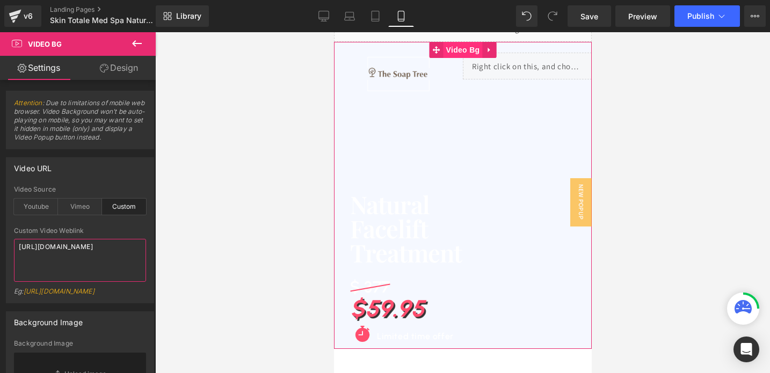
click at [449, 45] on span "Video Bg" at bounding box center [462, 50] width 39 height 16
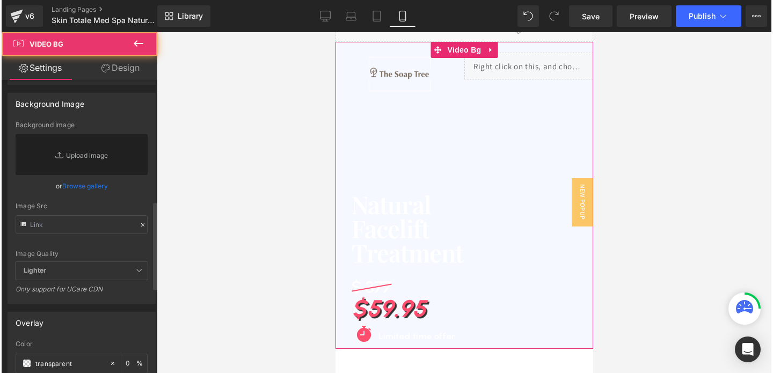
scroll to position [557, 0]
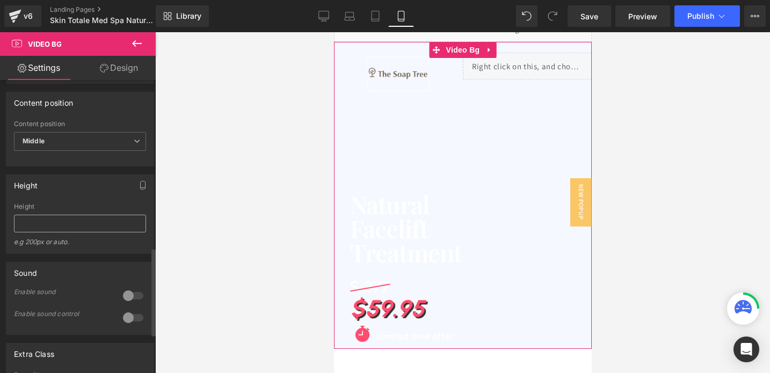
type textarea "[URL][DOMAIN_NAME]"
click at [69, 233] on input "text" at bounding box center [80, 224] width 132 height 18
click at [461, 48] on span "Video Bg" at bounding box center [462, 50] width 39 height 16
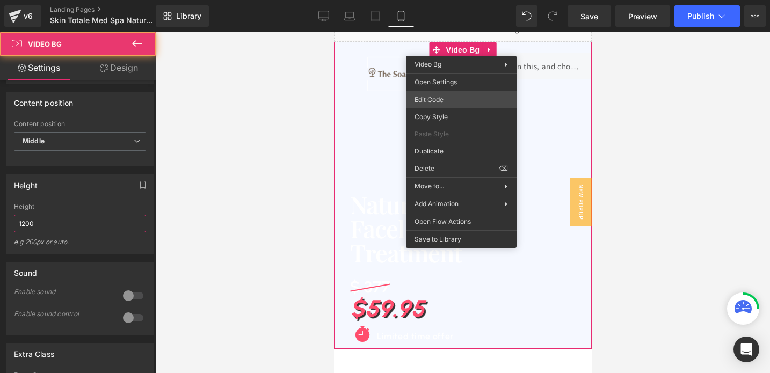
click at [427, 0] on div "Video Bg You are previewing how the will restyle your page. You can not edit El…" at bounding box center [385, 0] width 770 height 0
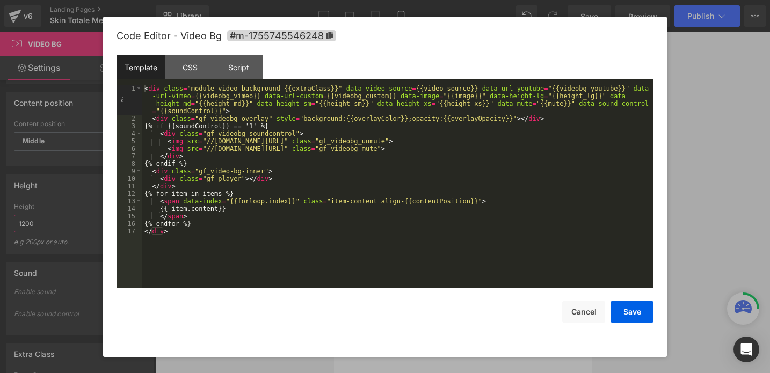
type input "1200"
click at [196, 98] on div "< div class = "module video-background {{extraClass}}" data-video-source = {{vi…" at bounding box center [397, 205] width 511 height 241
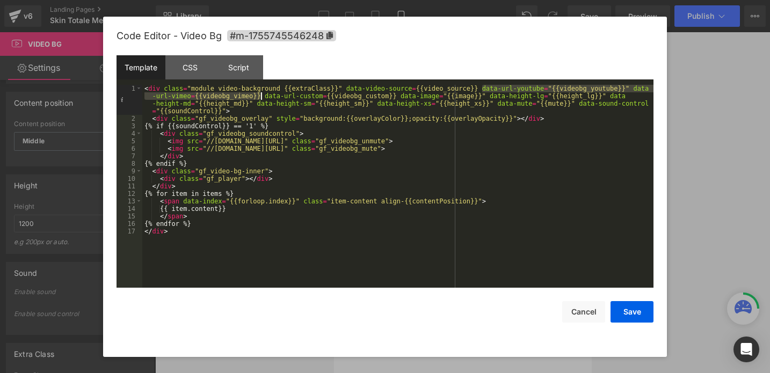
drag, startPoint x: 481, startPoint y: 88, endPoint x: 260, endPoint y: 99, distance: 220.4
click at [260, 99] on div "< div class = "module video-background {{extraClass}}" data-video-source = {{vi…" at bounding box center [397, 205] width 511 height 241
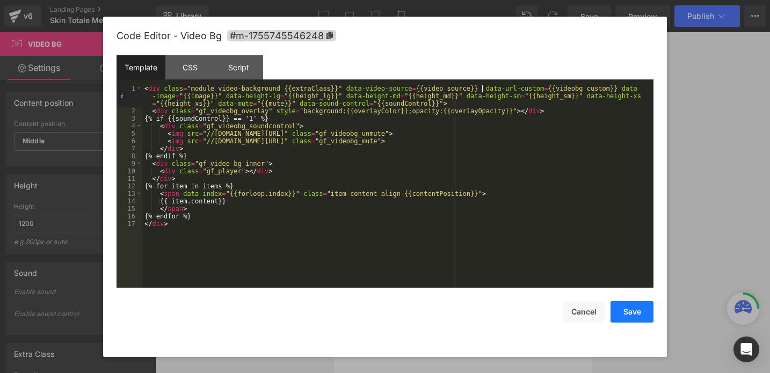
click at [626, 320] on button "Save" at bounding box center [632, 311] width 43 height 21
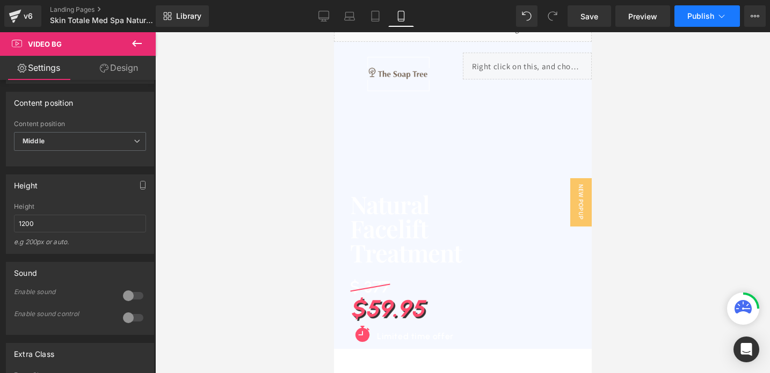
click at [683, 14] on button "Publish" at bounding box center [707, 15] width 66 height 21
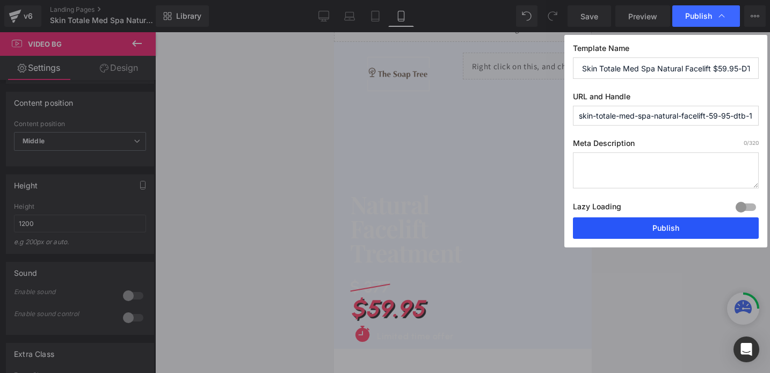
click at [634, 236] on button "Publish" at bounding box center [666, 227] width 186 height 21
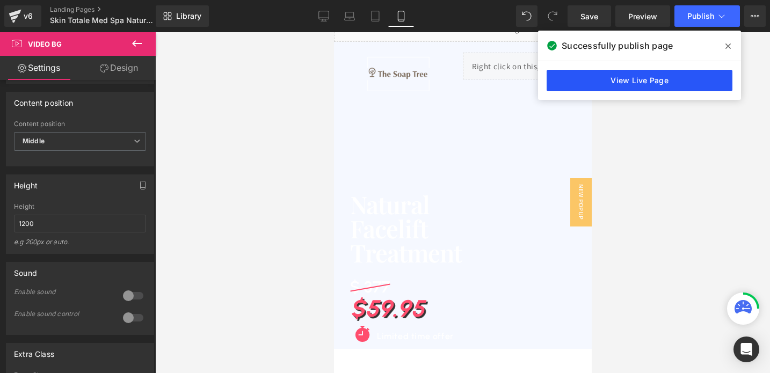
click at [596, 86] on link "View Live Page" at bounding box center [640, 80] width 186 height 21
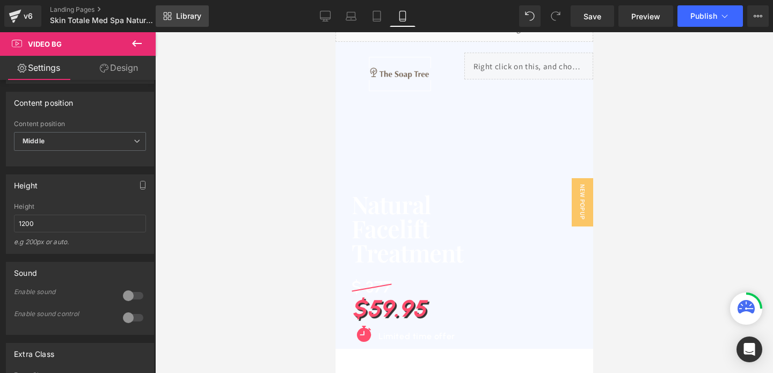
click at [170, 11] on link "Library" at bounding box center [182, 15] width 53 height 21
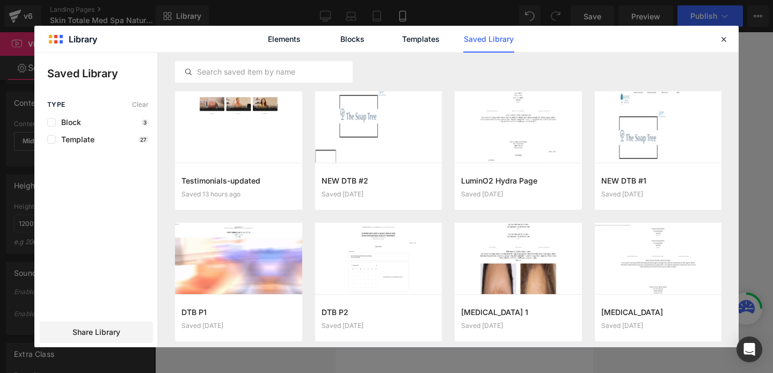
click at [463, 45] on div "Elements Blocks Templates Saved Library" at bounding box center [386, 39] width 273 height 27
click at [642, 186] on button "Add to page" at bounding box center [647, 186] width 93 height 17
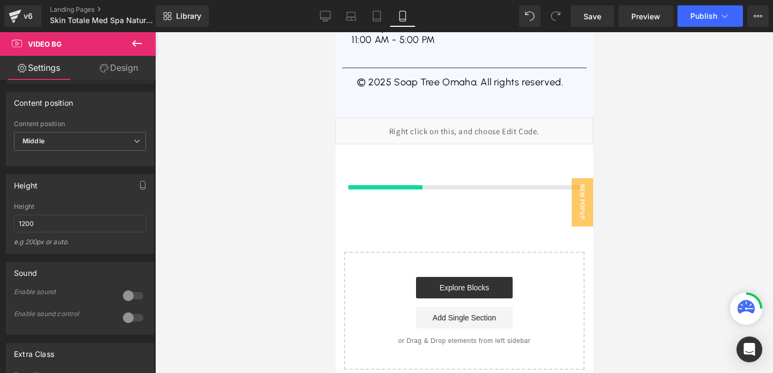
scroll to position [5281, 0]
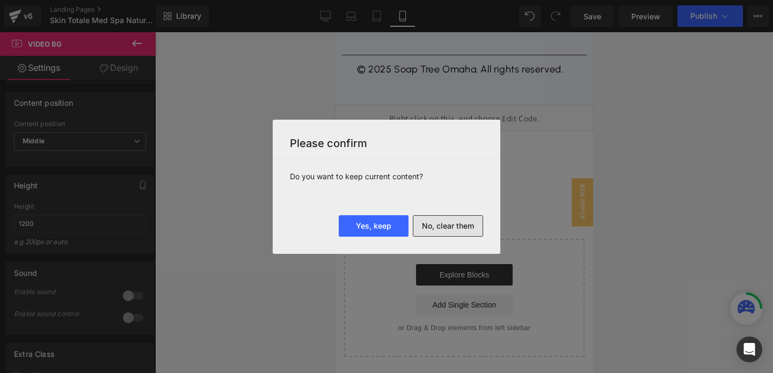
click at [428, 230] on button "No, clear them" at bounding box center [448, 225] width 70 height 21
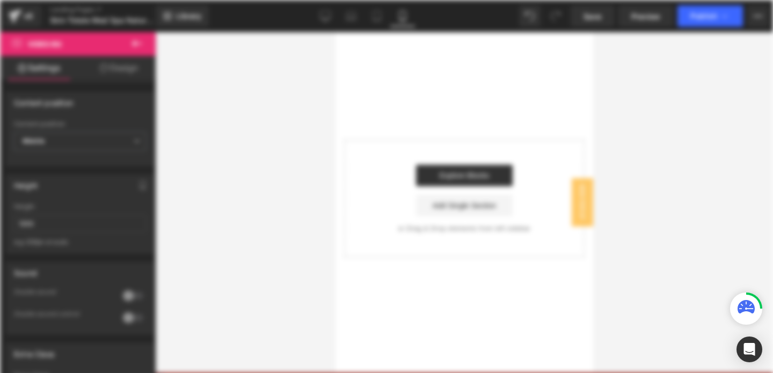
scroll to position [0, 0]
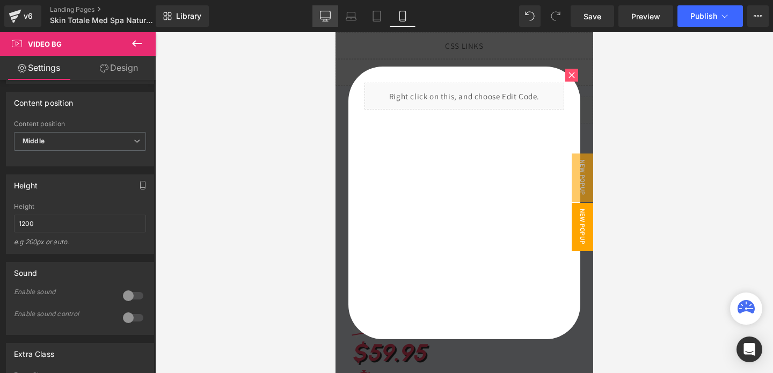
click at [322, 17] on icon at bounding box center [325, 16] width 11 height 11
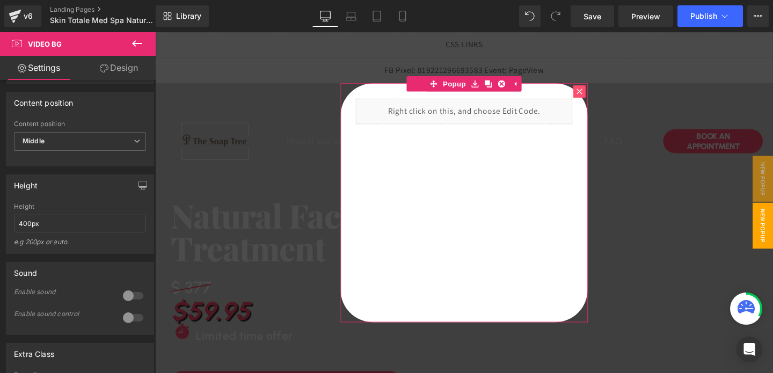
click at [604, 92] on icon at bounding box center [601, 95] width 6 height 6
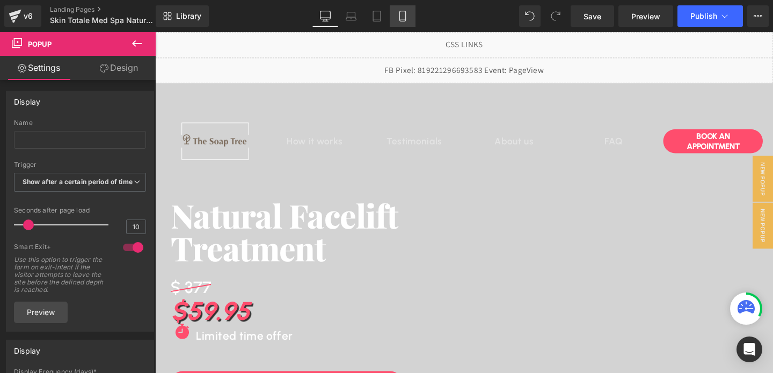
click at [408, 11] on icon at bounding box center [402, 16] width 11 height 11
type input "90"
type input "80"
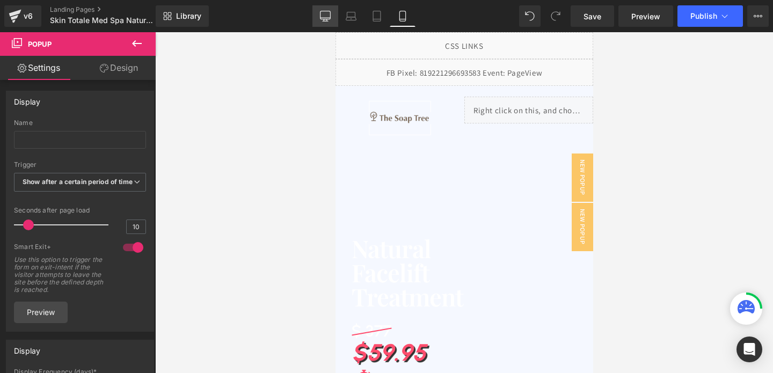
click at [330, 15] on icon at bounding box center [325, 16] width 11 height 11
type input "40"
type input "70"
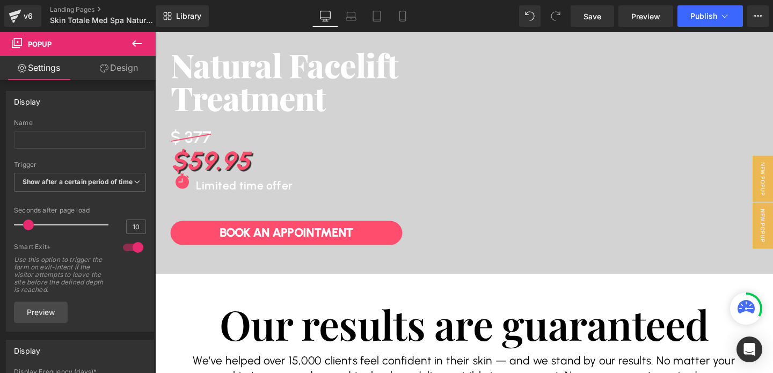
scroll to position [264, 0]
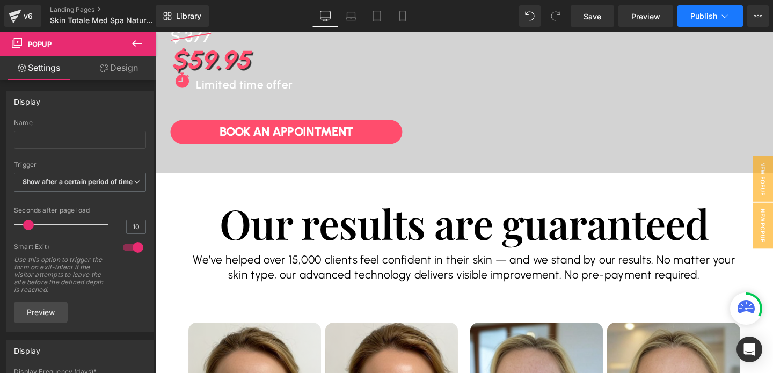
click at [704, 22] on button "Publish" at bounding box center [711, 15] width 66 height 21
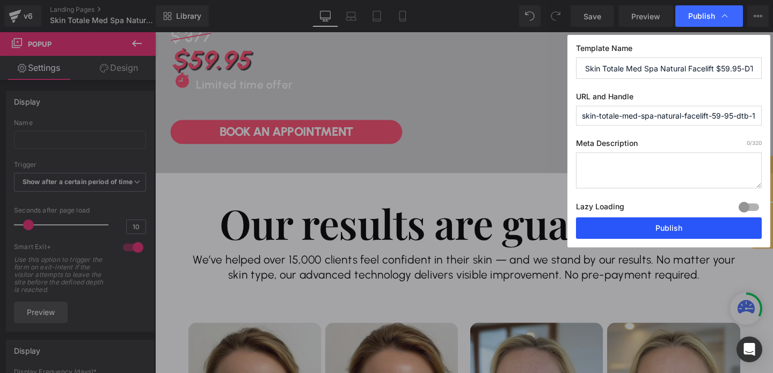
click at [670, 230] on button "Publish" at bounding box center [669, 227] width 186 height 21
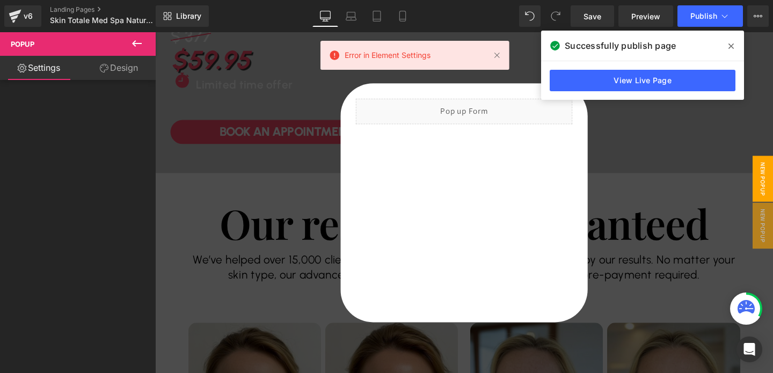
click at [143, 47] on button at bounding box center [137, 44] width 38 height 24
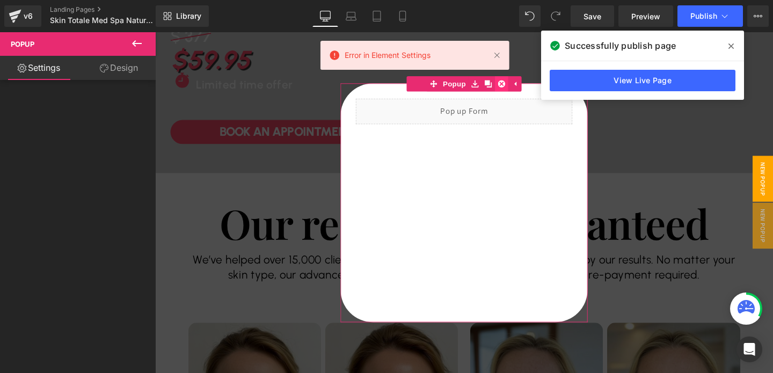
click at [520, 86] on icon at bounding box center [520, 87] width 8 height 8
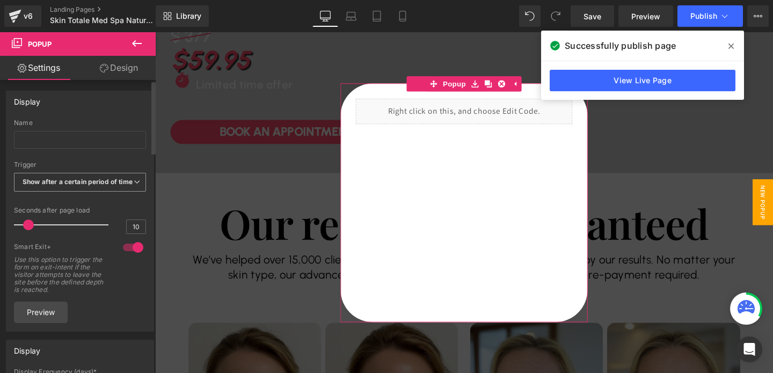
click at [64, 175] on span "Show after a certain period of time" at bounding box center [80, 182] width 132 height 19
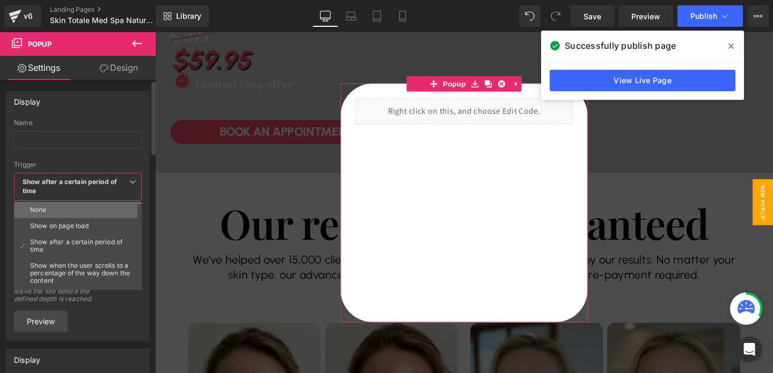
click at [55, 208] on li "None" at bounding box center [80, 210] width 133 height 16
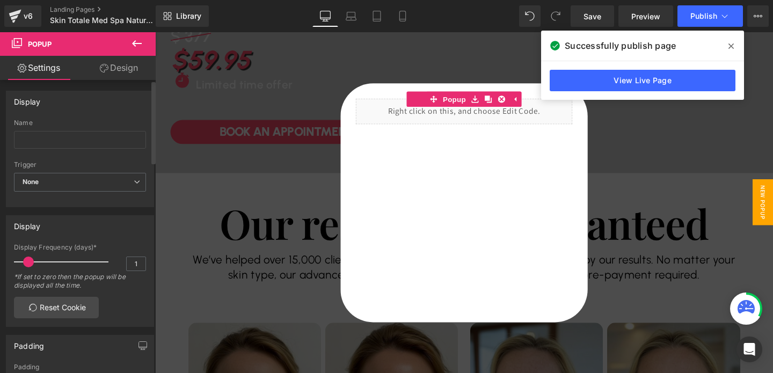
type input "0"
drag, startPoint x: 28, startPoint y: 267, endPoint x: 9, endPoint y: 267, distance: 19.3
click at [9, 267] on div "0 Display Frequency (days)* 0 *If set to zero then the popup will be displayed …" at bounding box center [79, 285] width 147 height 83
click at [76, 144] on input "text" at bounding box center [80, 140] width 132 height 18
type input "form"
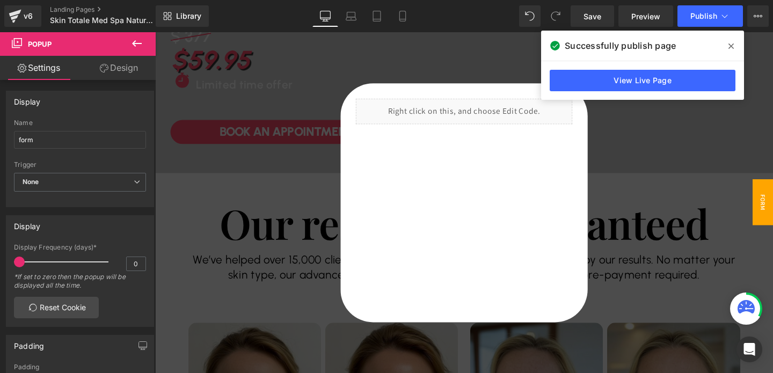
click at [199, 204] on div at bounding box center [480, 211] width 650 height 359
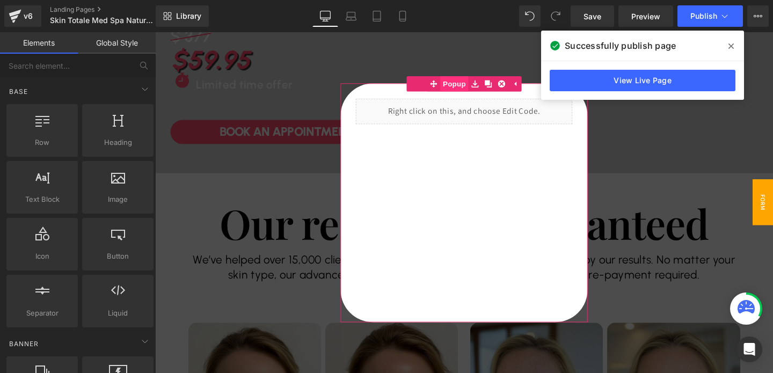
click at [471, 86] on span "Popup" at bounding box center [470, 86] width 30 height 16
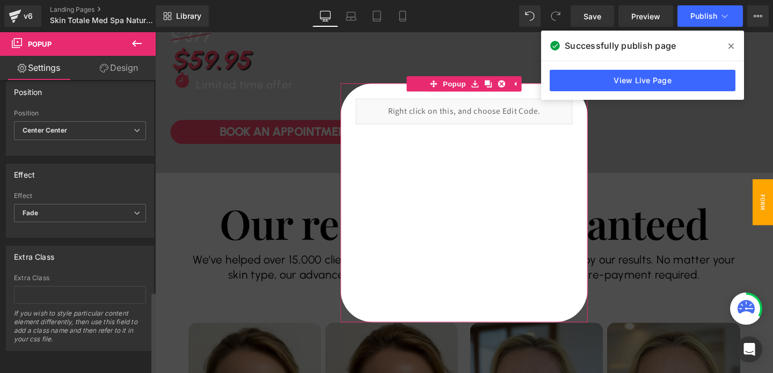
scroll to position [749, 0]
click at [92, 210] on span "Fade" at bounding box center [80, 213] width 132 height 19
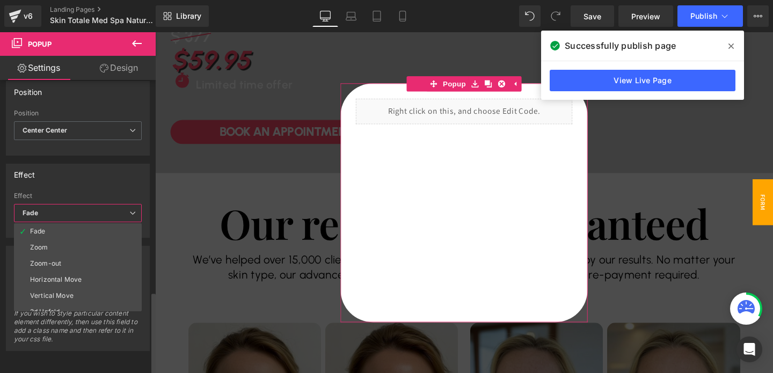
click at [92, 210] on span "Fade" at bounding box center [78, 213] width 128 height 19
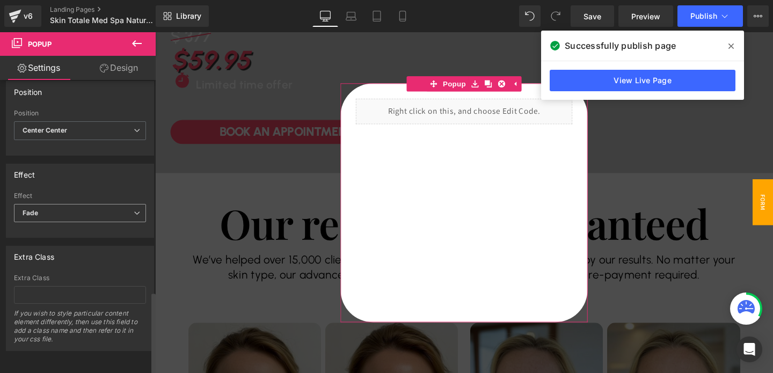
click at [92, 210] on span "Fade" at bounding box center [80, 213] width 132 height 19
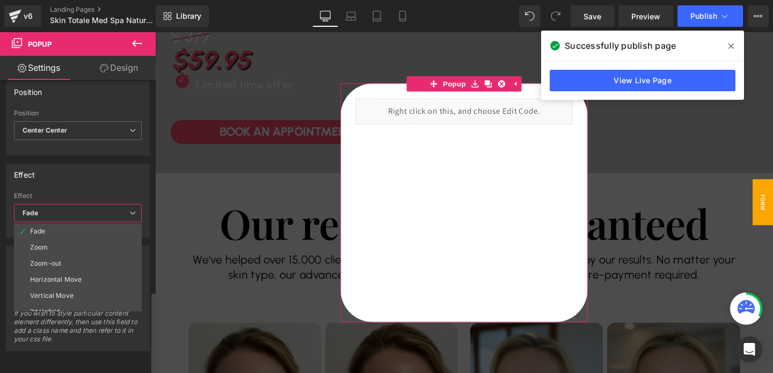
click at [92, 210] on span "Fade" at bounding box center [78, 213] width 128 height 19
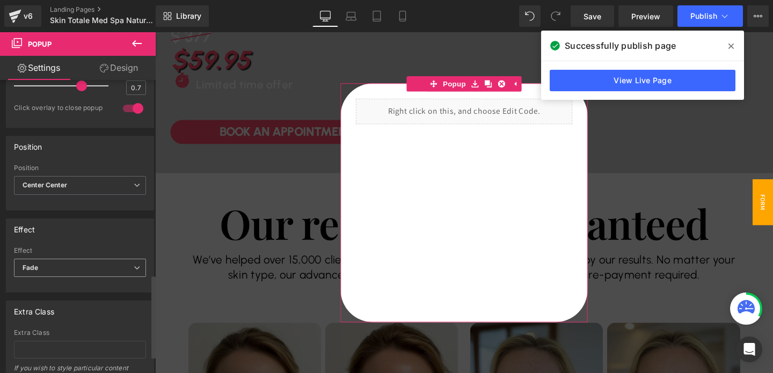
scroll to position [690, 0]
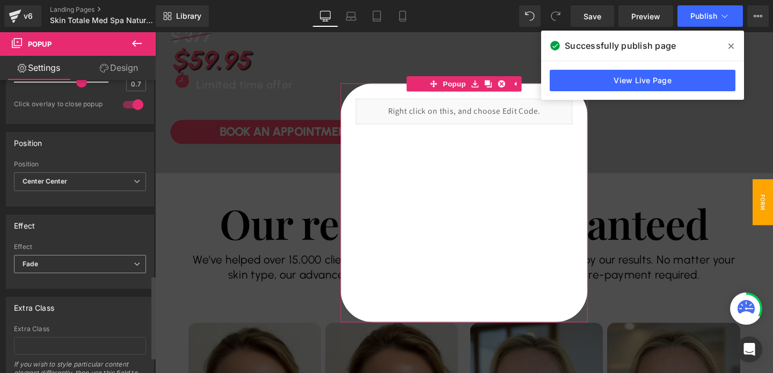
click at [78, 263] on span "Fade" at bounding box center [80, 264] width 132 height 19
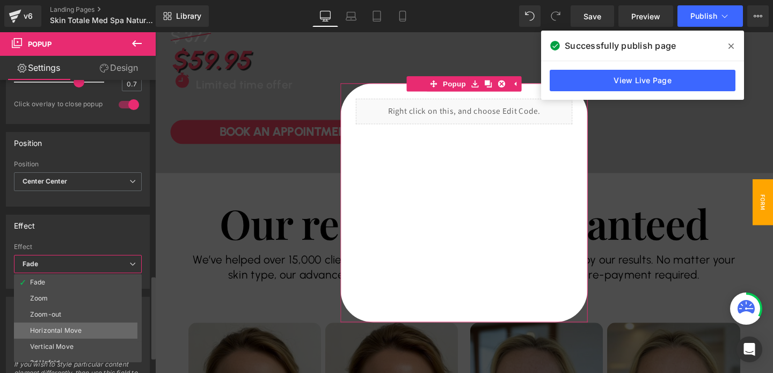
click at [72, 329] on div "Horizontal Move" at bounding box center [56, 331] width 52 height 8
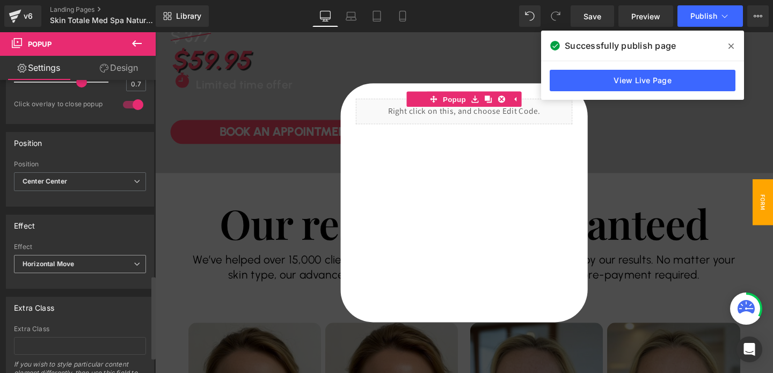
click at [71, 258] on span "Horizontal Move" at bounding box center [80, 264] width 132 height 19
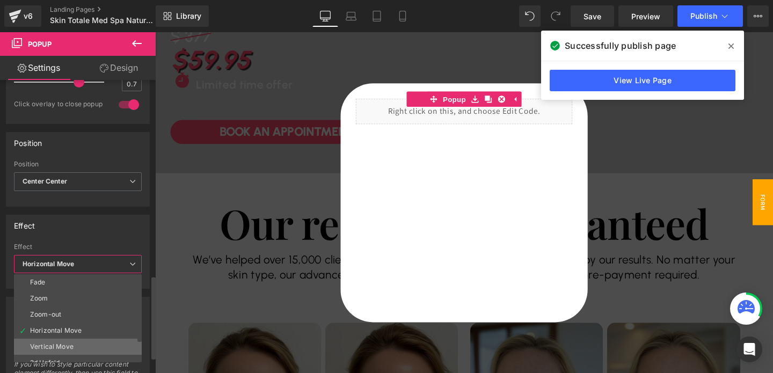
click at [58, 346] on div "Vertical Move" at bounding box center [51, 347] width 43 height 8
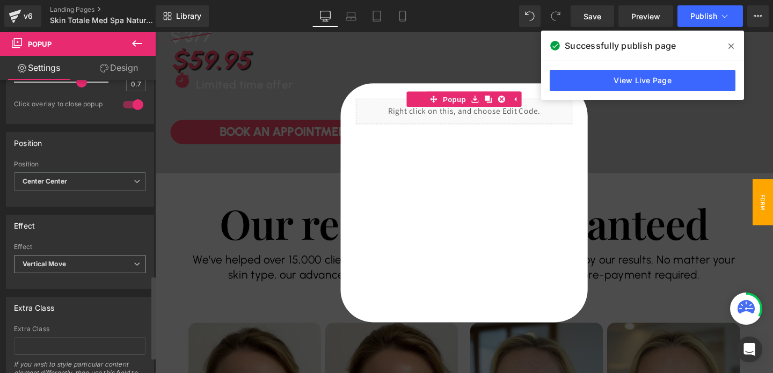
click at [58, 258] on span "Vertical Move" at bounding box center [80, 264] width 132 height 19
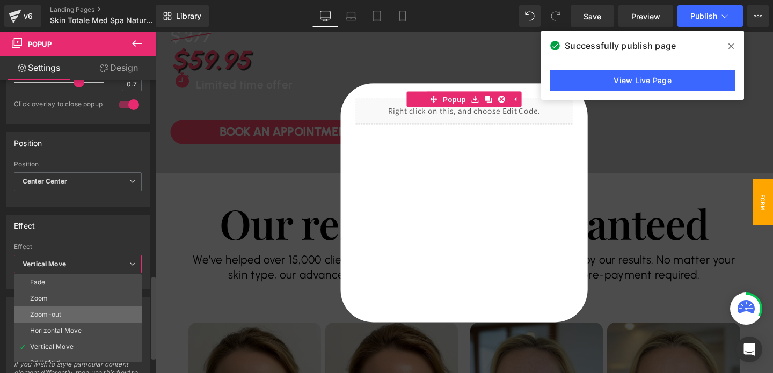
click at [50, 309] on li "Zoom-out" at bounding box center [80, 315] width 133 height 16
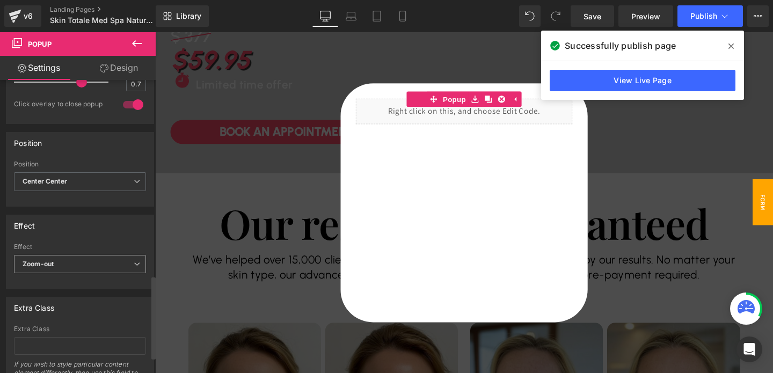
click at [54, 271] on span "Zoom-out" at bounding box center [80, 264] width 132 height 19
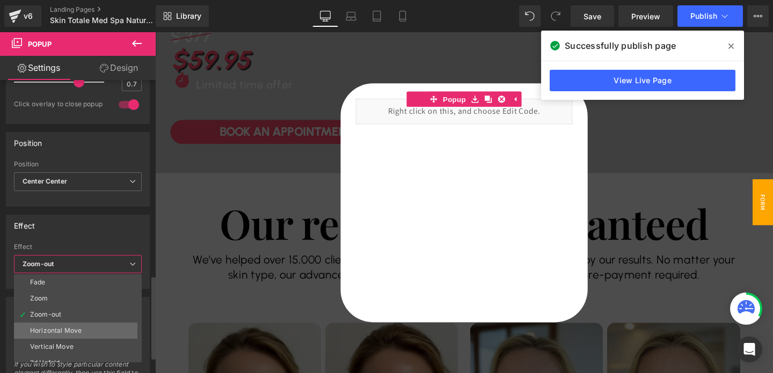
click at [48, 331] on div "Horizontal Move" at bounding box center [56, 331] width 52 height 8
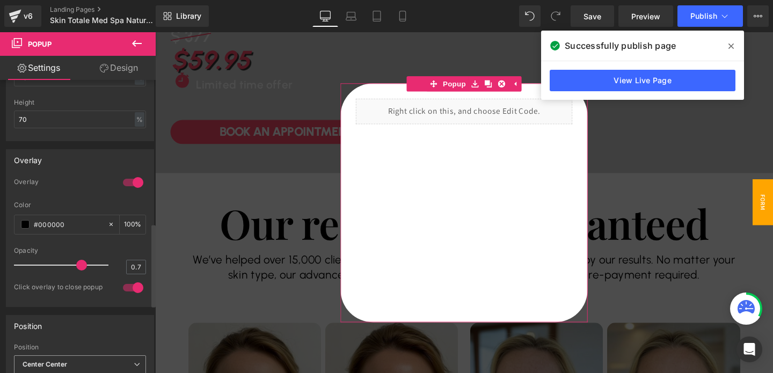
scroll to position [506, 0]
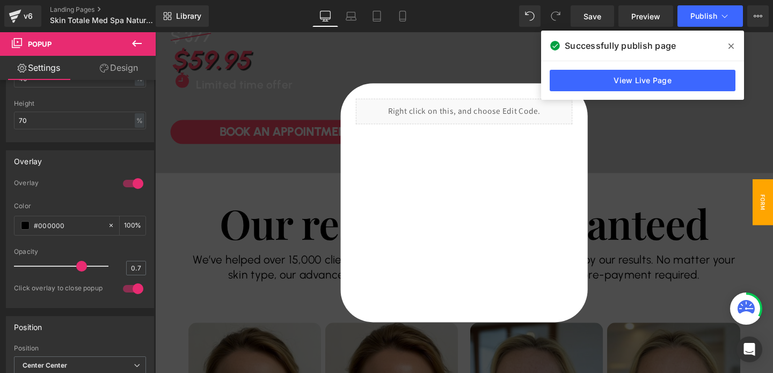
click at [735, 39] on span at bounding box center [731, 46] width 17 height 17
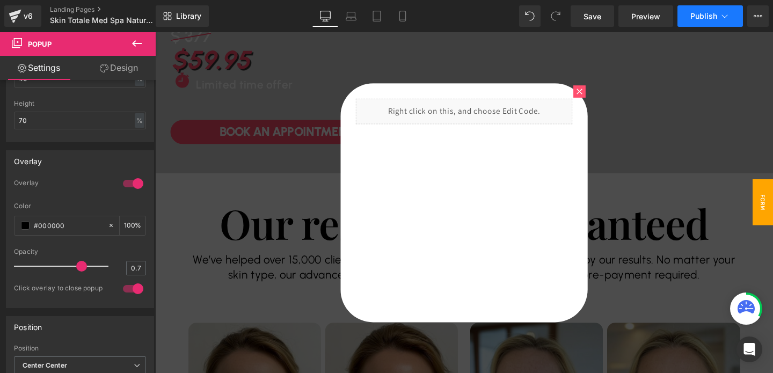
click at [713, 18] on span "Publish" at bounding box center [704, 16] width 27 height 9
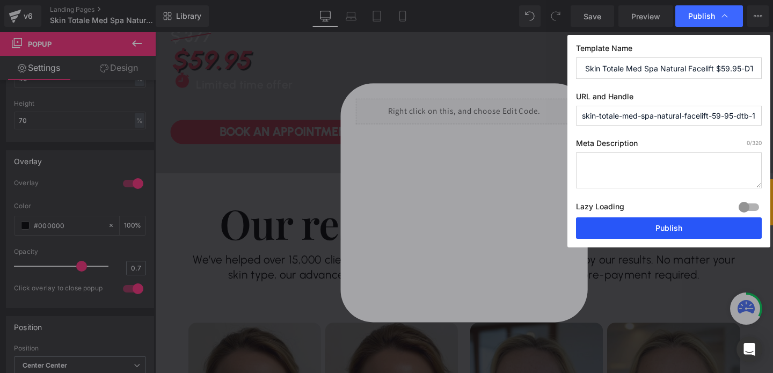
click at [644, 231] on button "Publish" at bounding box center [669, 227] width 186 height 21
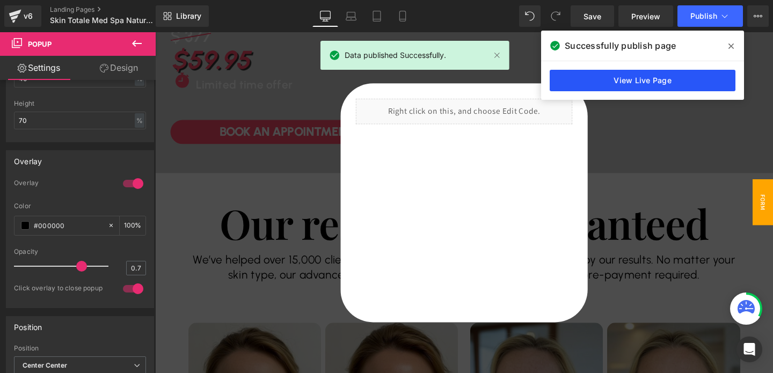
click at [662, 81] on link "View Live Page" at bounding box center [643, 80] width 186 height 21
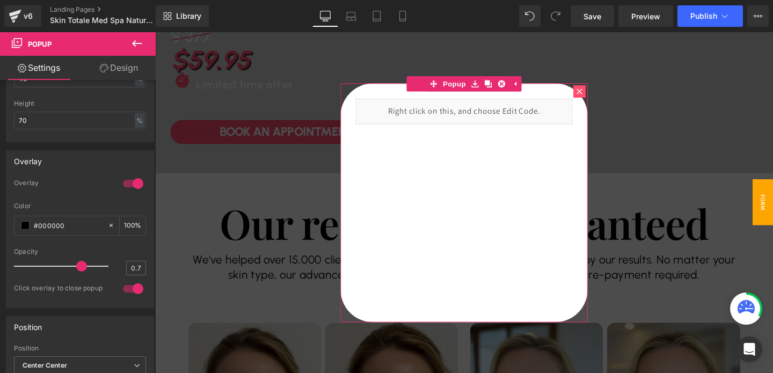
click at [603, 93] on icon at bounding box center [601, 95] width 6 height 6
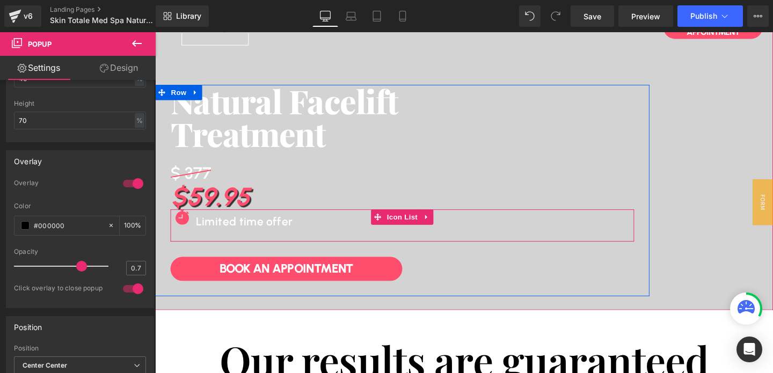
scroll to position [0, 0]
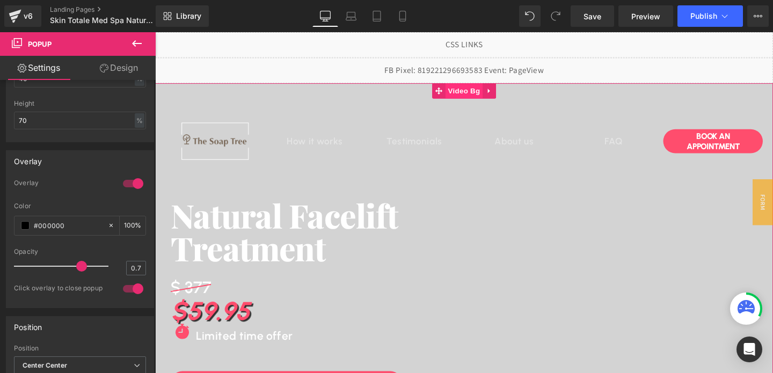
click at [471, 90] on span "Video Bg" at bounding box center [480, 94] width 39 height 16
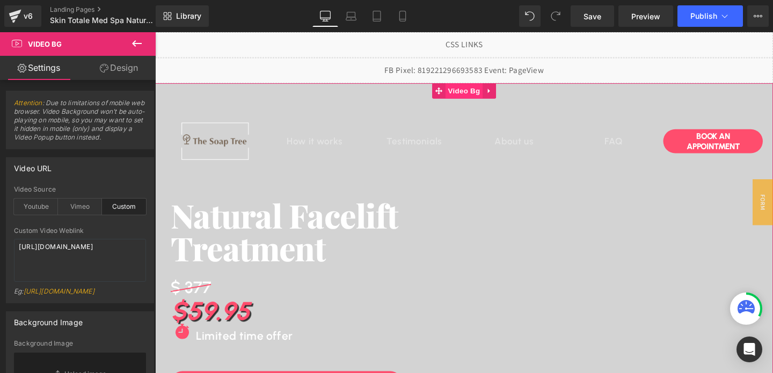
click at [483, 93] on span "Video Bg" at bounding box center [480, 94] width 39 height 16
click at [64, 258] on textarea "[URL][DOMAIN_NAME]" at bounding box center [80, 260] width 132 height 43
paste textarea "9b7e7f101f6447799c9f12aafe8fc653"
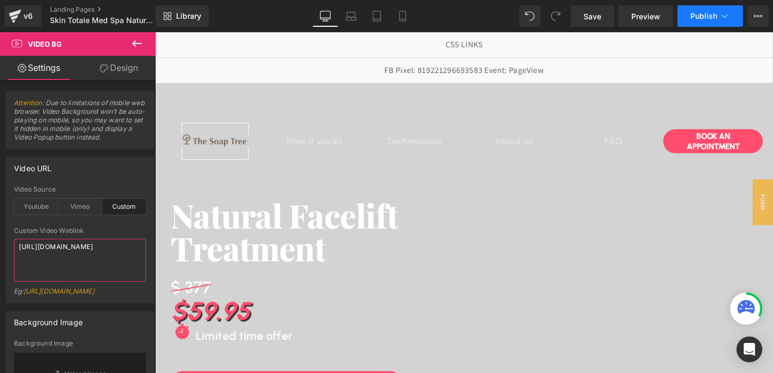
type textarea "[URL][DOMAIN_NAME]"
click at [697, 22] on button "Publish" at bounding box center [711, 15] width 66 height 21
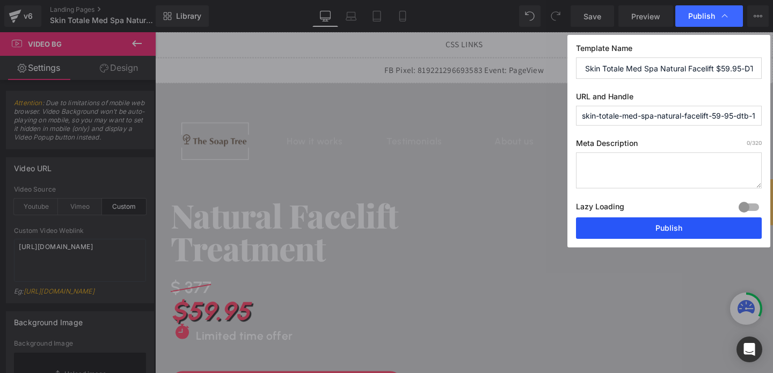
click at [647, 225] on button "Publish" at bounding box center [669, 227] width 186 height 21
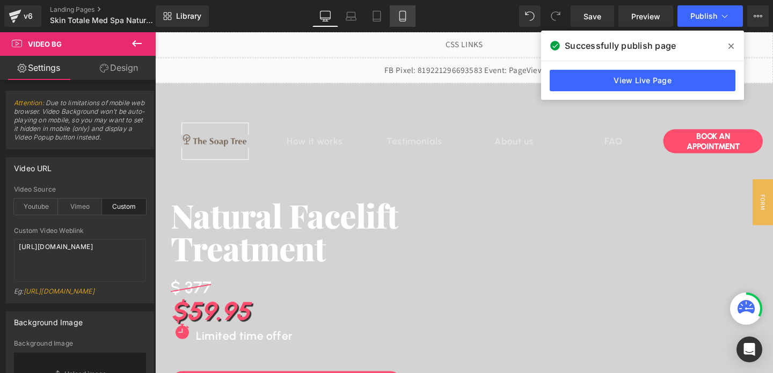
click at [407, 7] on link "Mobile" at bounding box center [403, 15] width 26 height 21
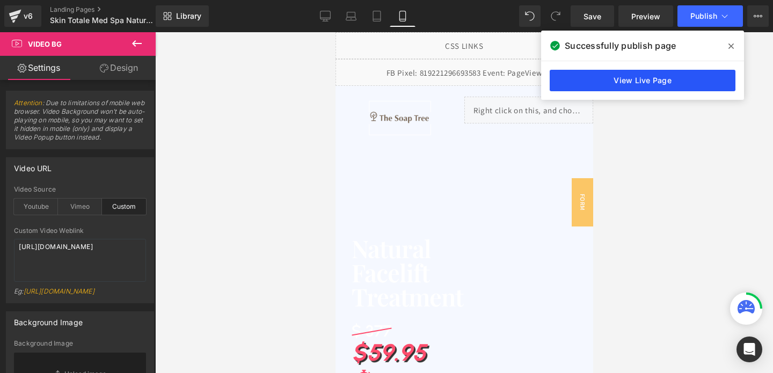
click at [654, 87] on link "View Live Page" at bounding box center [643, 80] width 186 height 21
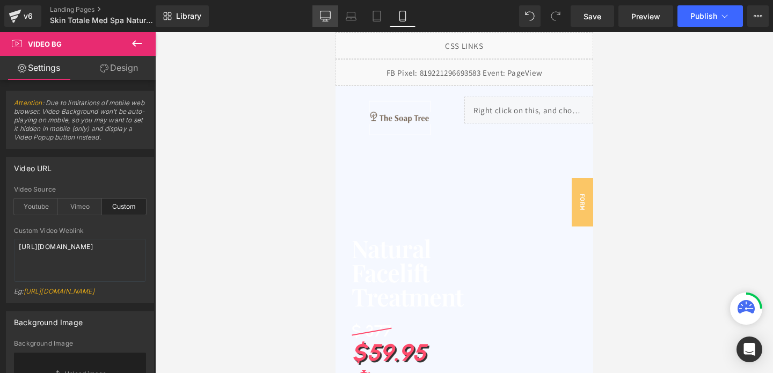
click at [321, 13] on icon at bounding box center [325, 16] width 11 height 11
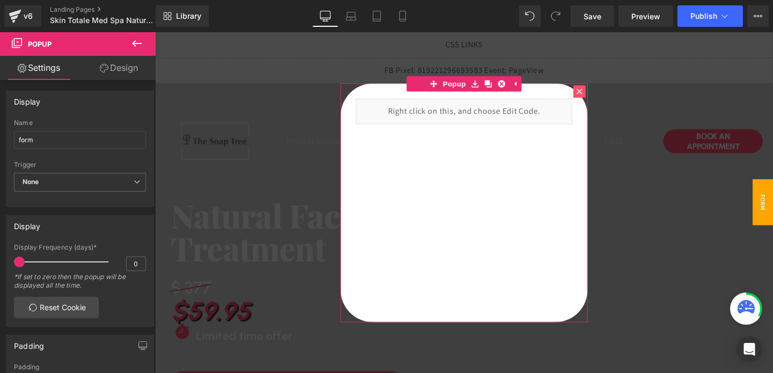
click at [598, 97] on icon at bounding box center [601, 94] width 6 height 6
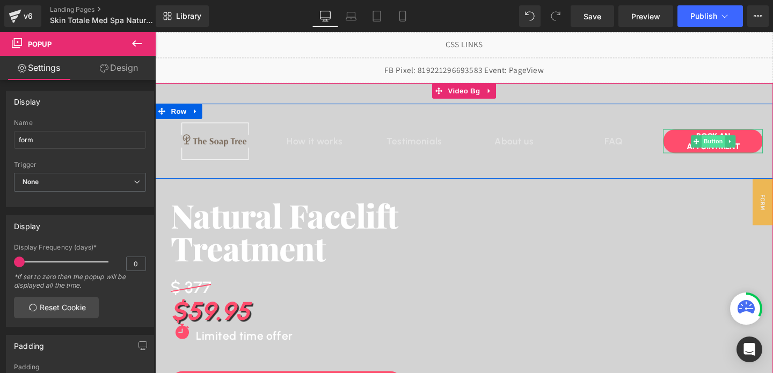
click at [739, 146] on span "Button" at bounding box center [742, 147] width 25 height 13
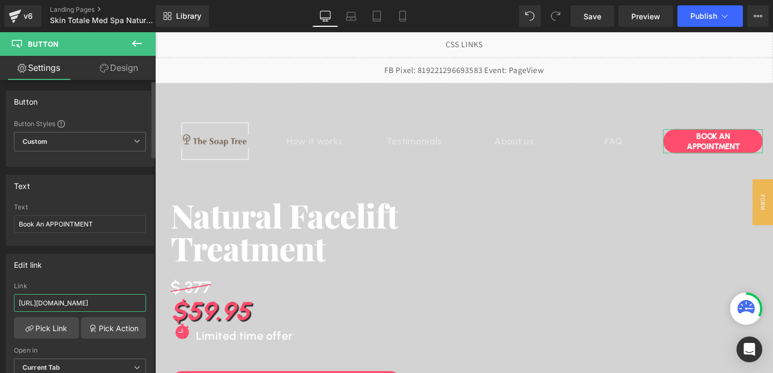
click at [99, 303] on input "[URL][DOMAIN_NAME]" at bounding box center [80, 303] width 132 height 18
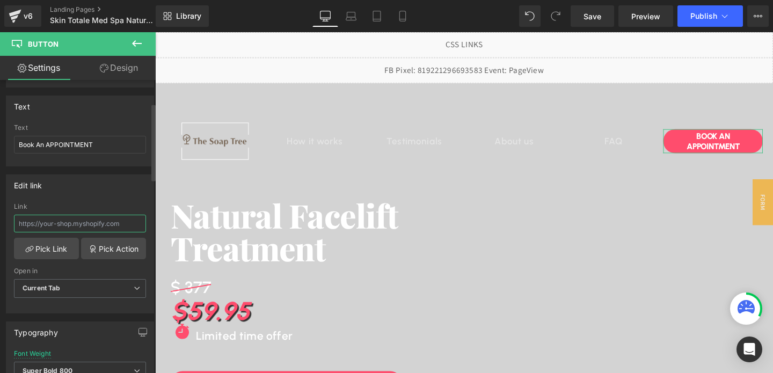
scroll to position [93, 0]
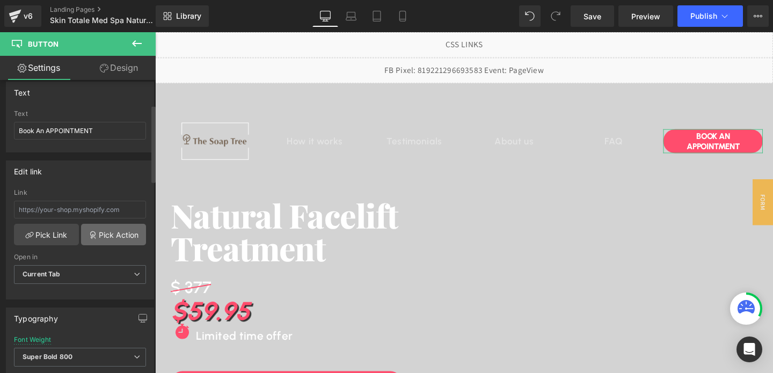
click at [113, 231] on link "Pick Action" at bounding box center [113, 234] width 65 height 21
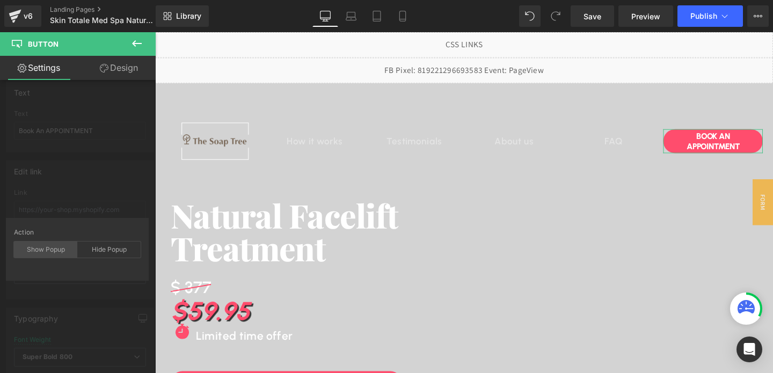
click at [56, 251] on div "Show Popup" at bounding box center [45, 250] width 63 height 16
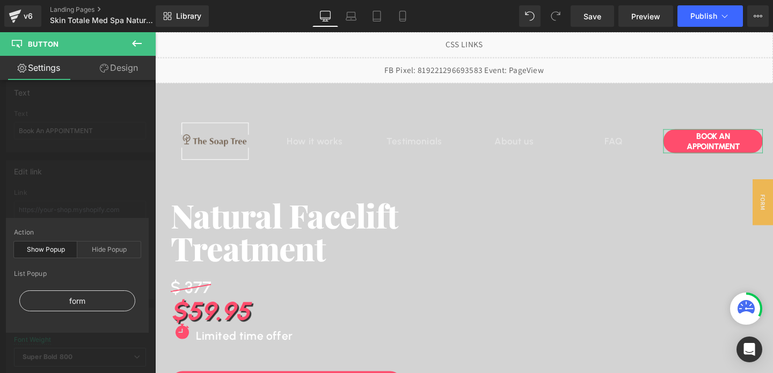
click at [71, 305] on div "form" at bounding box center [77, 301] width 116 height 21
click at [74, 297] on div "form" at bounding box center [77, 301] width 116 height 21
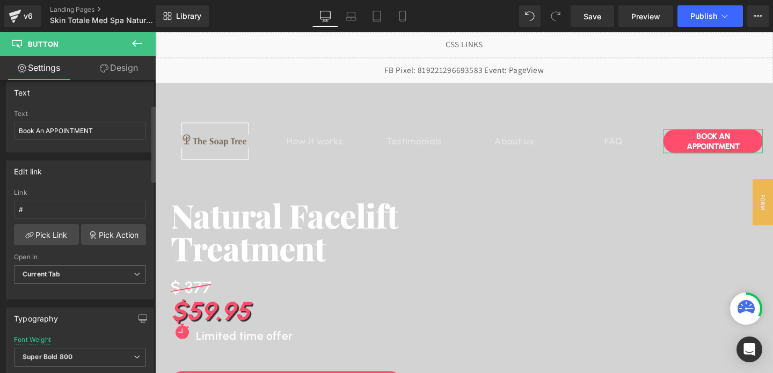
click at [111, 174] on div "Edit link # Link # Pick Link Pick Action Current Tab New Tab Open in Current Ta…" at bounding box center [80, 226] width 161 height 147
click at [96, 233] on link "Pick Action" at bounding box center [113, 234] width 65 height 21
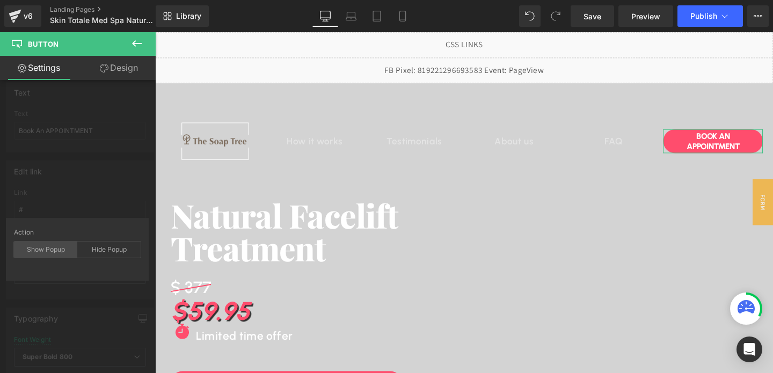
click at [45, 254] on div "Show Popup" at bounding box center [45, 250] width 63 height 16
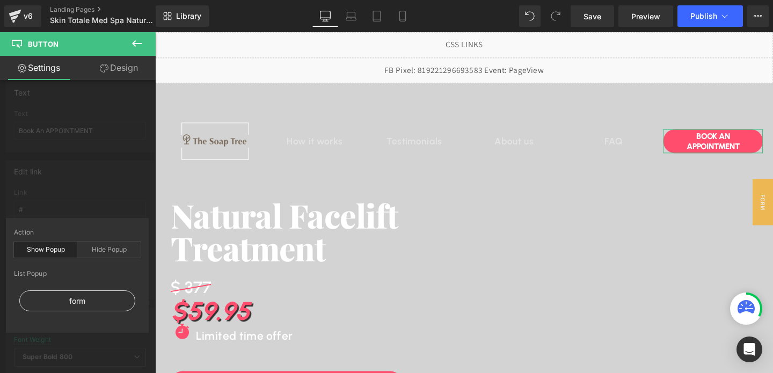
click at [50, 293] on div "form" at bounding box center [77, 301] width 116 height 21
type input "#show-m-1755747227373"
click at [99, 187] on div "Edit link #show-m-1755747227373 Link #show-m-1755747227373 Pick Link Pick Actio…" at bounding box center [80, 226] width 161 height 147
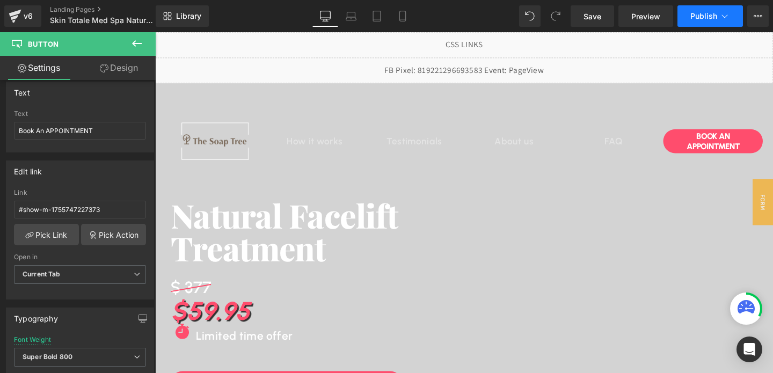
click at [704, 18] on span "Publish" at bounding box center [704, 16] width 27 height 9
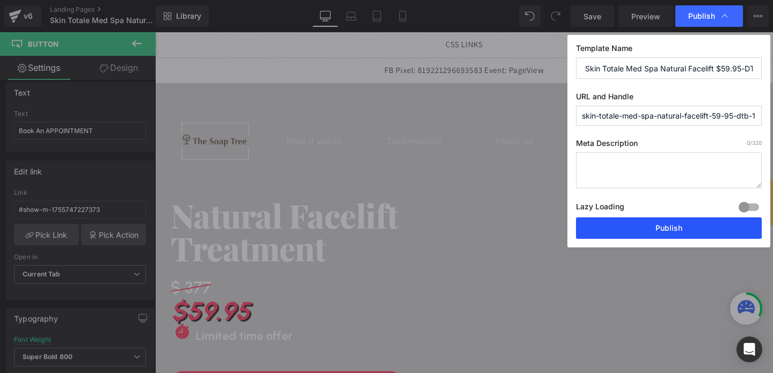
click at [661, 227] on button "Publish" at bounding box center [669, 227] width 186 height 21
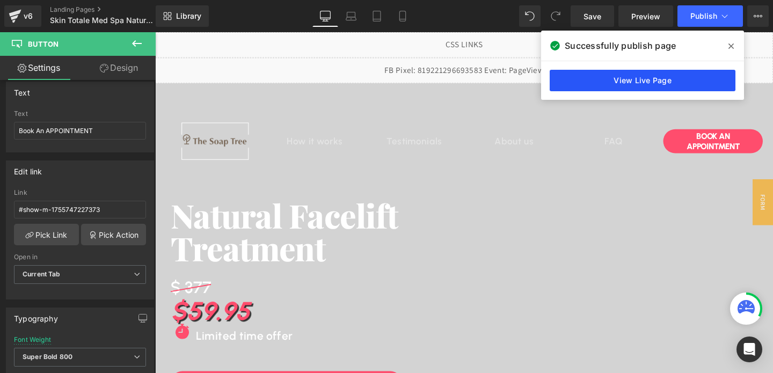
click at [621, 86] on link "View Live Page" at bounding box center [643, 80] width 186 height 21
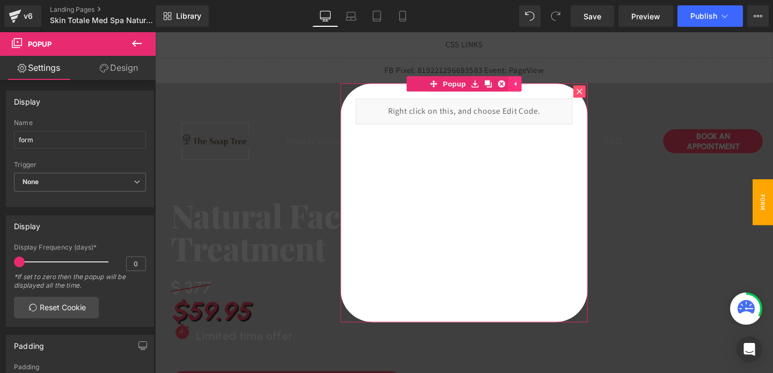
click at [534, 84] on icon at bounding box center [534, 87] width 8 height 8
click at [602, 95] on icon at bounding box center [601, 94] width 6 height 6
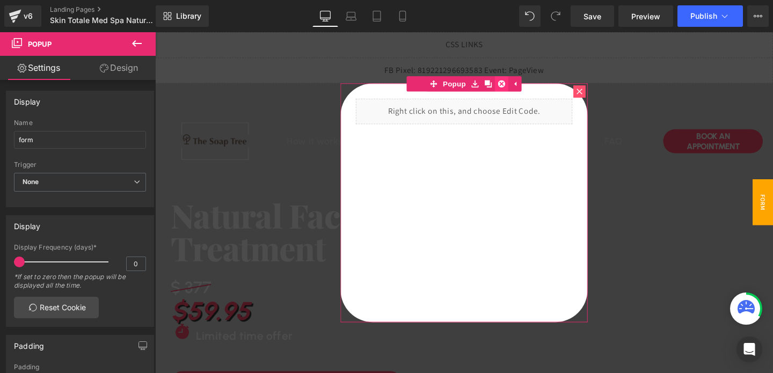
click at [519, 86] on icon at bounding box center [520, 87] width 8 height 8
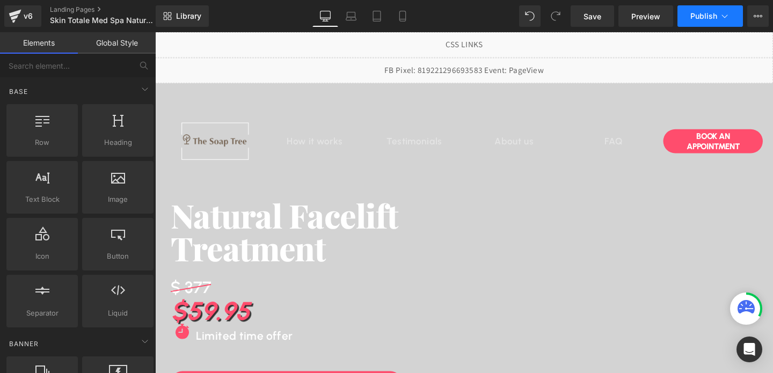
click at [703, 19] on span "Publish" at bounding box center [704, 16] width 27 height 9
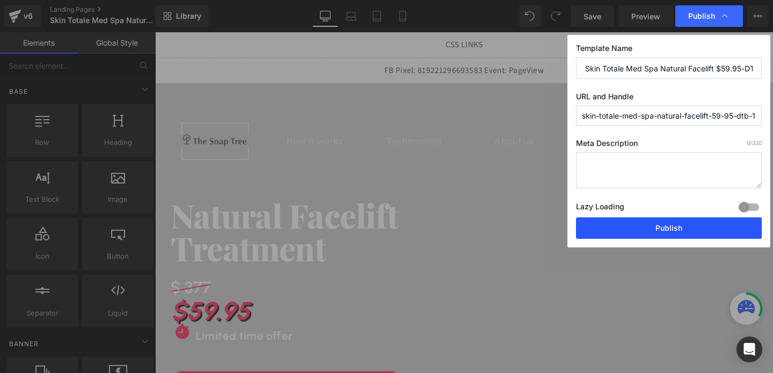
click at [638, 235] on button "Publish" at bounding box center [669, 227] width 186 height 21
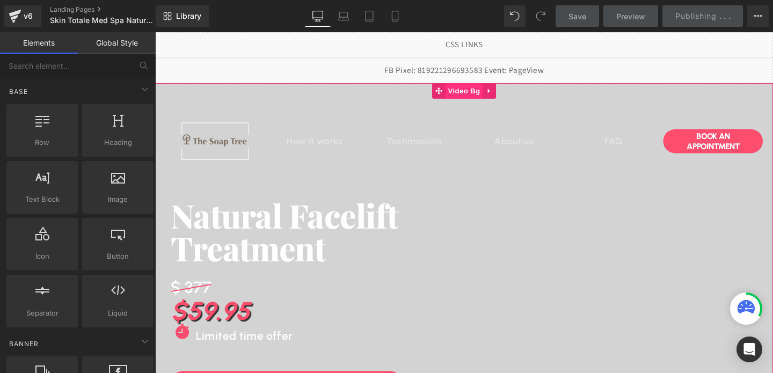
click at [484, 94] on span "Video Bg" at bounding box center [480, 94] width 39 height 16
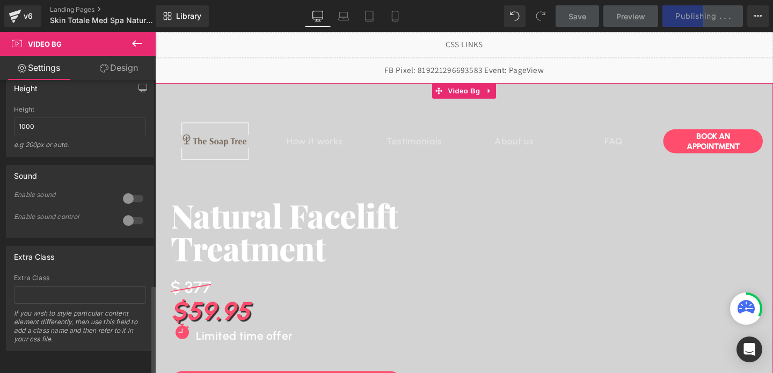
scroll to position [688, 0]
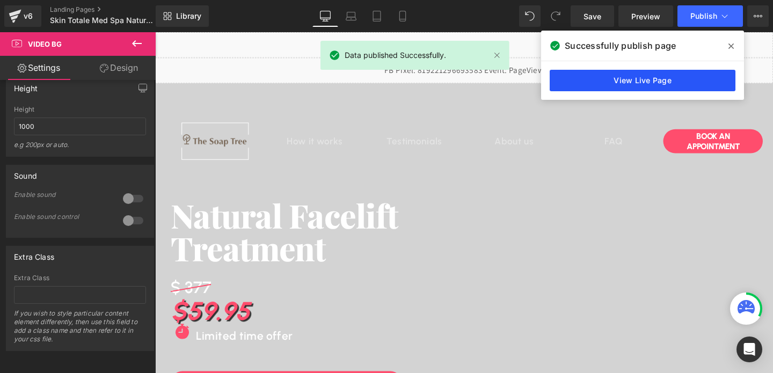
click at [604, 79] on link "View Live Page" at bounding box center [643, 80] width 186 height 21
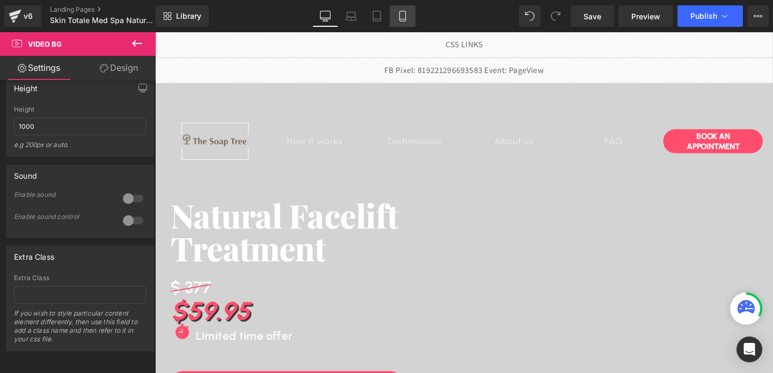
click at [404, 14] on icon at bounding box center [402, 16] width 11 height 11
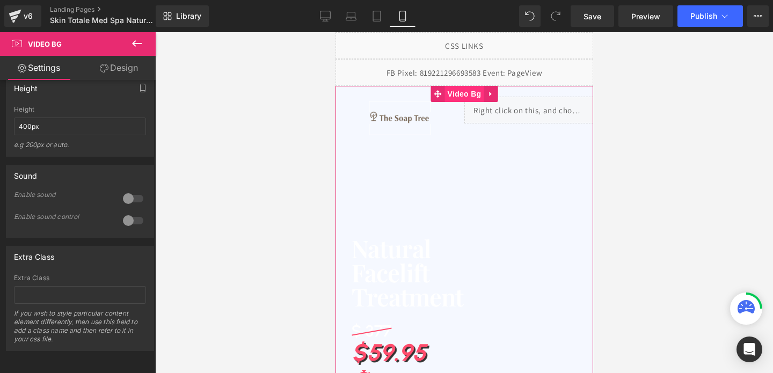
click at [464, 95] on span "Video Bg" at bounding box center [464, 94] width 39 height 16
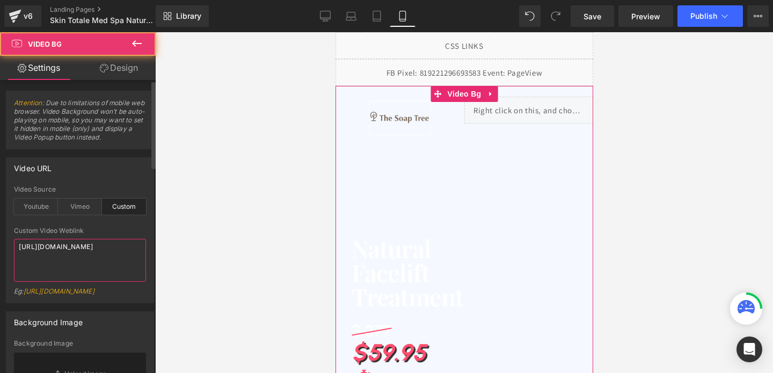
click at [53, 254] on textarea "[URL][DOMAIN_NAME]" at bounding box center [80, 260] width 132 height 43
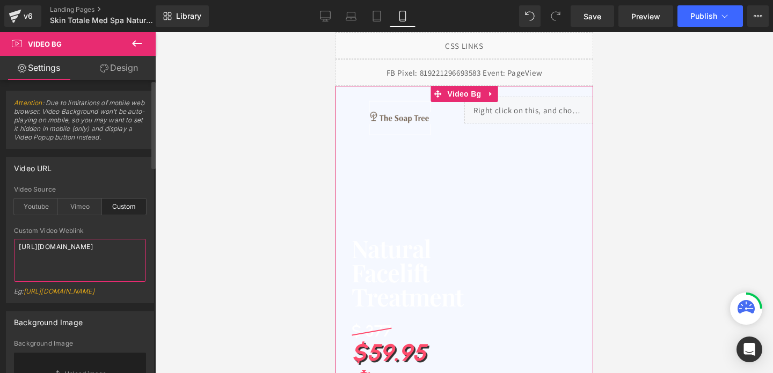
click at [53, 254] on textarea "[URL][DOMAIN_NAME]" at bounding box center [80, 260] width 132 height 43
paste textarea "e46868e391b5499490001bfb6e817ec3"
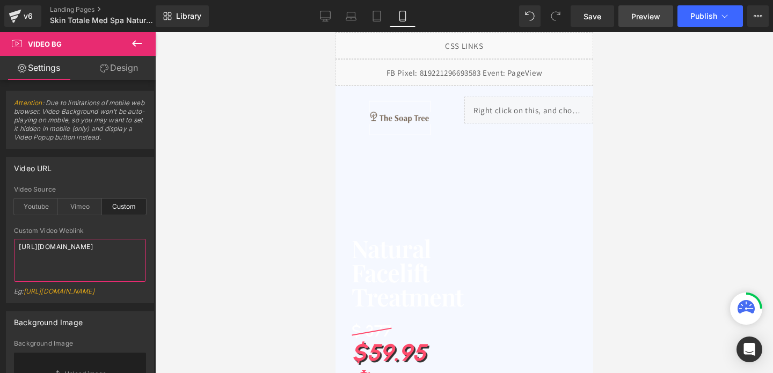
type textarea "[URL][DOMAIN_NAME]"
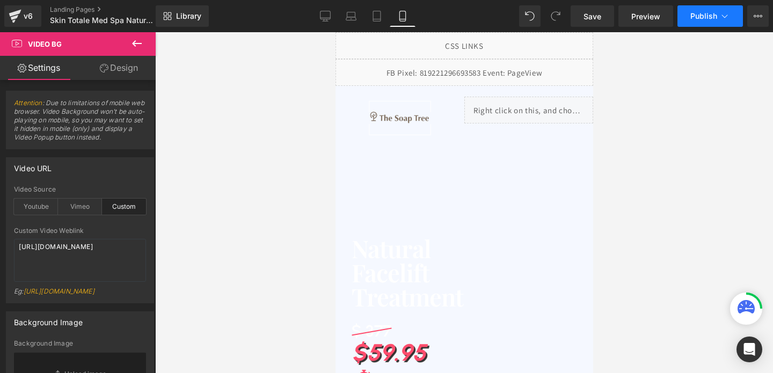
click at [706, 21] on button "Publish" at bounding box center [711, 15] width 66 height 21
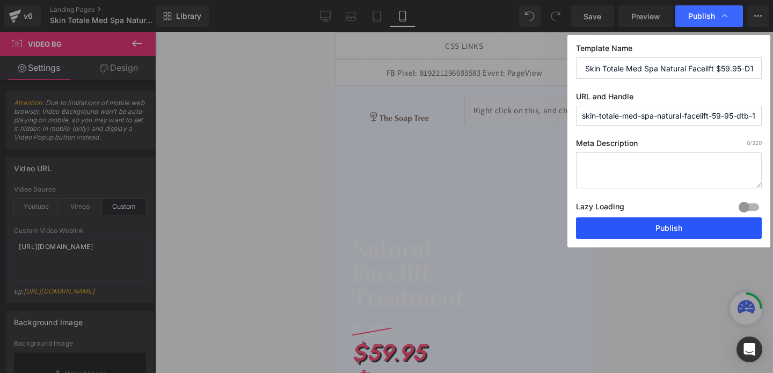
click at [673, 227] on button "Publish" at bounding box center [669, 227] width 186 height 21
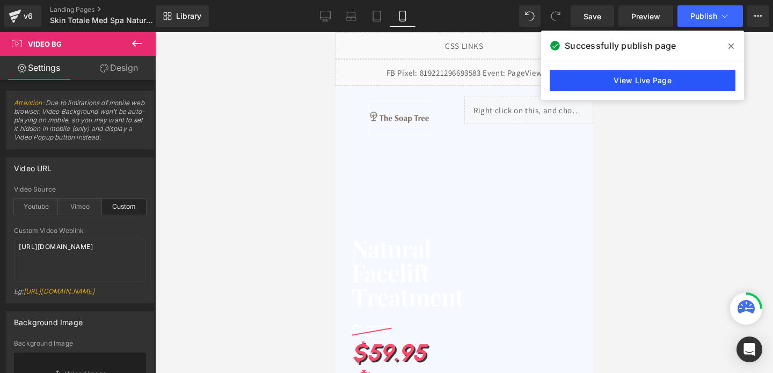
click at [623, 79] on link "View Live Page" at bounding box center [643, 80] width 186 height 21
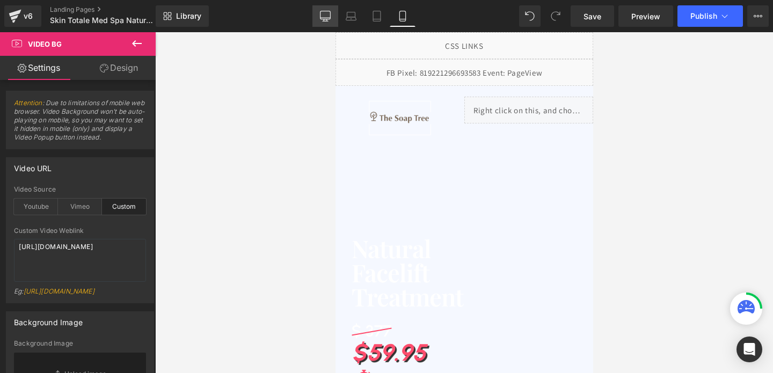
click at [331, 21] on link "Desktop" at bounding box center [326, 15] width 26 height 21
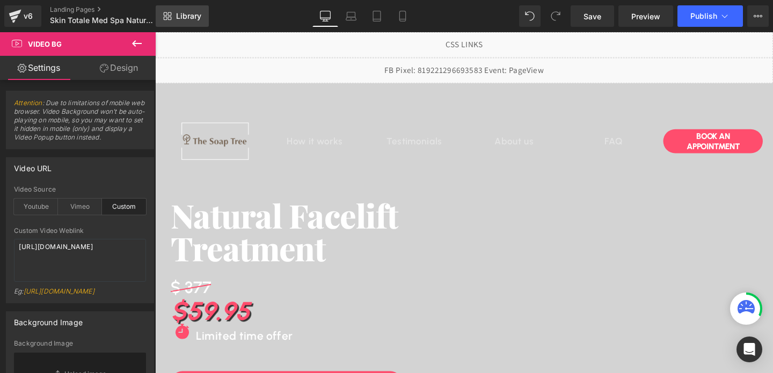
click at [193, 17] on span "Library" at bounding box center [188, 16] width 25 height 10
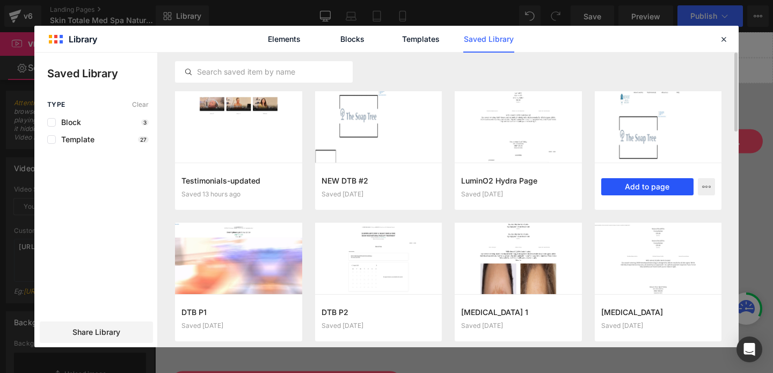
click at [638, 187] on button "Add to page" at bounding box center [647, 186] width 93 height 17
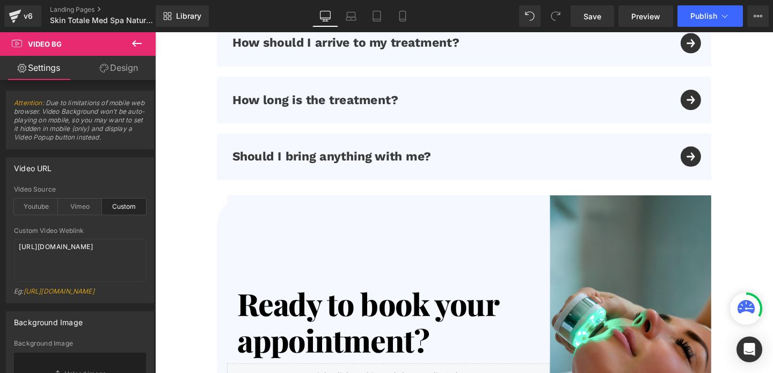
scroll to position [4015, 0]
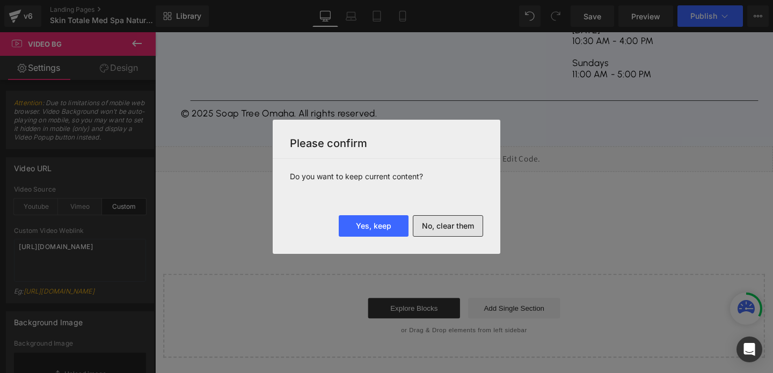
click at [430, 228] on button "No, clear them" at bounding box center [448, 225] width 70 height 21
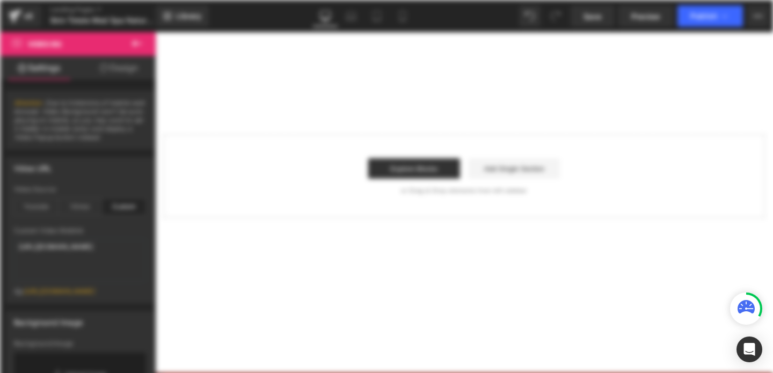
scroll to position [0, 0]
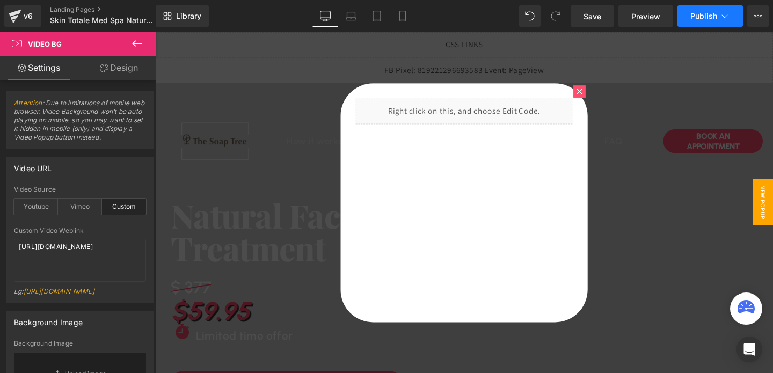
click at [701, 19] on span "Publish" at bounding box center [704, 16] width 27 height 9
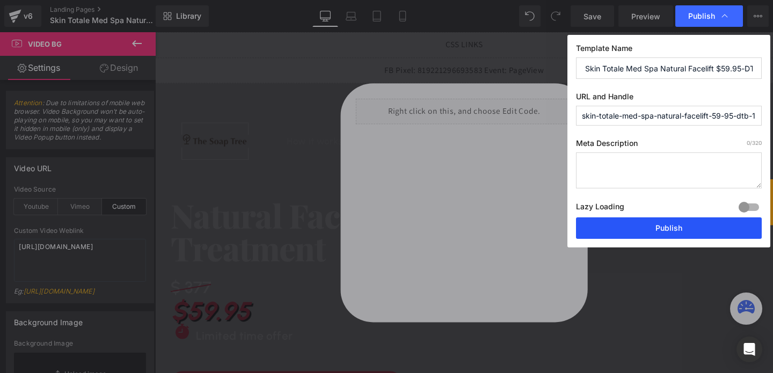
click at [653, 222] on button "Publish" at bounding box center [669, 227] width 186 height 21
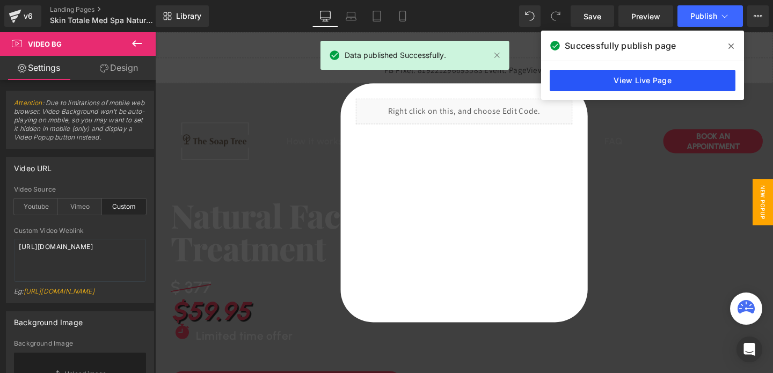
click at [669, 74] on link "View Live Page" at bounding box center [643, 80] width 186 height 21
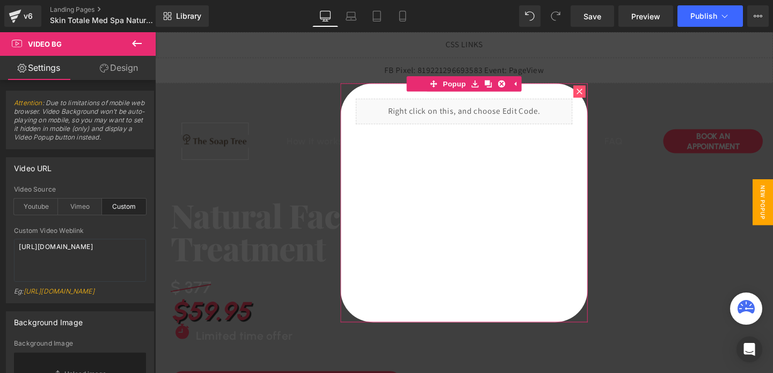
click at [601, 99] on div at bounding box center [601, 94] width 13 height 13
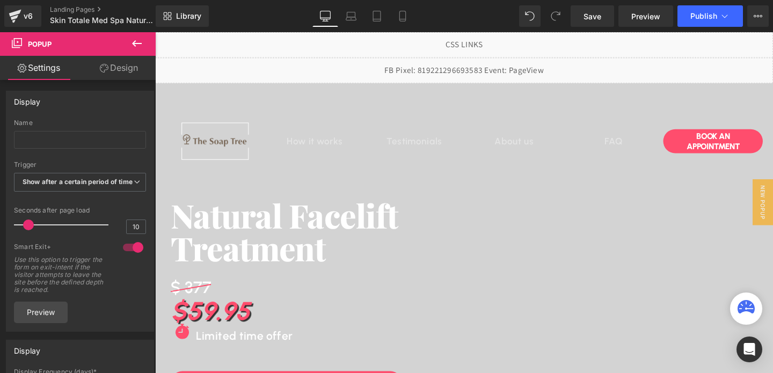
click at [132, 42] on icon at bounding box center [136, 43] width 13 height 13
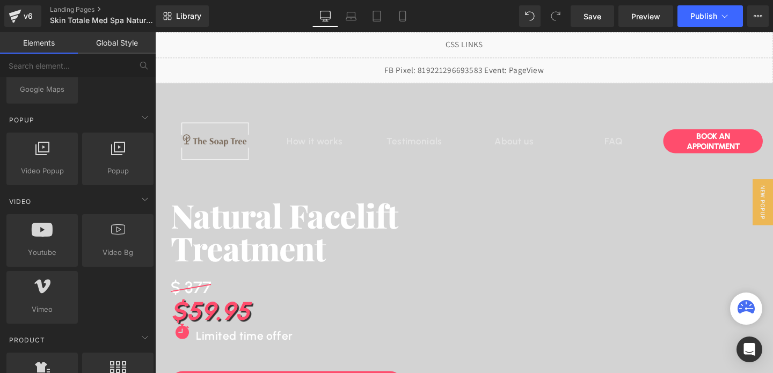
scroll to position [669, 0]
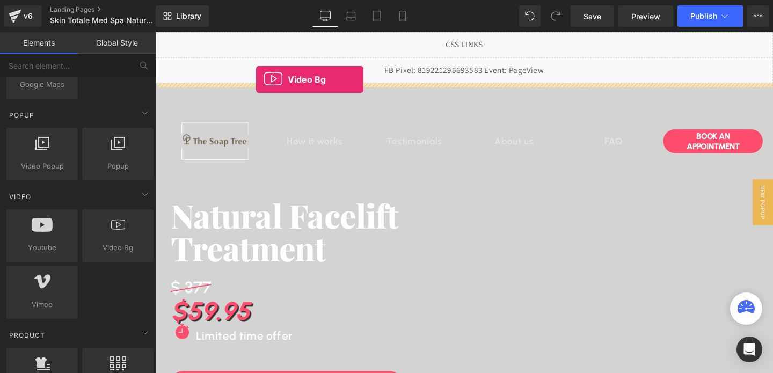
drag, startPoint x: 267, startPoint y: 266, endPoint x: 262, endPoint y: 82, distance: 183.7
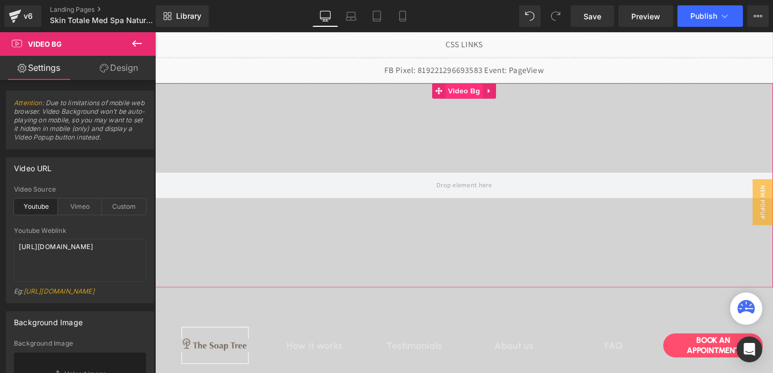
click at [479, 93] on span "Video Bg" at bounding box center [480, 94] width 39 height 16
click at [50, 248] on textarea "[URL][DOMAIN_NAME]" at bounding box center [80, 260] width 132 height 43
paste textarea "[DOMAIN_NAME][URL]"
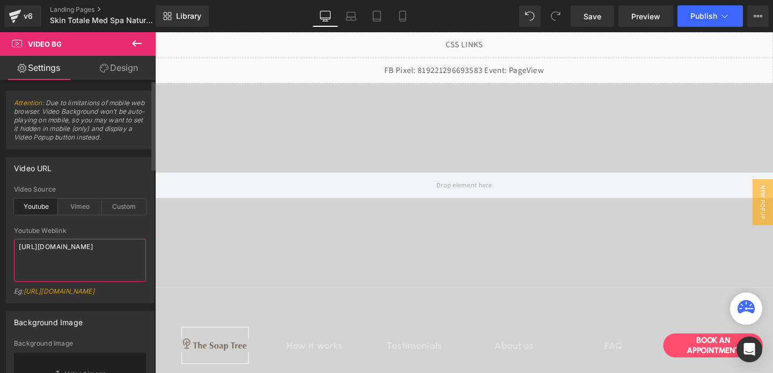
type textarea "[URL][DOMAIN_NAME]"
click at [125, 207] on div "Custom" at bounding box center [124, 207] width 44 height 16
click at [69, 260] on textarea "[URL][DOMAIN_NAME]" at bounding box center [80, 260] width 132 height 43
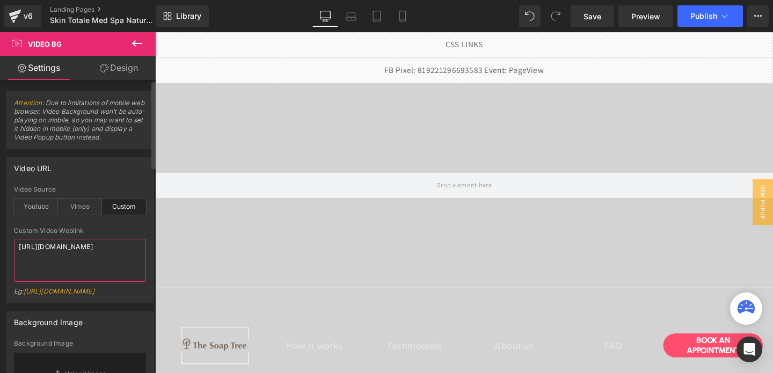
paste textarea "videos/c/o/v/6a116d0d09464e7084e854ee641c9366.mp4"
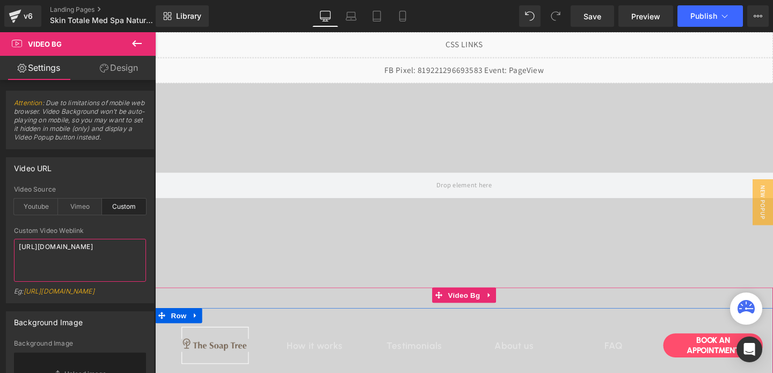
scroll to position [47, 0]
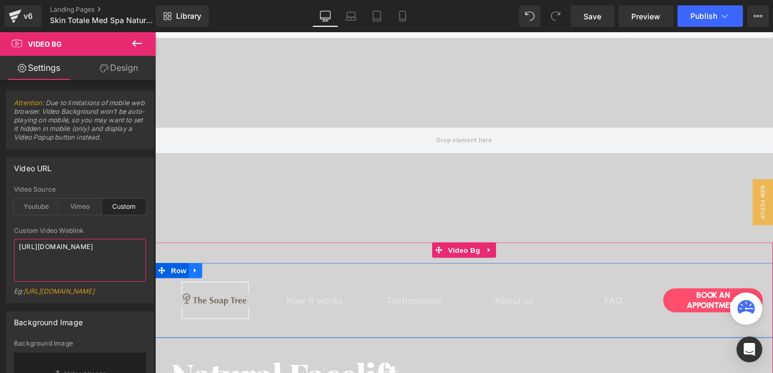
type textarea "[URL][DOMAIN_NAME]"
click at [199, 280] on icon at bounding box center [198, 283] width 8 height 8
click at [211, 282] on icon at bounding box center [212, 283] width 8 height 8
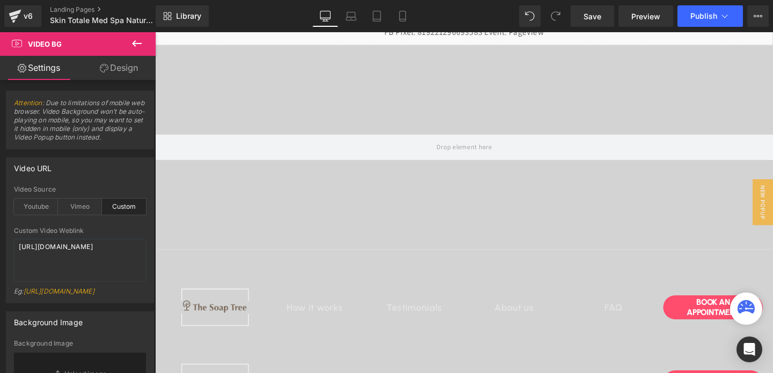
scroll to position [0, 0]
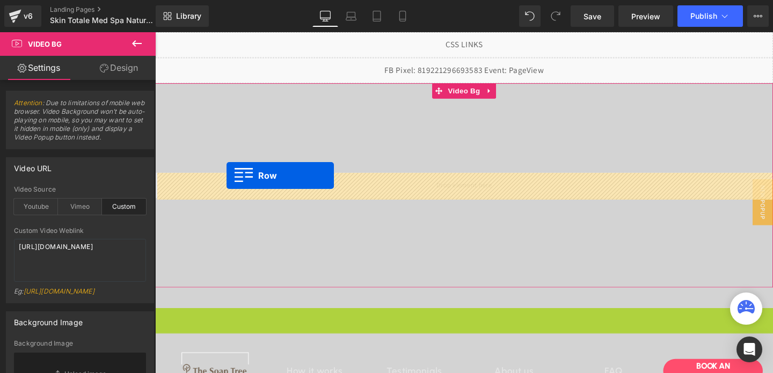
drag, startPoint x: 162, startPoint y: 331, endPoint x: 230, endPoint y: 183, distance: 163.1
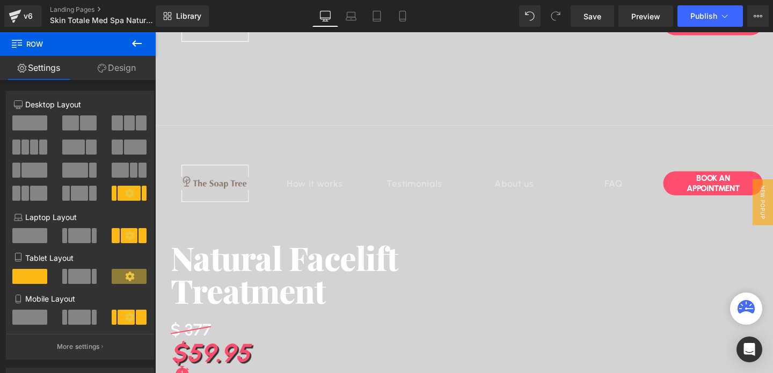
scroll to position [182, 0]
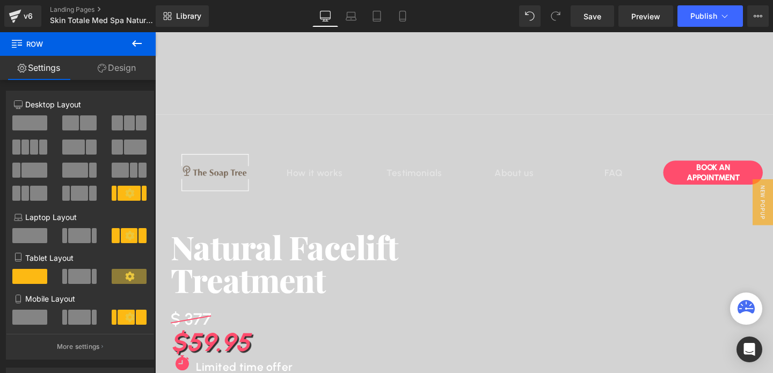
click at [220, 253] on h1 "Natural Facelift" at bounding box center [415, 258] width 488 height 34
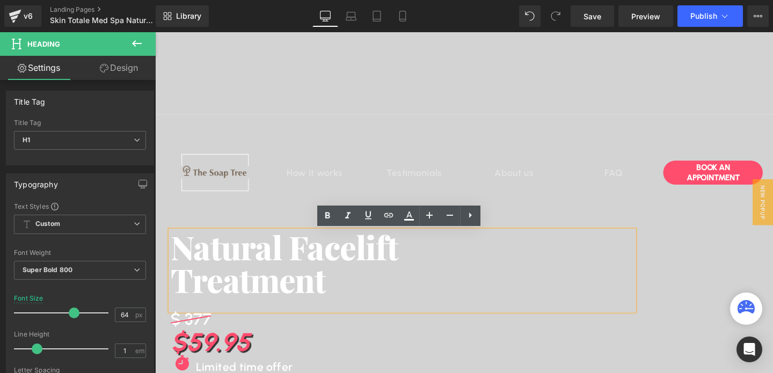
click at [162, 279] on div "Natural Facelift Treatment Heading $ 377 Heading $59.95 Heading Icon Limited ti…" at bounding box center [415, 352] width 520 height 222
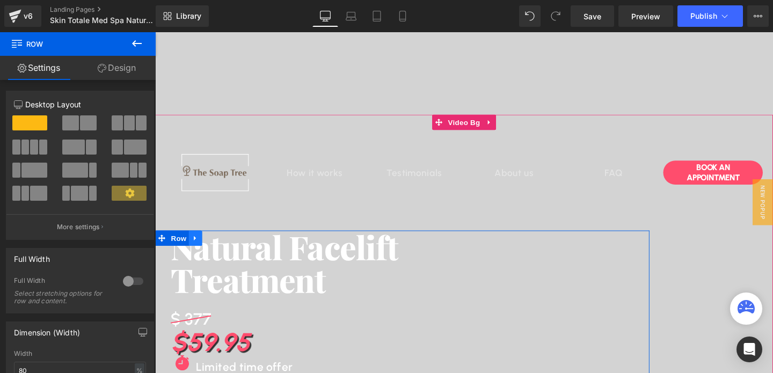
click at [202, 248] on link at bounding box center [198, 249] width 14 height 16
click at [213, 250] on icon at bounding box center [212, 249] width 8 height 8
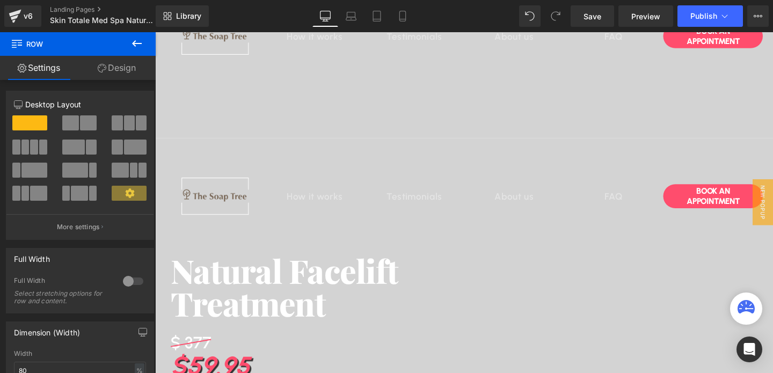
scroll to position [117, 0]
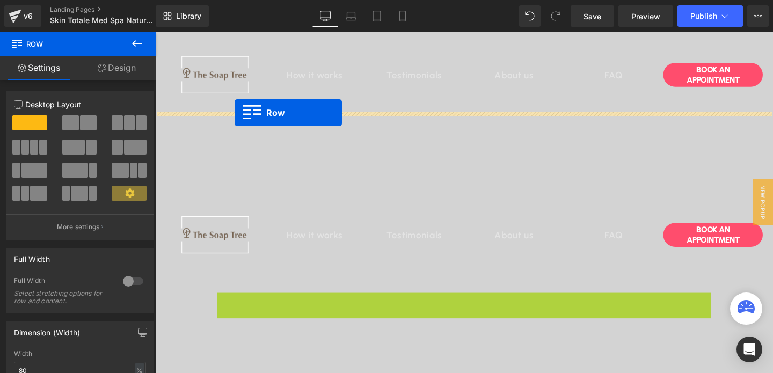
drag, startPoint x: 160, startPoint y: 318, endPoint x: 239, endPoint y: 117, distance: 216.3
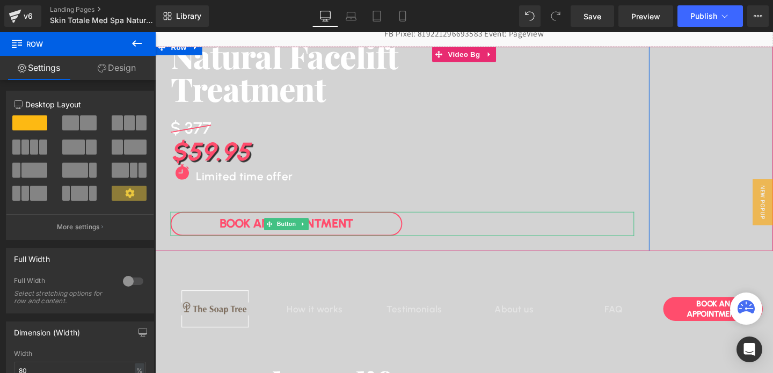
scroll to position [0, 0]
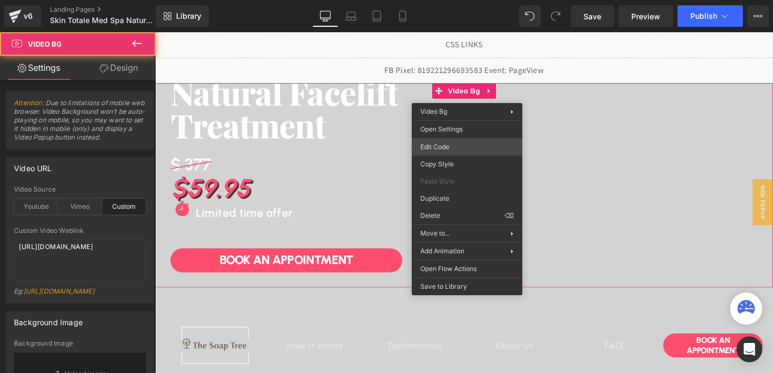
click at [438, 0] on div "Video Bg You are previewing how the will restyle your page. You can not edit El…" at bounding box center [386, 0] width 773 height 0
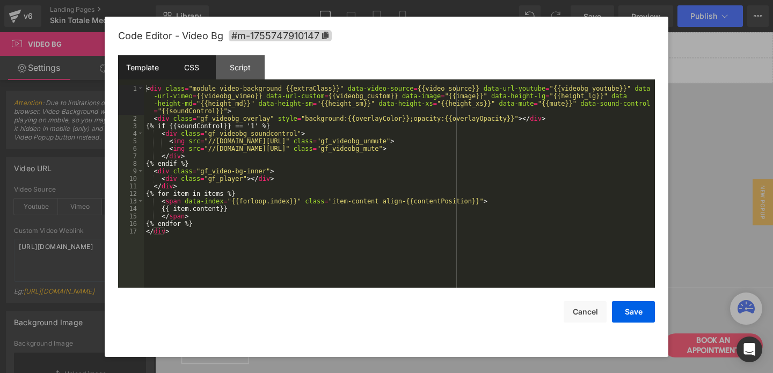
click at [192, 64] on div "CSS" at bounding box center [191, 67] width 49 height 24
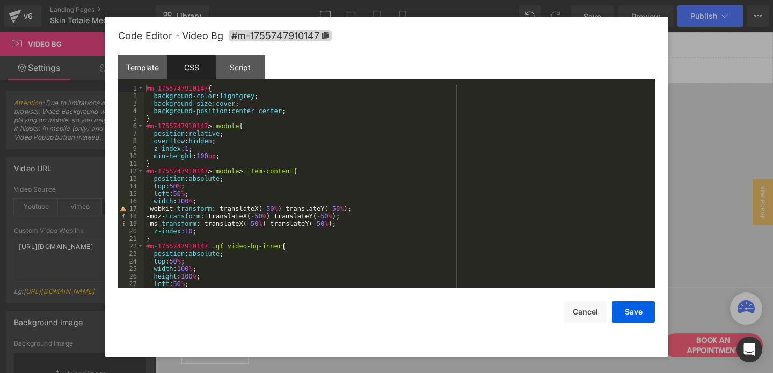
click at [297, 111] on div "#m-1755747910147 { background-color : lightgrey ; background-size : cover ; bac…" at bounding box center [397, 194] width 507 height 218
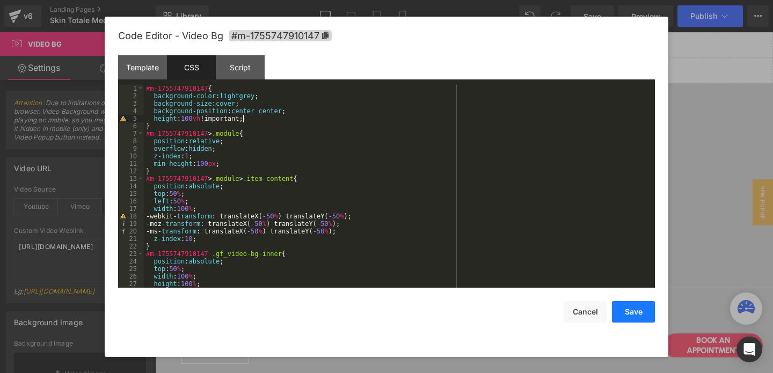
click at [628, 315] on button "Save" at bounding box center [633, 311] width 43 height 21
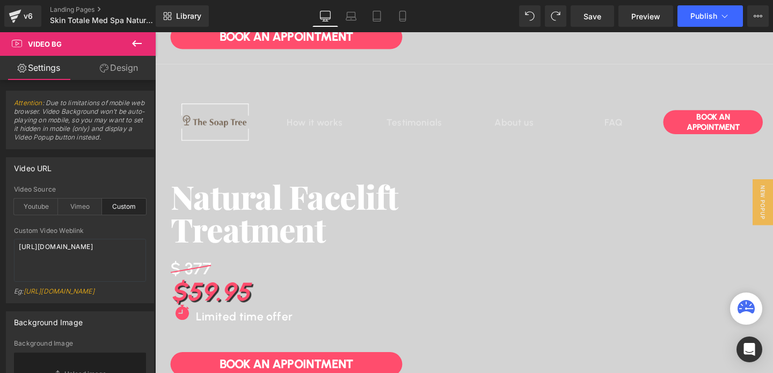
scroll to position [265, 0]
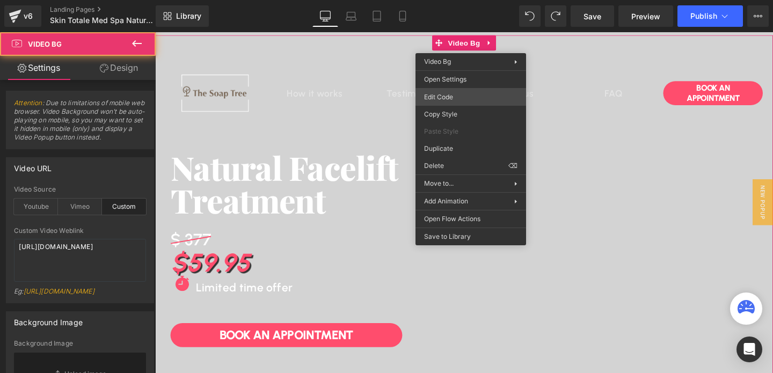
click at [427, 0] on div "Video Bg You are previewing how the will restyle your page. You can not edit El…" at bounding box center [386, 0] width 773 height 0
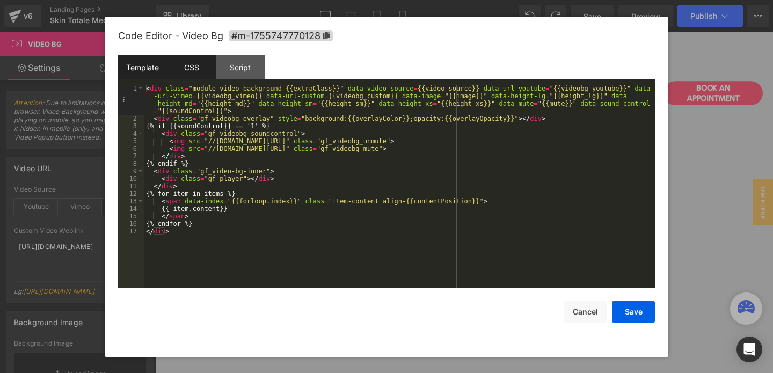
click at [200, 66] on div "CSS" at bounding box center [191, 67] width 49 height 24
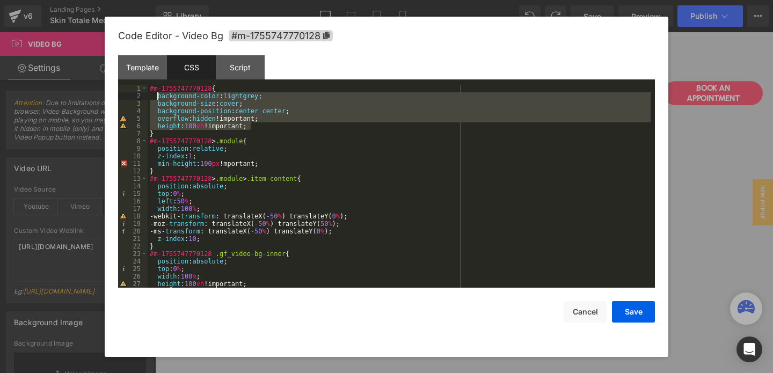
drag, startPoint x: 253, startPoint y: 127, endPoint x: 157, endPoint y: 97, distance: 100.9
click at [157, 97] on div "#m-1755747770128 { background-color : lightgrey ; background-size : cover ; bac…" at bounding box center [399, 194] width 503 height 218
click at [626, 307] on button "Save" at bounding box center [633, 311] width 43 height 21
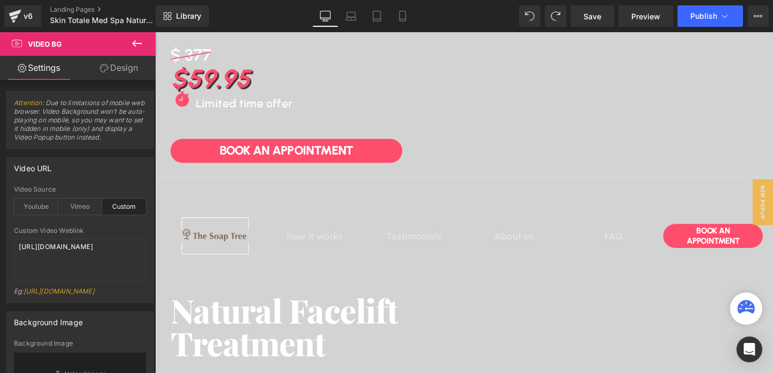
scroll to position [0, 0]
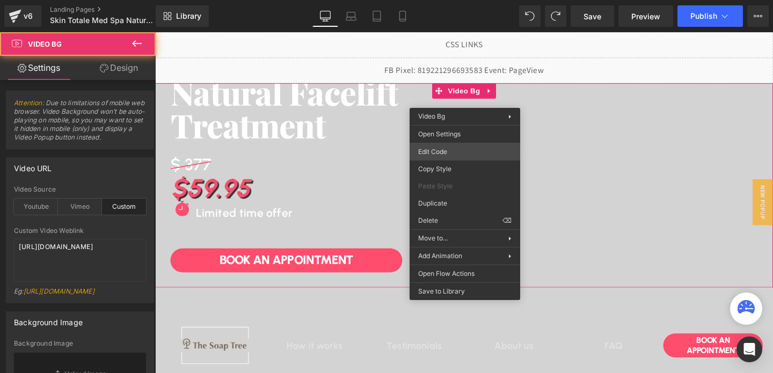
click at [430, 0] on div "Video Bg You are previewing how the will restyle your page. You can not edit El…" at bounding box center [386, 0] width 773 height 0
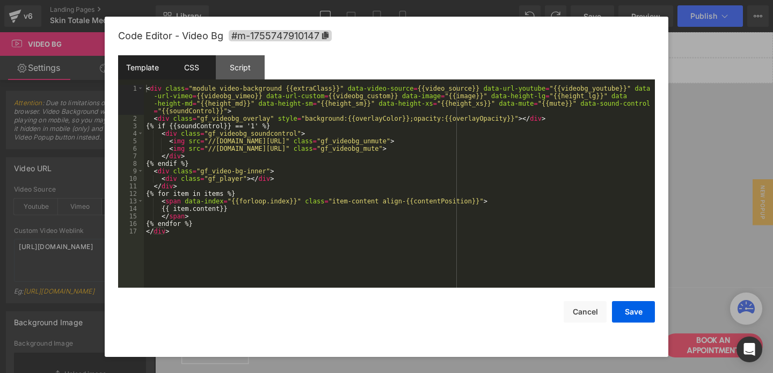
click at [187, 68] on div "CSS" at bounding box center [191, 67] width 49 height 24
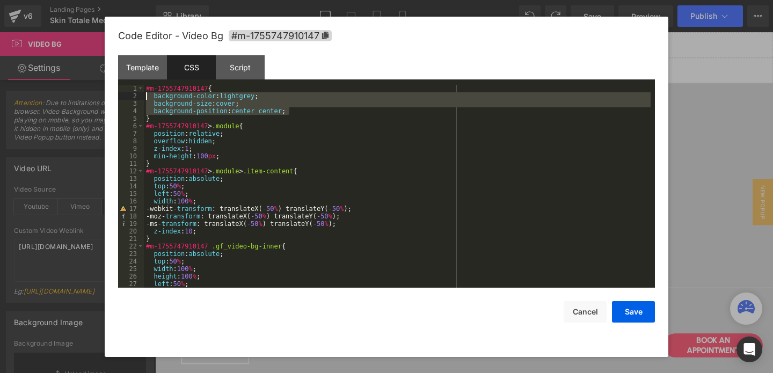
drag, startPoint x: 291, startPoint y: 114, endPoint x: 151, endPoint y: 99, distance: 140.9
click at [151, 99] on div "#m-1755747910147 { background-color : lightgrey ; background-size : cover ; bac…" at bounding box center [397, 194] width 507 height 218
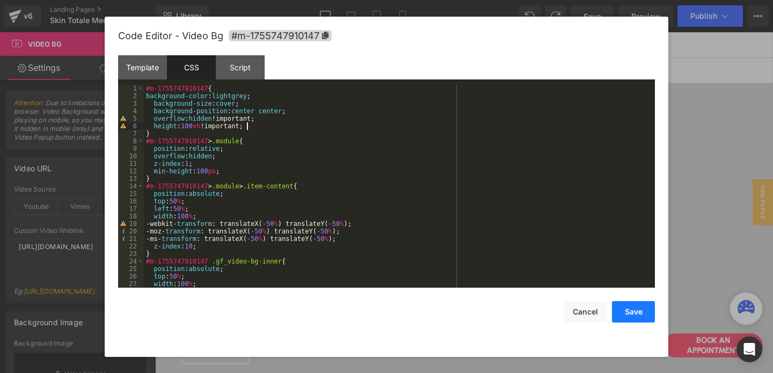
click at [627, 313] on button "Save" at bounding box center [633, 311] width 43 height 21
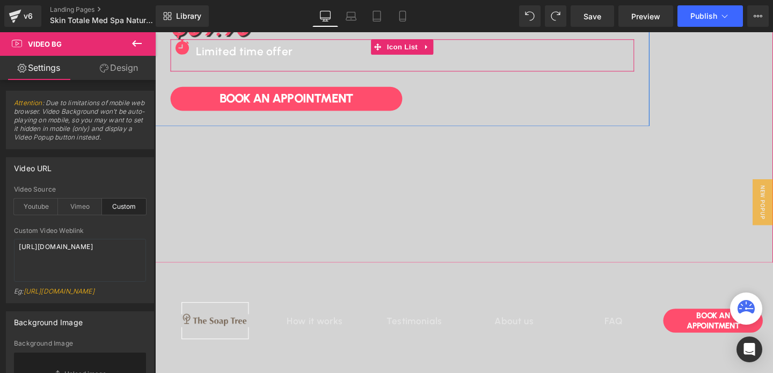
scroll to position [303, 0]
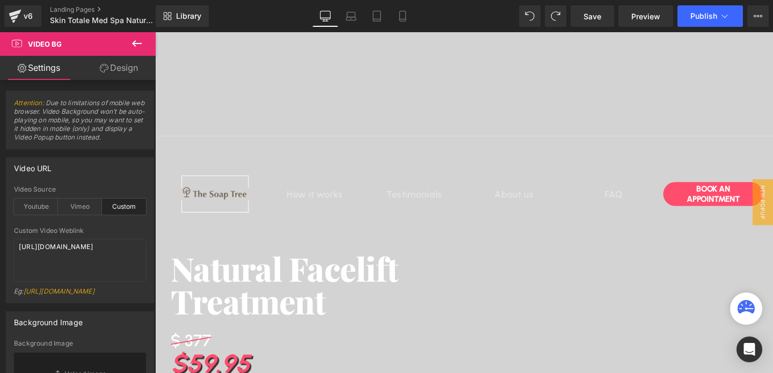
click at [481, 154] on div "Image How it works Heading Testimonials Heading About us Heading FAQ Heading Ro…" at bounding box center [480, 320] width 650 height 359
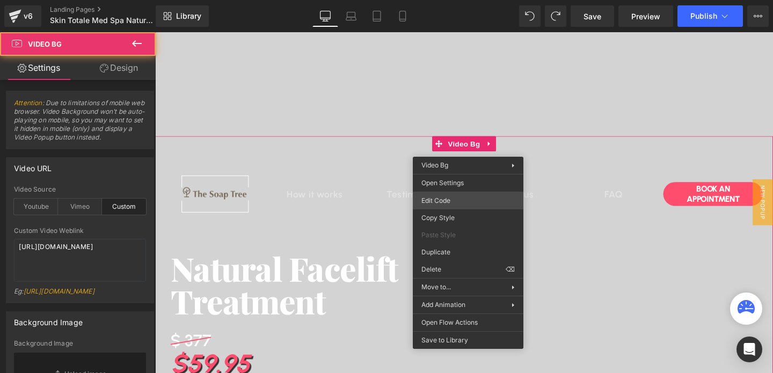
click at [442, 0] on div "Video Bg You are previewing how the will restyle your page. You can not edit El…" at bounding box center [386, 0] width 773 height 0
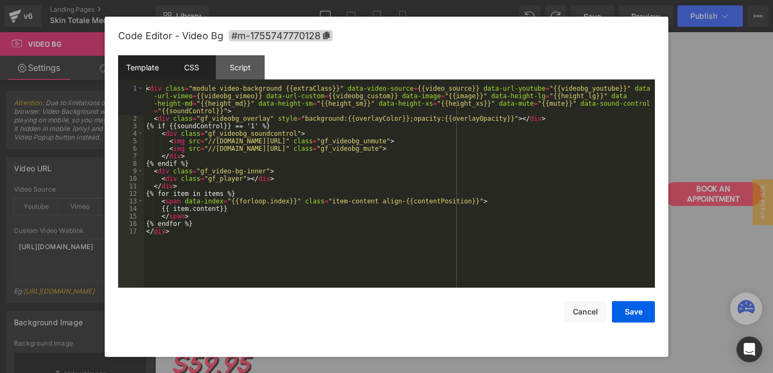
click at [184, 70] on div "CSS" at bounding box center [191, 67] width 49 height 24
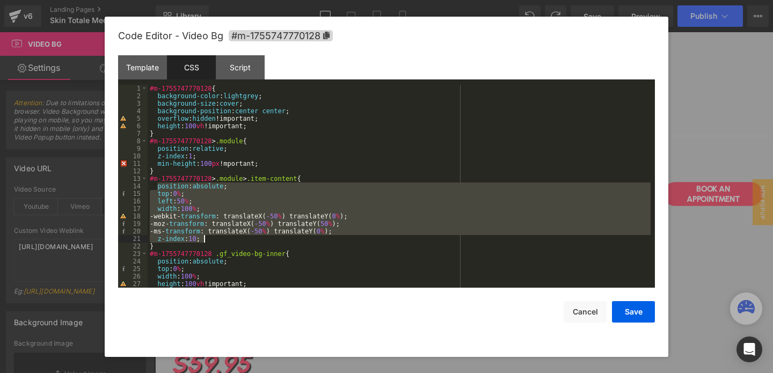
drag, startPoint x: 156, startPoint y: 187, endPoint x: 211, endPoint y: 239, distance: 75.6
click at [211, 239] on div "#m-1755747770128 { background-color : lightgrey ; background-size : cover ; bac…" at bounding box center [399, 194] width 503 height 218
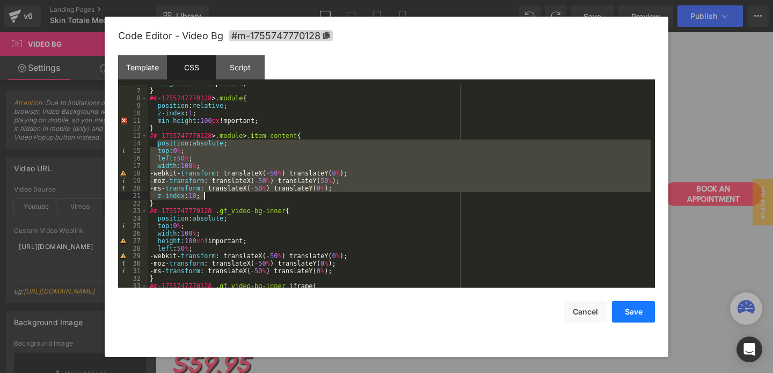
click at [637, 316] on button "Save" at bounding box center [633, 311] width 43 height 21
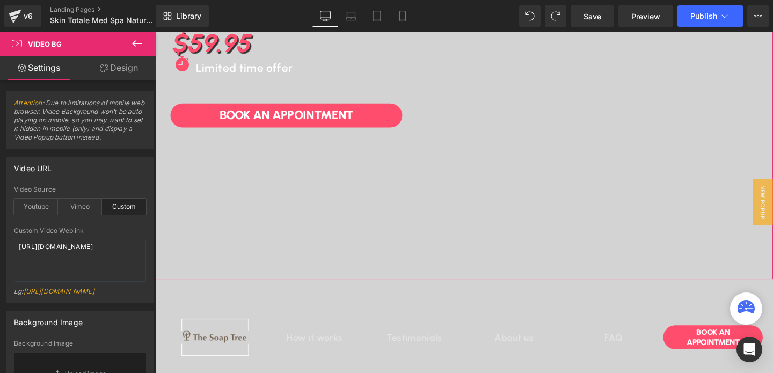
scroll to position [38, 0]
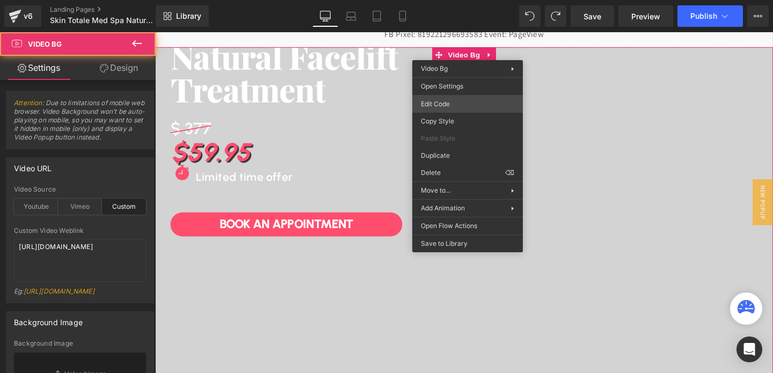
click at [466, 0] on div "Video Bg You are previewing how the will restyle your page. You can not edit El…" at bounding box center [386, 0] width 773 height 0
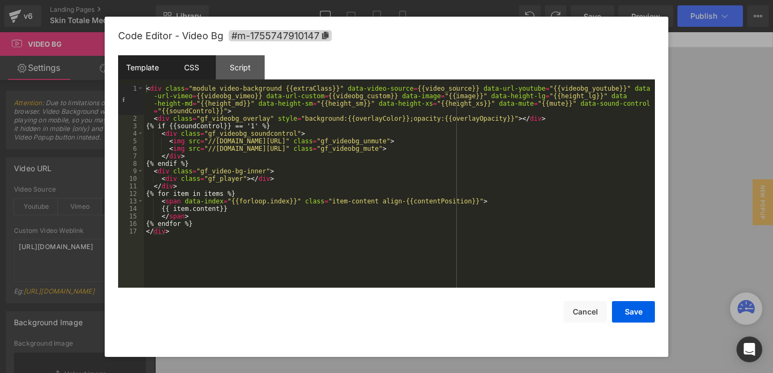
click at [193, 72] on div "CSS" at bounding box center [191, 67] width 49 height 24
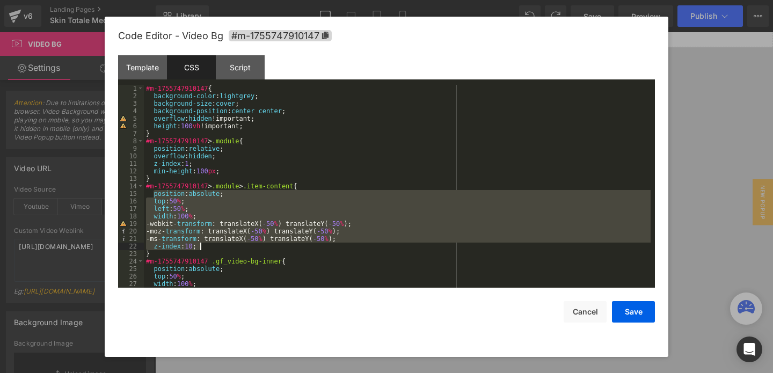
drag, startPoint x: 153, startPoint y: 195, endPoint x: 208, endPoint y: 250, distance: 77.5
click at [208, 250] on div "#m-1755747910147 { background-color : lightgrey ; background-size : cover ; bac…" at bounding box center [397, 194] width 507 height 218
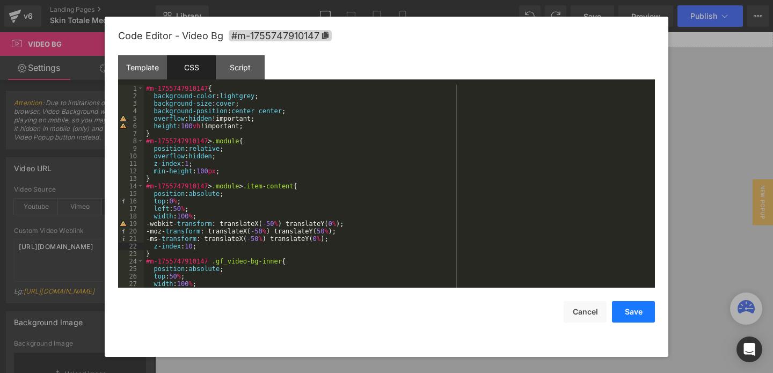
click at [625, 320] on button "Save" at bounding box center [633, 311] width 43 height 21
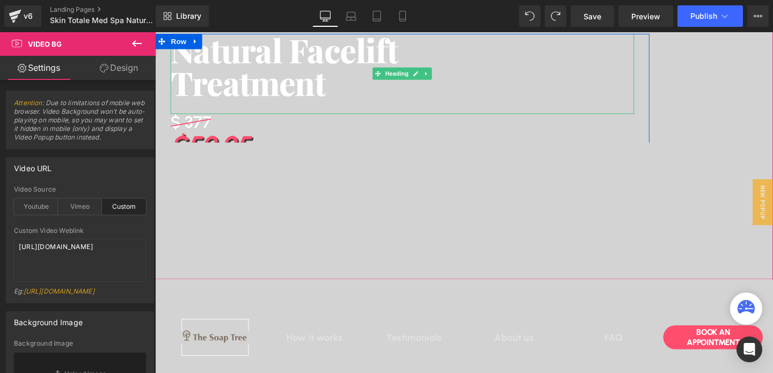
scroll to position [190, 0]
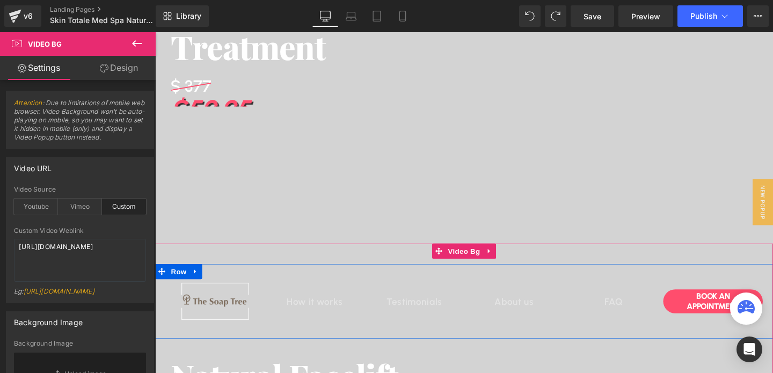
click at [481, 285] on div "Image How it works Heading Testimonials Heading About us Heading FAQ Heading Ro…" at bounding box center [480, 315] width 650 height 79
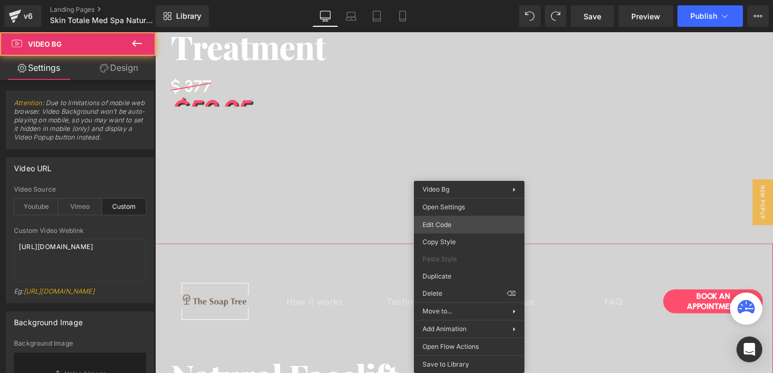
click at [445, 0] on div "Video Bg You are previewing how the will restyle your page. You can not edit El…" at bounding box center [386, 0] width 773 height 0
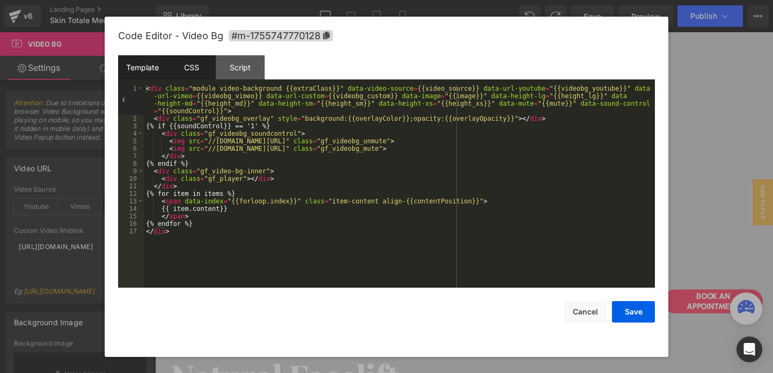
click at [194, 73] on div "CSS" at bounding box center [191, 67] width 49 height 24
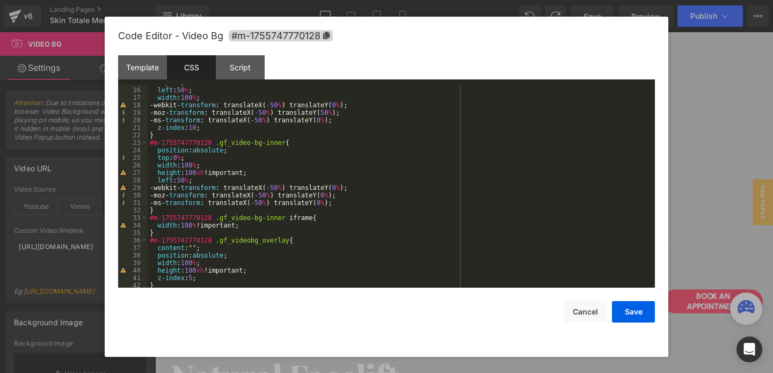
scroll to position [117, 0]
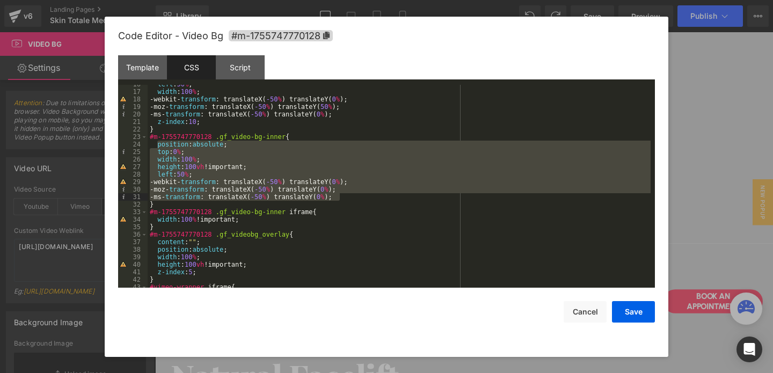
drag, startPoint x: 158, startPoint y: 144, endPoint x: 355, endPoint y: 196, distance: 203.7
click at [355, 196] on div "left : 50 % ; width : 100 % ; -webkit- transform : translateX( -50 % ) translat…" at bounding box center [399, 190] width 503 height 218
click at [692, 197] on div at bounding box center [386, 186] width 773 height 373
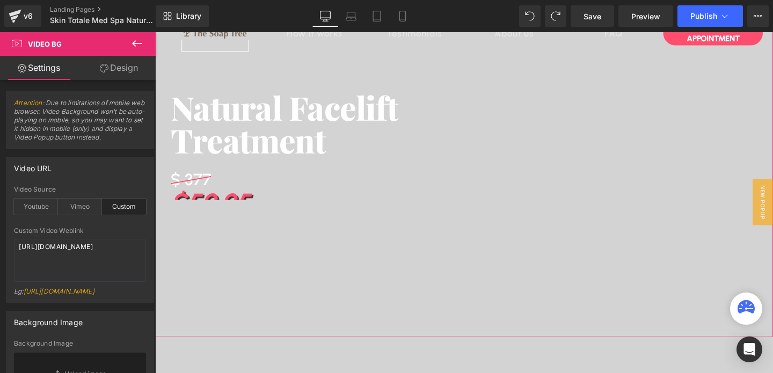
scroll to position [0, 0]
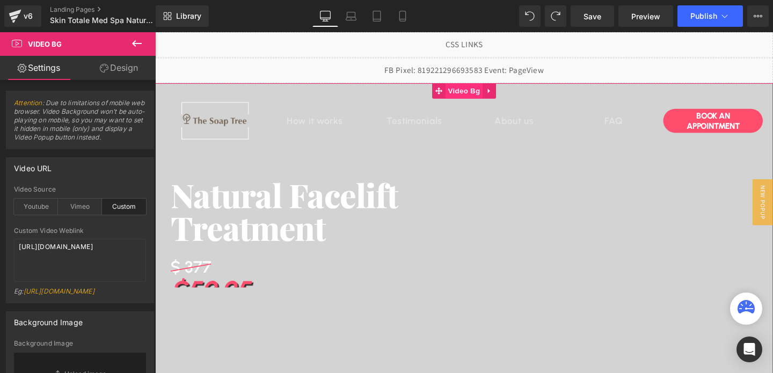
click at [478, 96] on span "Video Bg" at bounding box center [480, 94] width 39 height 16
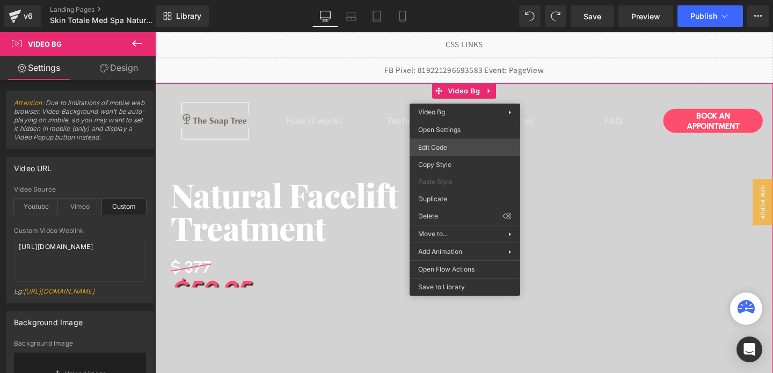
click at [447, 0] on div "Video Bg You are previewing how the will restyle your page. You can not edit El…" at bounding box center [386, 0] width 773 height 0
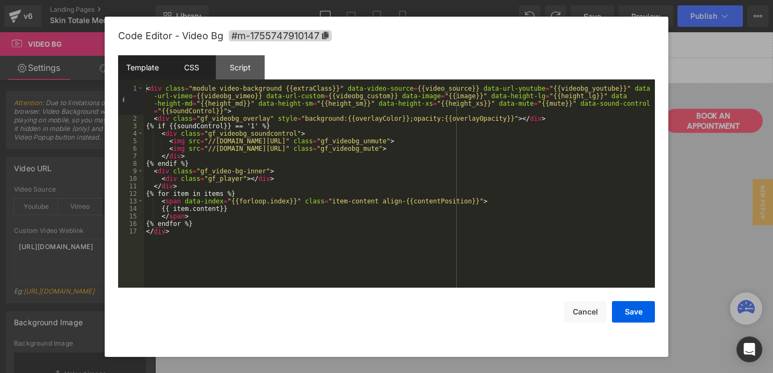
click at [204, 70] on div "CSS" at bounding box center [191, 67] width 49 height 24
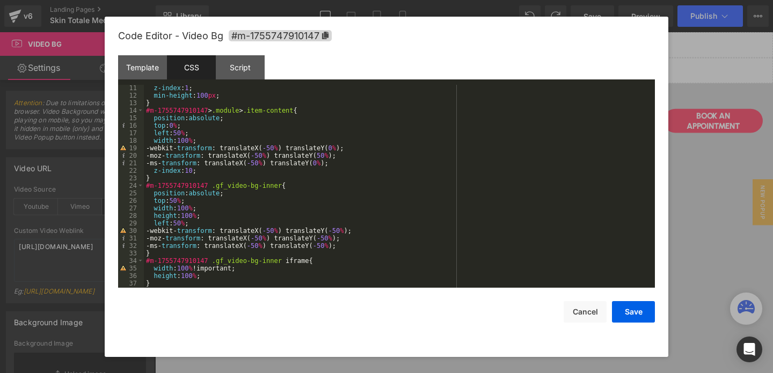
scroll to position [111, 0]
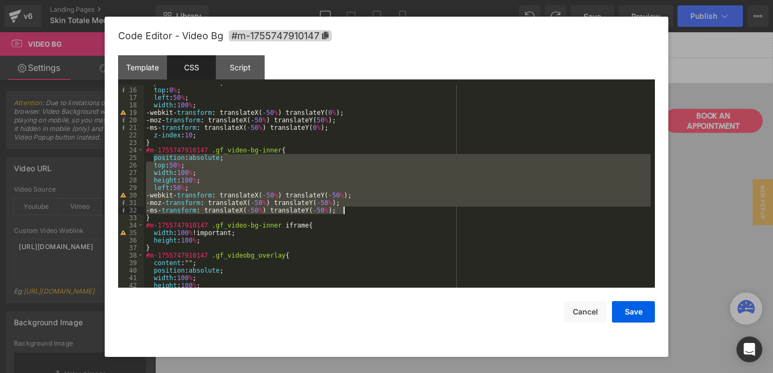
drag, startPoint x: 152, startPoint y: 156, endPoint x: 387, endPoint y: 209, distance: 241.1
click at [387, 209] on div "position : absolute ; top : 0 % ; left : 50 % ; width : 100 % ; -webkit- transf…" at bounding box center [397, 188] width 507 height 218
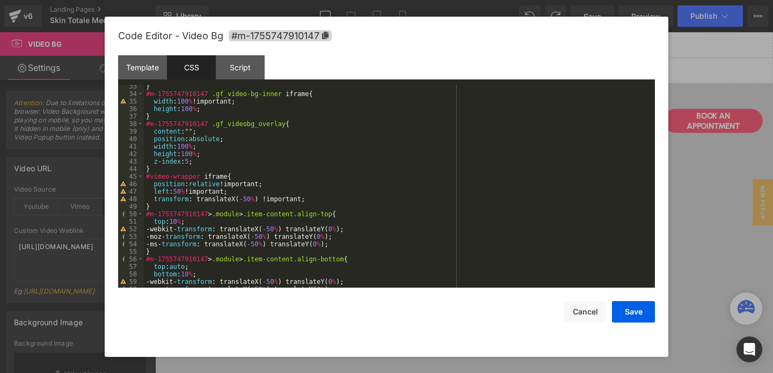
scroll to position [245, 0]
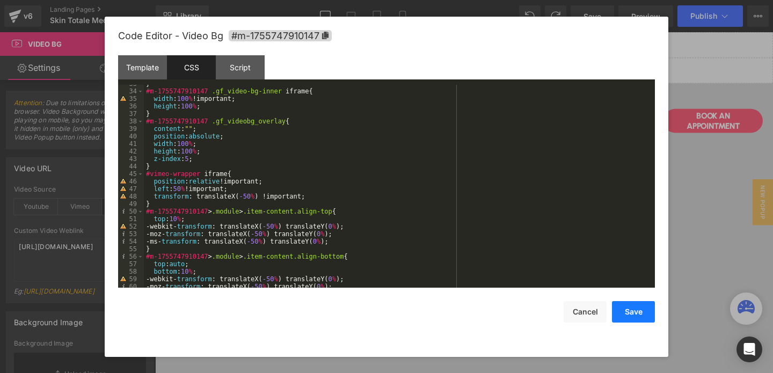
click at [636, 311] on button "Save" at bounding box center [633, 311] width 43 height 21
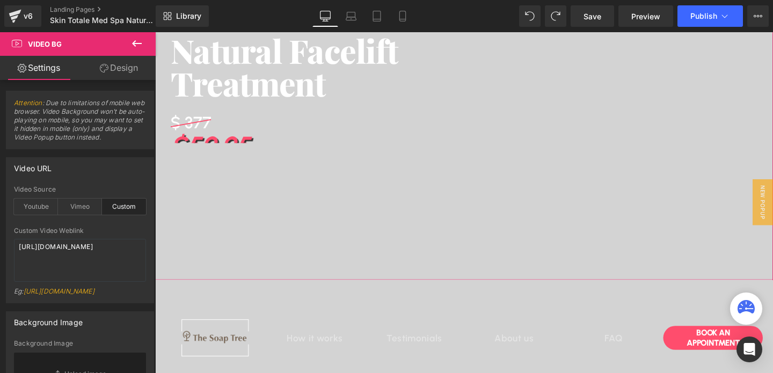
scroll to position [161, 0]
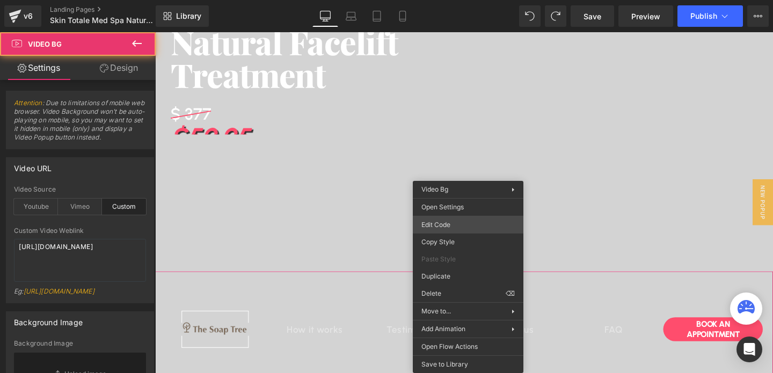
click at [442, 0] on div "Video Bg You are previewing how the will restyle your page. You can not edit El…" at bounding box center [386, 0] width 773 height 0
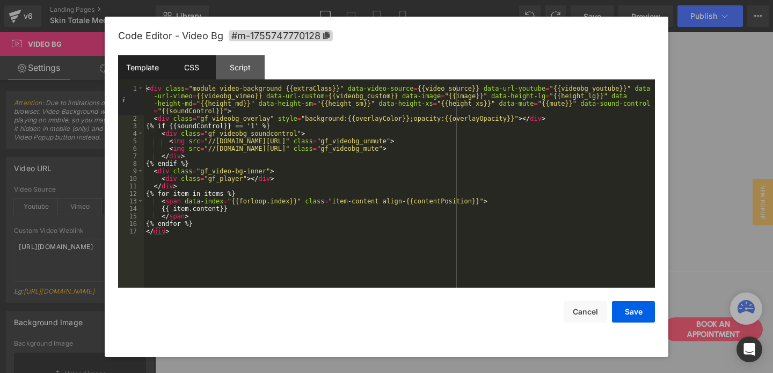
click at [188, 75] on div "CSS" at bounding box center [191, 67] width 49 height 24
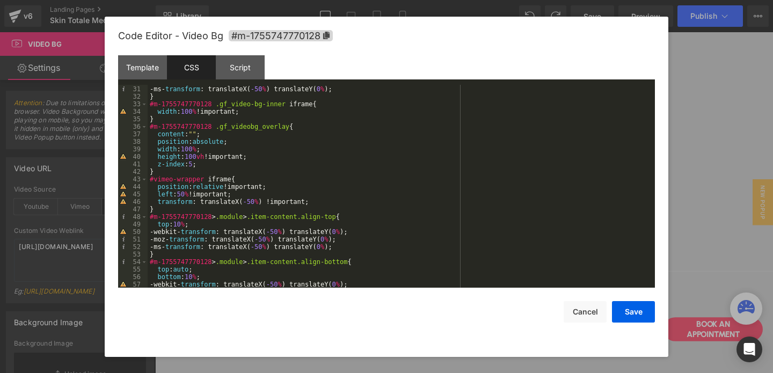
scroll to position [214, 0]
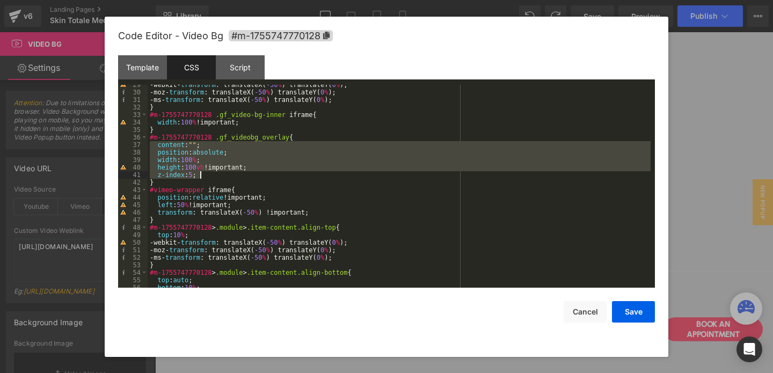
drag, startPoint x: 155, startPoint y: 145, endPoint x: 227, endPoint y: 170, distance: 76.3
click at [227, 170] on div "-webkit- transform : translateX( -50 % ) translateY( 0 % ); -moz- transform : t…" at bounding box center [399, 190] width 503 height 218
drag, startPoint x: 214, startPoint y: 176, endPoint x: 158, endPoint y: 147, distance: 63.7
click at [158, 147] on div "-webkit- transform : translateX( -50 % ) translateY( 0 % ); -moz- transform : t…" at bounding box center [399, 190] width 503 height 218
click at [634, 314] on button "Save" at bounding box center [633, 311] width 43 height 21
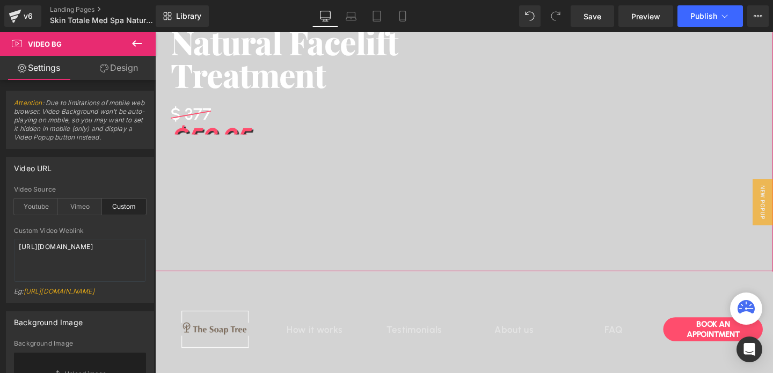
scroll to position [0, 0]
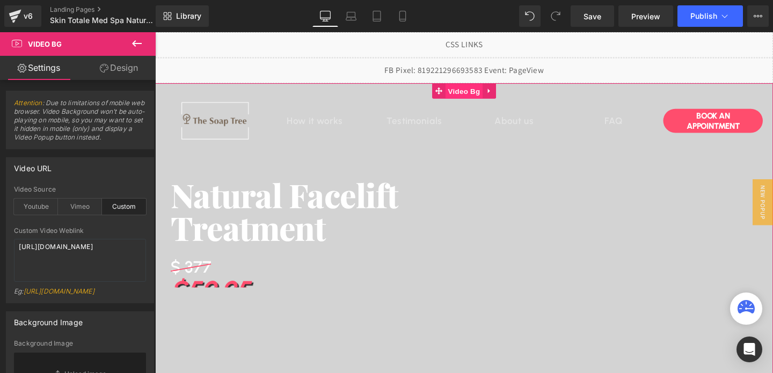
click at [475, 93] on span "Video Bg" at bounding box center [480, 94] width 39 height 16
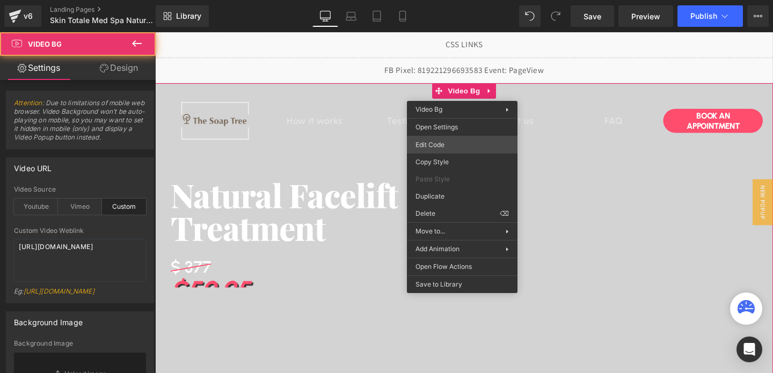
click at [448, 0] on div "Video Bg You are previewing how the will restyle your page. You can not edit El…" at bounding box center [386, 0] width 773 height 0
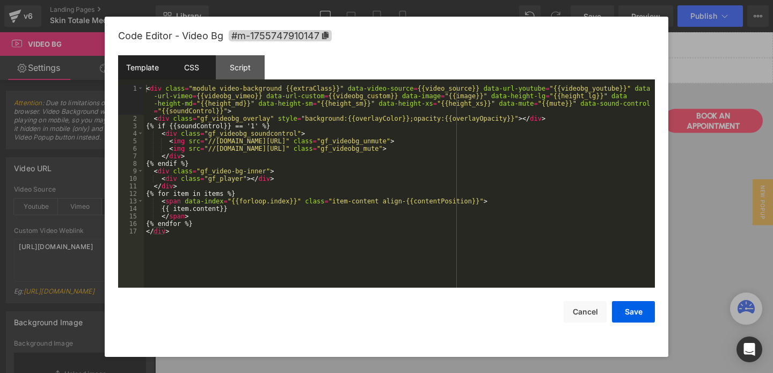
click at [184, 63] on div "CSS" at bounding box center [191, 67] width 49 height 24
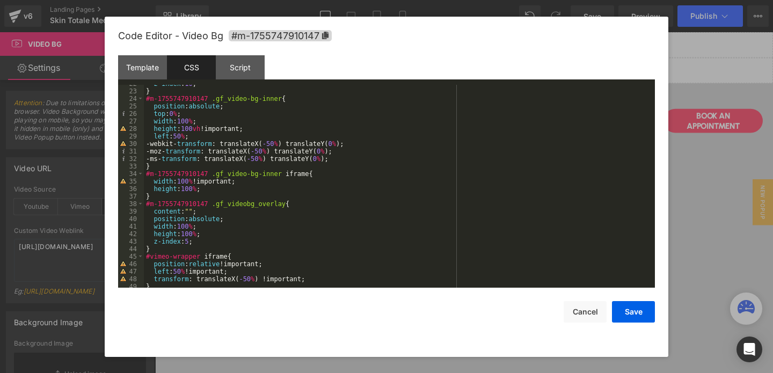
scroll to position [163, 0]
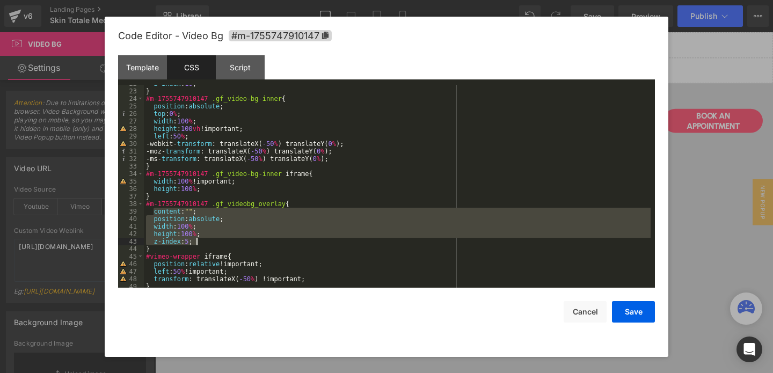
drag, startPoint x: 153, startPoint y: 213, endPoint x: 204, endPoint y: 241, distance: 57.4
click at [204, 241] on div "z-index : 10 ; } #m-1755747910147 .gf_video-bg-inner { position : absolute ; to…" at bounding box center [397, 189] width 507 height 218
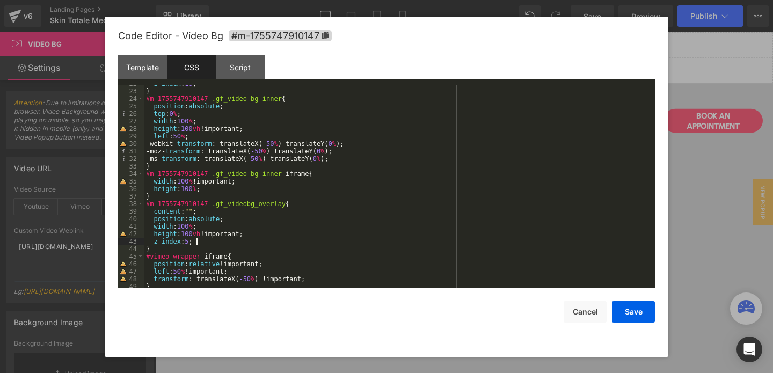
click at [184, 188] on div "z-index : 10 ; } #m-1755747910147 .gf_video-bg-inner { position : absolute ; to…" at bounding box center [397, 189] width 507 height 218
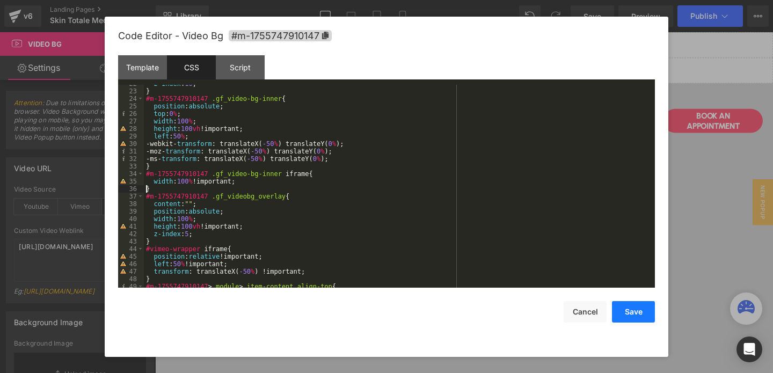
click at [638, 313] on button "Save" at bounding box center [633, 311] width 43 height 21
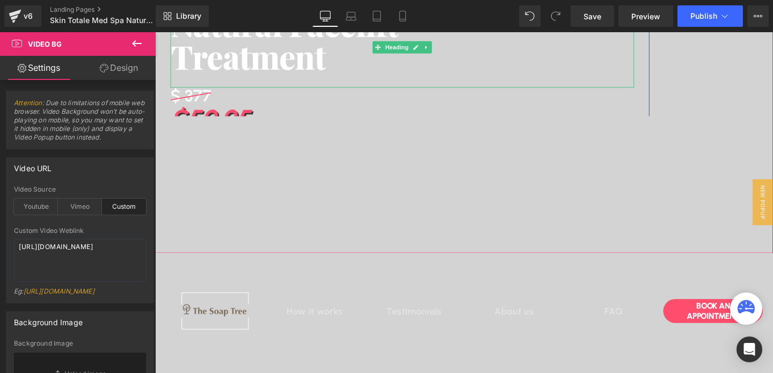
scroll to position [199, 0]
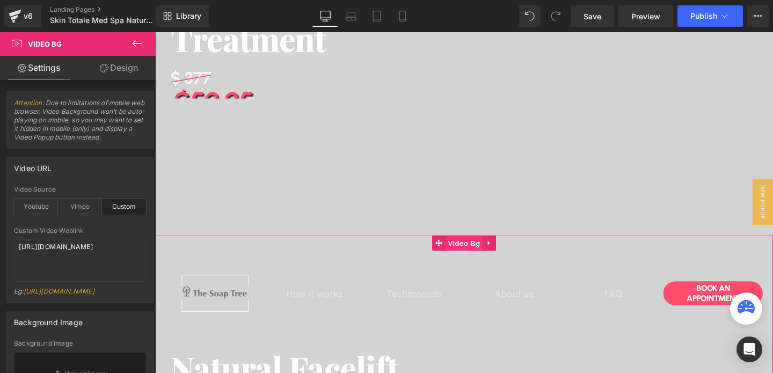
click at [481, 256] on span "Video Bg" at bounding box center [480, 254] width 39 height 16
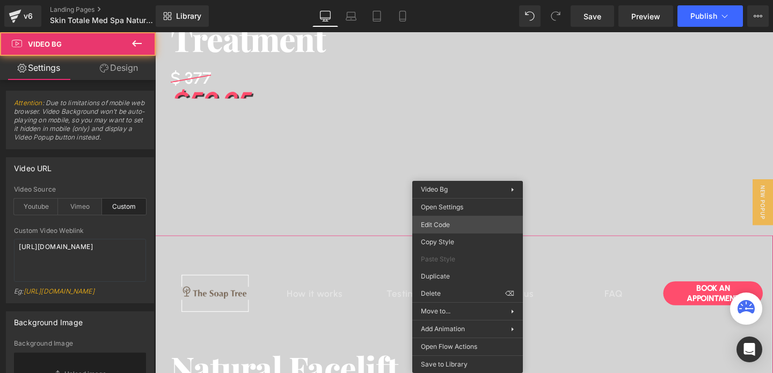
click at [441, 0] on div "Video Bg You are previewing how the will restyle your page. You can not edit El…" at bounding box center [386, 0] width 773 height 0
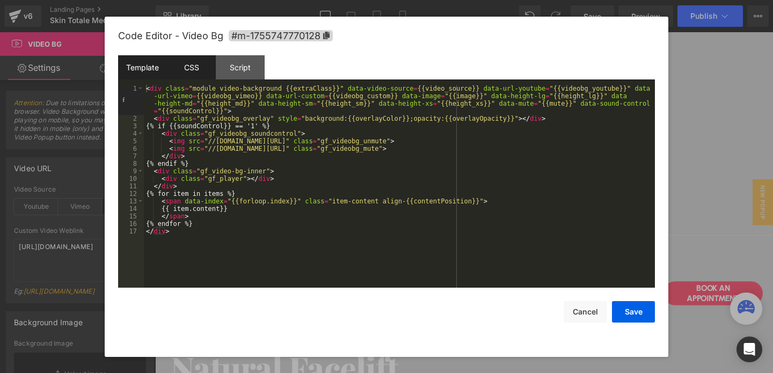
click at [193, 70] on div "CSS" at bounding box center [191, 67] width 49 height 24
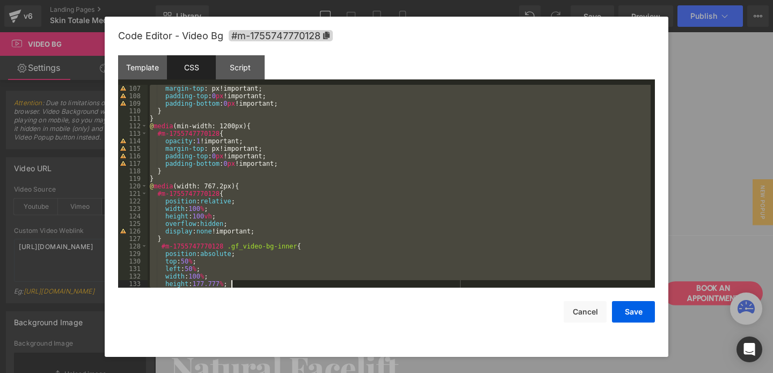
scroll to position [865, 0]
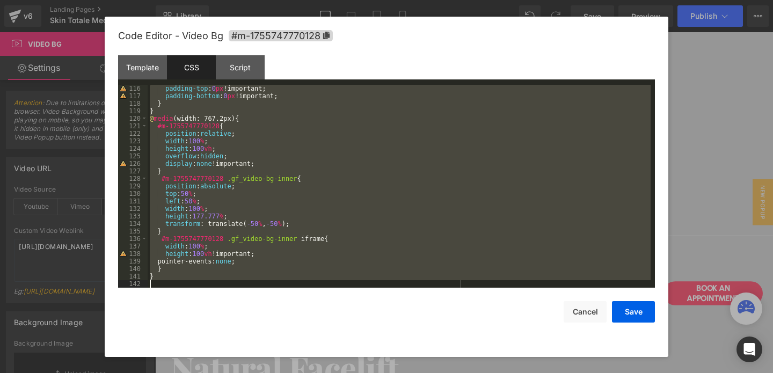
drag, startPoint x: 149, startPoint y: 88, endPoint x: 261, endPoint y: 307, distance: 245.9
click at [261, 307] on div "Code Editor - Video Bg #m-1755747770128 Template CSS Script Data 1 2 3 4 5 6 7 …" at bounding box center [386, 187] width 537 height 340
click at [630, 313] on button "Save" at bounding box center [633, 311] width 43 height 21
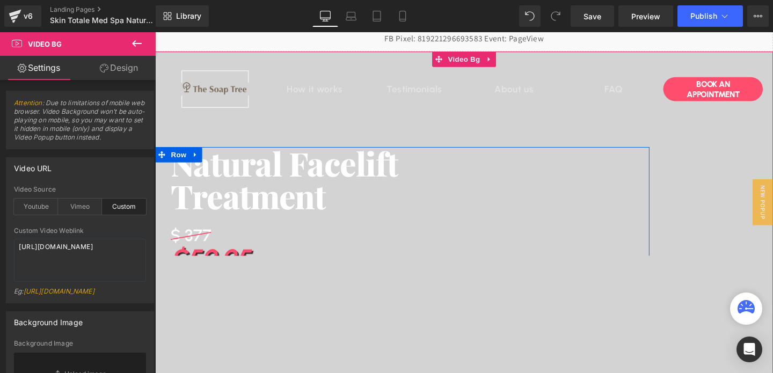
scroll to position [0, 0]
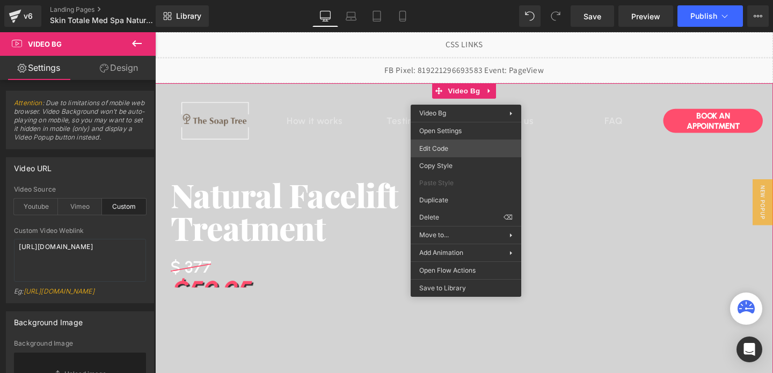
click at [440, 0] on div "Video Bg You are previewing how the will restyle your page. You can not edit El…" at bounding box center [386, 0] width 773 height 0
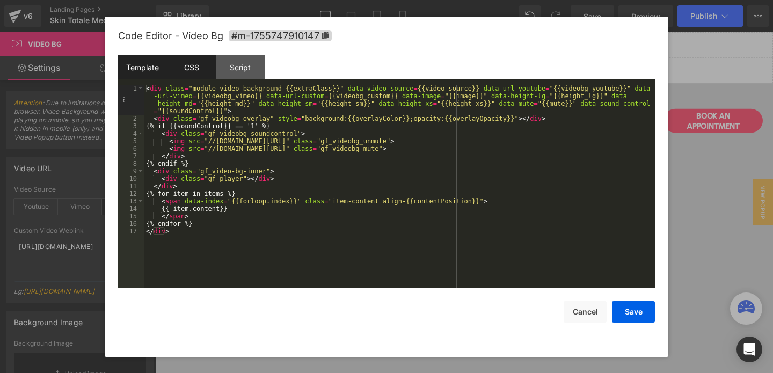
click at [198, 70] on div "CSS" at bounding box center [191, 67] width 49 height 24
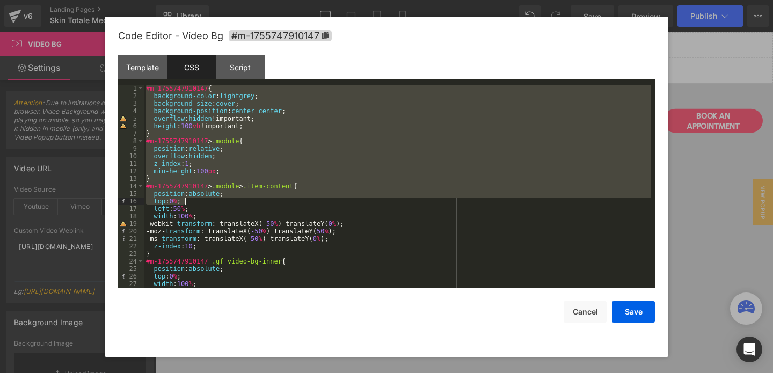
scroll to position [361, 0]
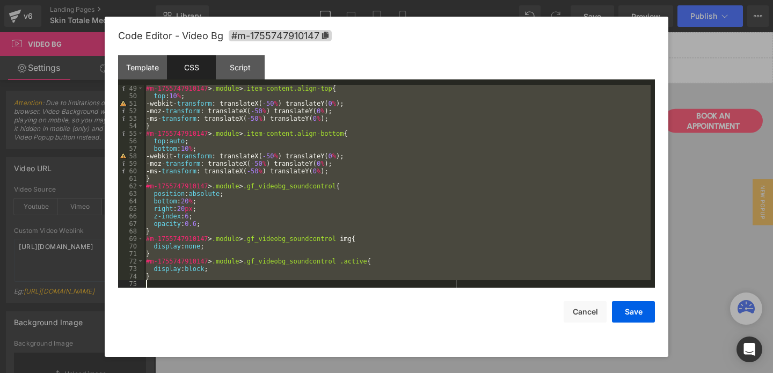
drag, startPoint x: 147, startPoint y: 89, endPoint x: 246, endPoint y: 389, distance: 315.7
click at [246, 373] on html "Video Bg You are previewing how the will restyle your page. You can not edit El…" at bounding box center [386, 186] width 773 height 373
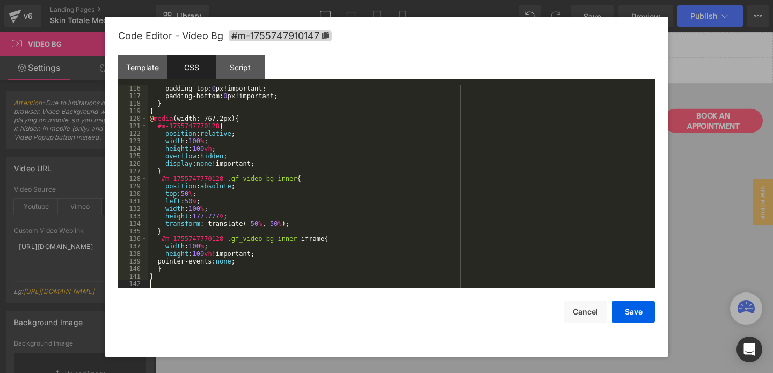
scroll to position [865, 0]
click at [640, 301] on button "Save" at bounding box center [633, 311] width 43 height 21
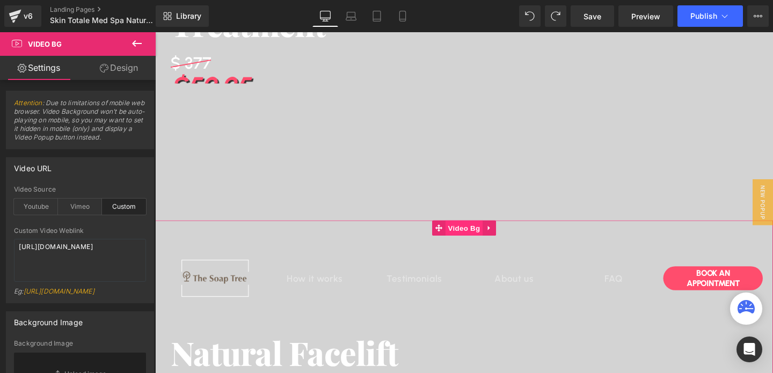
scroll to position [213, 0]
click at [482, 234] on span "Video Bg" at bounding box center [480, 239] width 39 height 16
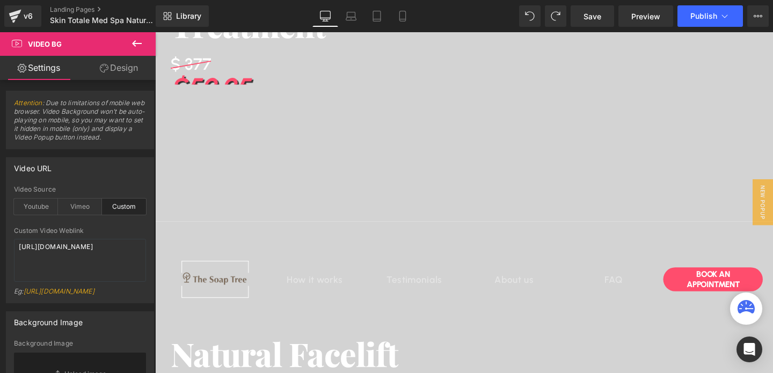
scroll to position [266, 0]
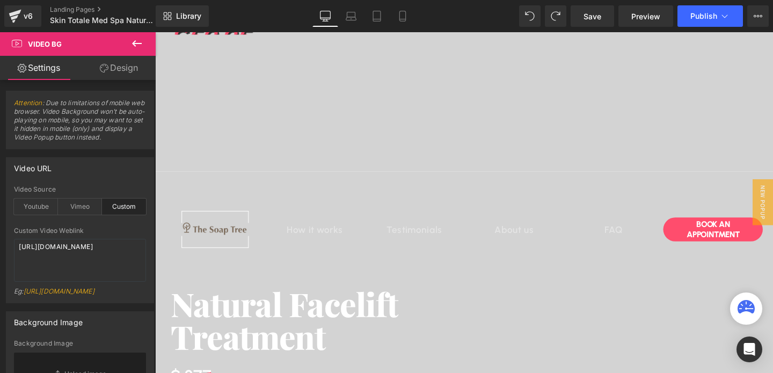
click at [472, 181] on div "Image How it works Heading Testimonials Heading About us Heading FAQ Heading Ro…" at bounding box center [480, 358] width 650 height 359
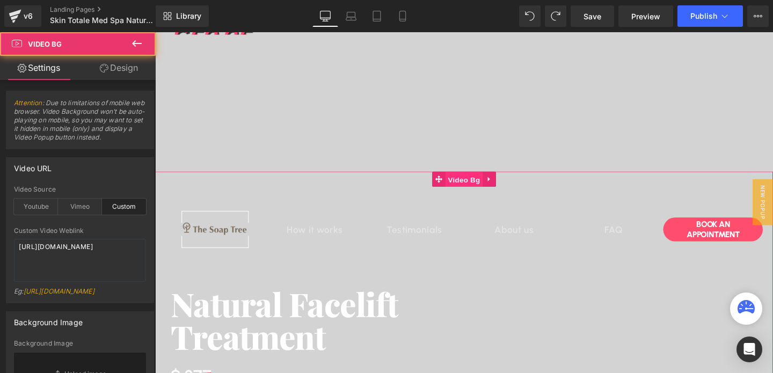
click at [473, 183] on span "Video Bg" at bounding box center [480, 187] width 39 height 16
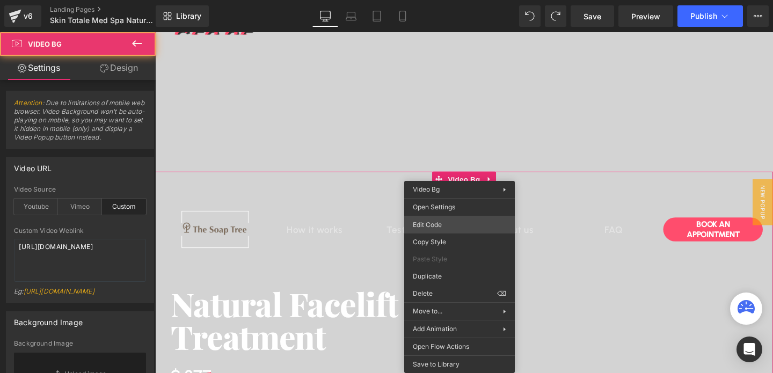
click at [449, 0] on div "Video Bg You are previewing how the will restyle your page. You can not edit El…" at bounding box center [386, 0] width 773 height 0
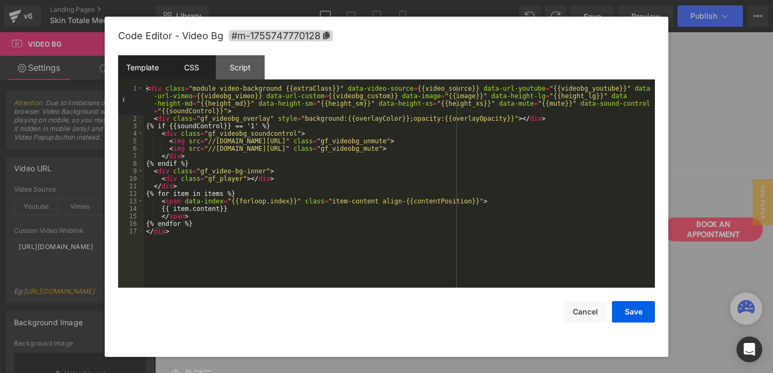
click at [199, 77] on div "CSS" at bounding box center [191, 67] width 49 height 24
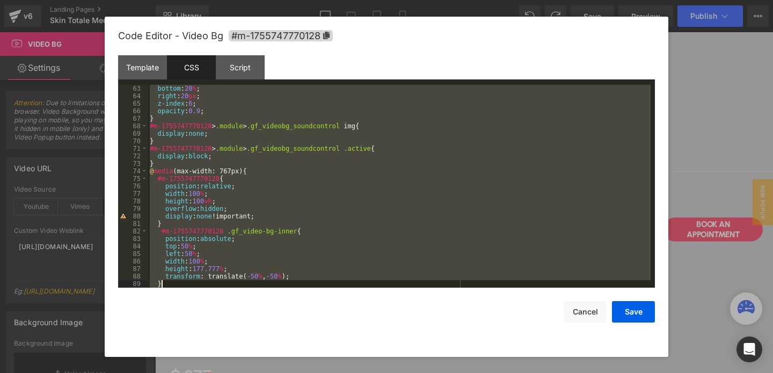
scroll to position [865, 0]
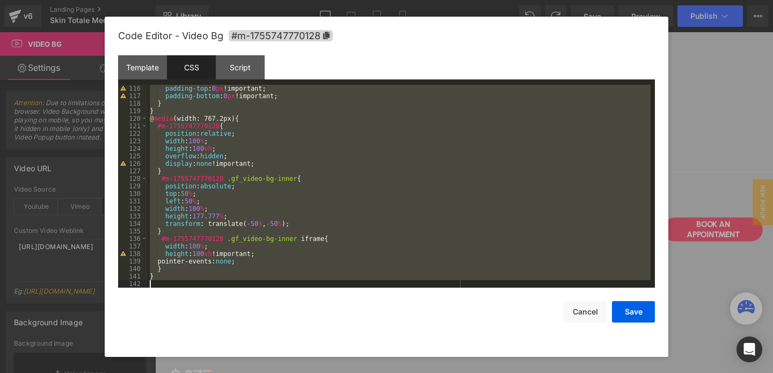
drag, startPoint x: 150, startPoint y: 90, endPoint x: 202, endPoint y: 384, distance: 299.5
click at [202, 373] on html "Video Bg You are previewing how the will restyle your page. You can not edit El…" at bounding box center [386, 186] width 773 height 373
click at [595, 311] on button "Cancel" at bounding box center [585, 311] width 43 height 21
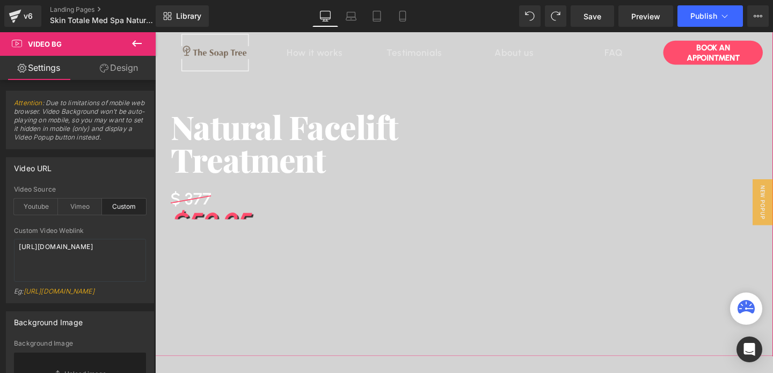
scroll to position [0, 0]
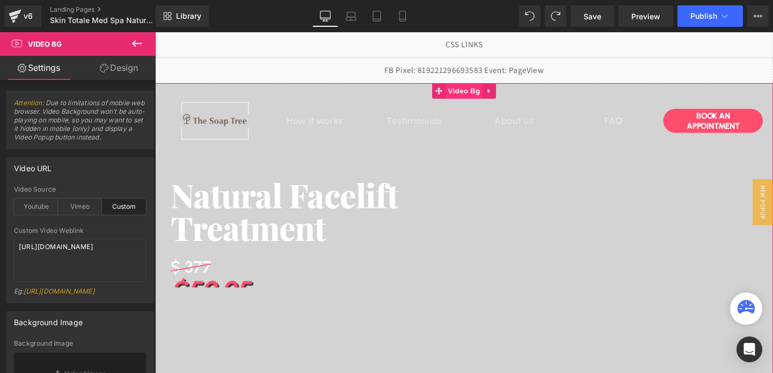
click at [478, 94] on span "Video Bg" at bounding box center [480, 94] width 39 height 16
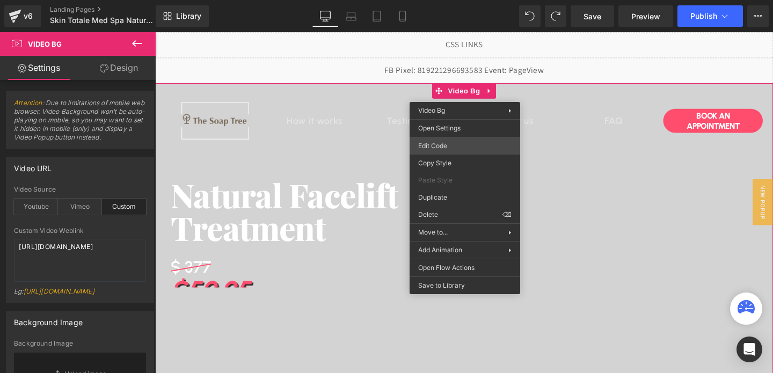
click at [448, 0] on div "Video Bg You are previewing how the will restyle your page. You can not edit El…" at bounding box center [386, 0] width 773 height 0
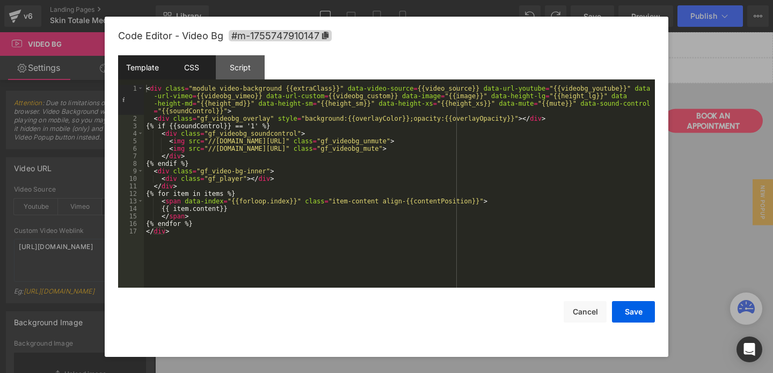
click at [201, 65] on div "CSS" at bounding box center [191, 67] width 49 height 24
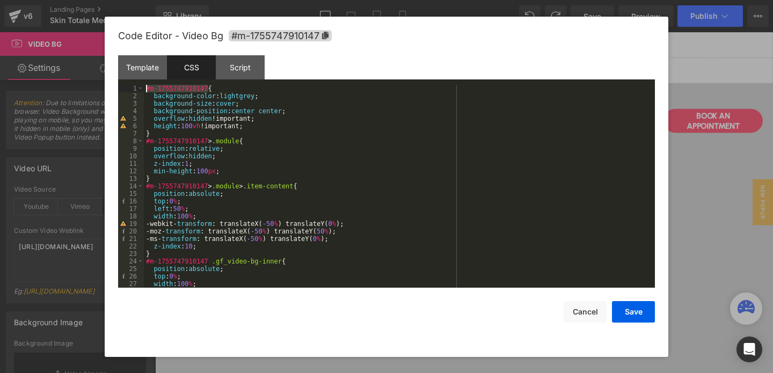
drag, startPoint x: 207, startPoint y: 87, endPoint x: 134, endPoint y: 88, distance: 73.0
click at [134, 87] on pre "1 2 3 4 5 6 7 8 9 10 11 12 13 14 15 16 17 18 19 20 21 22 23 24 25 26 27 28 #m-1…" at bounding box center [386, 186] width 537 height 203
click at [163, 95] on div "#m-1755747910147 { background-color : lightgrey ; background-size : cover ; bac…" at bounding box center [397, 194] width 507 height 218
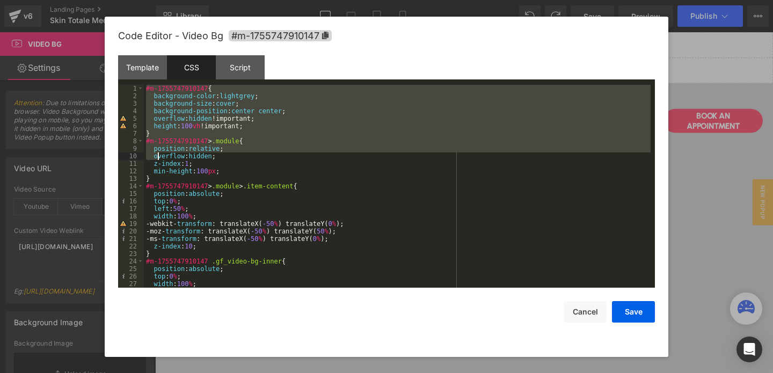
scroll to position [361, 0]
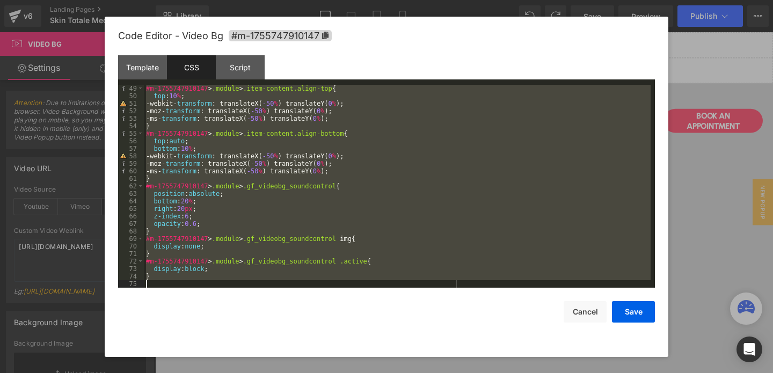
drag, startPoint x: 146, startPoint y: 90, endPoint x: 209, endPoint y: 411, distance: 326.8
click at [209, 373] on html "Video Bg You are previewing how the will restyle your page. You can not edit El…" at bounding box center [386, 186] width 773 height 373
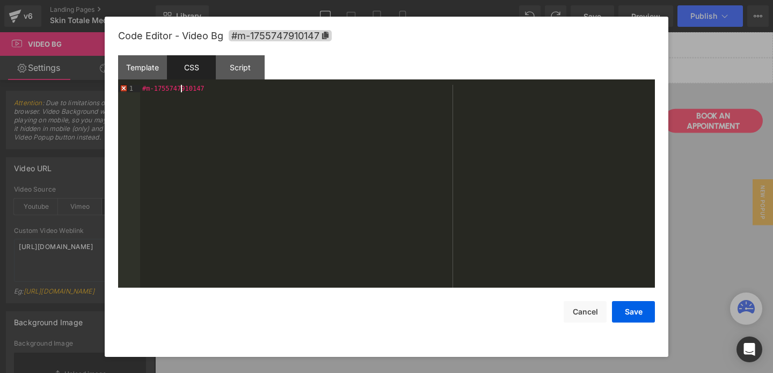
click at [181, 88] on div "#m-1755747910147" at bounding box center [397, 194] width 515 height 218
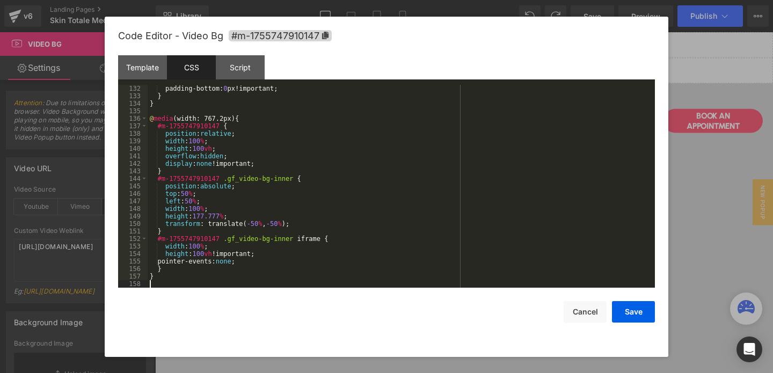
scroll to position [985, 0]
click at [636, 312] on button "Save" at bounding box center [633, 311] width 43 height 21
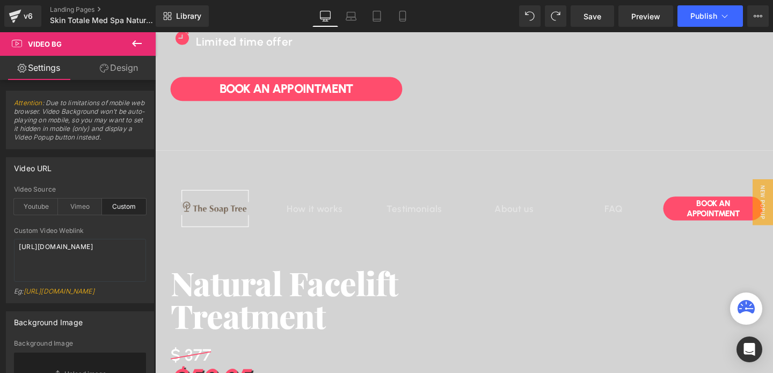
scroll to position [289, 0]
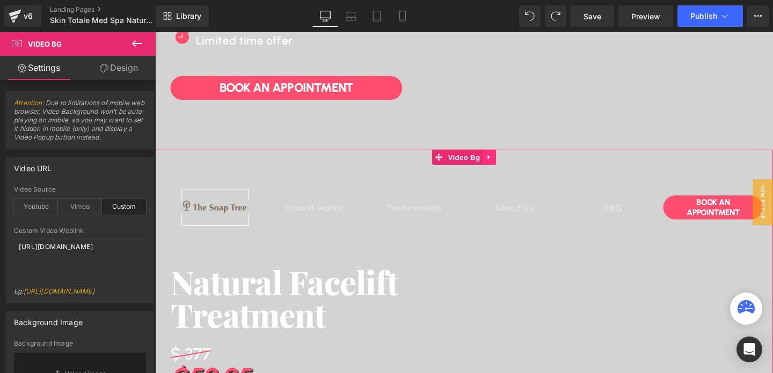
click at [505, 166] on icon at bounding box center [507, 164] width 8 height 8
click at [513, 166] on icon at bounding box center [514, 164] width 8 height 8
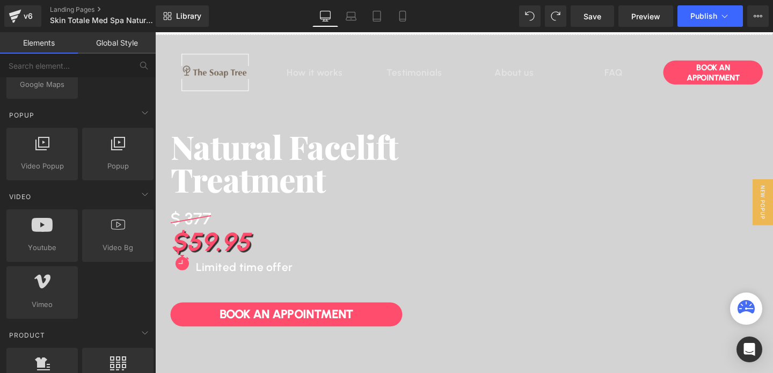
scroll to position [0, 0]
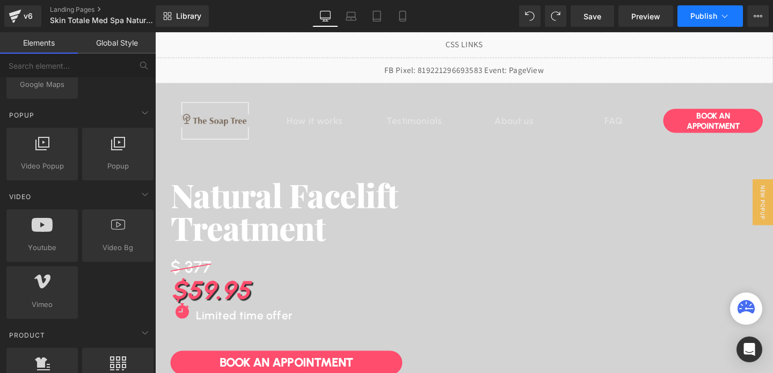
click at [695, 18] on span "Publish" at bounding box center [704, 16] width 27 height 9
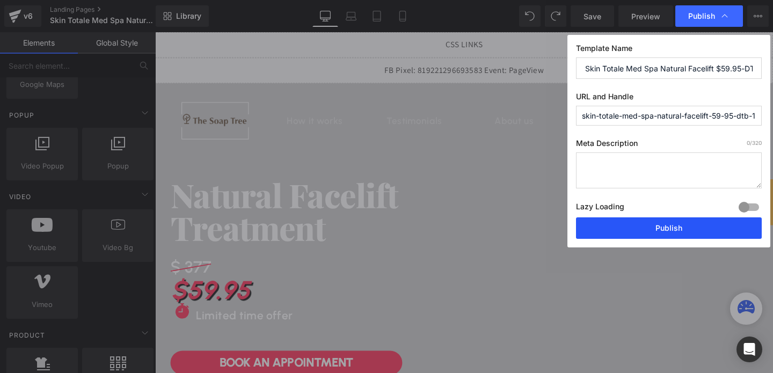
click at [629, 233] on button "Publish" at bounding box center [669, 227] width 186 height 21
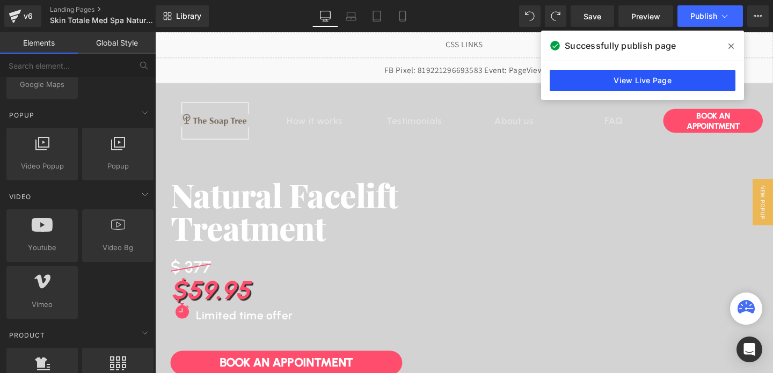
click at [669, 72] on link "View Live Page" at bounding box center [643, 80] width 186 height 21
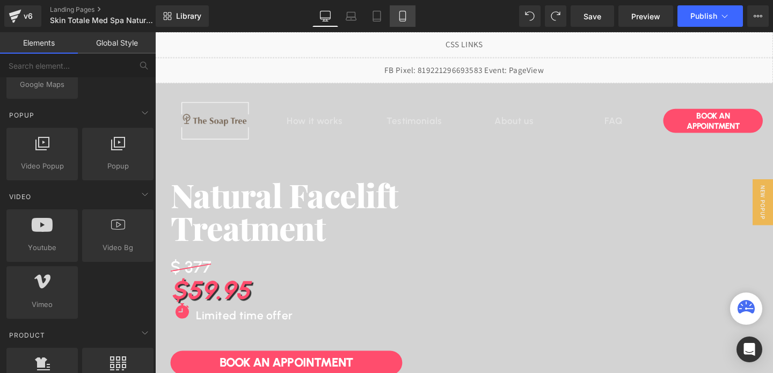
click at [405, 16] on icon at bounding box center [403, 16] width 6 height 10
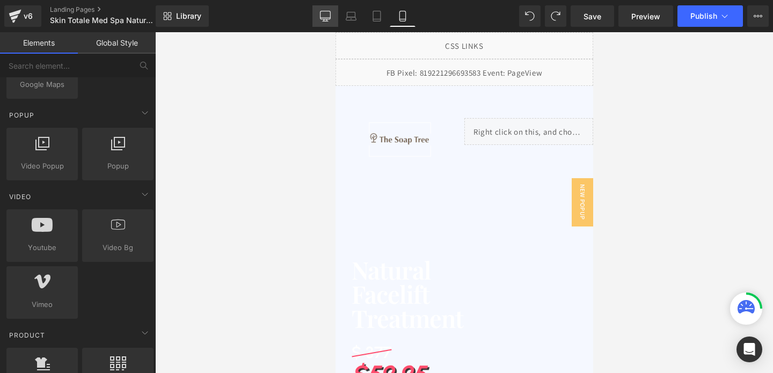
click at [327, 18] on icon at bounding box center [326, 18] width 10 height 0
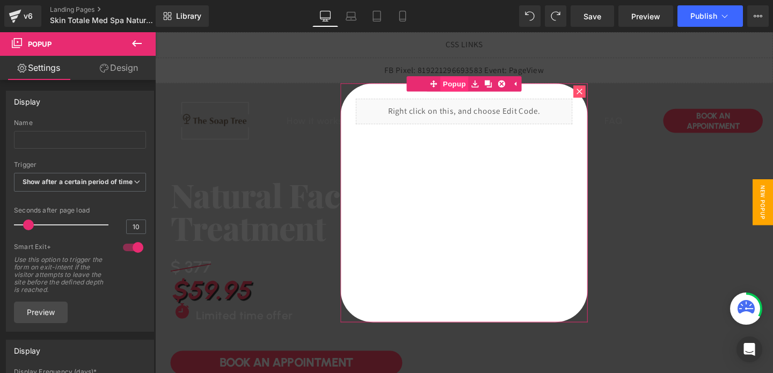
click at [476, 85] on span "Popup" at bounding box center [470, 86] width 30 height 16
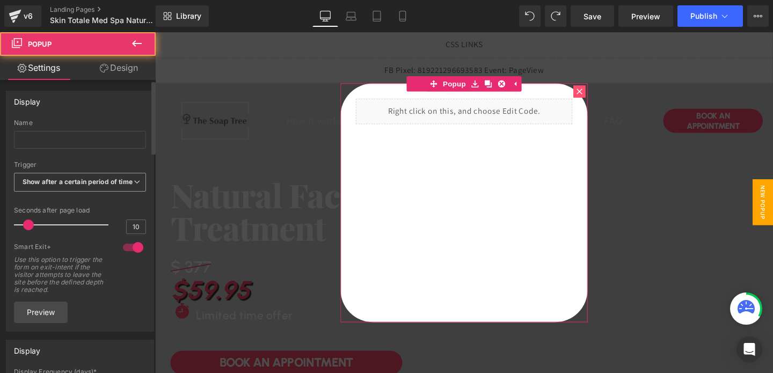
click at [52, 180] on b "Show after a certain period of time" at bounding box center [78, 182] width 110 height 8
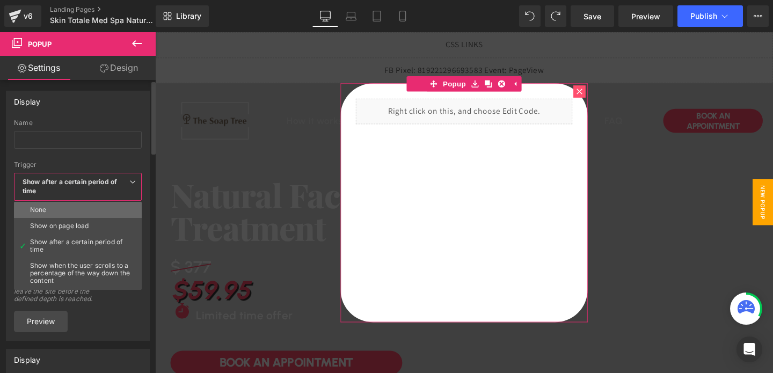
click at [52, 207] on li "None" at bounding box center [80, 210] width 133 height 16
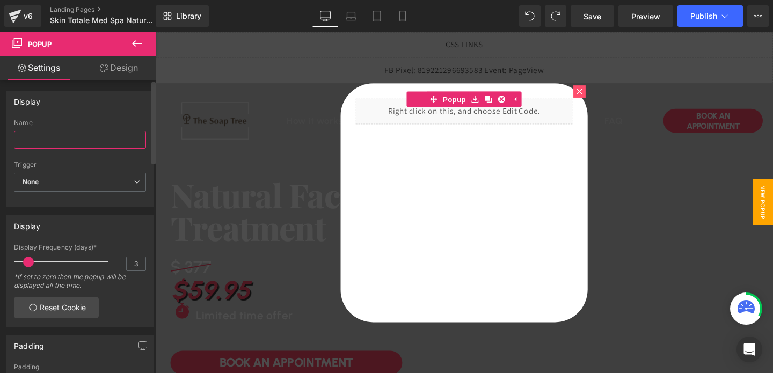
click at [62, 137] on input "text" at bounding box center [80, 140] width 132 height 18
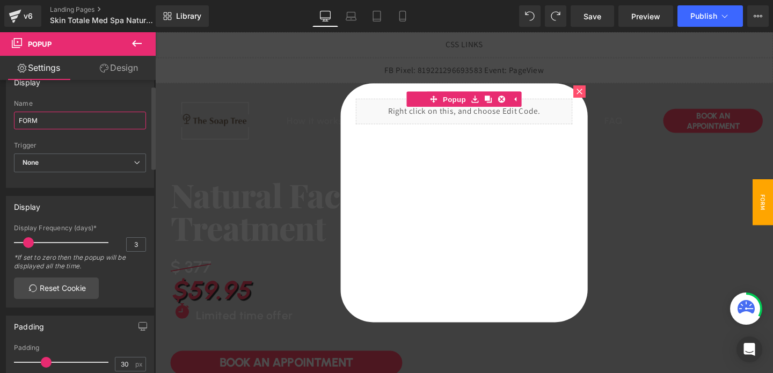
scroll to position [22, 0]
type input "FORM"
type input "0"
drag, startPoint x: 26, startPoint y: 237, endPoint x: 3, endPoint y: 243, distance: 24.4
click at [3, 243] on div "Display 0 Display Frequency (days)* 0 *If set to zero then the popup will be di…" at bounding box center [80, 245] width 161 height 120
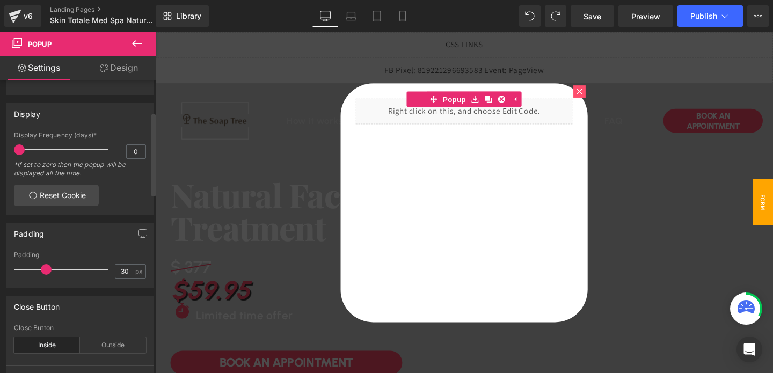
scroll to position [114, 0]
click at [50, 198] on link "Reset Cookie" at bounding box center [56, 193] width 85 height 21
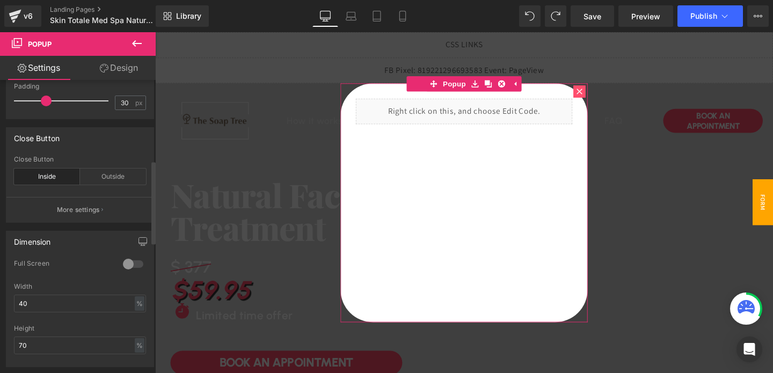
scroll to position [285, 0]
click at [50, 198] on button "More settings" at bounding box center [79, 205] width 147 height 25
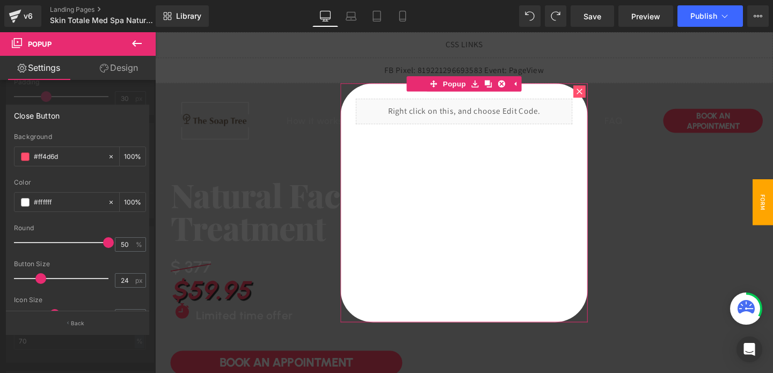
scroll to position [4, 0]
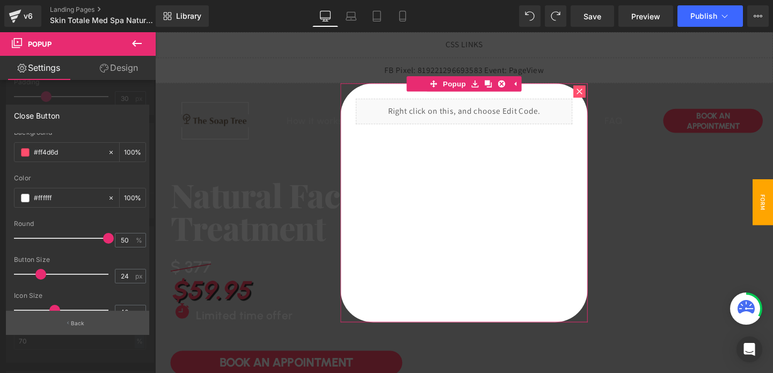
click at [76, 323] on p "Back" at bounding box center [78, 324] width 14 height 8
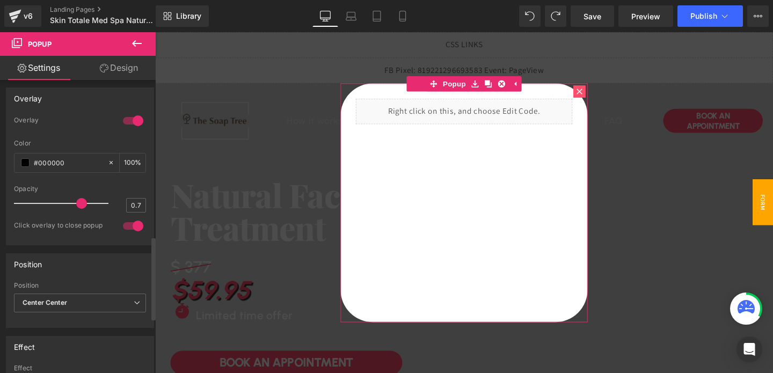
scroll to position [744, 0]
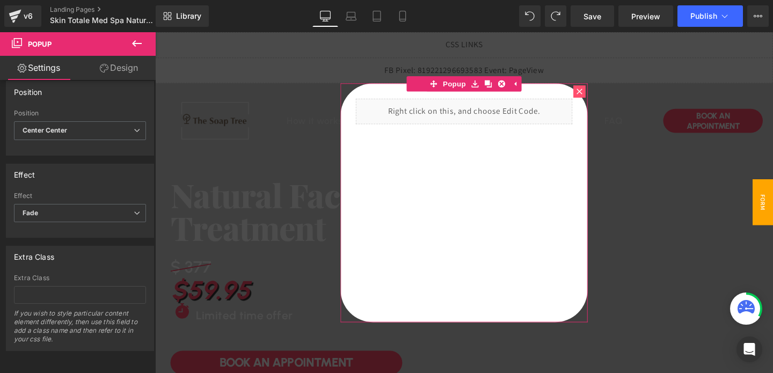
click at [111, 65] on link "Design" at bounding box center [119, 68] width 78 height 24
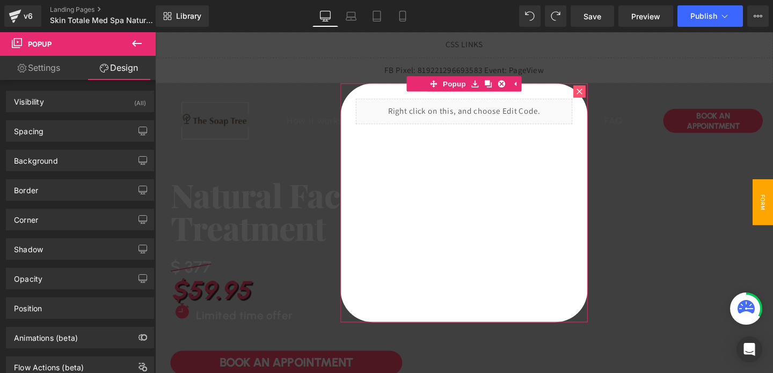
click at [604, 95] on icon at bounding box center [601, 94] width 6 height 6
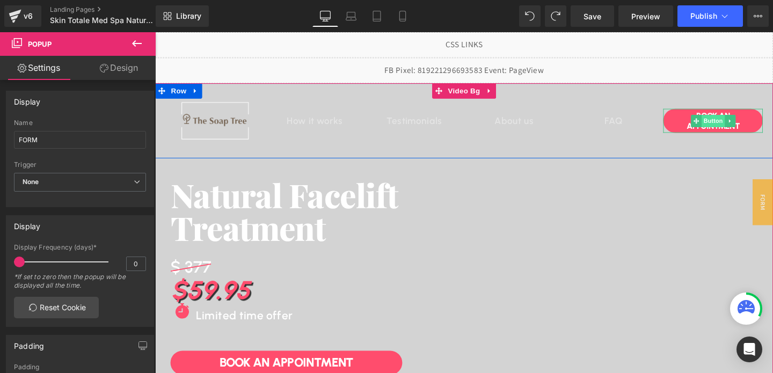
click at [741, 127] on span "Button" at bounding box center [742, 125] width 25 height 13
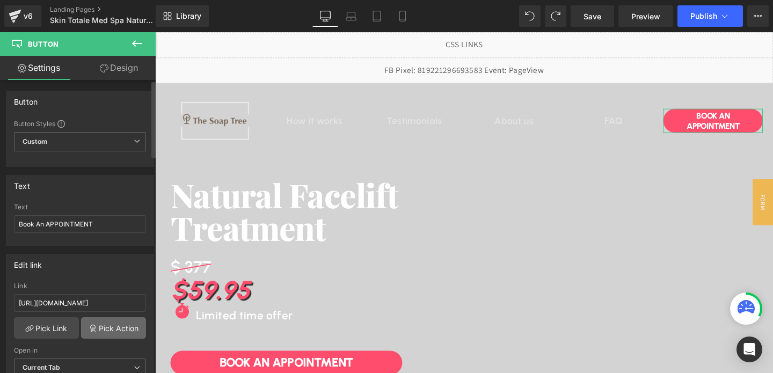
click at [110, 329] on link "Pick Action" at bounding box center [113, 327] width 65 height 21
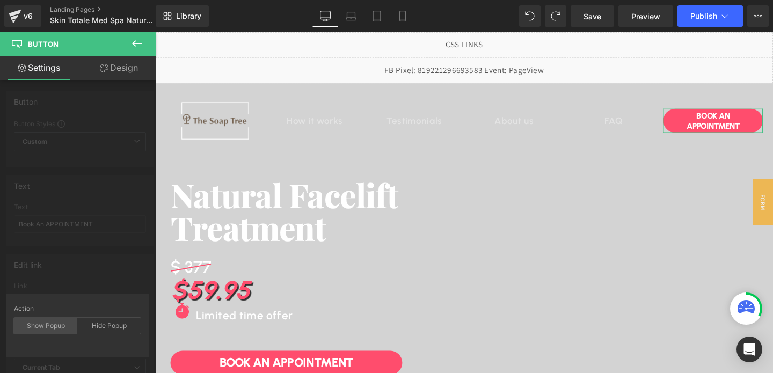
click at [42, 329] on div "Show Popup" at bounding box center [45, 326] width 63 height 16
click at [97, 367] on div "FORM" at bounding box center [77, 377] width 116 height 21
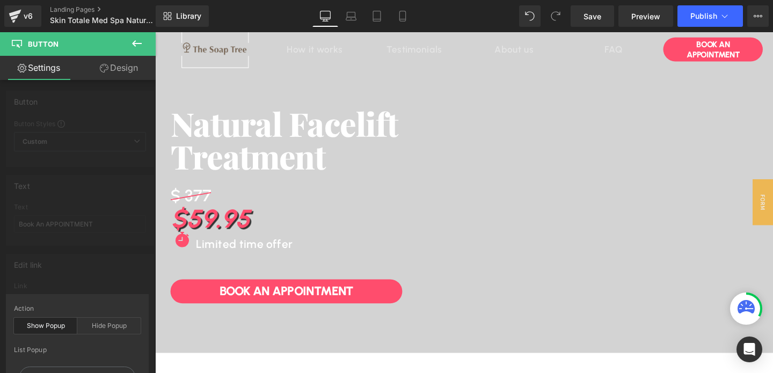
scroll to position [78, 0]
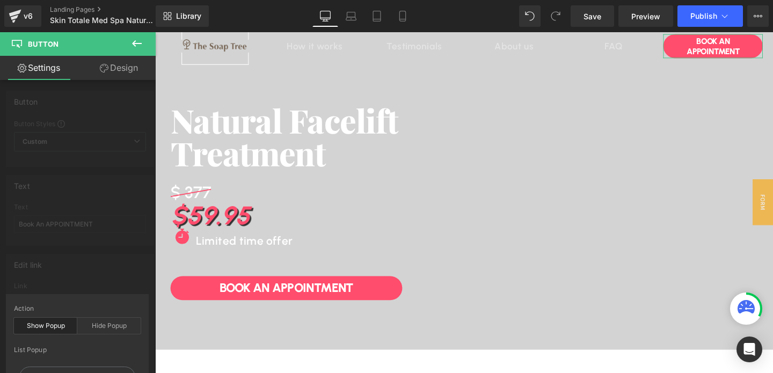
click at [61, 265] on div "Edit link # Link # Pick Link Pick Action Current Tab New Tab Open in Current Ta…" at bounding box center [80, 319] width 161 height 147
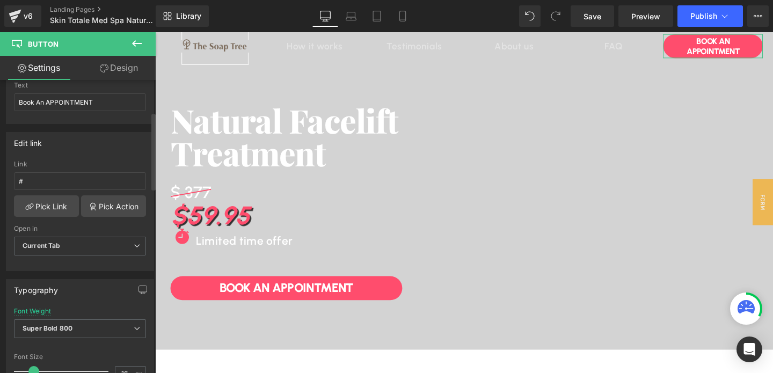
scroll to position [133, 0]
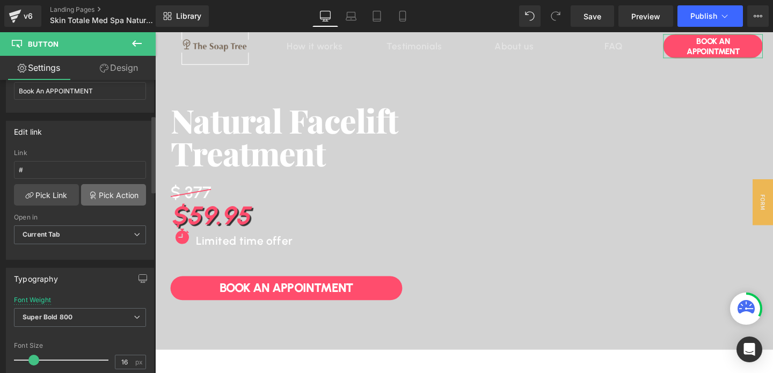
click at [100, 200] on link "Pick Action" at bounding box center [113, 194] width 65 height 21
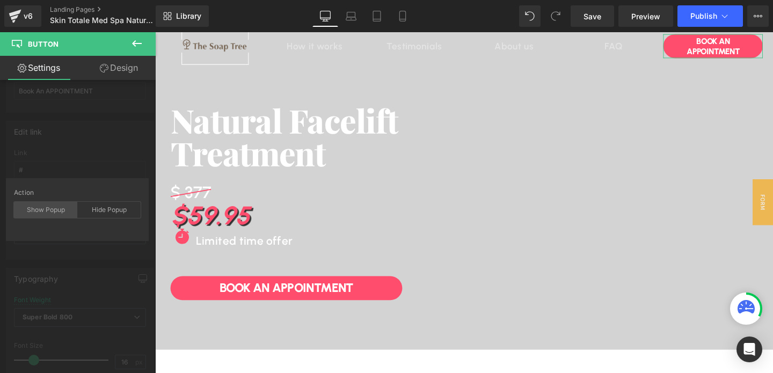
click at [53, 209] on div "Show Popup" at bounding box center [45, 210] width 63 height 16
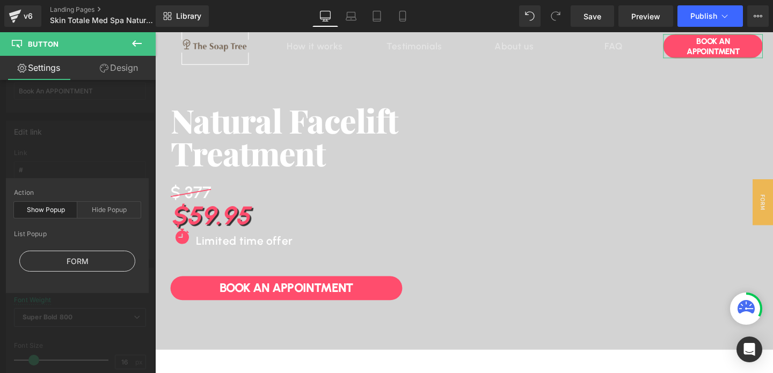
click at [70, 259] on div "FORM" at bounding box center [77, 261] width 116 height 21
type input "#show-m-1755747770352"
click at [106, 156] on div "Edit link #show-m-1755747770352 Link #show-m-1755747770352 Pick Link Pick Actio…" at bounding box center [80, 186] width 161 height 147
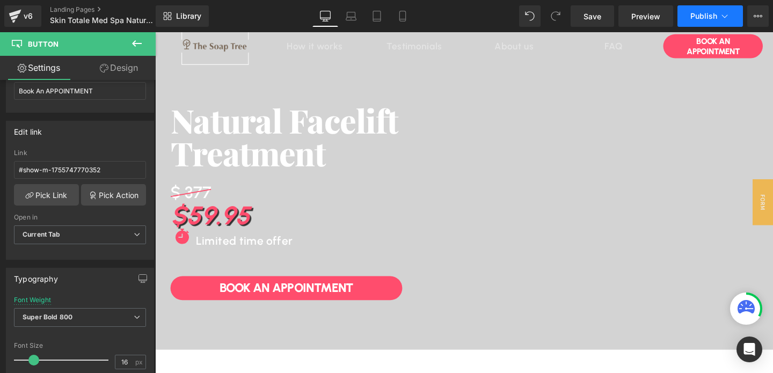
click at [695, 22] on button "Publish" at bounding box center [711, 15] width 66 height 21
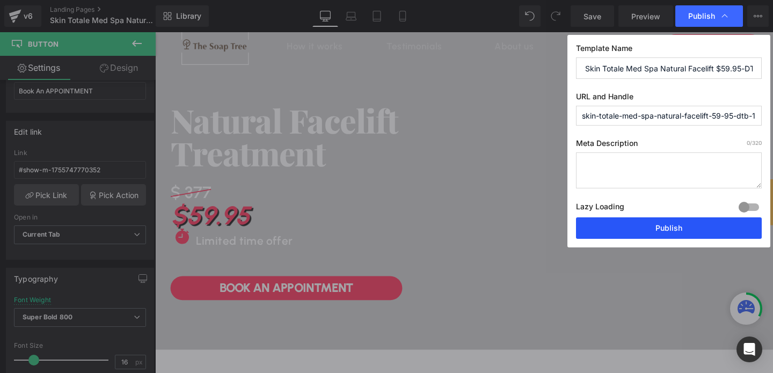
click at [672, 225] on button "Publish" at bounding box center [669, 227] width 186 height 21
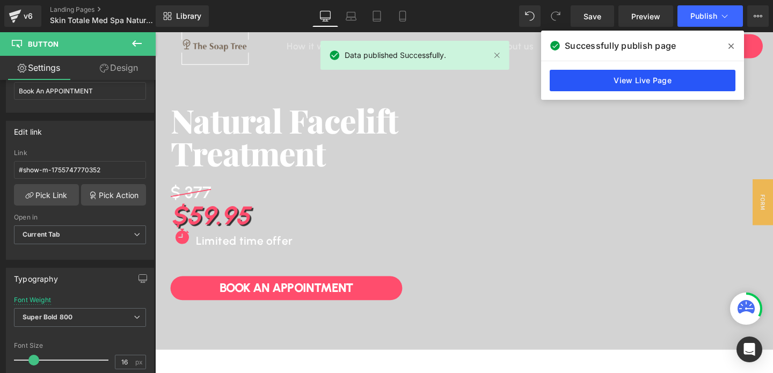
click at [673, 84] on link "View Live Page" at bounding box center [643, 80] width 186 height 21
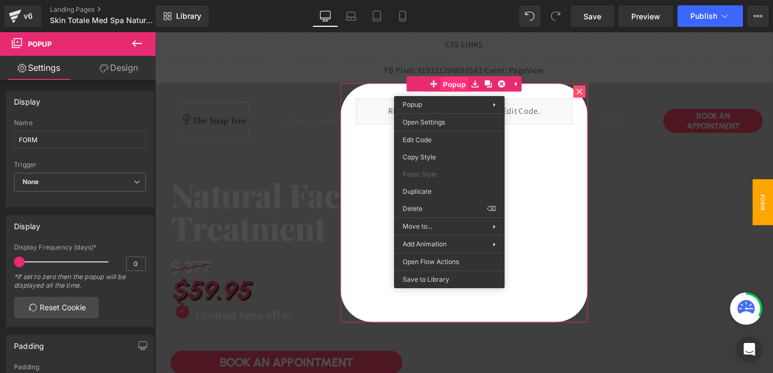
click at [462, 88] on span "Popup" at bounding box center [470, 87] width 30 height 16
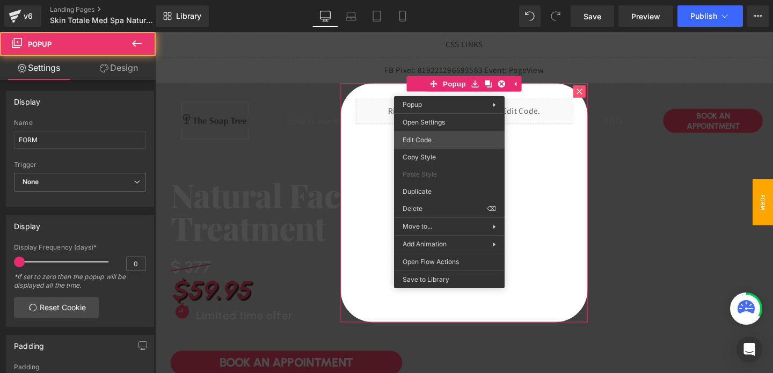
click at [431, 0] on div "Button You are previewing how the will restyle your page. You can not edit Elem…" at bounding box center [386, 0] width 773 height 0
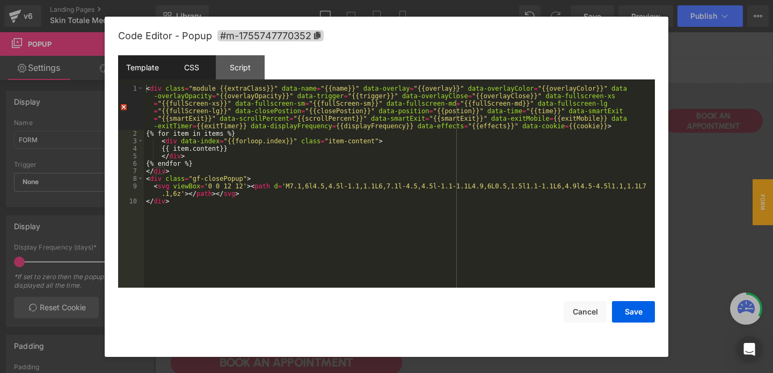
click at [182, 68] on div "CSS" at bounding box center [191, 67] width 49 height 24
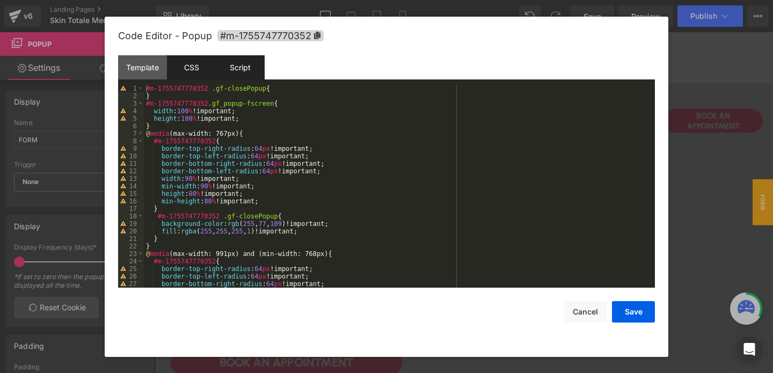
click at [233, 70] on div "Script" at bounding box center [240, 67] width 49 height 24
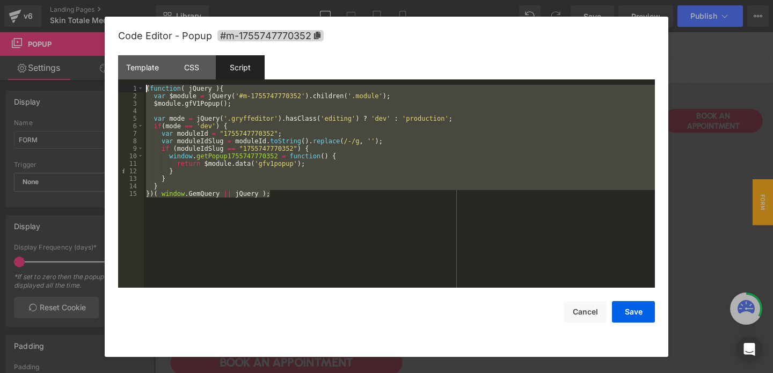
drag, startPoint x: 154, startPoint y: 224, endPoint x: 139, endPoint y: 81, distance: 144.1
click at [139, 81] on div "Template CSS Script Data 1 2 3 4 5 6 7 8 9 10 < div class = "module {{extraClas…" at bounding box center [386, 171] width 537 height 233
click at [196, 70] on div "CSS" at bounding box center [191, 67] width 49 height 24
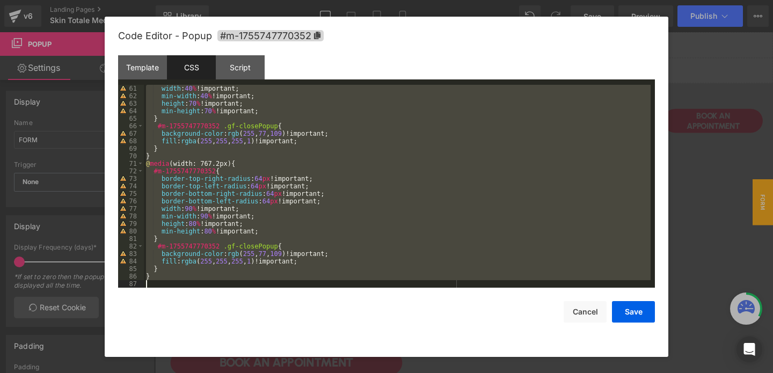
scroll to position [451, 0]
drag, startPoint x: 146, startPoint y: 90, endPoint x: 203, endPoint y: 334, distance: 250.4
click at [203, 334] on div "Code Editor - Popup #m-1755747770352 Template CSS Script Data 1 2 3 4 5 6 7 8 9…" at bounding box center [386, 187] width 537 height 340
click at [130, 63] on div "Template" at bounding box center [142, 67] width 49 height 24
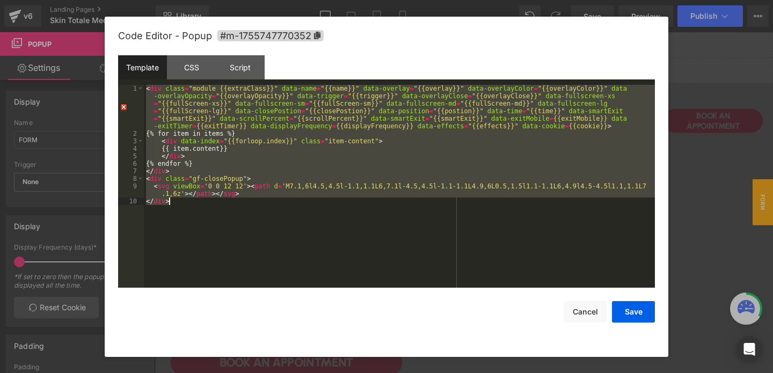
drag, startPoint x: 148, startPoint y: 88, endPoint x: 191, endPoint y: 241, distance: 159.1
click at [191, 241] on div "< div class = "module {{extraClass}}" data-name = "{{name}}" data-overlay = "{{…" at bounding box center [399, 213] width 511 height 256
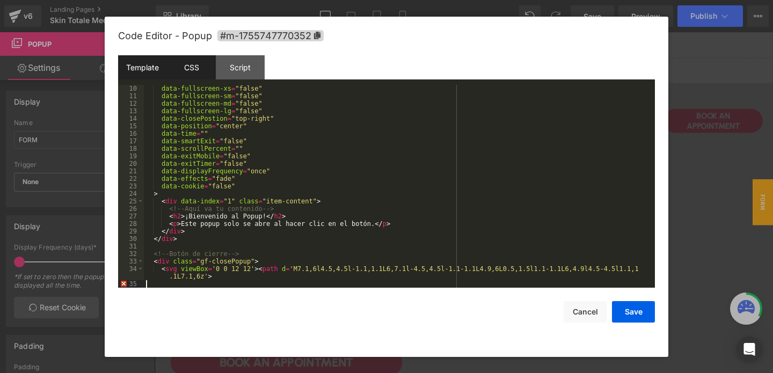
click at [192, 74] on div "CSS" at bounding box center [191, 67] width 49 height 24
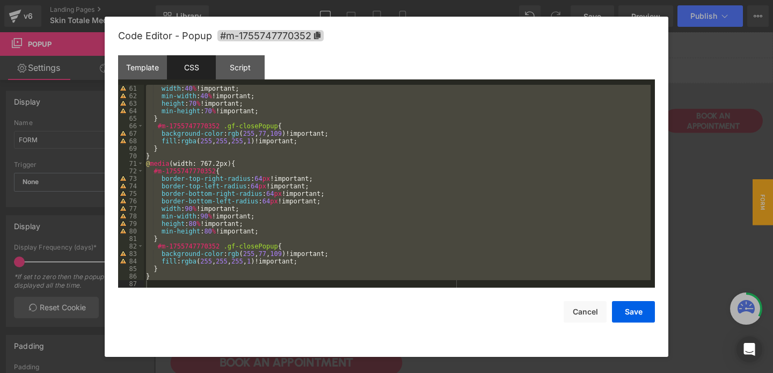
click at [176, 121] on div "width : 40 % !important; min-width : 40 % !important; height : 70 % !important;…" at bounding box center [397, 194] width 507 height 218
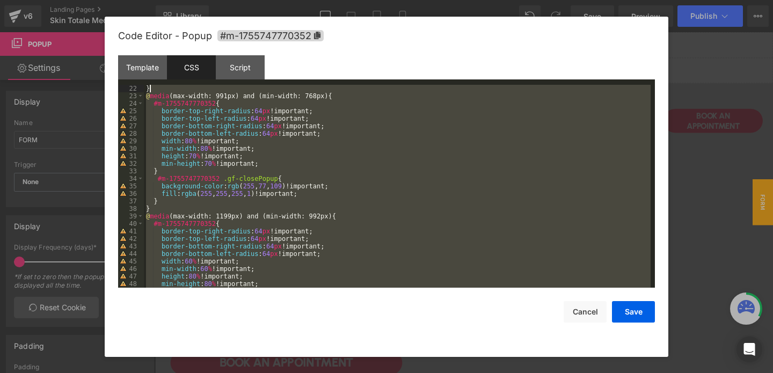
scroll to position [0, 0]
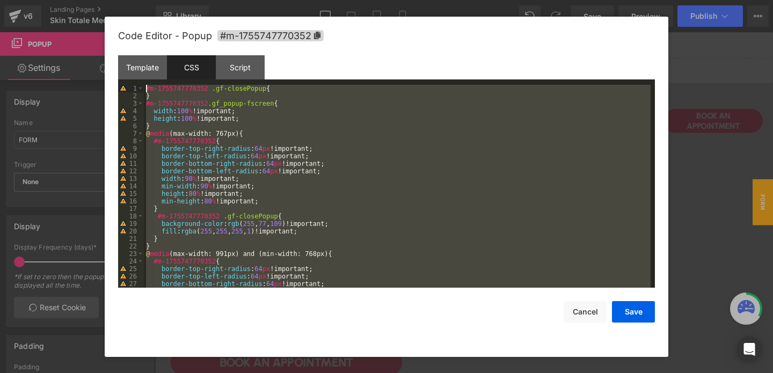
drag, startPoint x: 177, startPoint y: 282, endPoint x: 175, endPoint y: 50, distance: 232.0
click at [175, 50] on div "Code Editor - Popup #m-1755747770352 Template CSS Script Data 10 11 12 13 14 15…" at bounding box center [386, 187] width 537 height 340
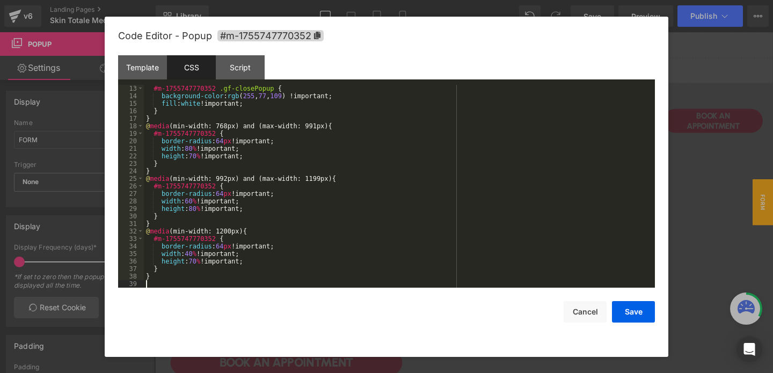
scroll to position [90, 0]
click at [239, 68] on div "Script" at bounding box center [240, 67] width 49 height 24
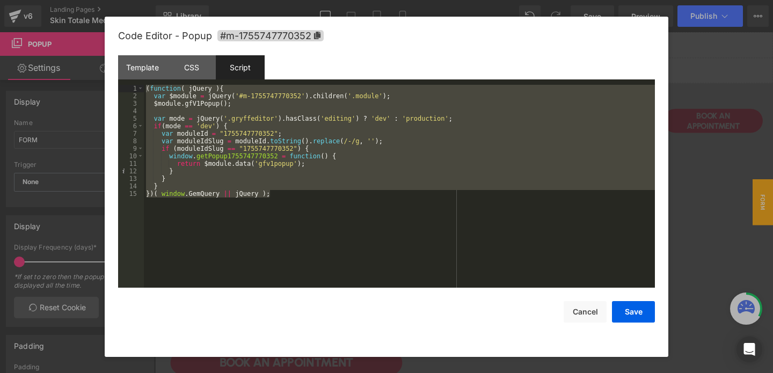
click at [176, 136] on div "( function ( jQuery ) { var $module = jQuery ( '#m-1755747770352' ) . children …" at bounding box center [399, 194] width 511 height 218
drag, startPoint x: 171, startPoint y: 209, endPoint x: 166, endPoint y: 70, distance: 139.1
click at [166, 70] on div "Template CSS Script Data 10 11 12 13 14 15 16 17 18 19 20 21 22 23 24 25 26 27 …" at bounding box center [386, 171] width 537 height 233
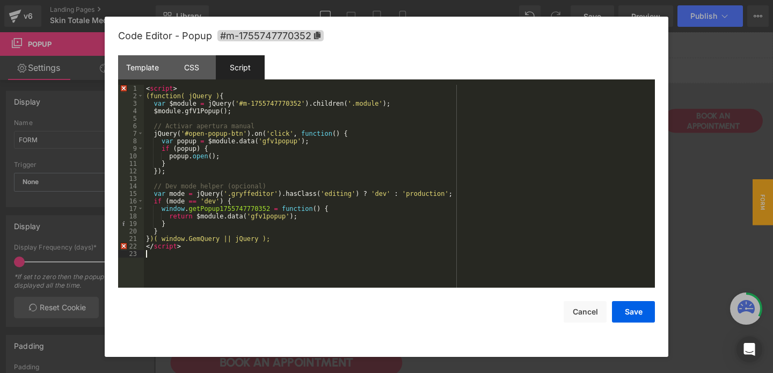
click at [155, 88] on div "< script > (function( jQuery ) { var $module = jQuery ( '#m-1755747770352' ) . …" at bounding box center [399, 194] width 511 height 218
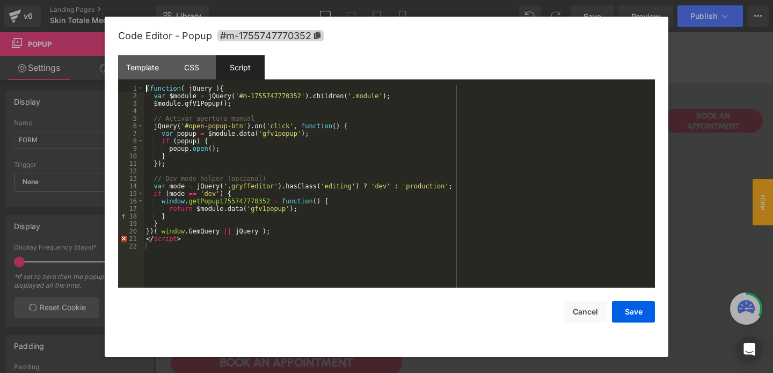
click at [172, 240] on div "( function ( jQuery ) { var $module = jQuery ( '#m-1755747770352' ) . children …" at bounding box center [399, 194] width 511 height 218
click at [622, 320] on button "Save" at bounding box center [633, 311] width 43 height 21
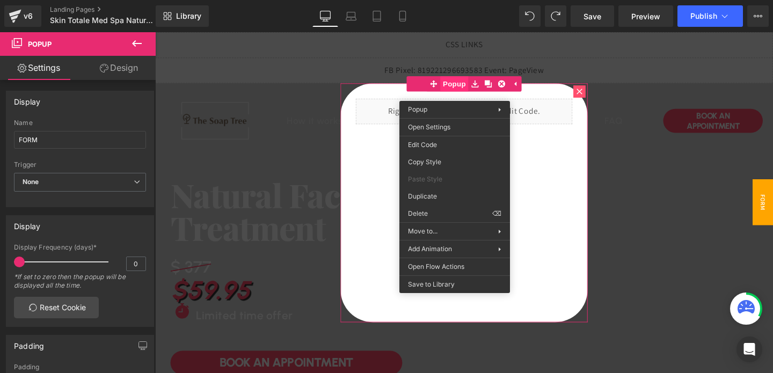
click at [467, 93] on span "Popup" at bounding box center [470, 86] width 30 height 16
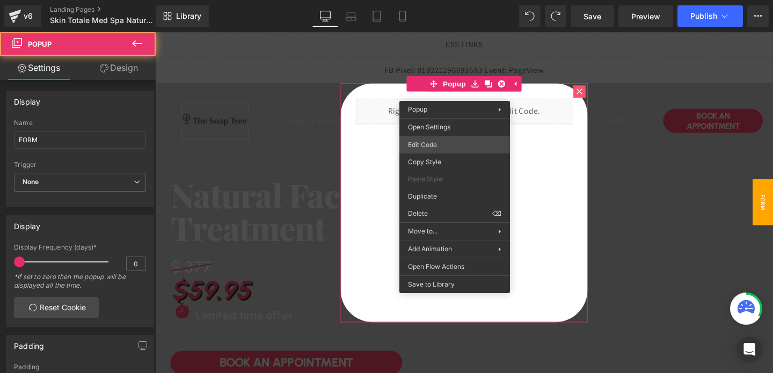
click at [436, 0] on div "Button You are previewing how the will restyle your page. You can not edit Elem…" at bounding box center [386, 0] width 773 height 0
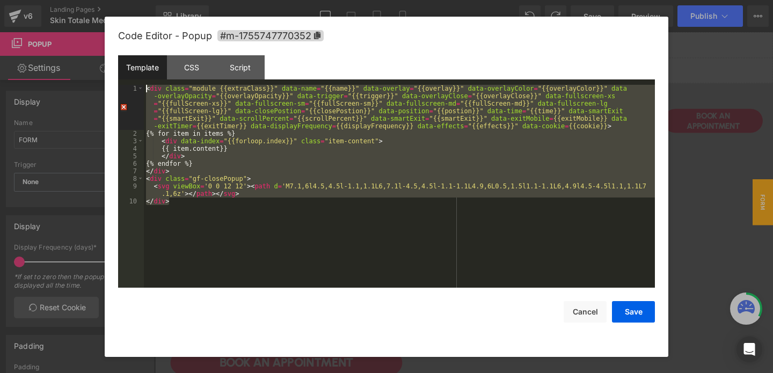
drag, startPoint x: 184, startPoint y: 219, endPoint x: 147, endPoint y: 77, distance: 147.0
click at [147, 77] on div "Template CSS Script Data 1 2 3 4 5 6 7 8 9 10 < div class = "module {{extraClas…" at bounding box center [386, 171] width 537 height 233
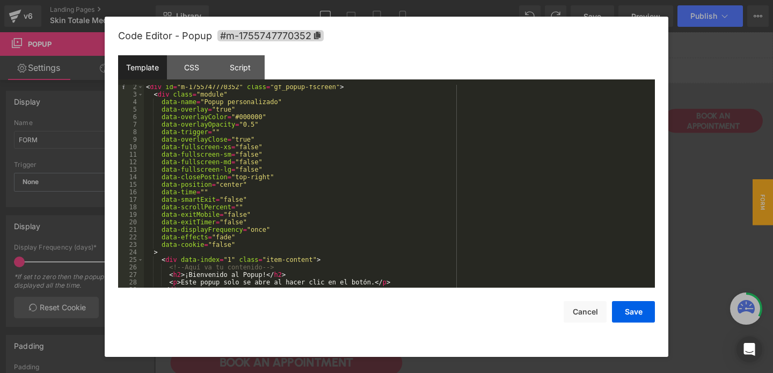
scroll to position [9, 0]
click at [635, 314] on button "Save" at bounding box center [633, 311] width 43 height 21
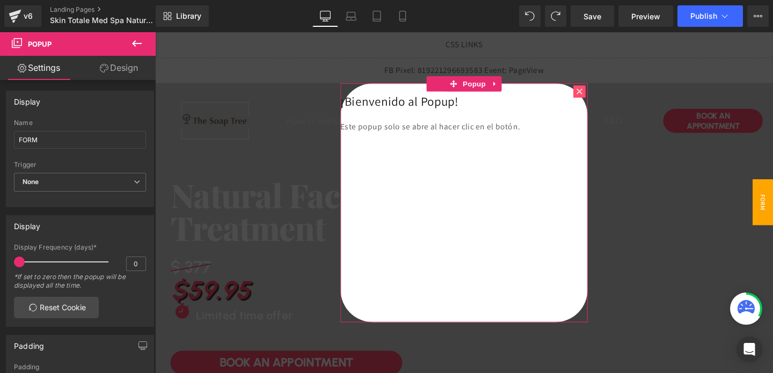
click at [601, 94] on icon at bounding box center [601, 95] width 6 height 6
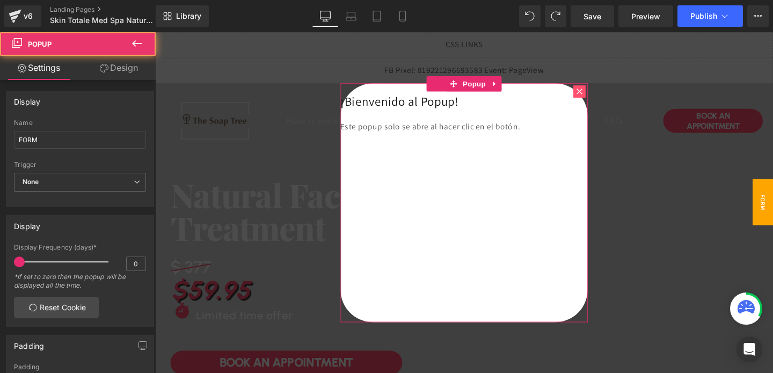
click at [601, 94] on icon at bounding box center [601, 95] width 6 height 6
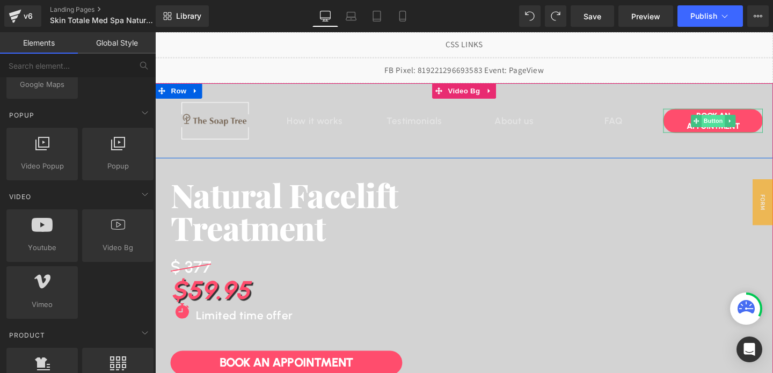
click at [744, 127] on span "Button" at bounding box center [742, 125] width 25 height 13
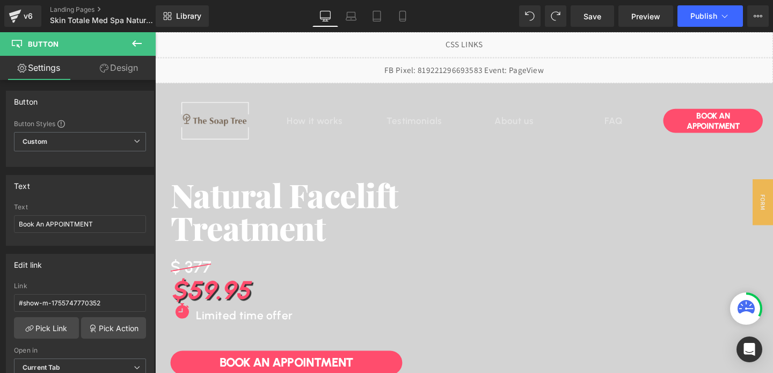
click at [698, 32] on div "Library Desktop Desktop Laptop Tablet Mobile Save Preview Publish Scheduled Vie…" at bounding box center [465, 16] width 618 height 32
click at [705, 23] on button "Publish" at bounding box center [711, 15] width 66 height 21
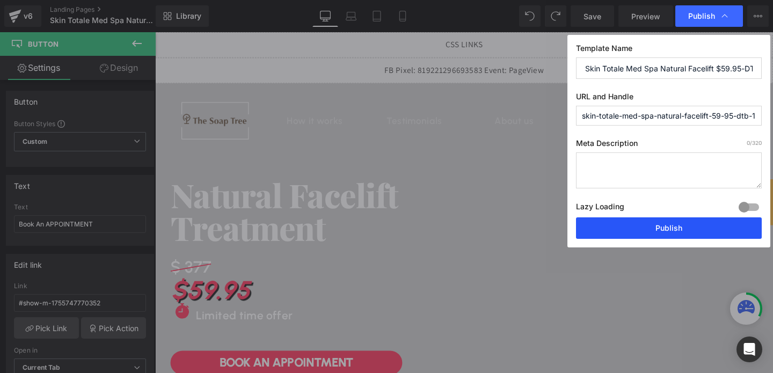
click at [627, 220] on button "Publish" at bounding box center [669, 227] width 186 height 21
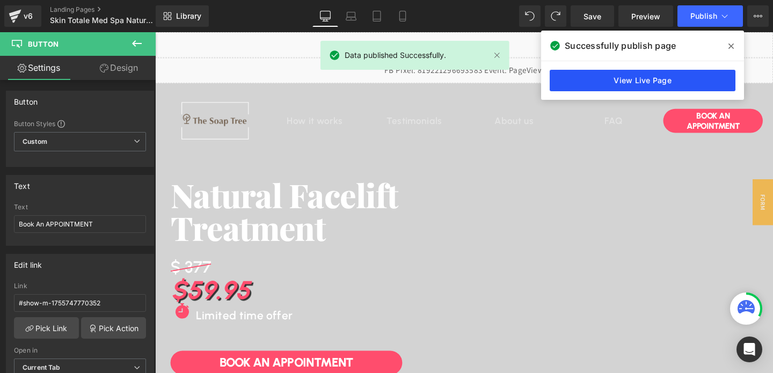
click at [651, 88] on link "View Live Page" at bounding box center [643, 80] width 186 height 21
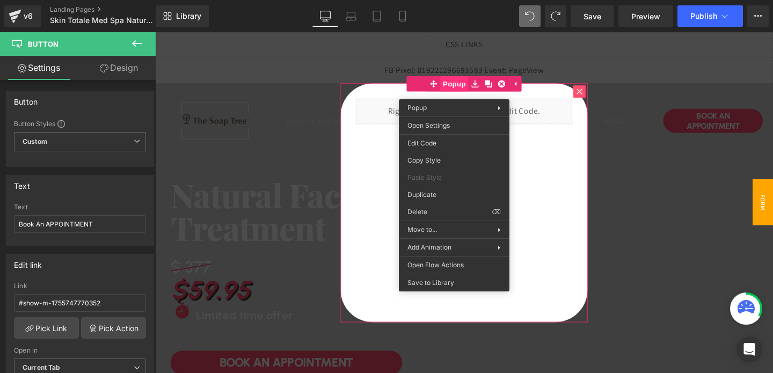
click at [467, 91] on span "Popup" at bounding box center [470, 86] width 30 height 16
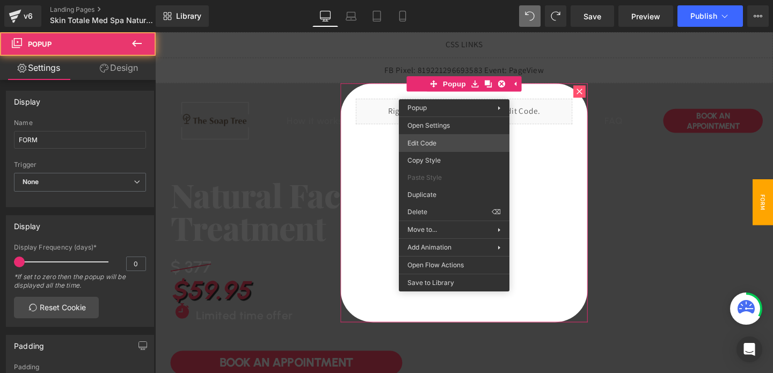
click at [437, 0] on div "Button You are previewing how the will restyle your page. You can not edit Elem…" at bounding box center [386, 0] width 773 height 0
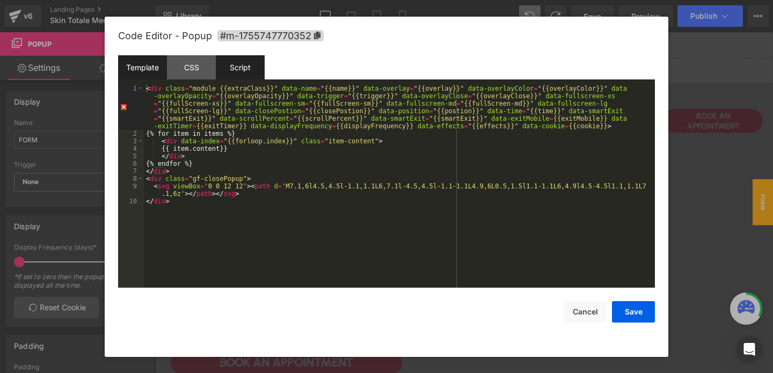
click at [233, 78] on div "Script" at bounding box center [240, 67] width 49 height 24
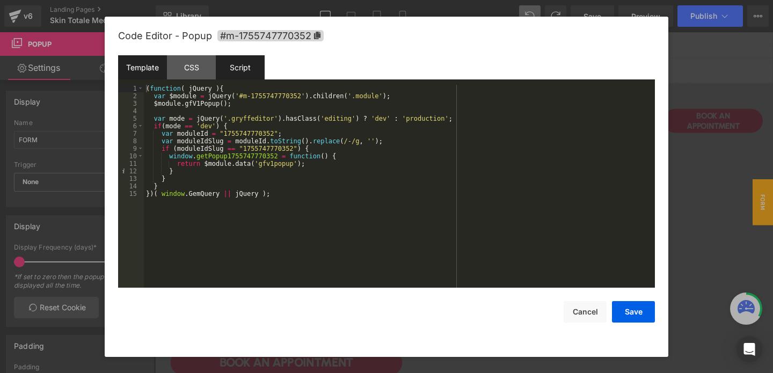
click at [138, 70] on div "Template" at bounding box center [142, 67] width 49 height 24
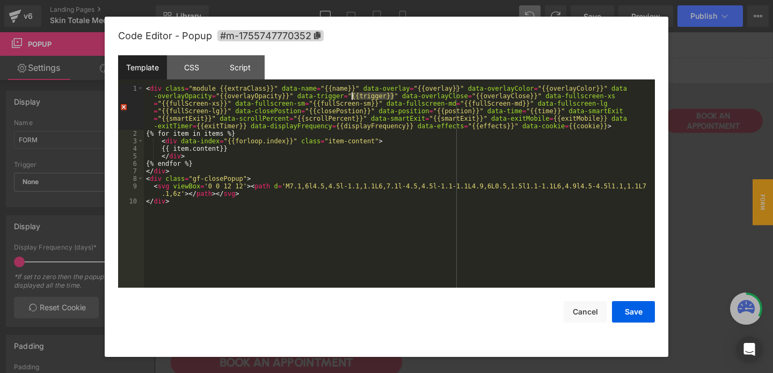
drag, startPoint x: 394, startPoint y: 97, endPoint x: 353, endPoint y: 98, distance: 41.4
click at [353, 98] on div "< div class = "module {{extraClass}}" data-name = "{{name}}" data-overlay = "{{…" at bounding box center [399, 213] width 511 height 256
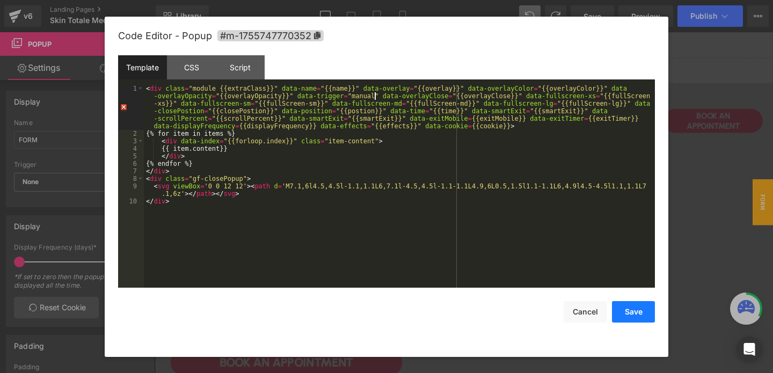
click at [643, 304] on button "Save" at bounding box center [633, 311] width 43 height 21
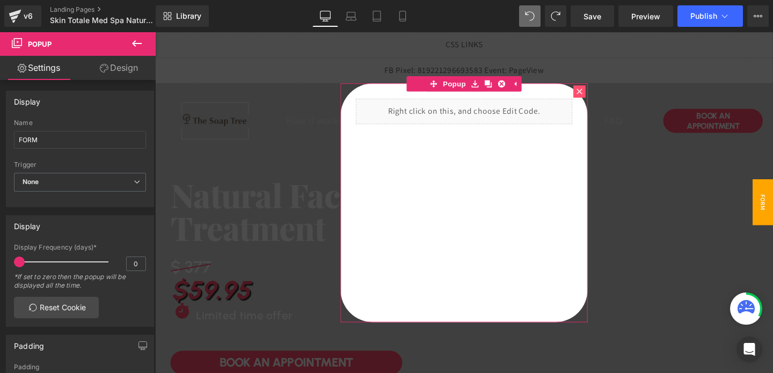
click at [603, 96] on icon at bounding box center [601, 94] width 6 height 6
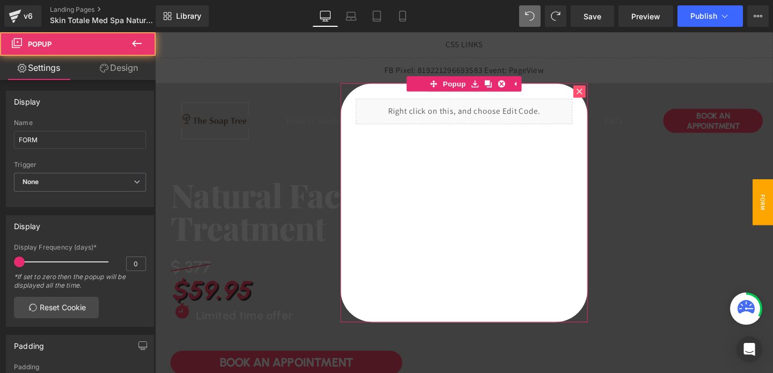
click at [603, 98] on div at bounding box center [601, 94] width 13 height 13
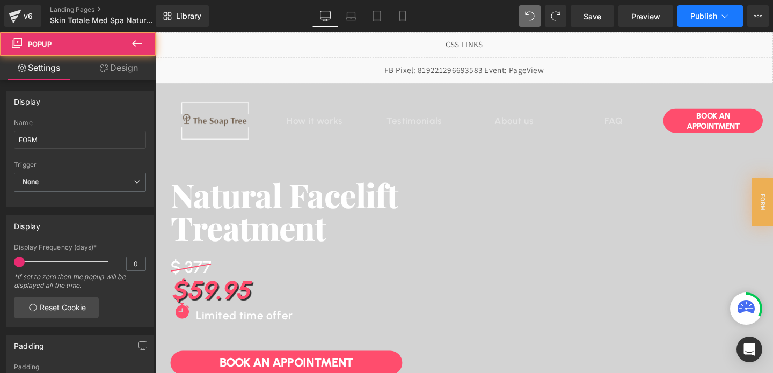
click at [710, 20] on span "Publish" at bounding box center [704, 16] width 27 height 9
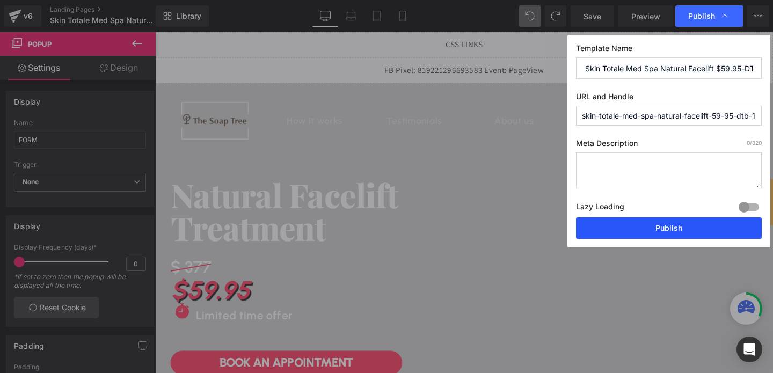
click at [664, 220] on button "Publish" at bounding box center [669, 227] width 186 height 21
